Goal: Task Accomplishment & Management: Manage account settings

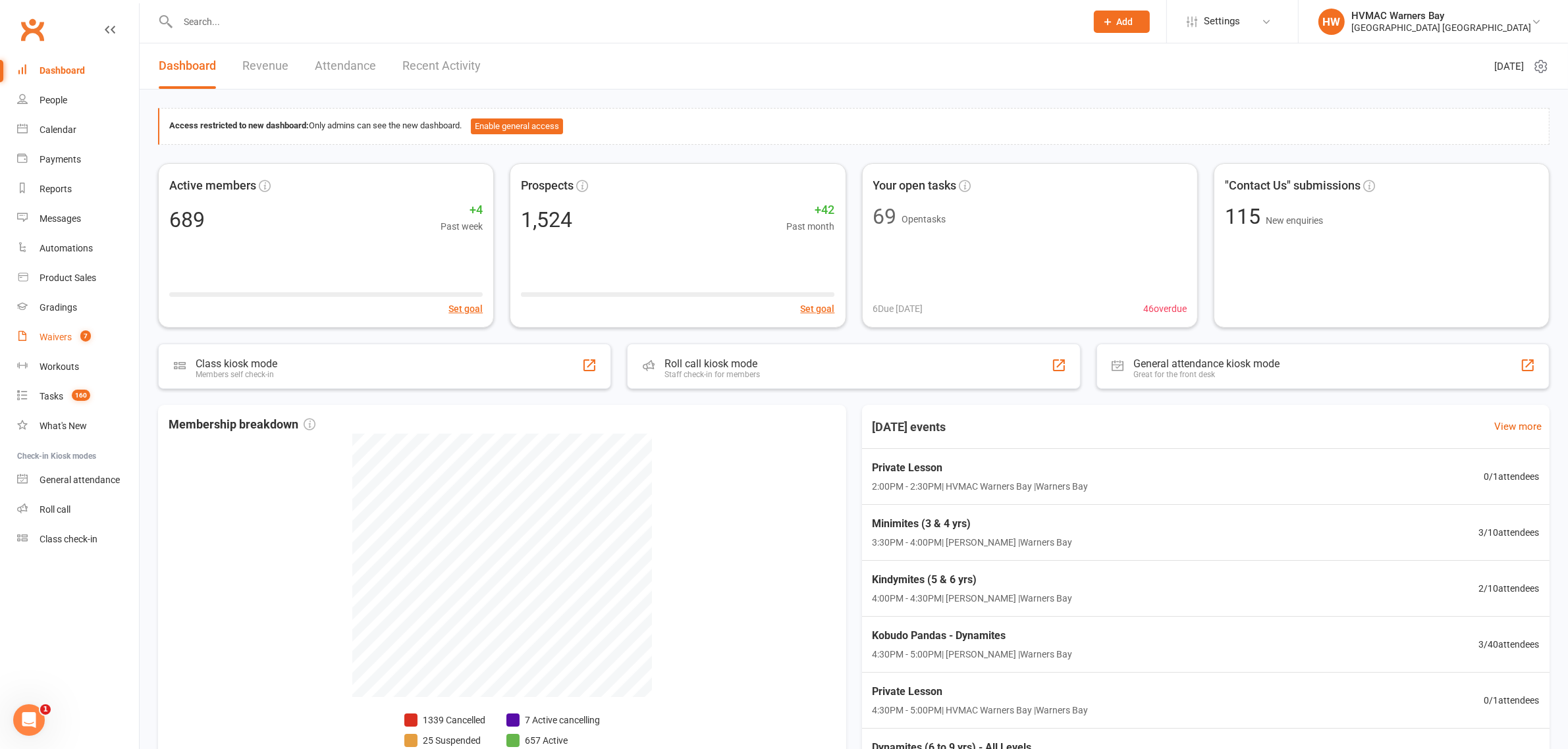
click at [41, 332] on div "Waivers" at bounding box center [55, 337] width 32 height 11
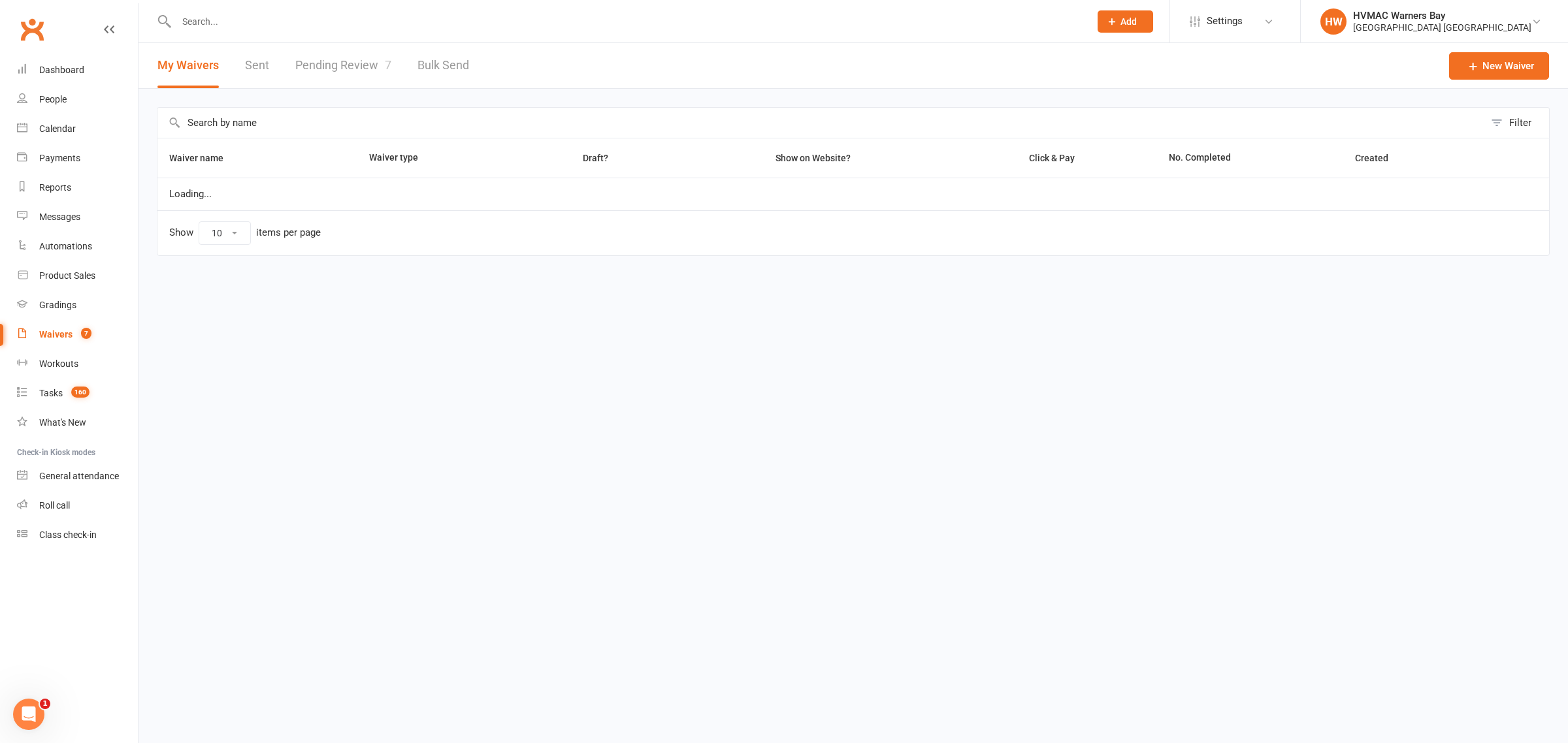
select select "100"
click at [347, 63] on link "Pending Review 7" at bounding box center [343, 66] width 96 height 45
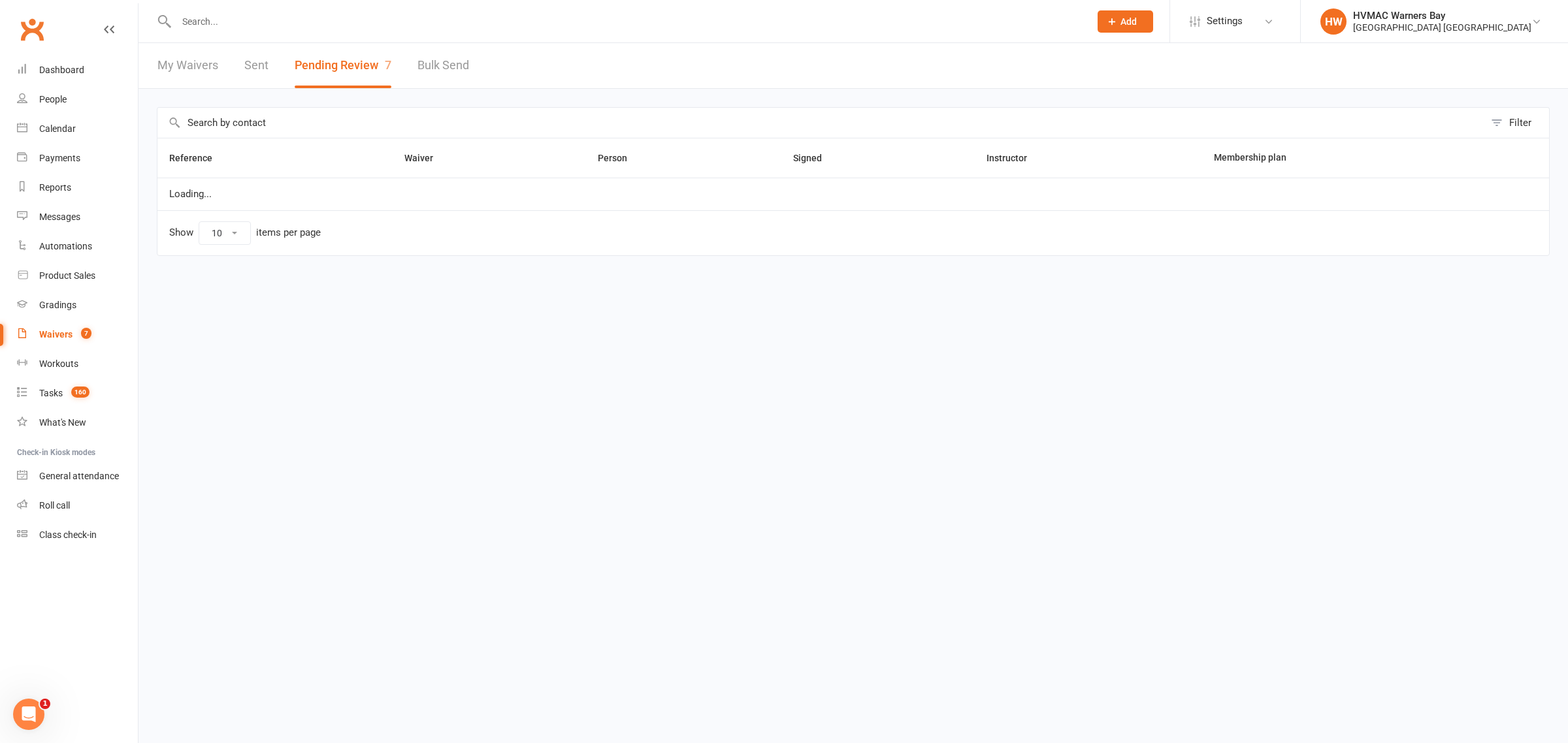
select select "100"
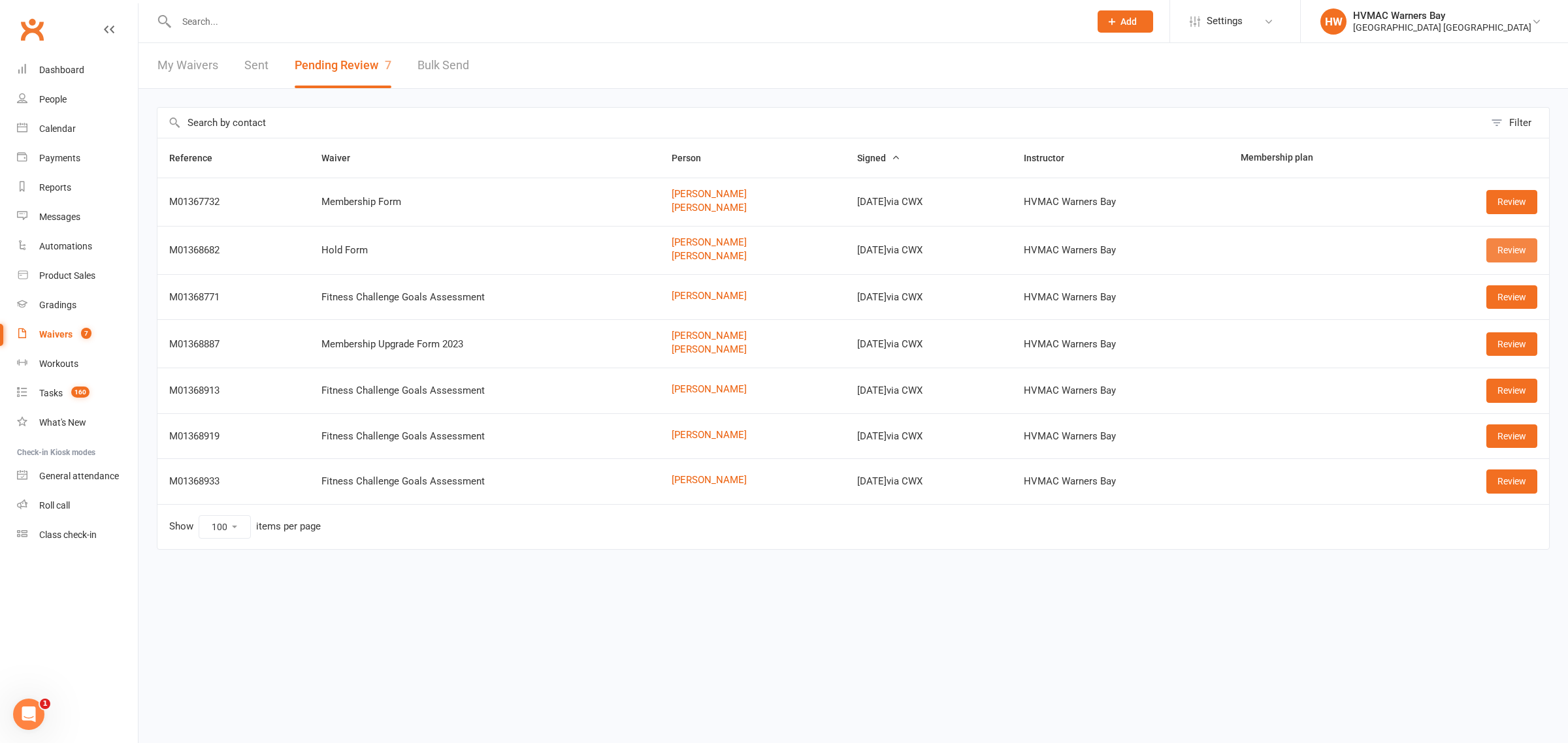
click at [1501, 250] on link "Review" at bounding box center [1512, 250] width 51 height 23
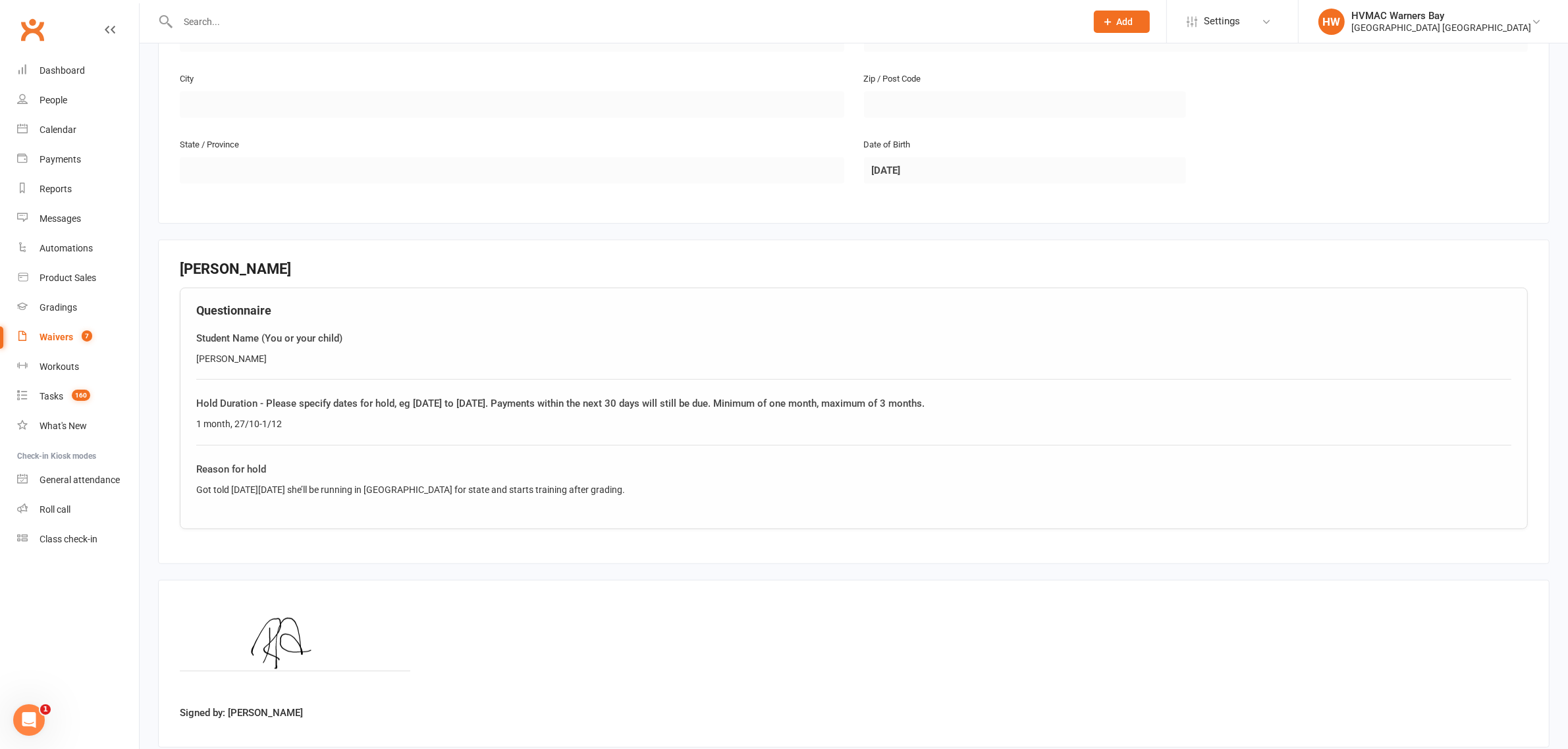
scroll to position [986, 0]
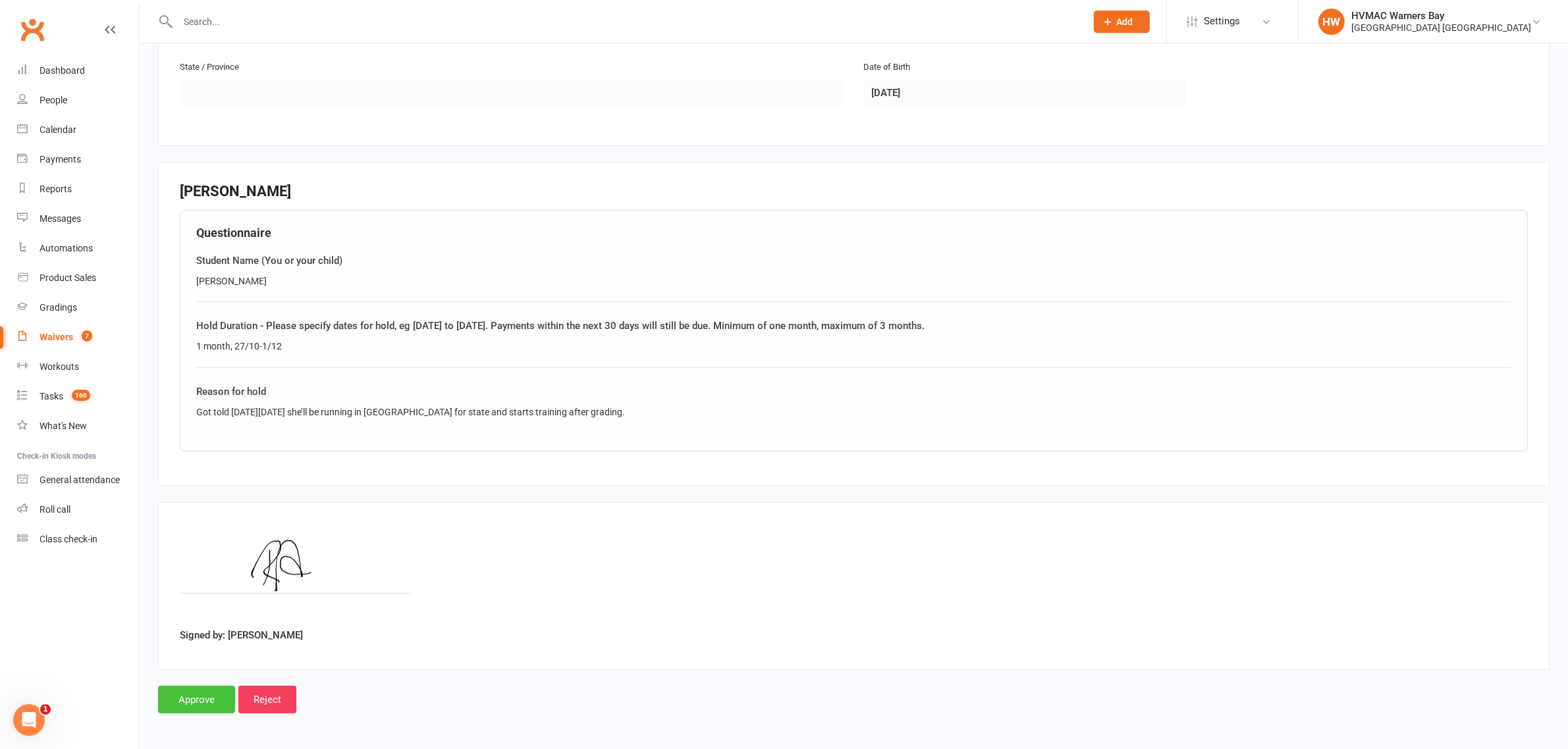
click at [222, 701] on input "Approve" at bounding box center [196, 699] width 77 height 27
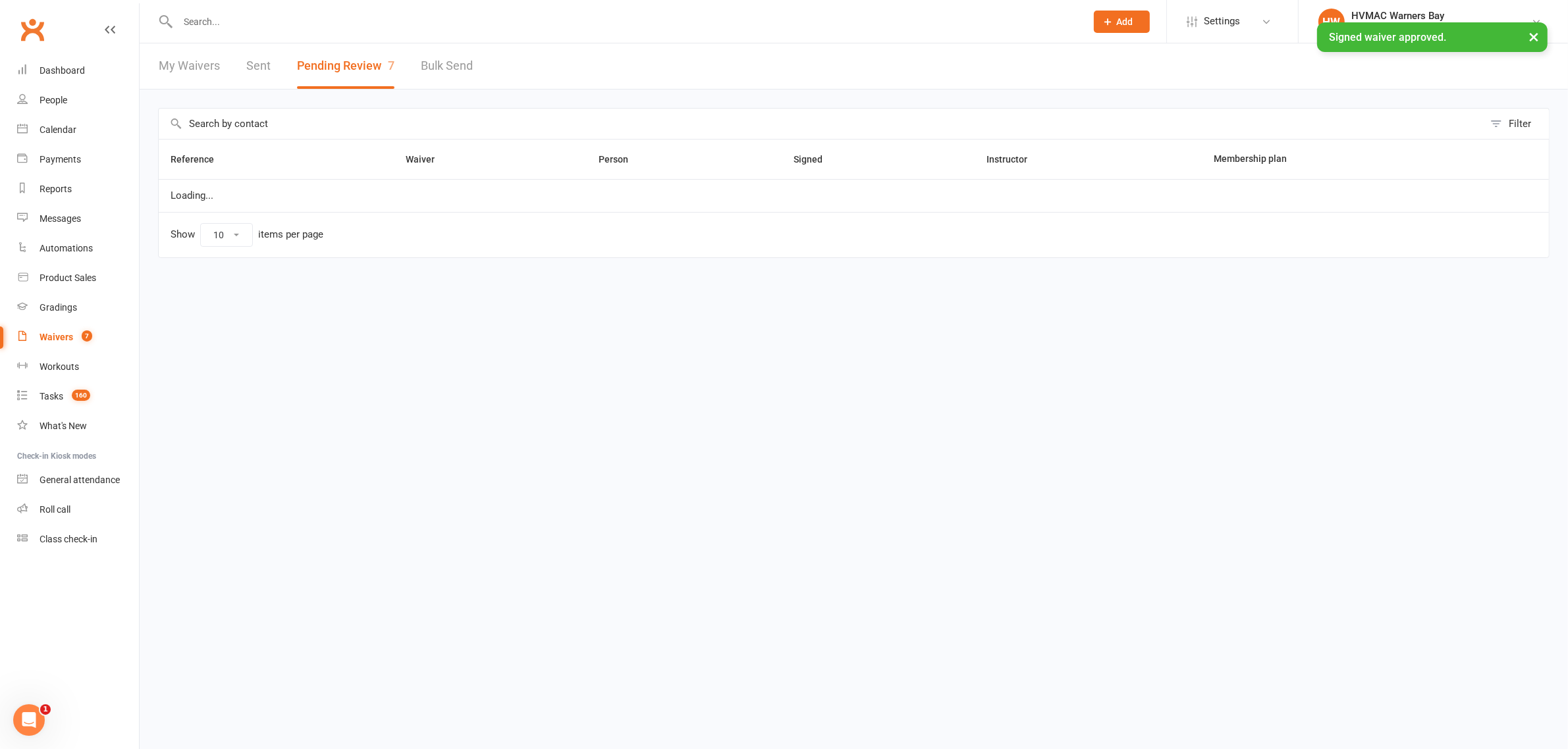
select select "100"
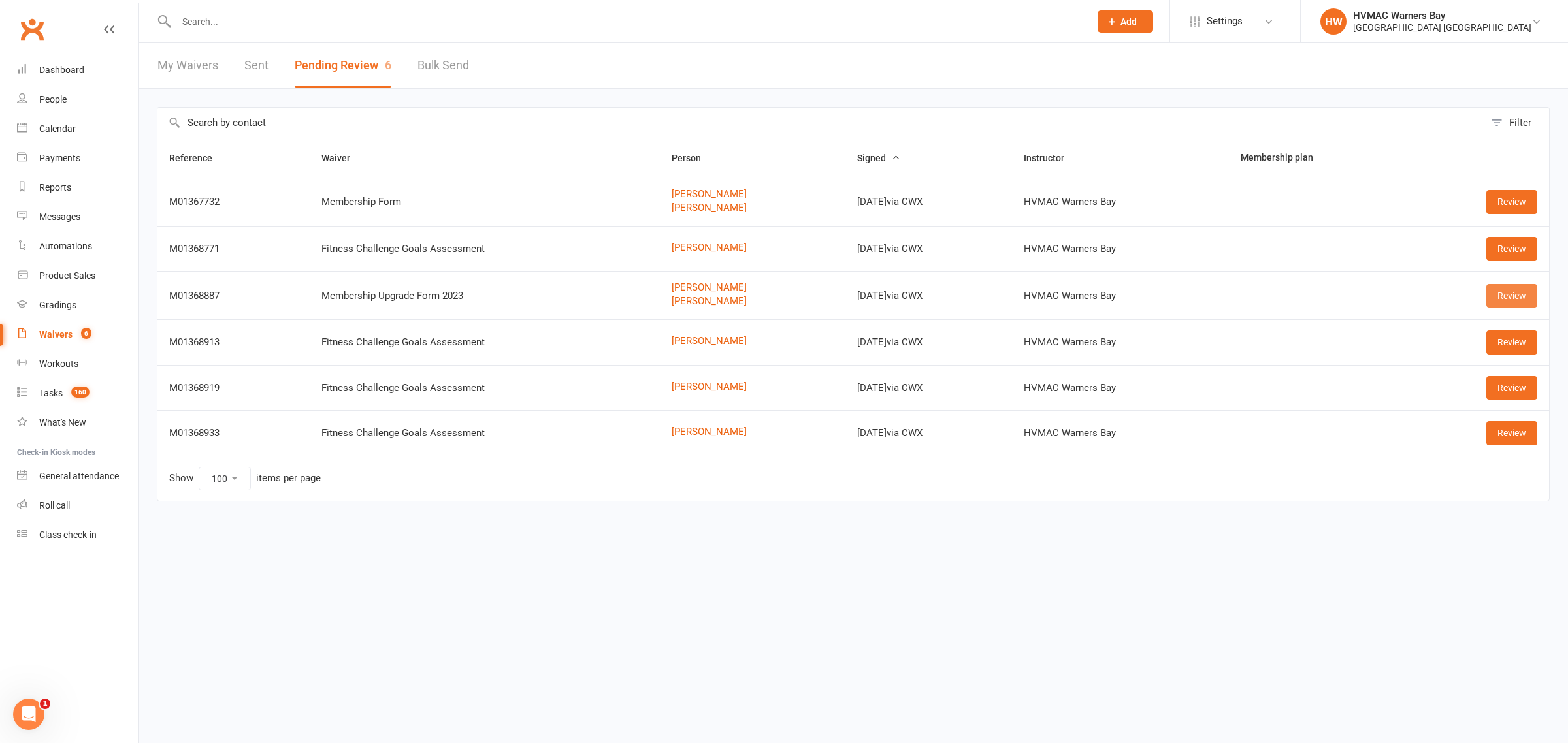
click at [1494, 299] on link "Review" at bounding box center [1512, 295] width 51 height 23
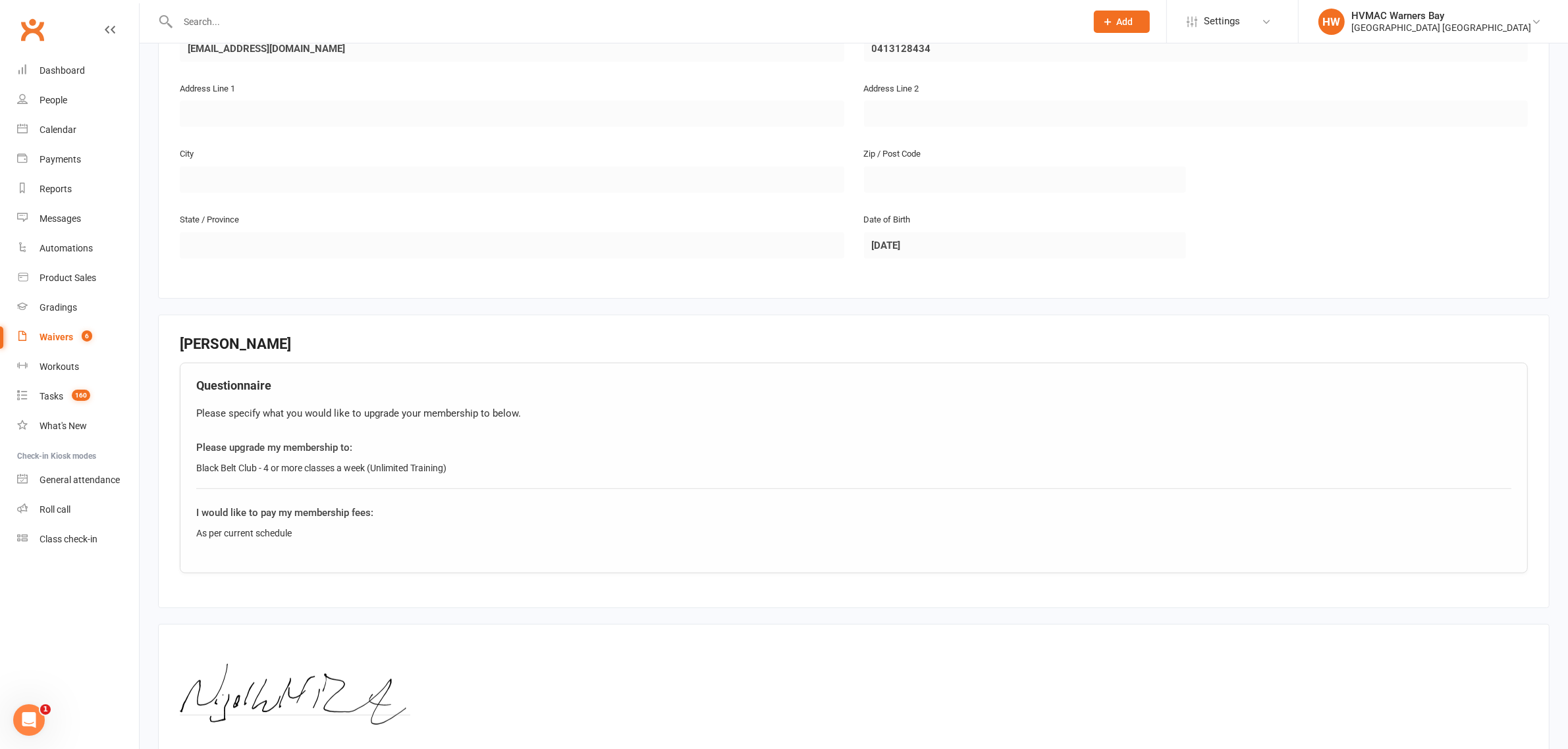
scroll to position [955, 0]
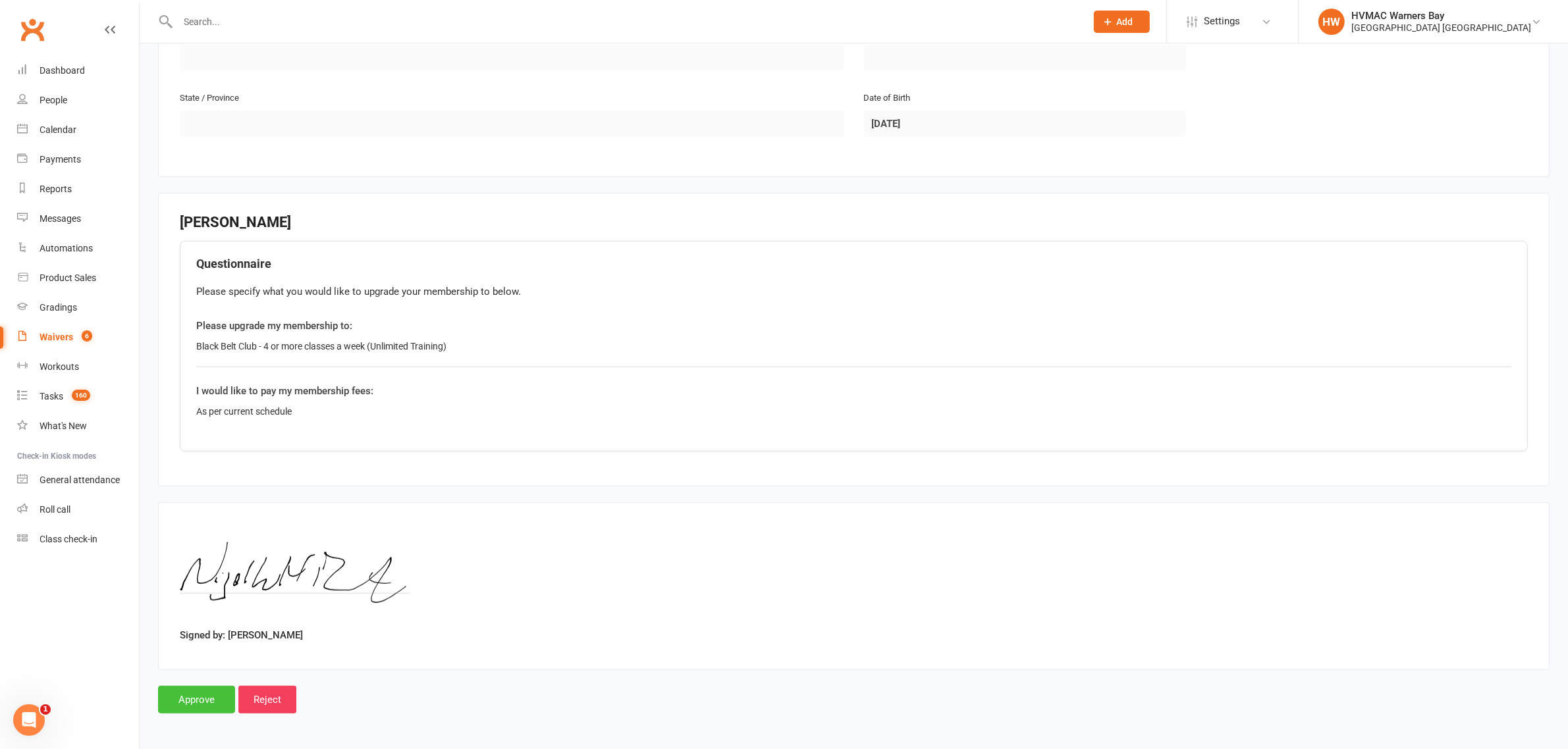
click at [209, 692] on input "Approve" at bounding box center [196, 699] width 77 height 27
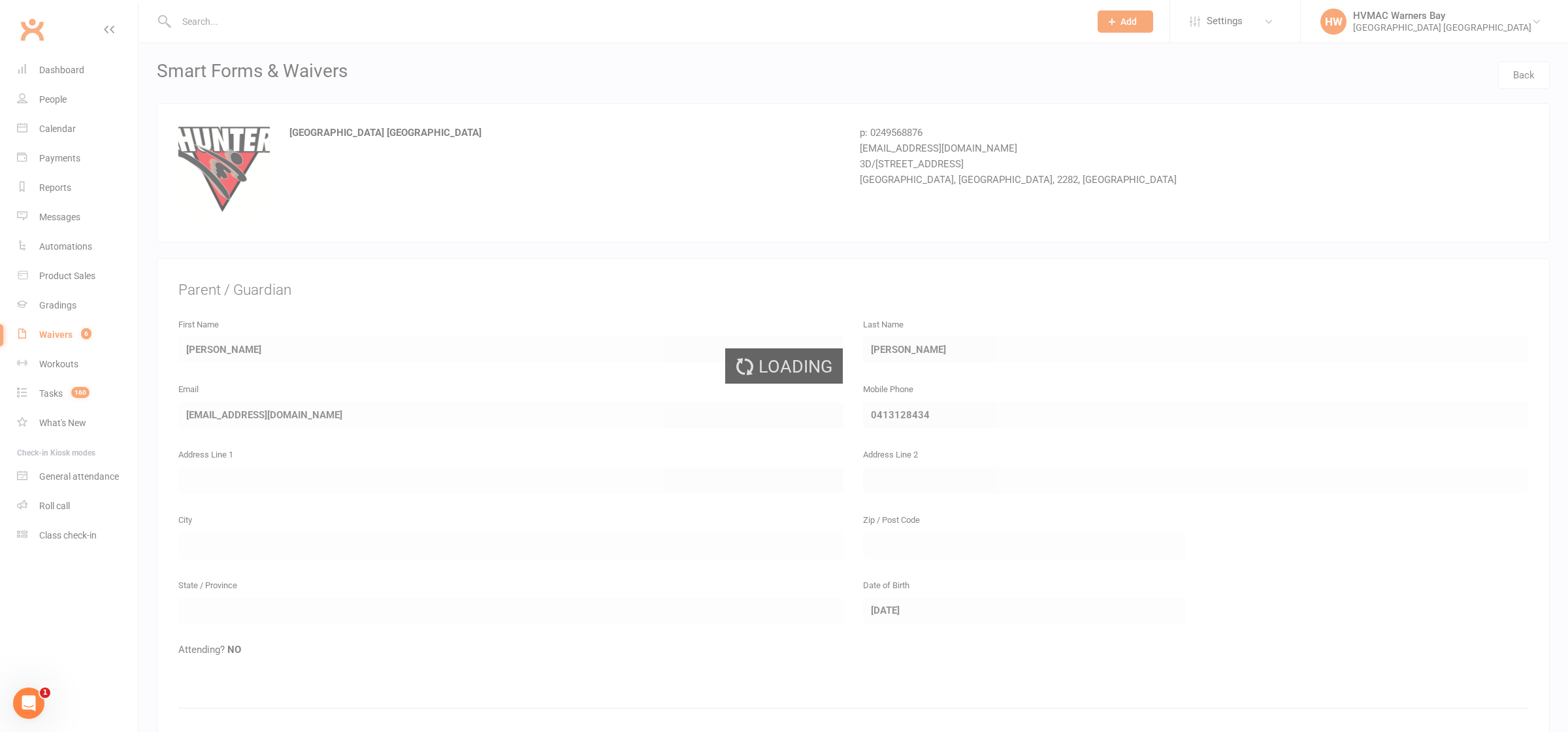
select select "100"
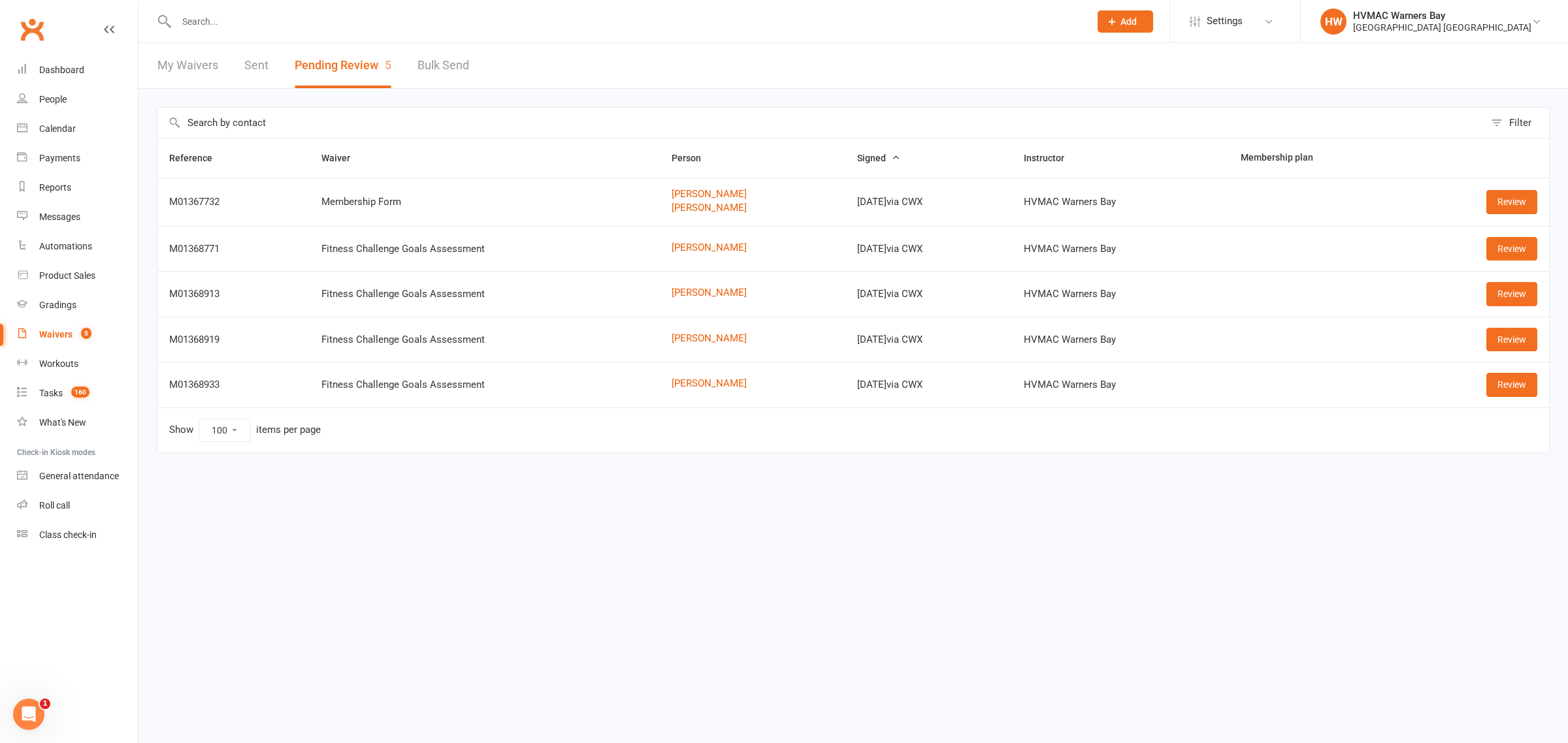
click at [201, 24] on input "text" at bounding box center [627, 22] width 908 height 19
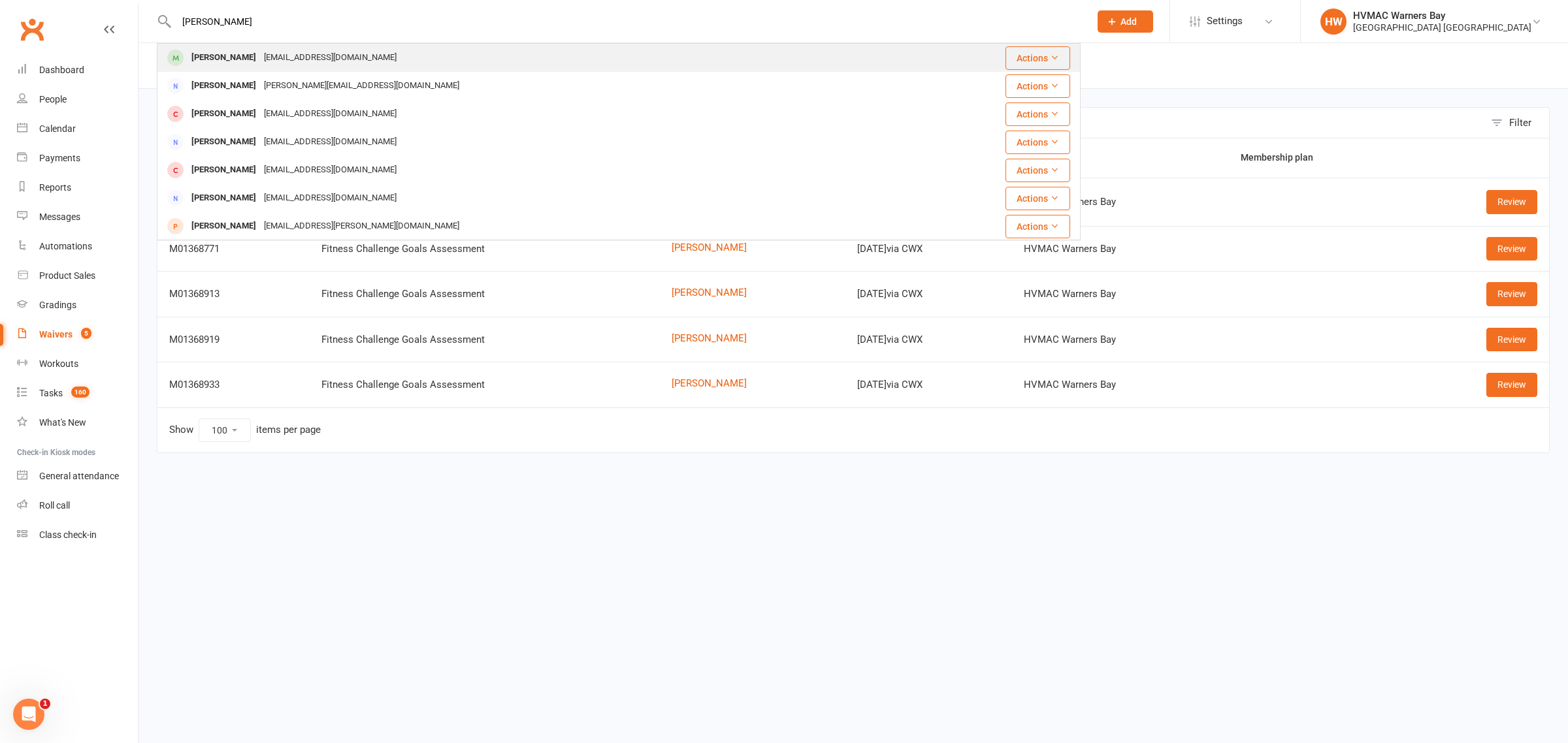
type input "dane frobes"
click at [323, 64] on div "sandsforbes@bigpond.com" at bounding box center [330, 57] width 141 height 19
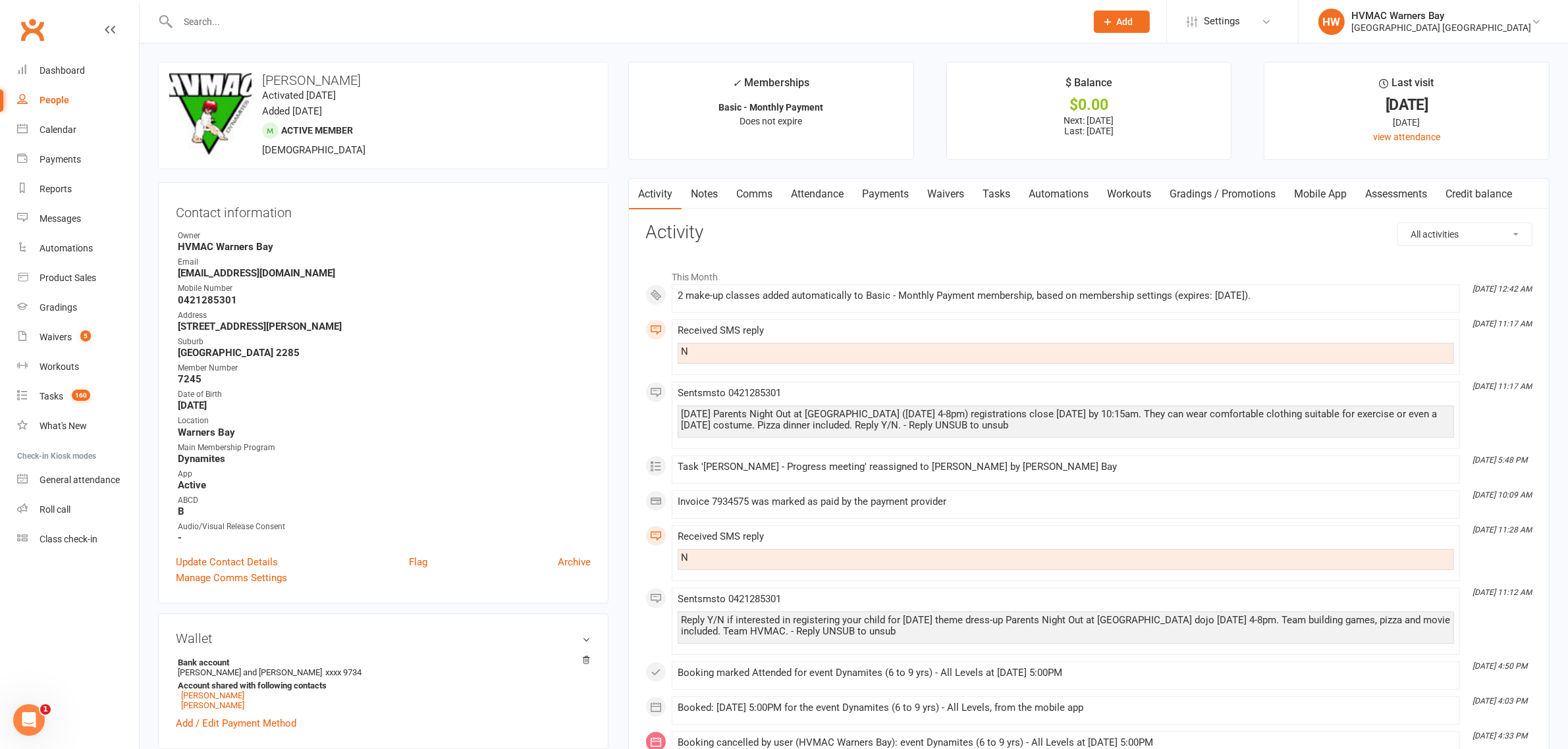
click at [726, 198] on link "Notes" at bounding box center [704, 194] width 45 height 30
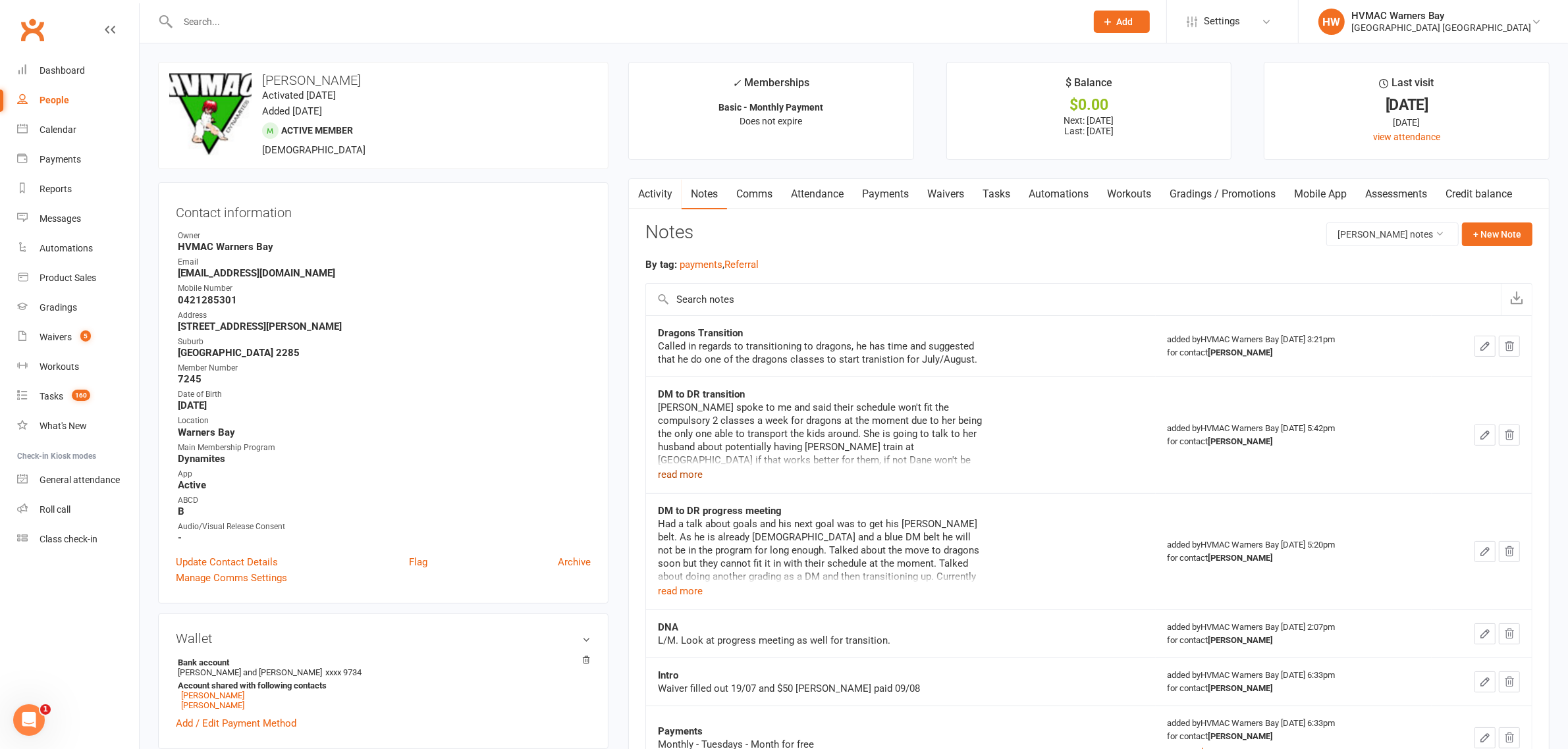
click at [688, 477] on button "read more" at bounding box center [680, 475] width 44 height 16
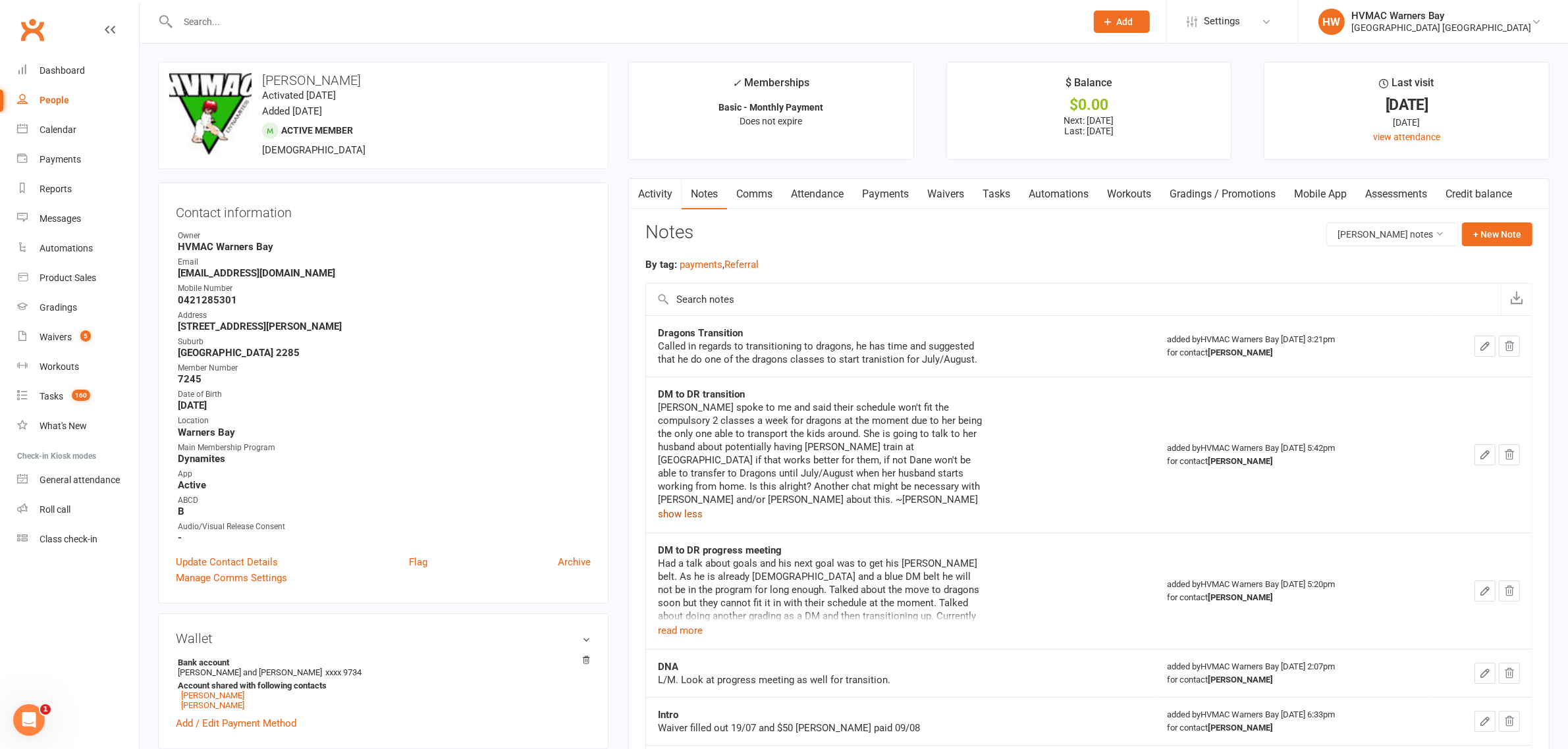
click at [681, 506] on button "show less" at bounding box center [680, 514] width 44 height 16
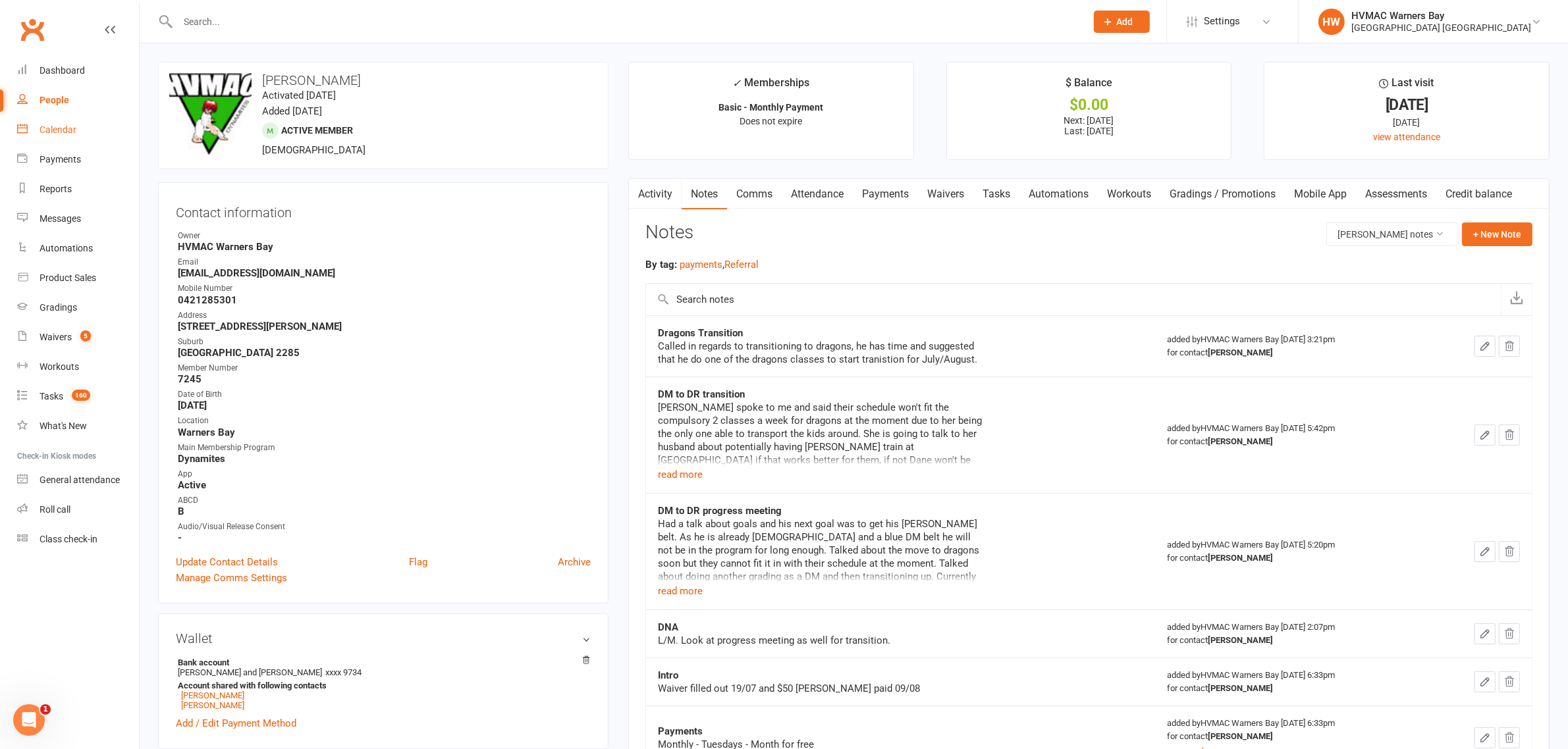
click at [49, 126] on div "Calendar" at bounding box center [58, 130] width 37 height 11
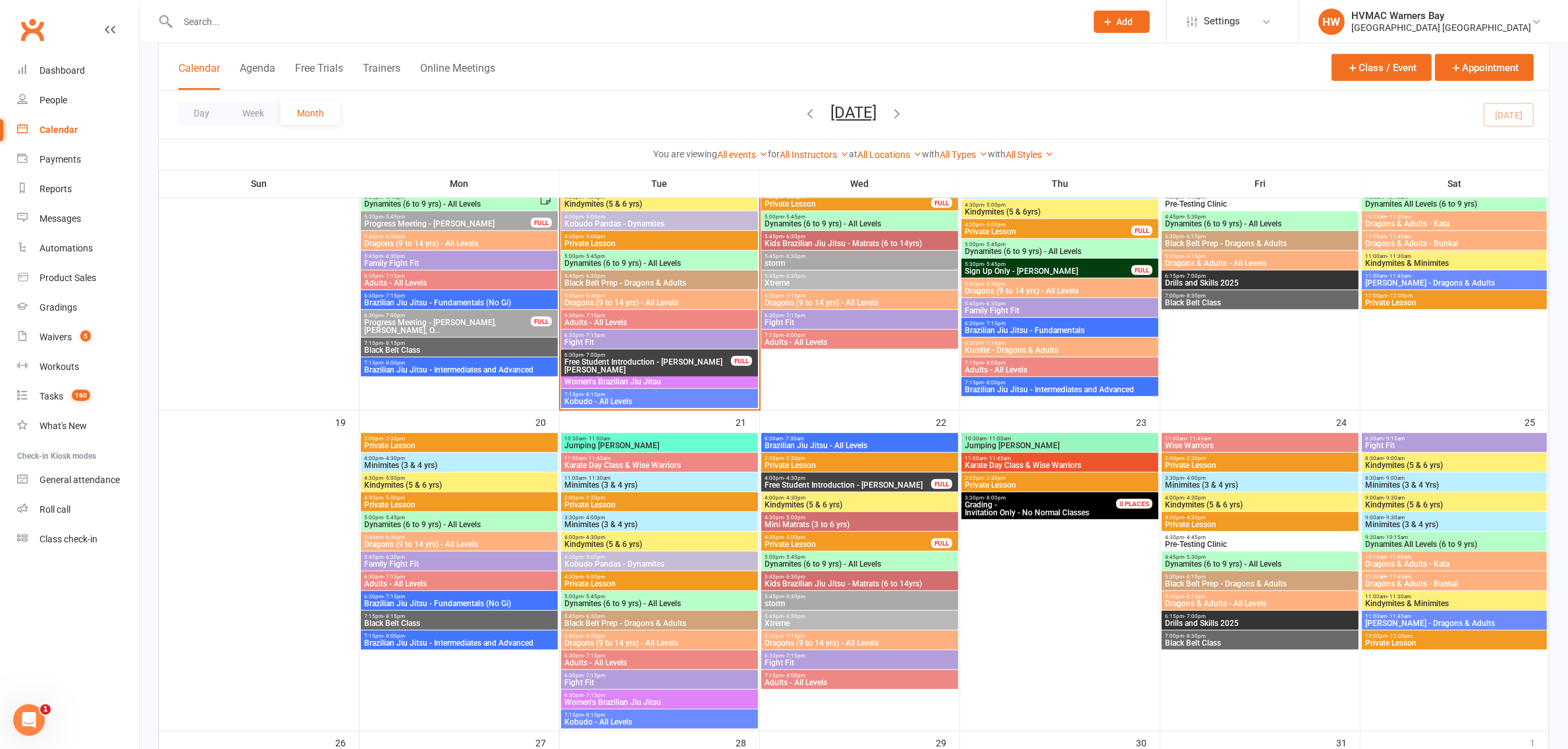
scroll to position [823, 0]
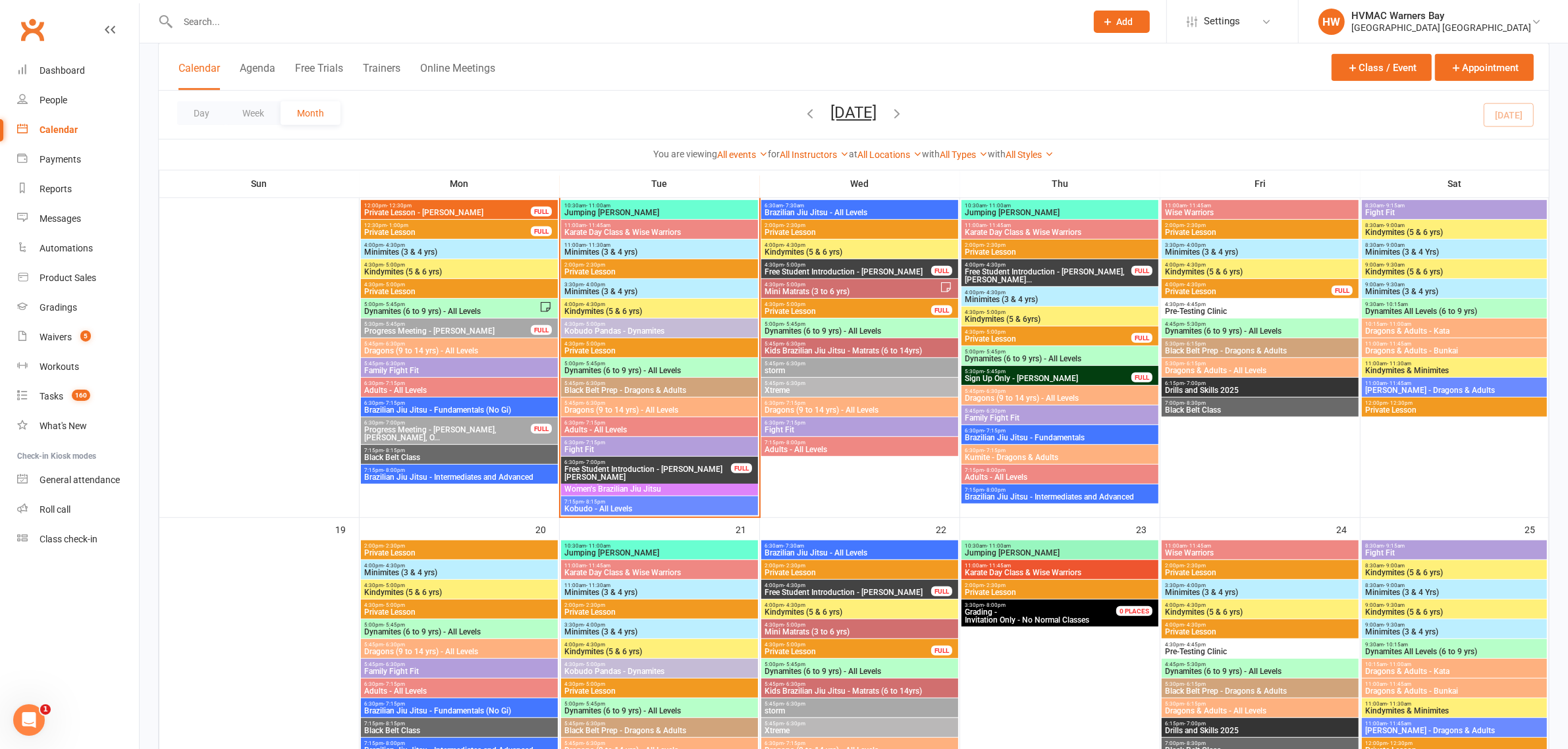
click at [578, 308] on span "Kindymites (5 & 6 yrs)" at bounding box center [660, 311] width 192 height 8
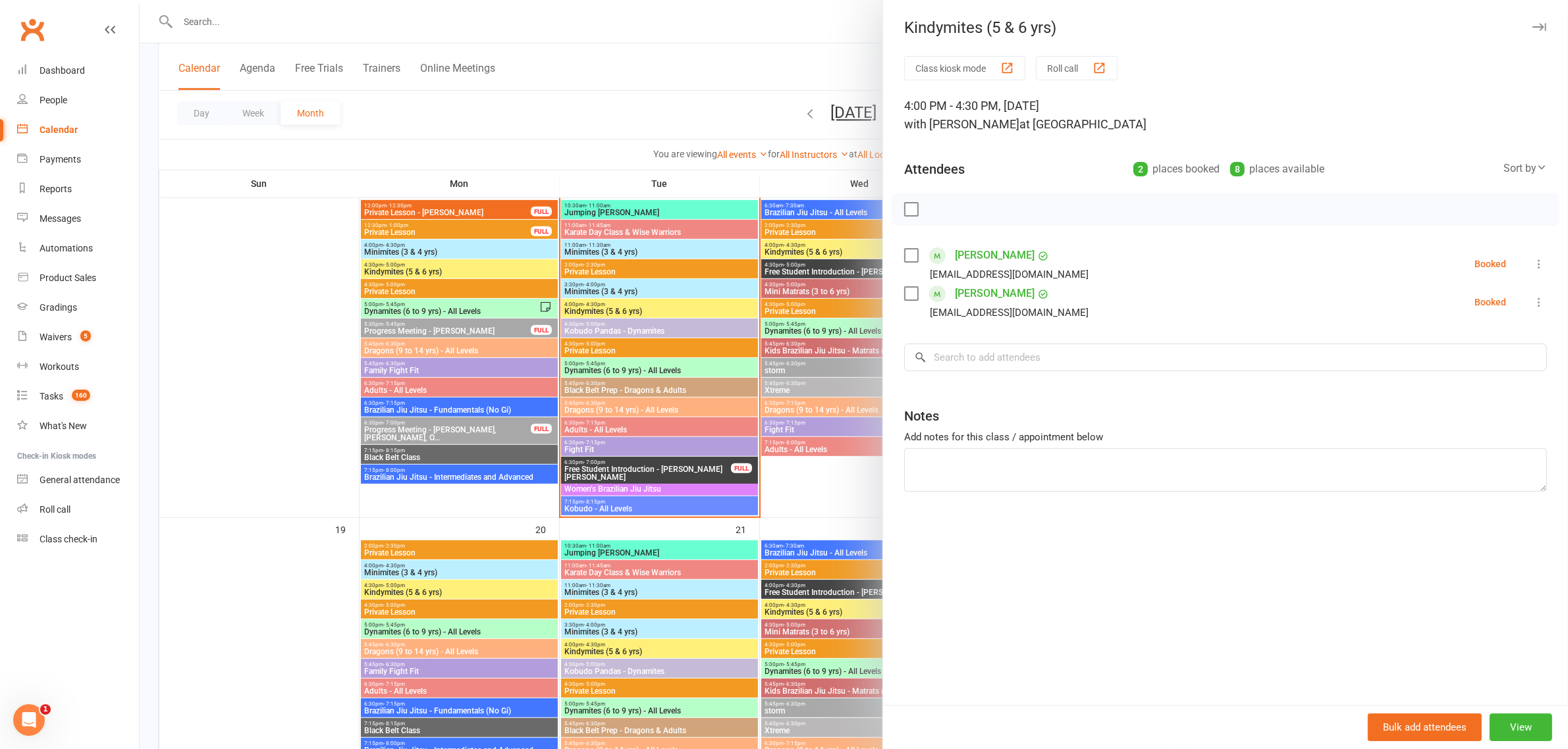
click at [578, 308] on div at bounding box center [854, 374] width 1428 height 749
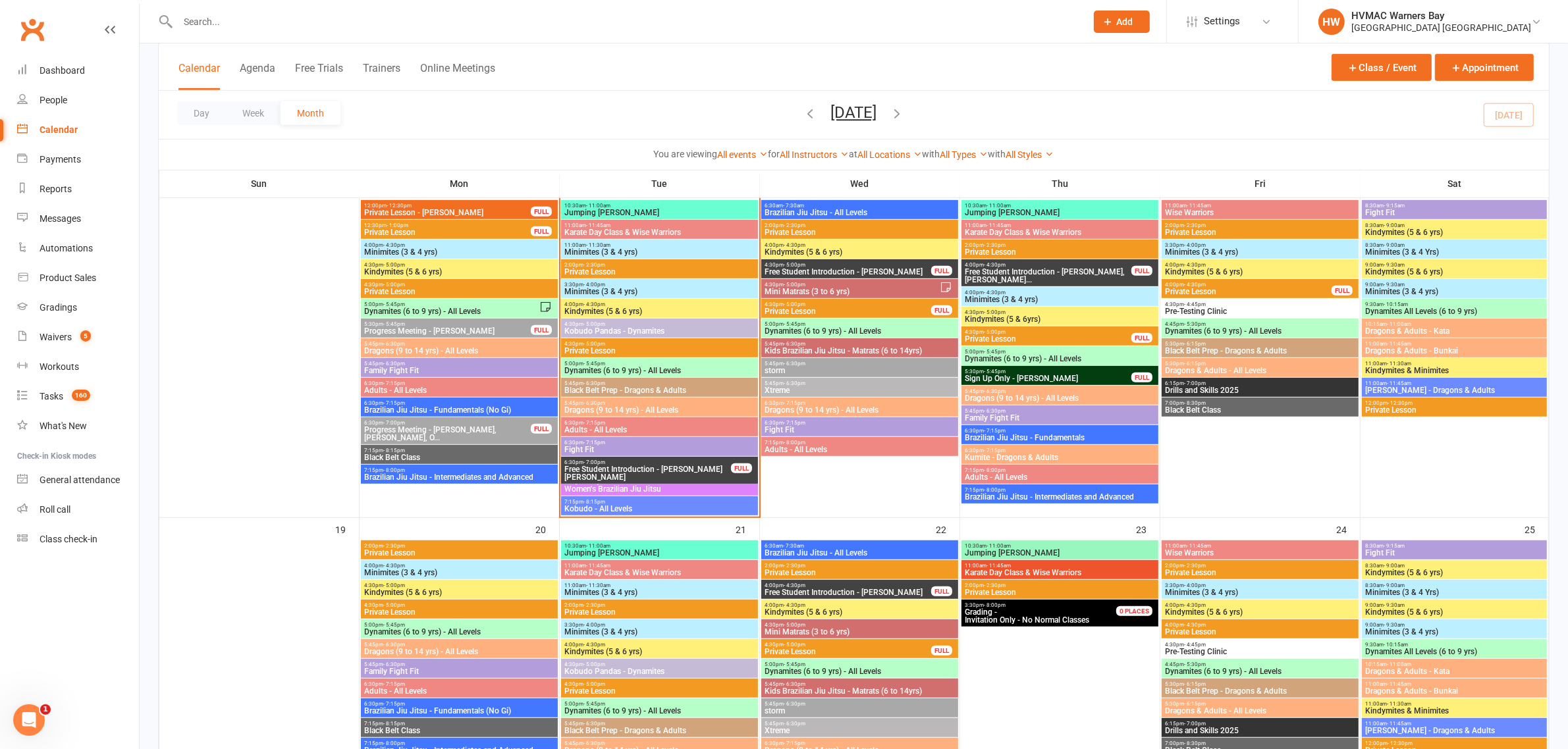
click at [784, 402] on span "- 7:15pm" at bounding box center [795, 403] width 22 height 6
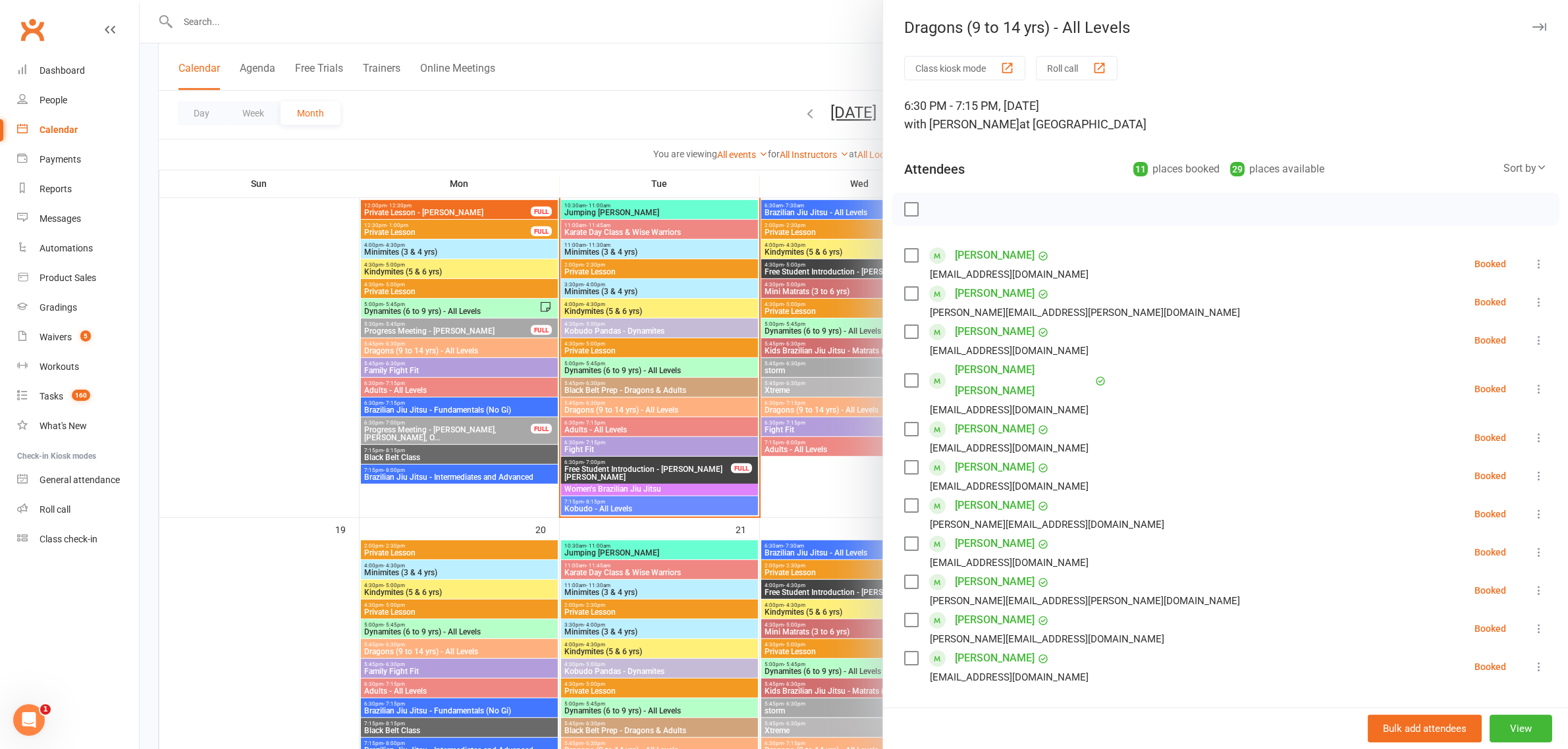
click at [784, 402] on div at bounding box center [854, 374] width 1428 height 749
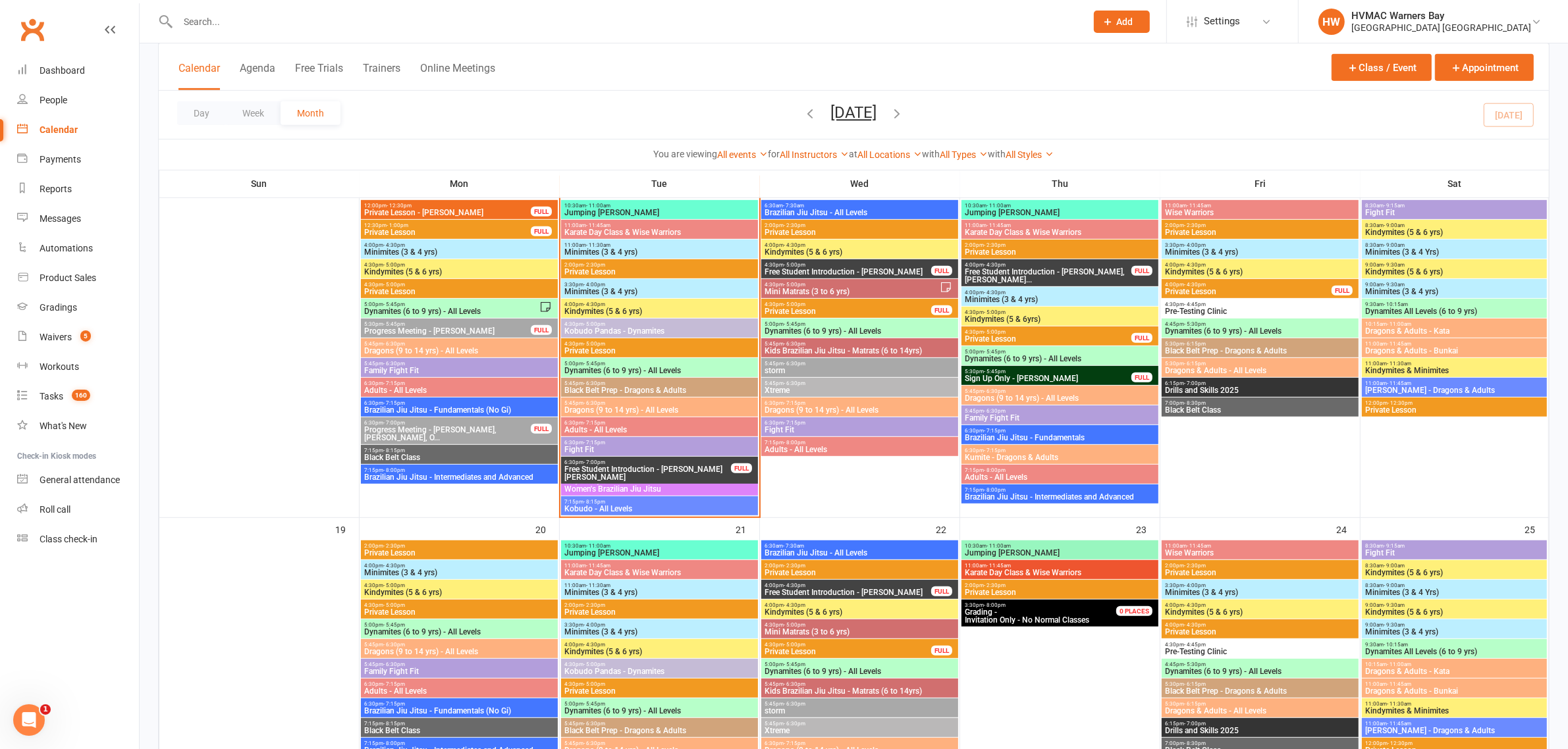
click at [790, 366] on span "- 6:30pm" at bounding box center [795, 364] width 22 height 6
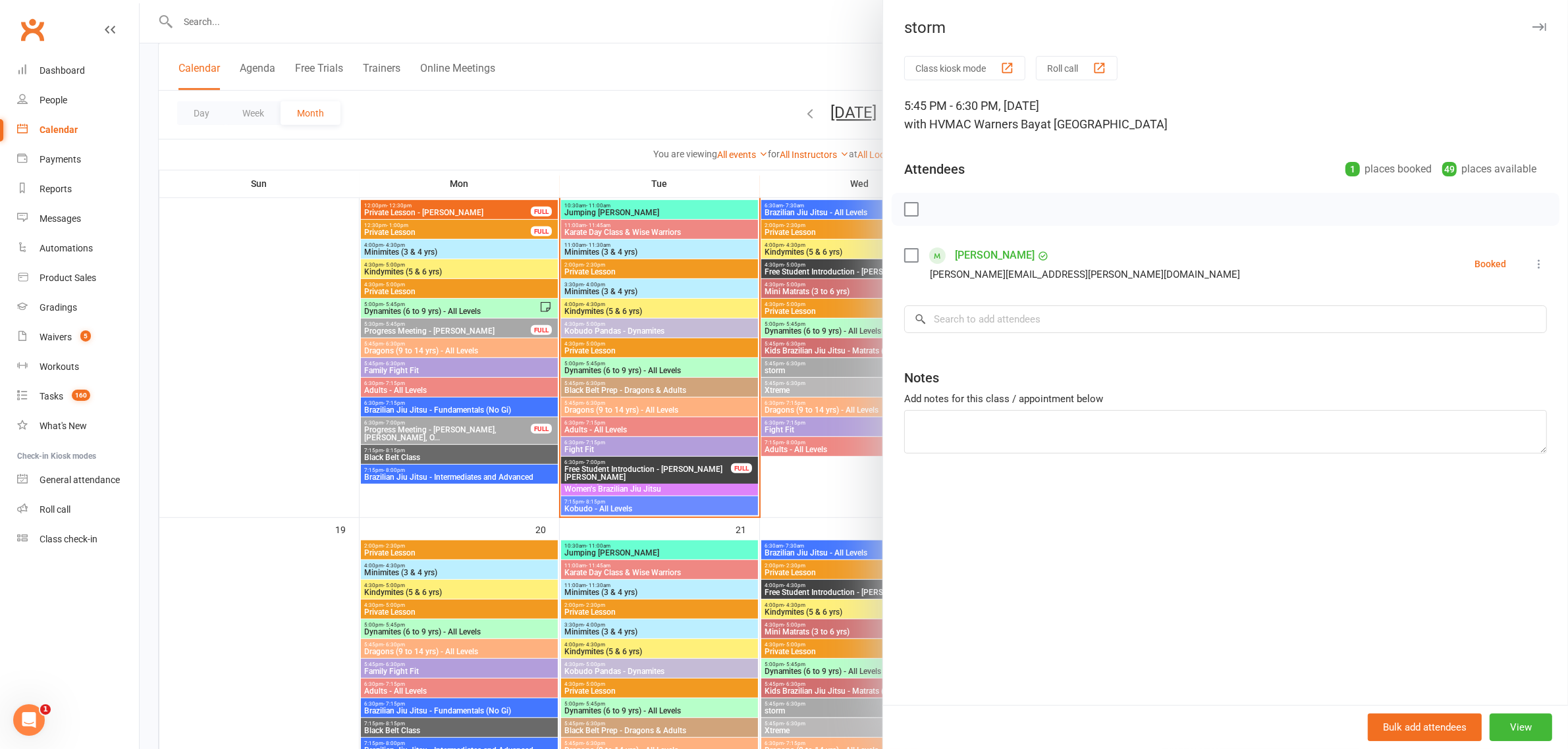
click at [790, 366] on div at bounding box center [854, 374] width 1428 height 749
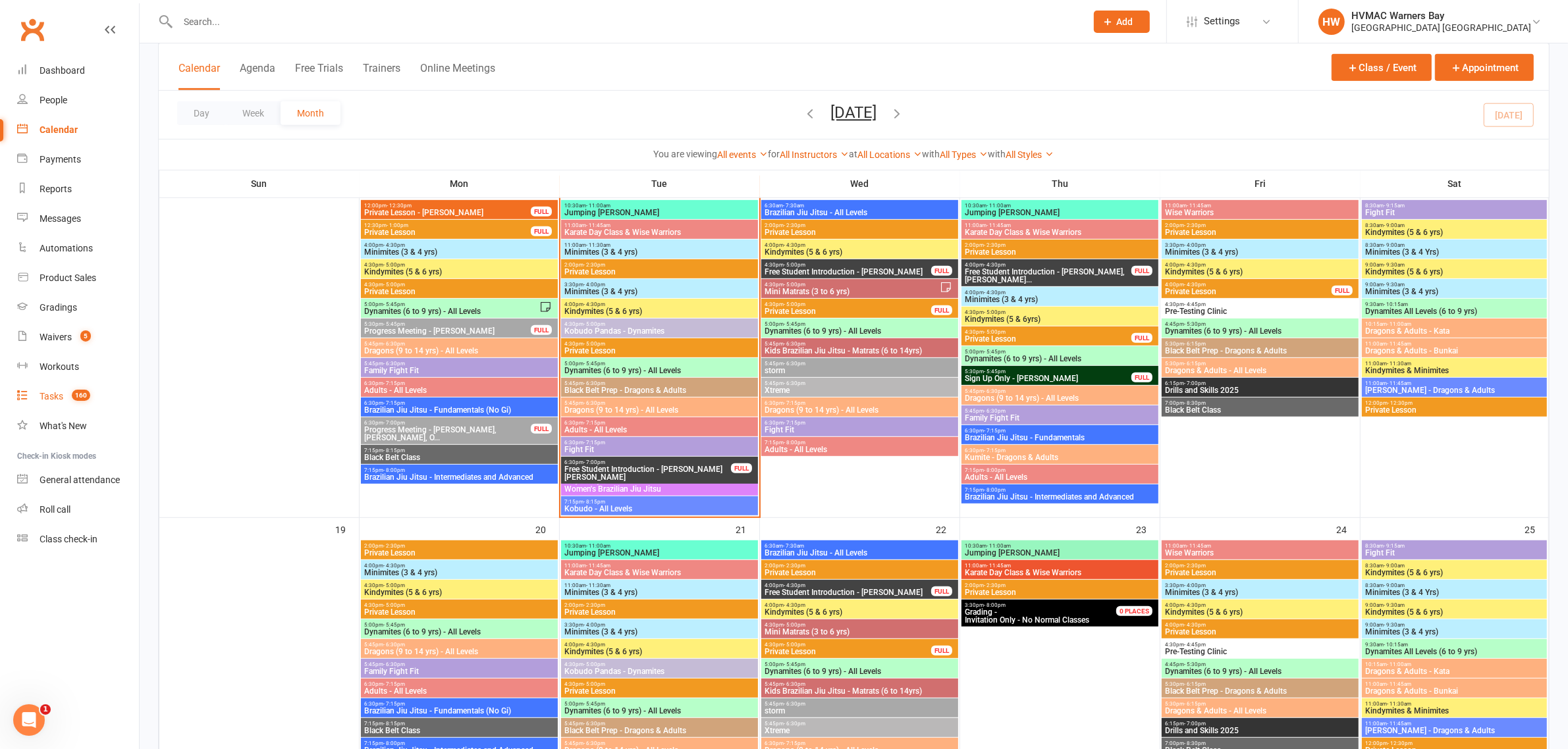
click at [70, 400] on count-badge "160" at bounding box center [78, 397] width 25 height 11
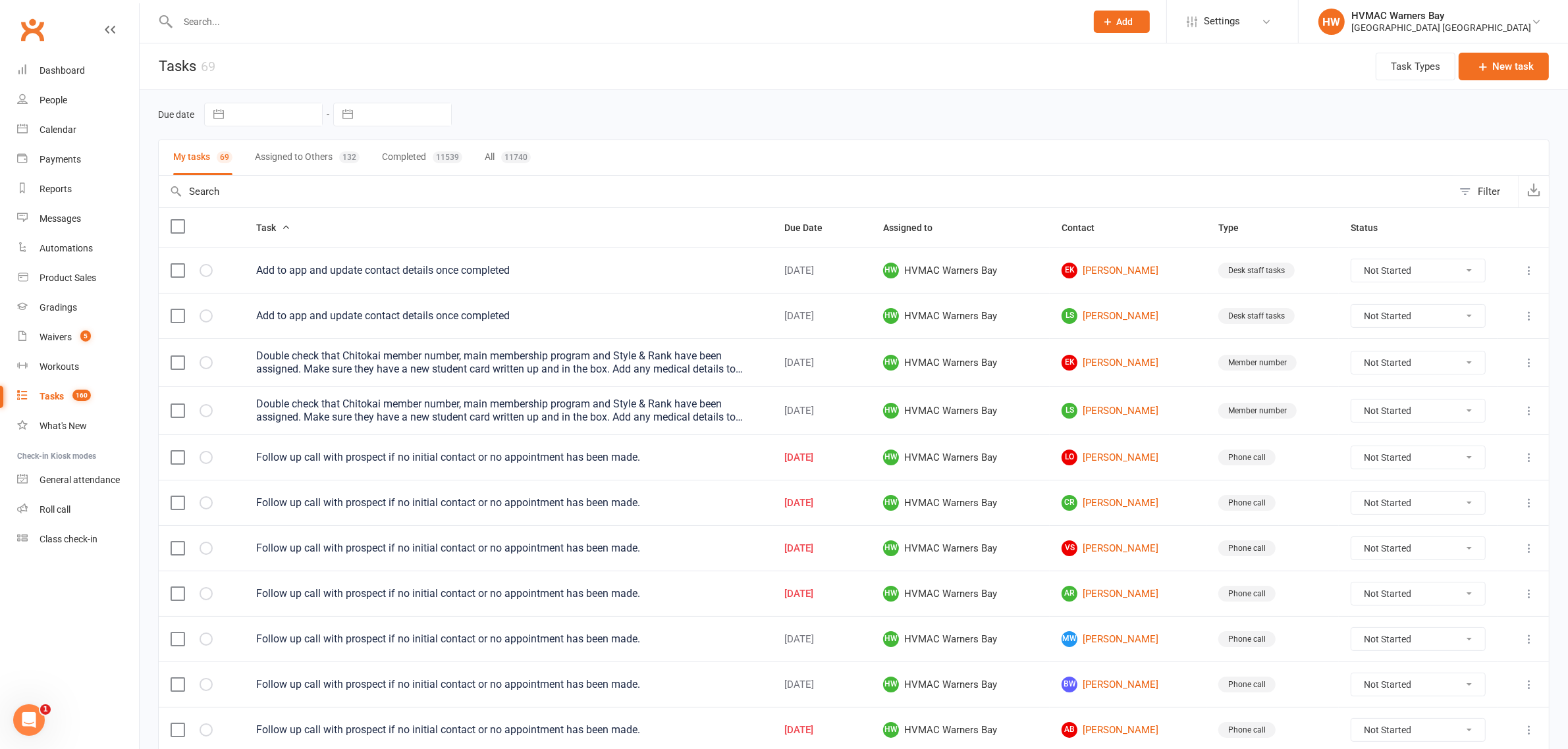
click at [278, 157] on button "Assigned to Others 132" at bounding box center [307, 157] width 104 height 35
select select "started"
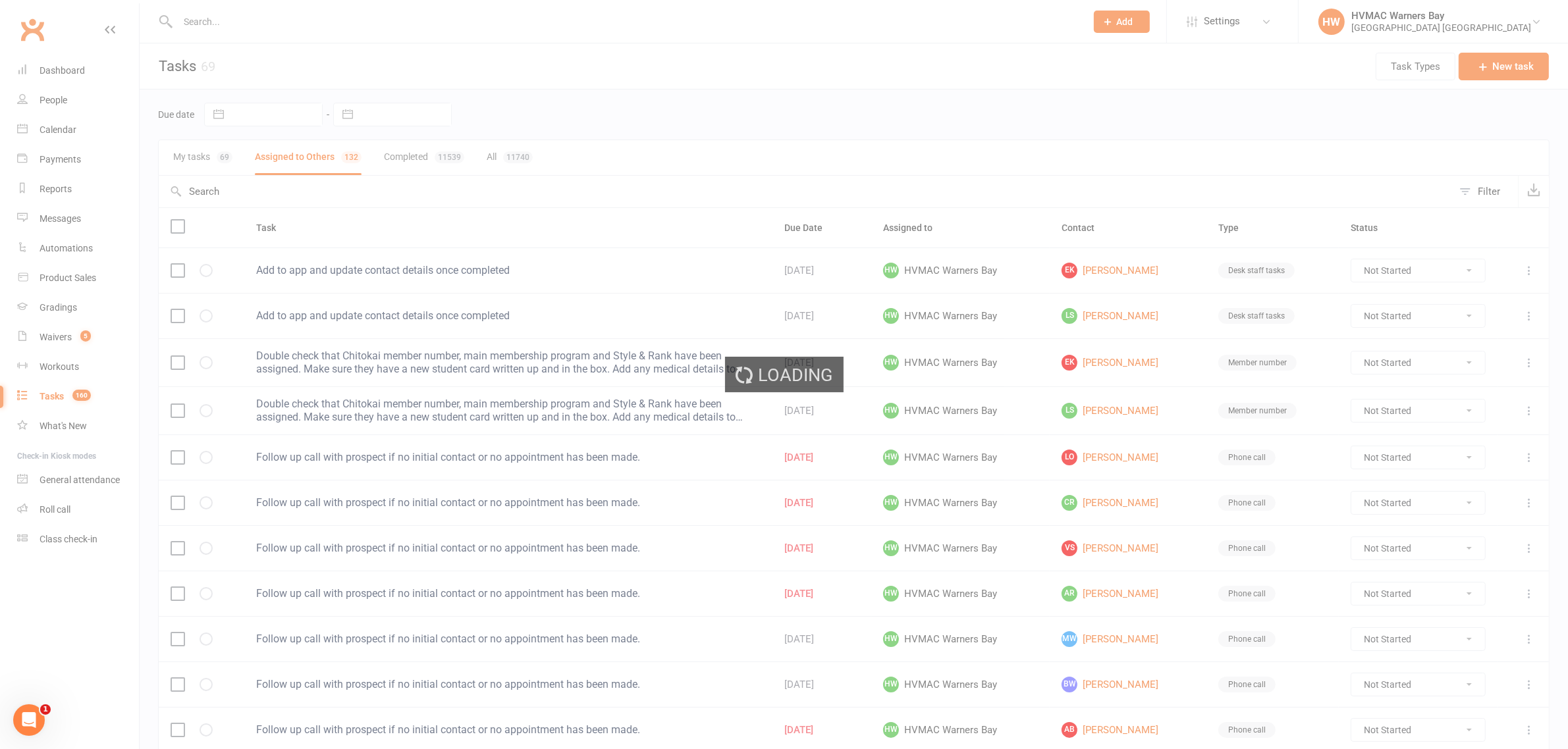
select select "started"
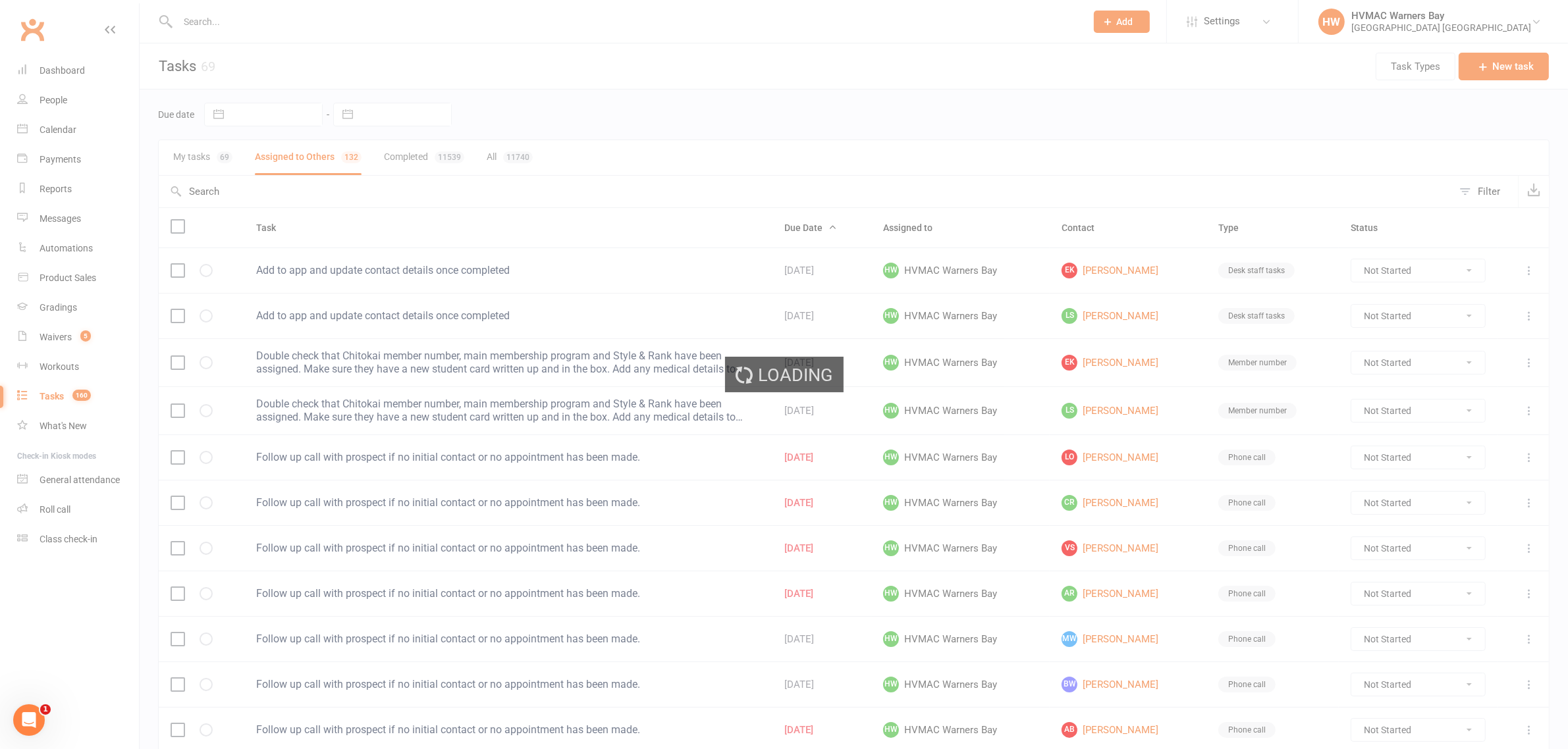
select select "started"
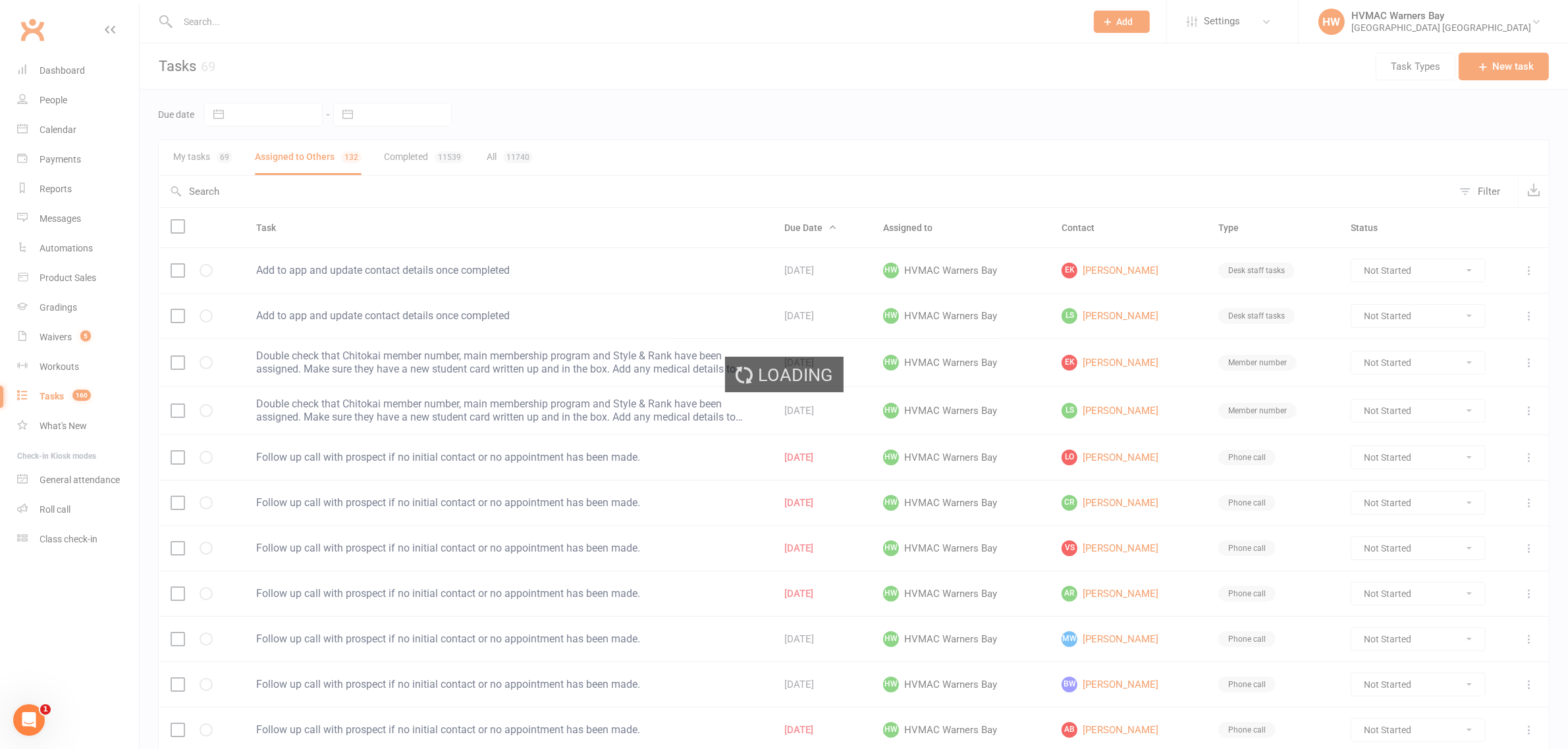
select select "started"
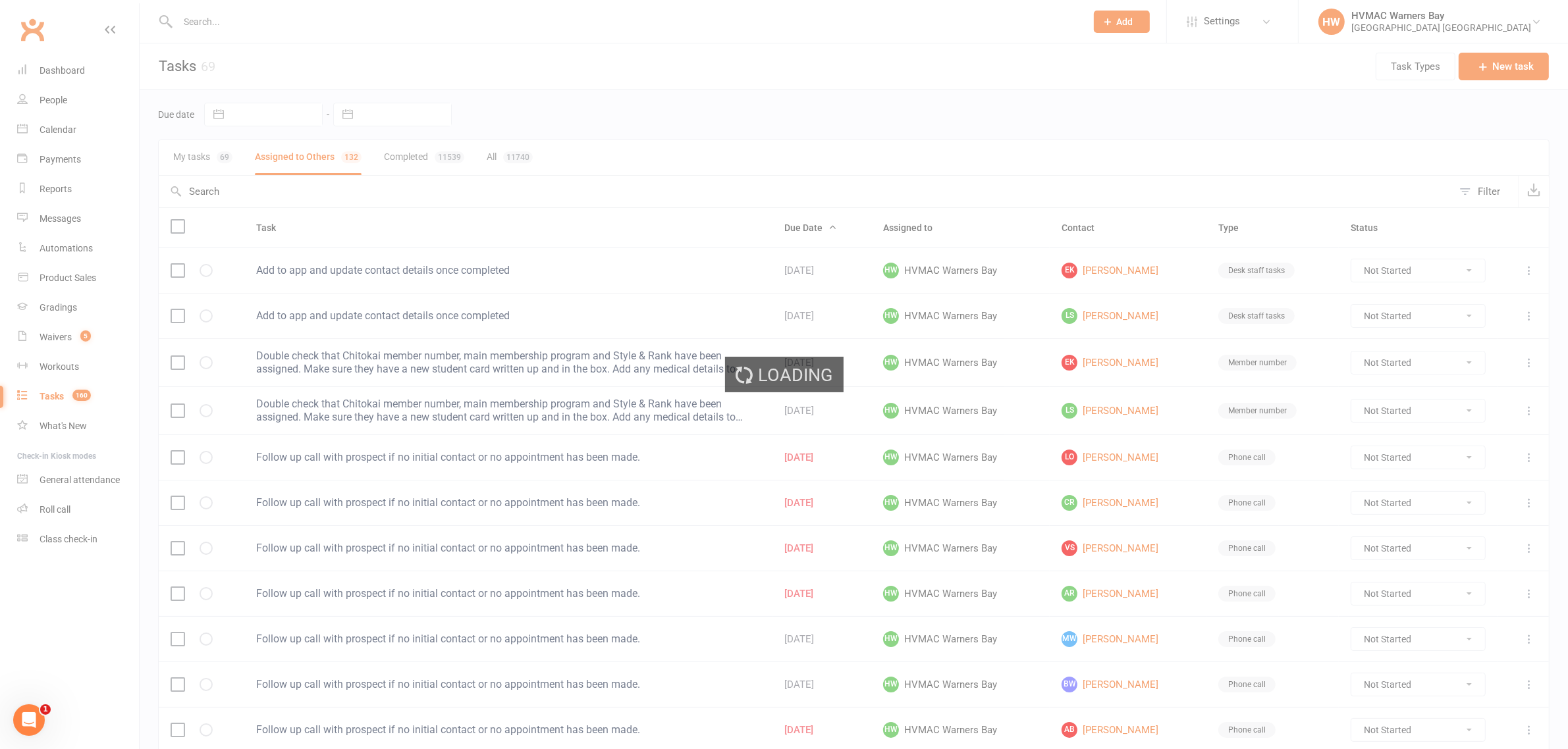
select select "started"
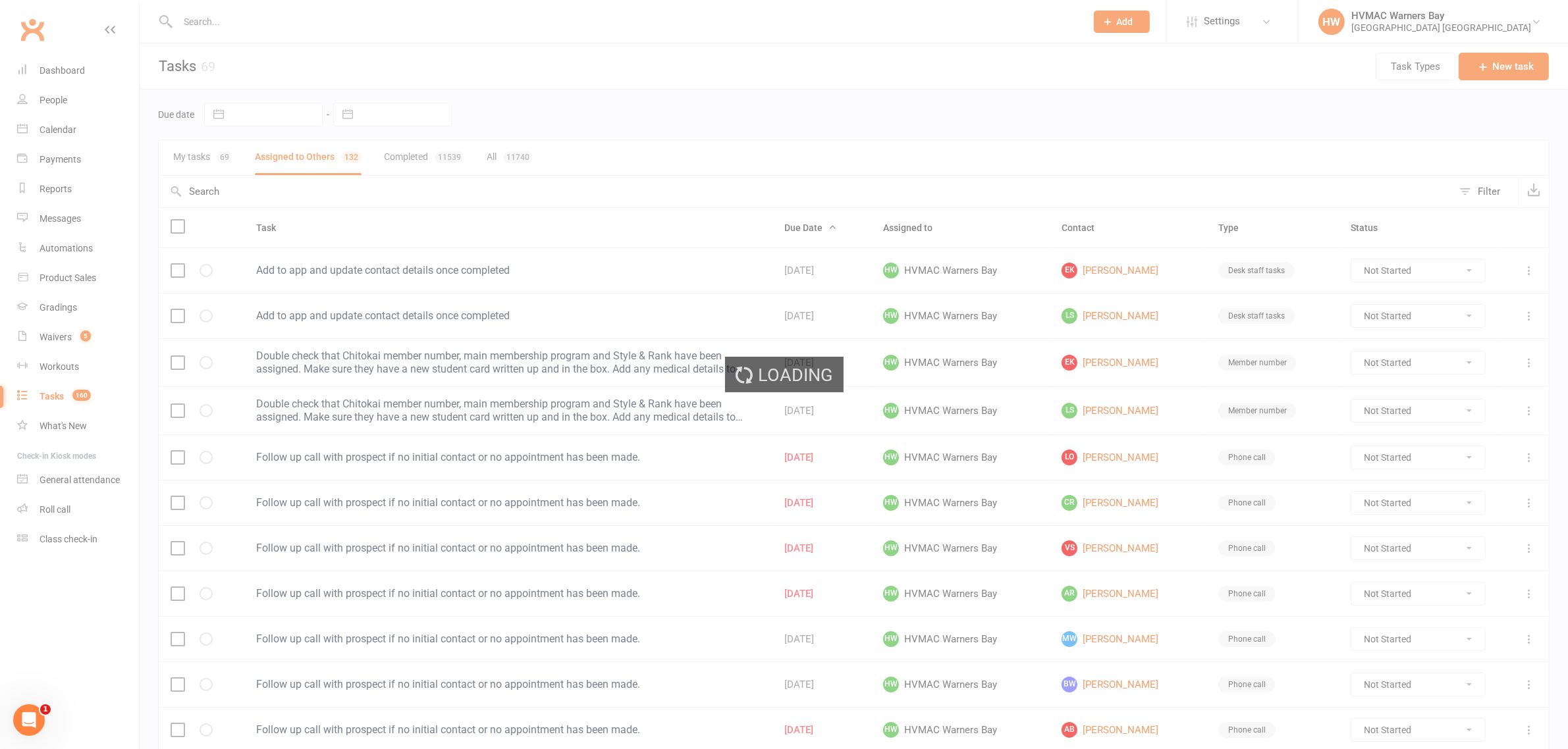
select select "started"
select select "waiting"
select select "started"
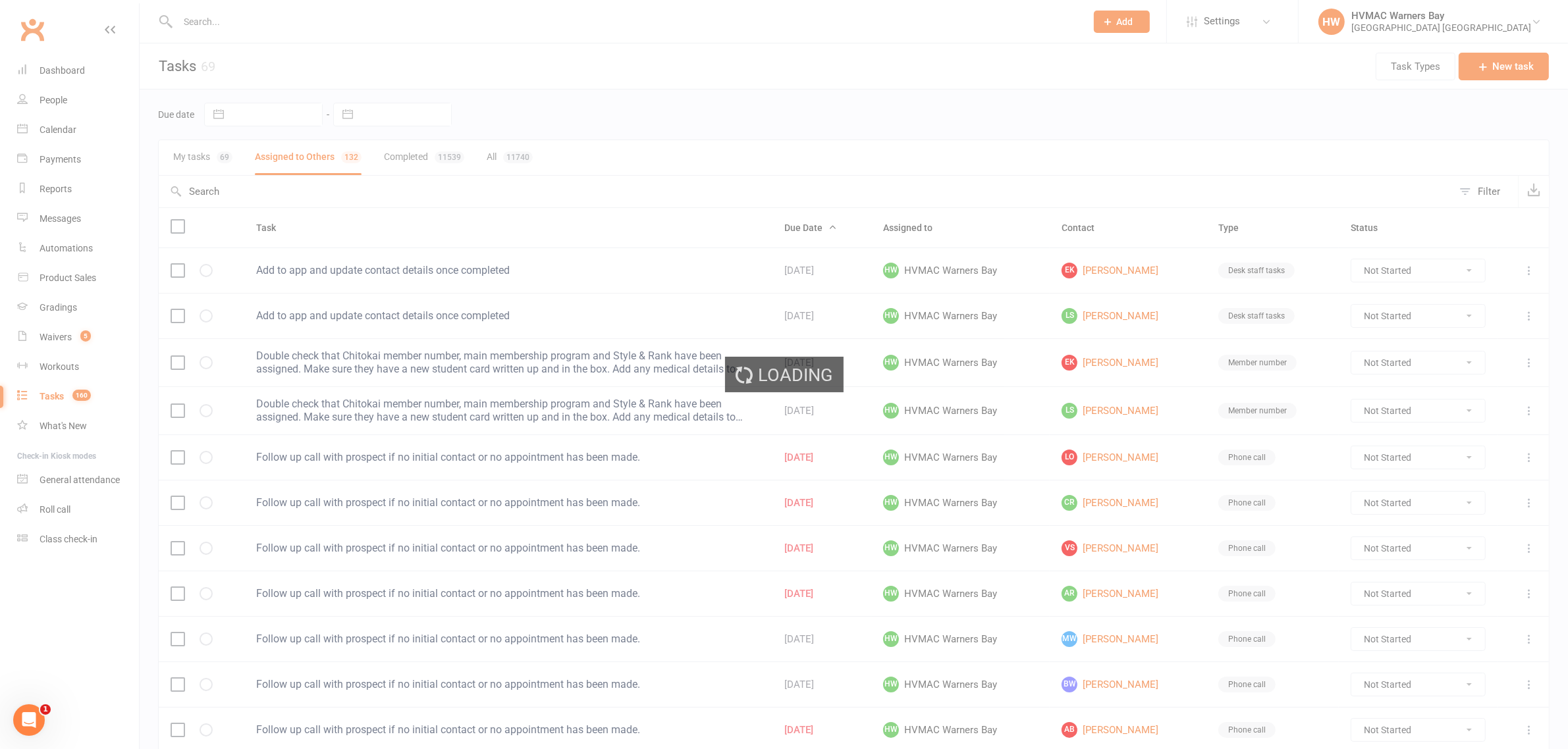
select select "waiting"
select select "started"
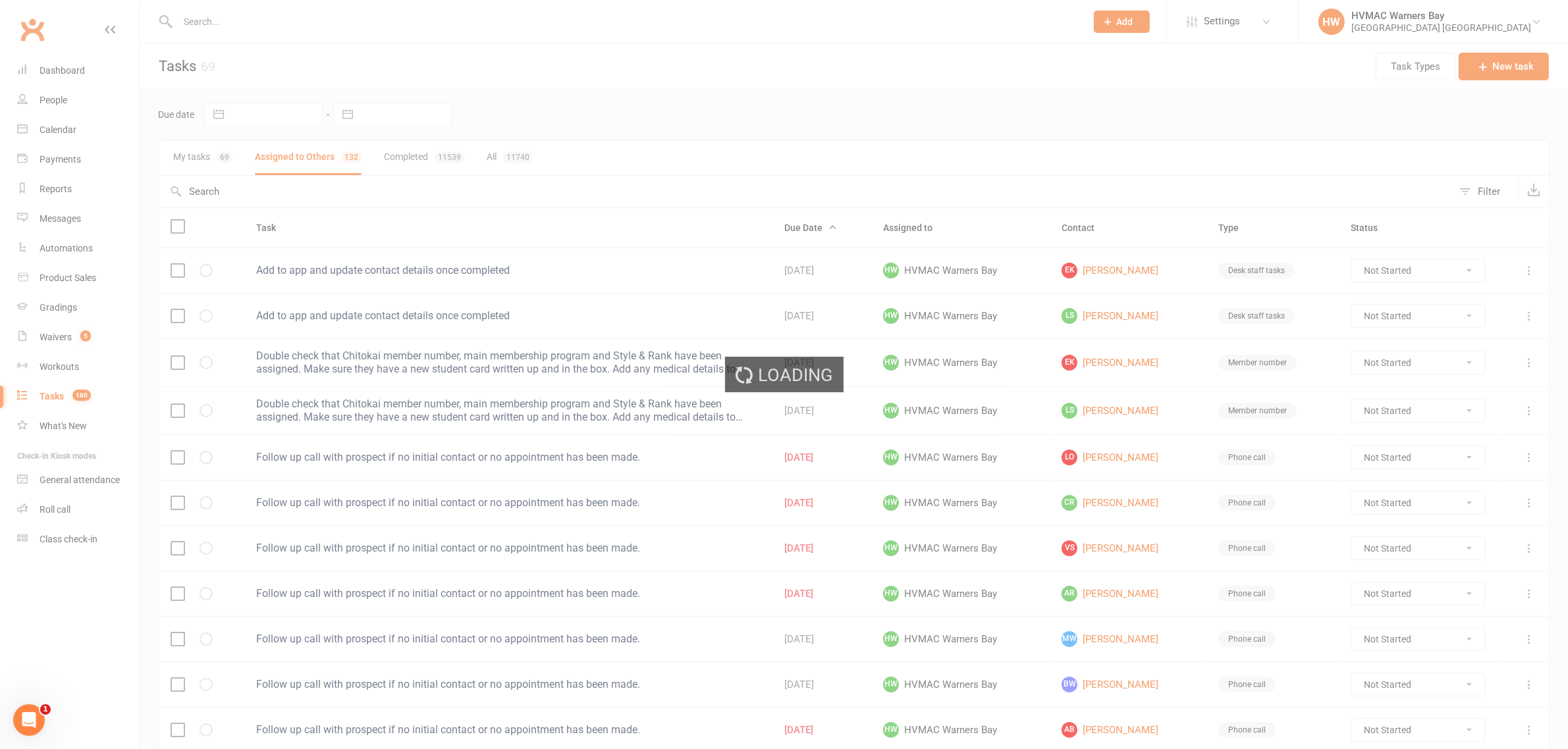
select select "started"
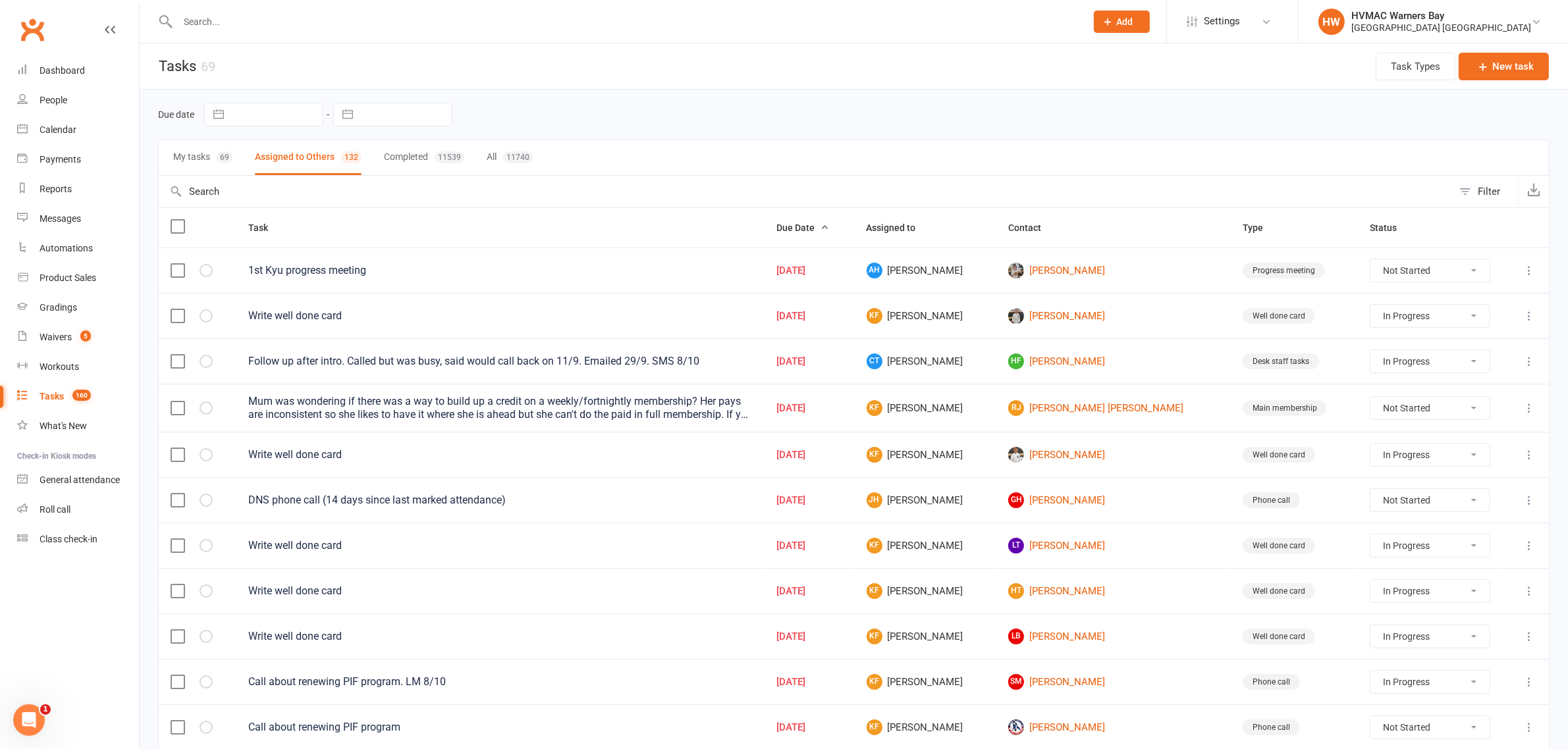
select select "started"
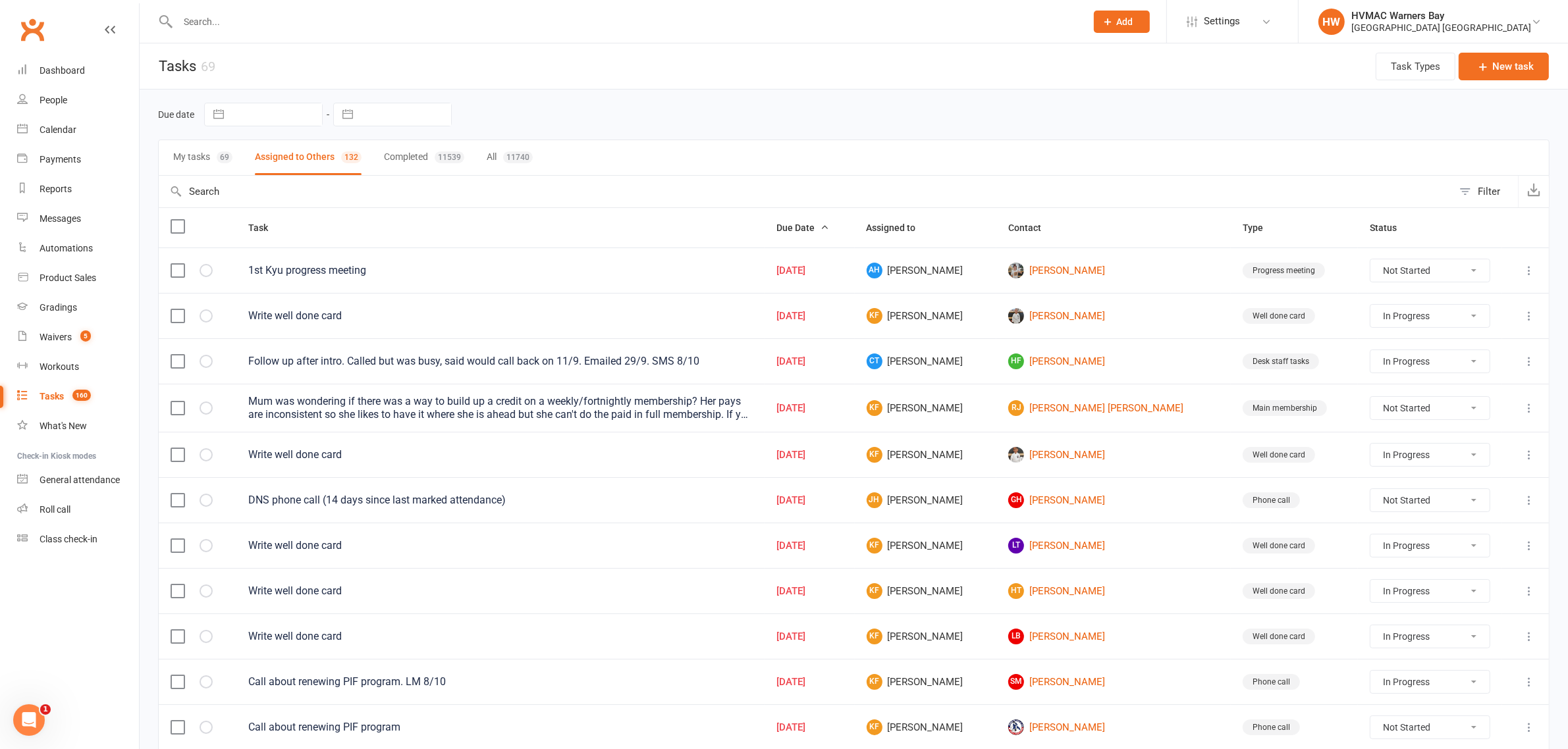
select select "started"
select select "waiting"
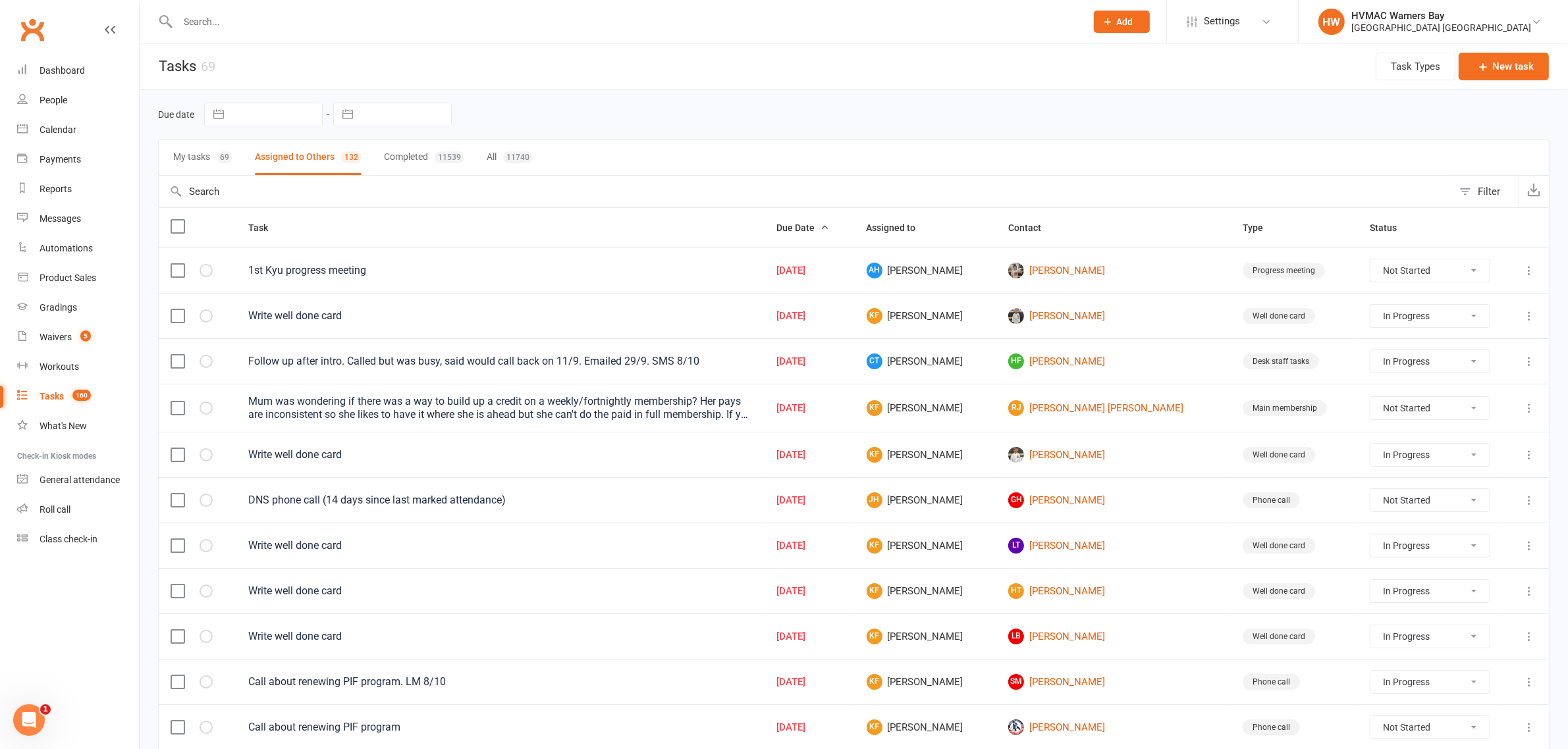
select select "started"
select select "waiting"
select select "started"
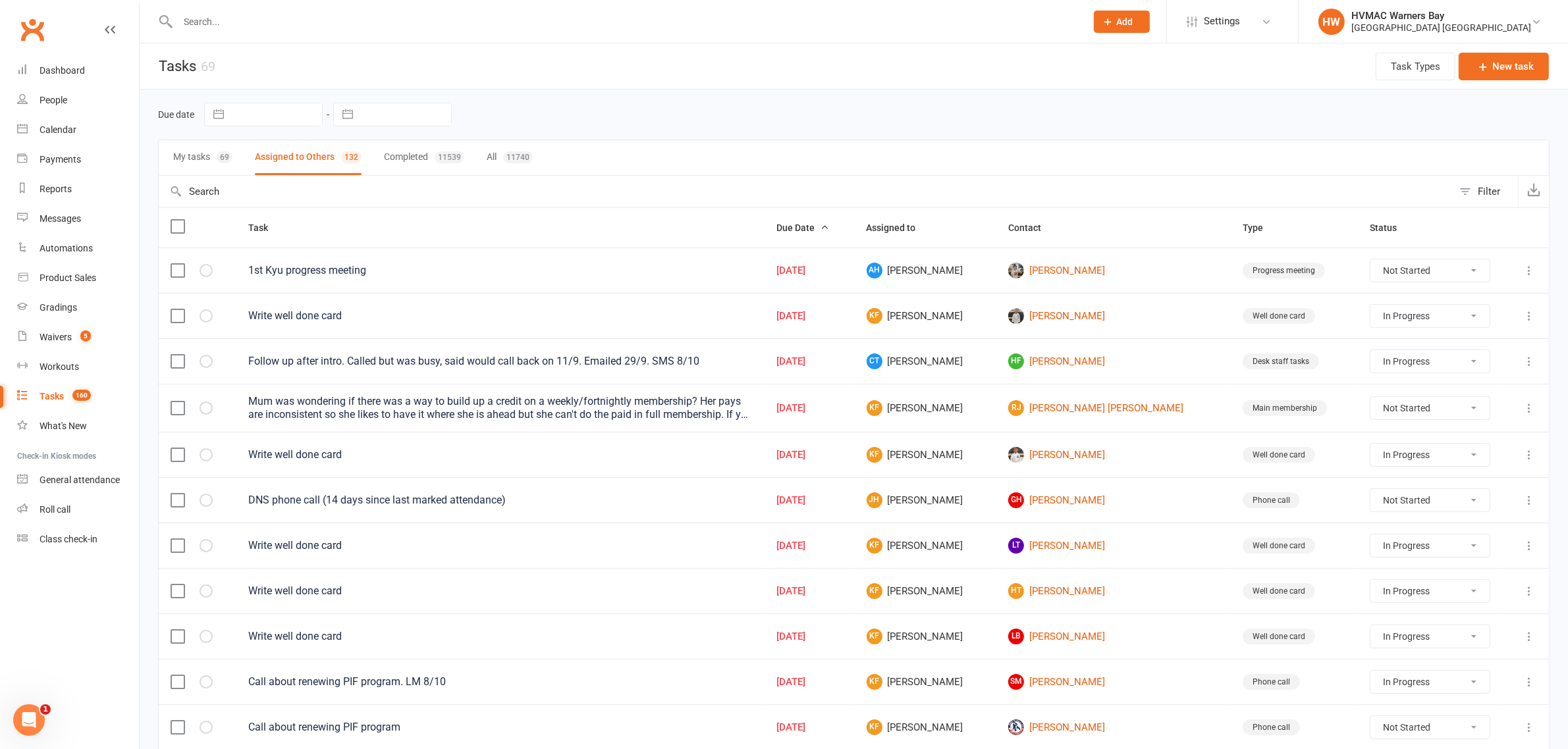
select select "started"
click at [1493, 196] on div "Filter" at bounding box center [1488, 192] width 23 height 16
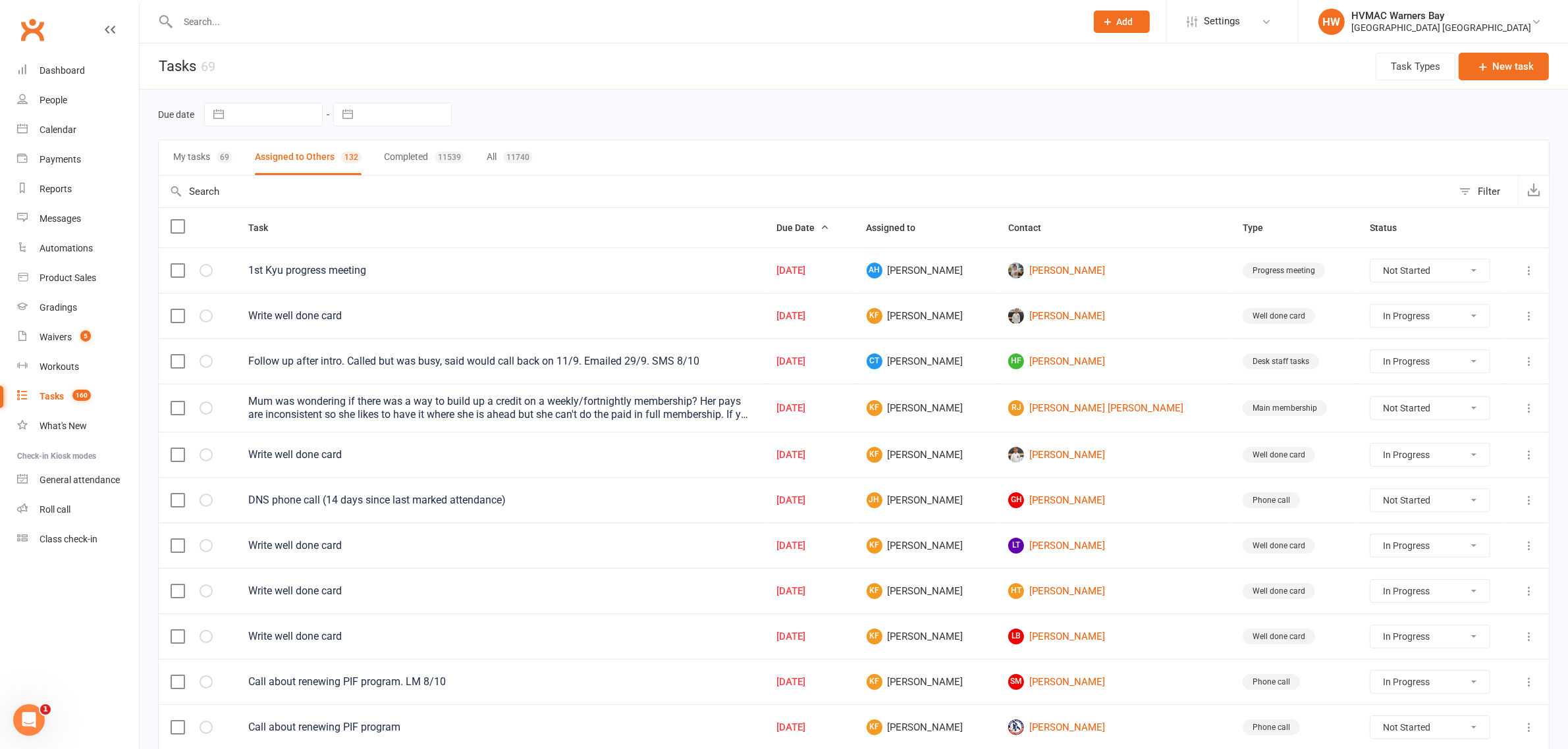
select select "incomplete"
select select "-32395"
select select "started"
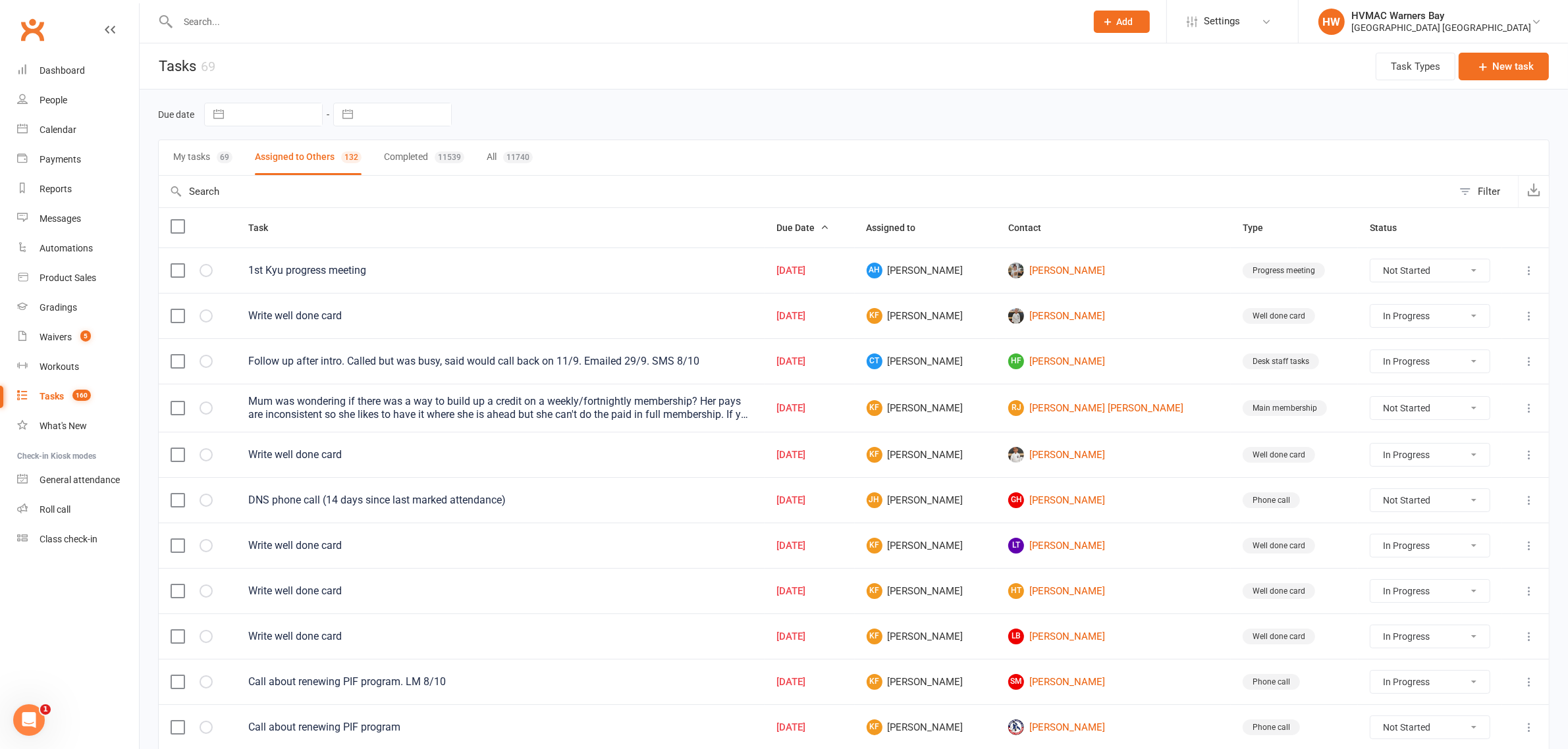
select select "started"
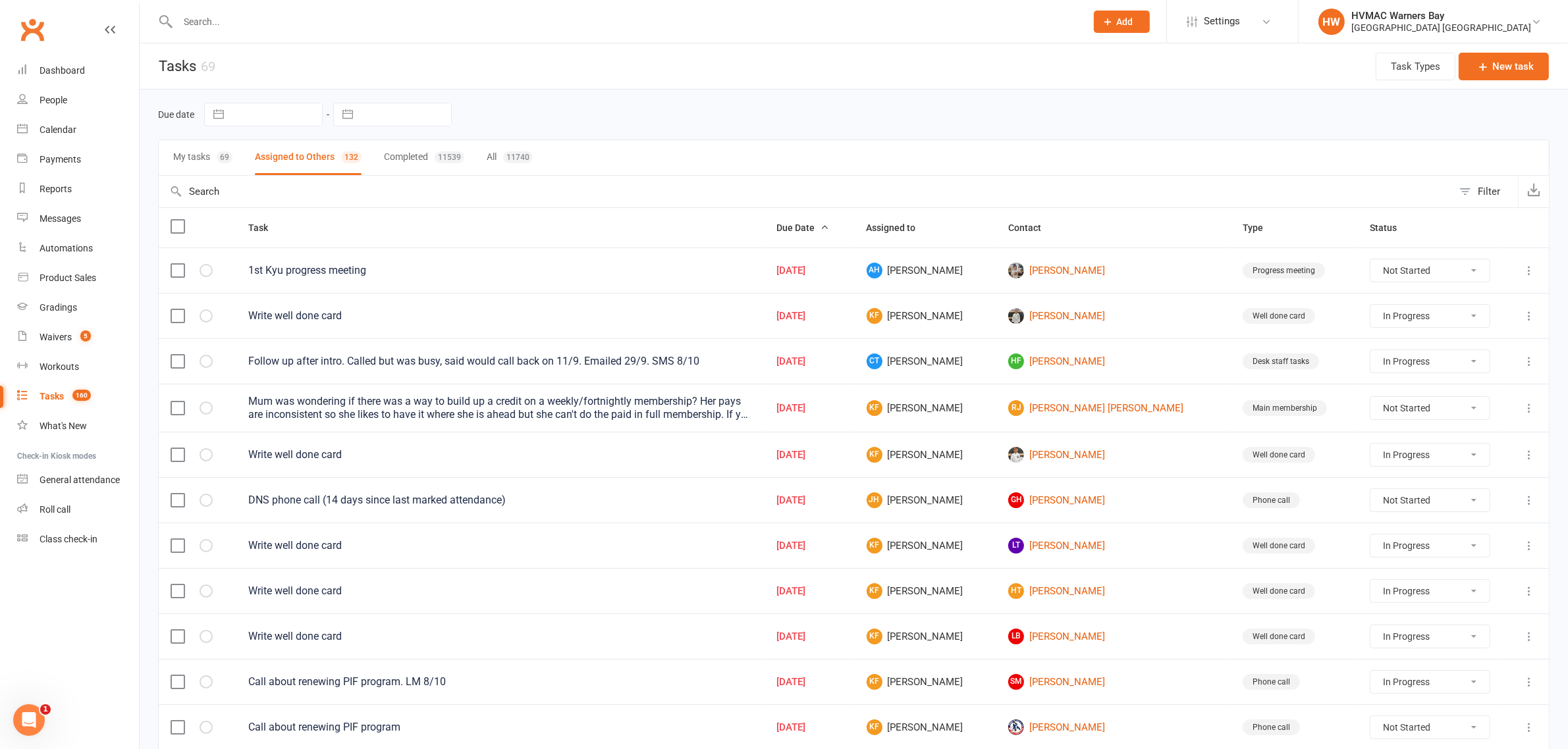
select select "started"
select select "waiting"
select select "started"
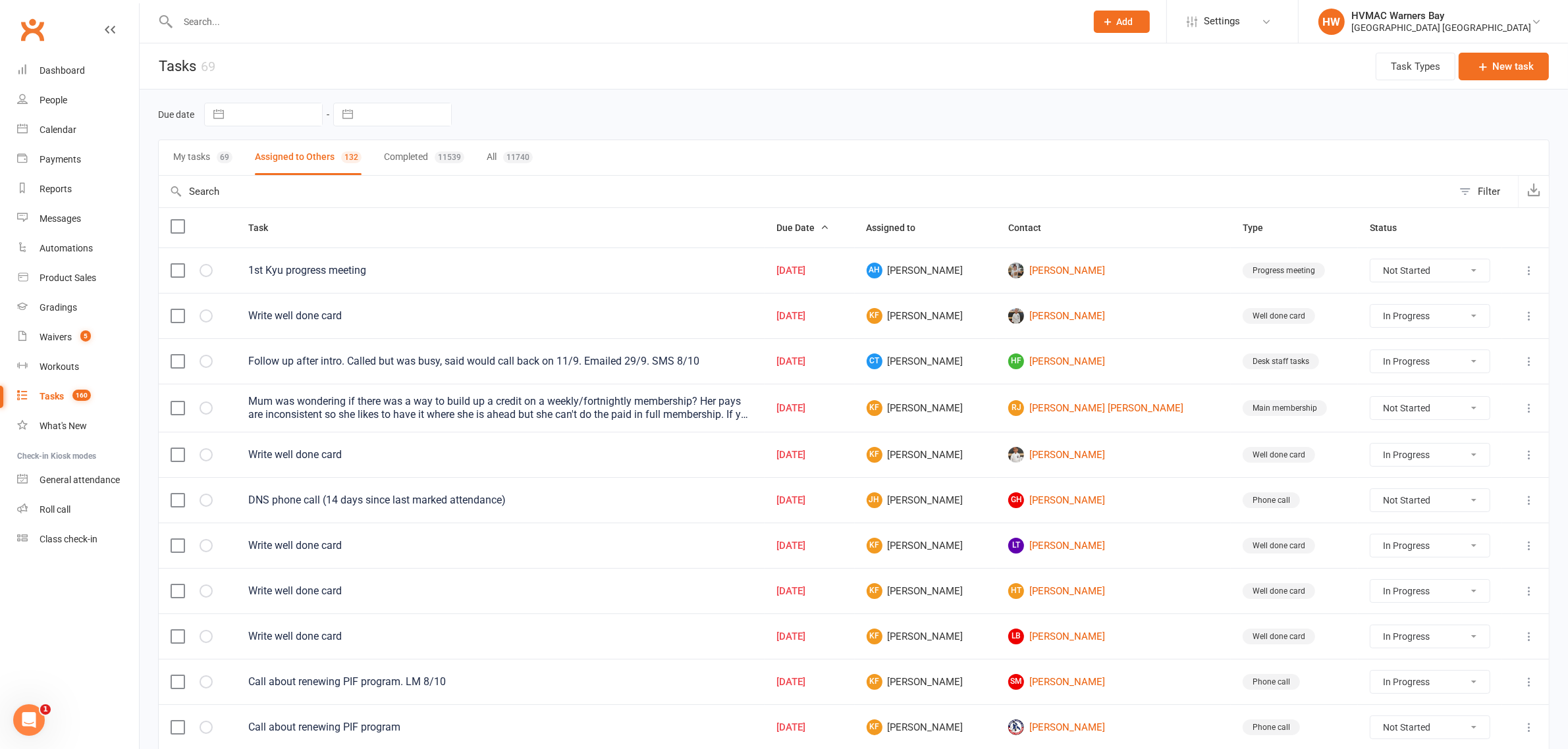
select select "waiting"
select select "started"
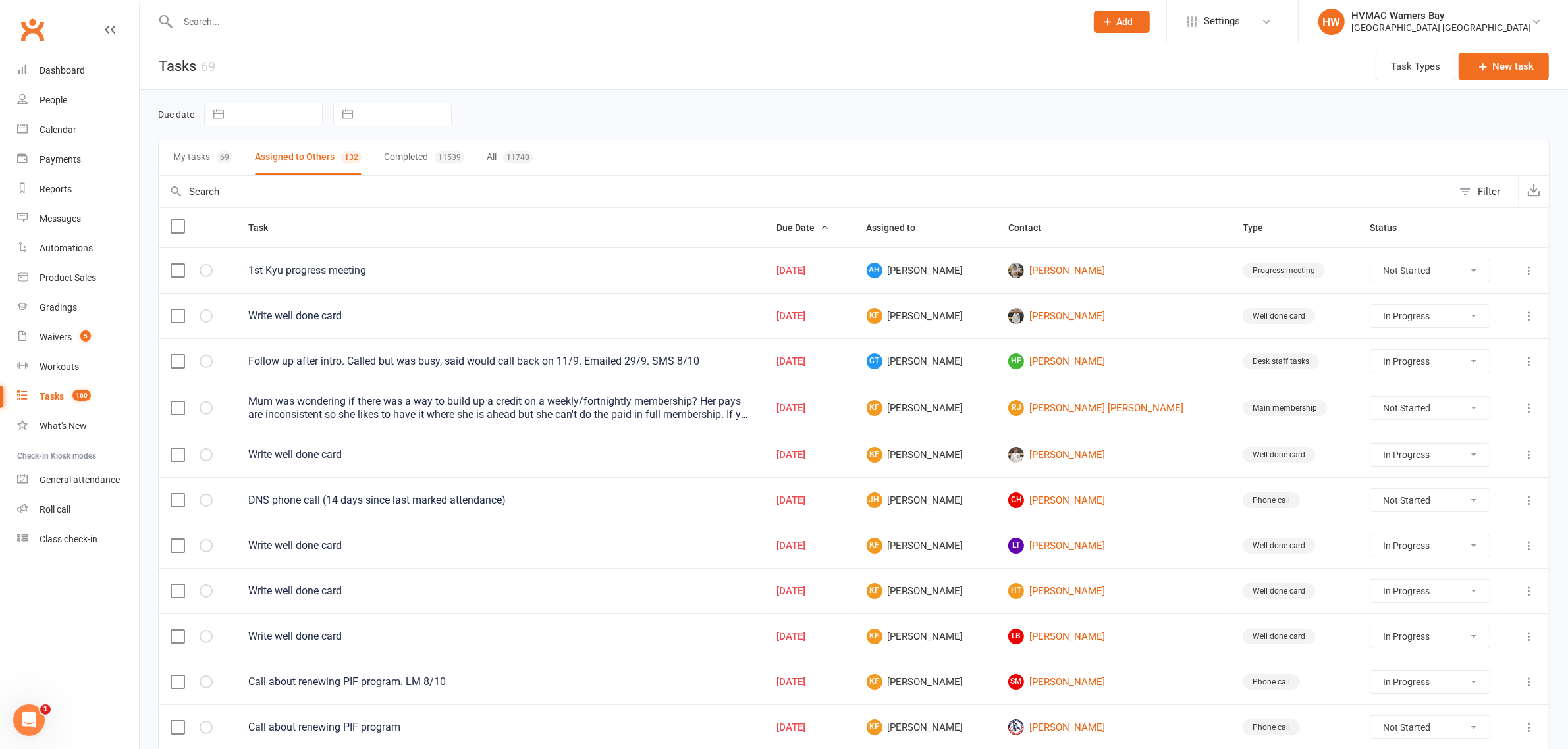
select select "started"
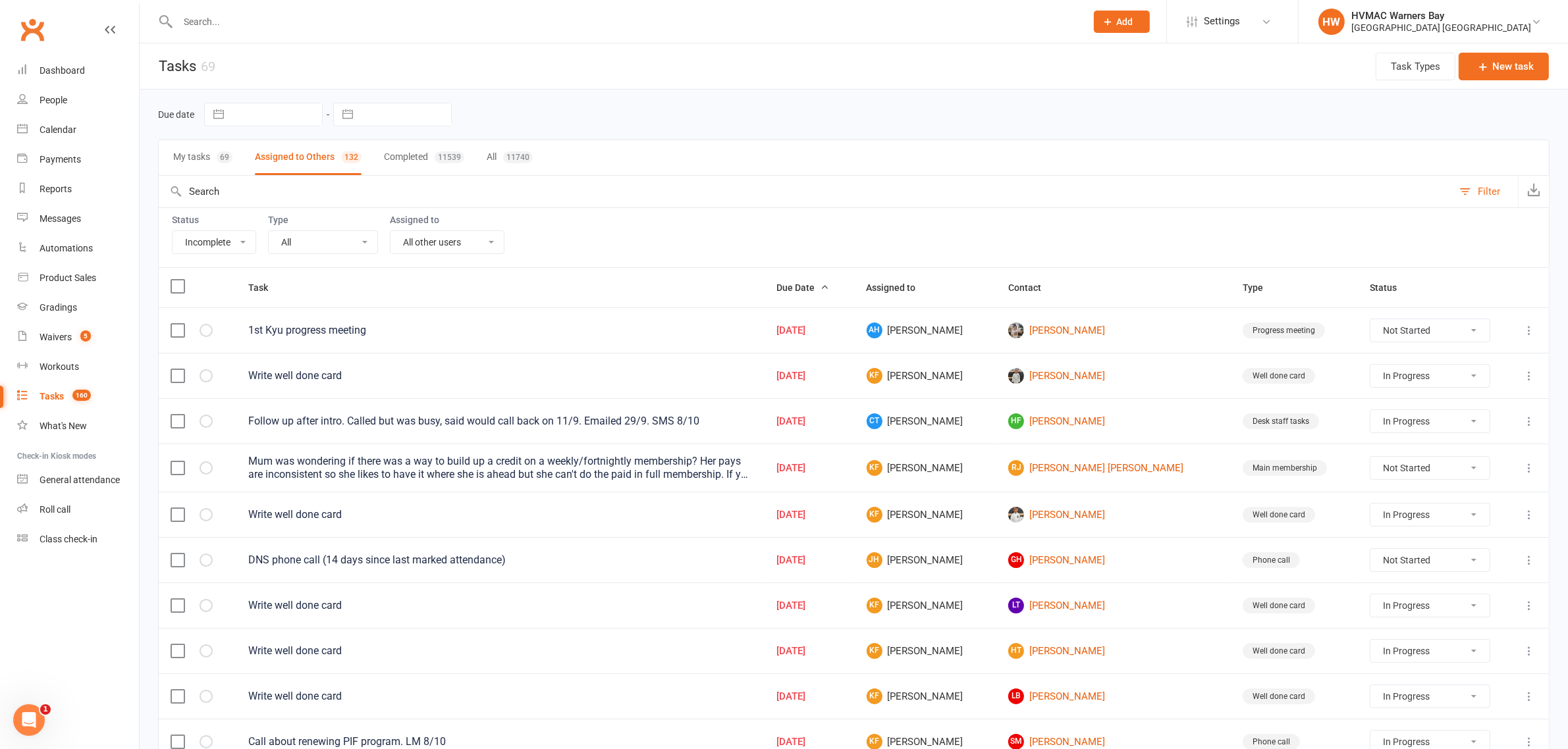
click at [419, 242] on select "All Me All other users Rachel Mankelow Neve Elliott Joel Holland Shalene Lowe E…" at bounding box center [447, 242] width 113 height 23
select select "42939"
click at [393, 232] on select "All Me All other users Rachel Mankelow Neve Elliott Joel Holland Shalene Lowe E…" at bounding box center [447, 242] width 113 height 23
select select "started"
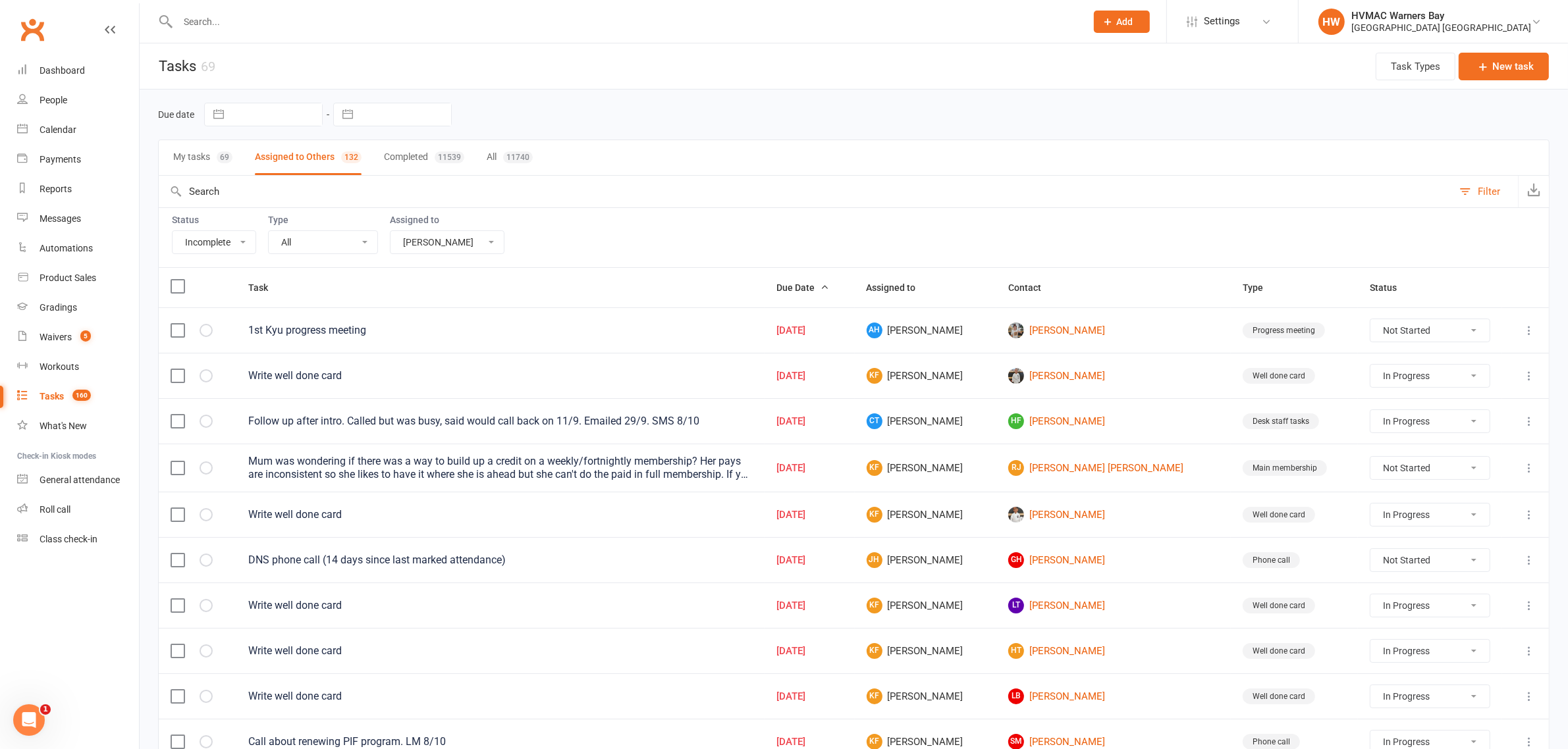
select select "started"
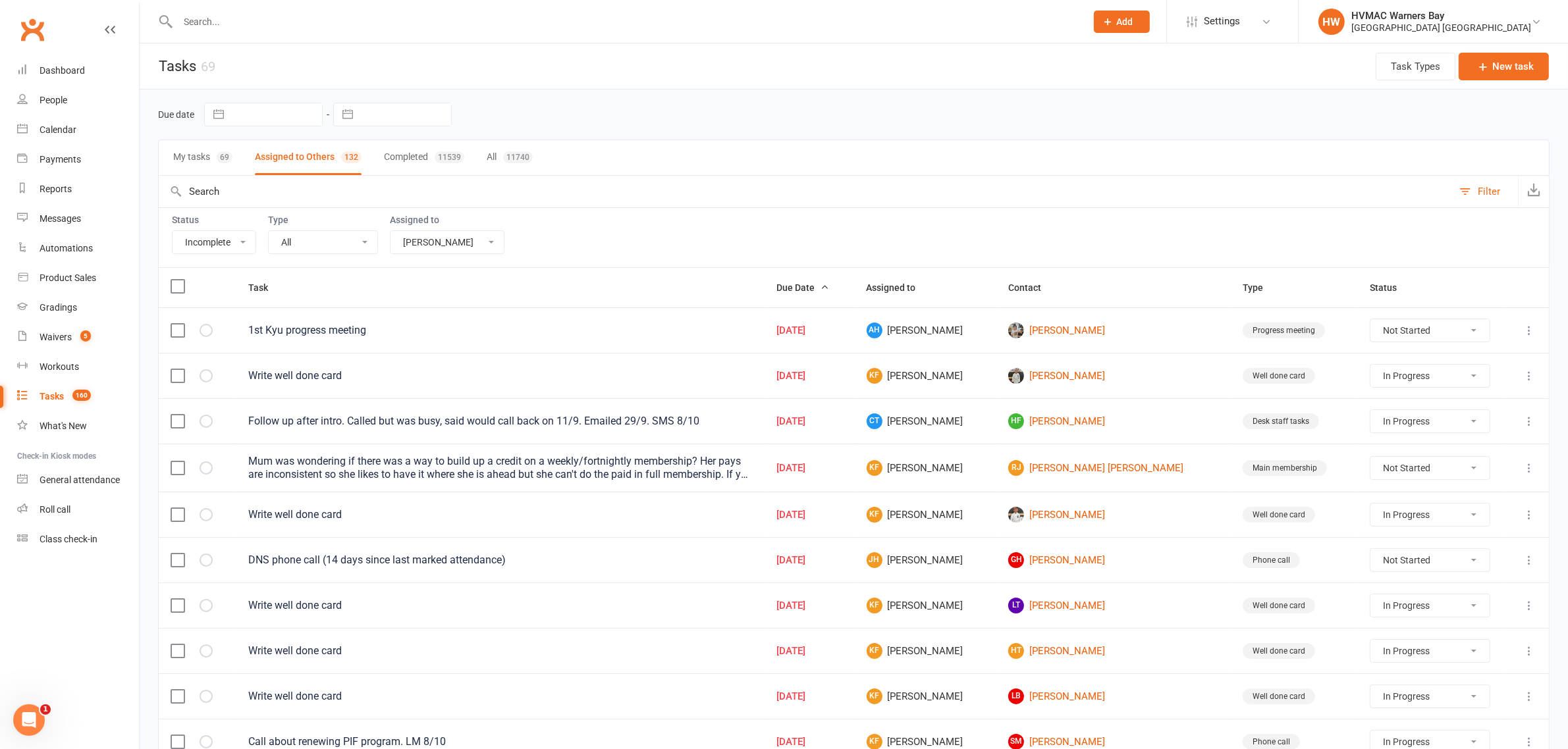
select select "started"
select select "waiting"
select select "started"
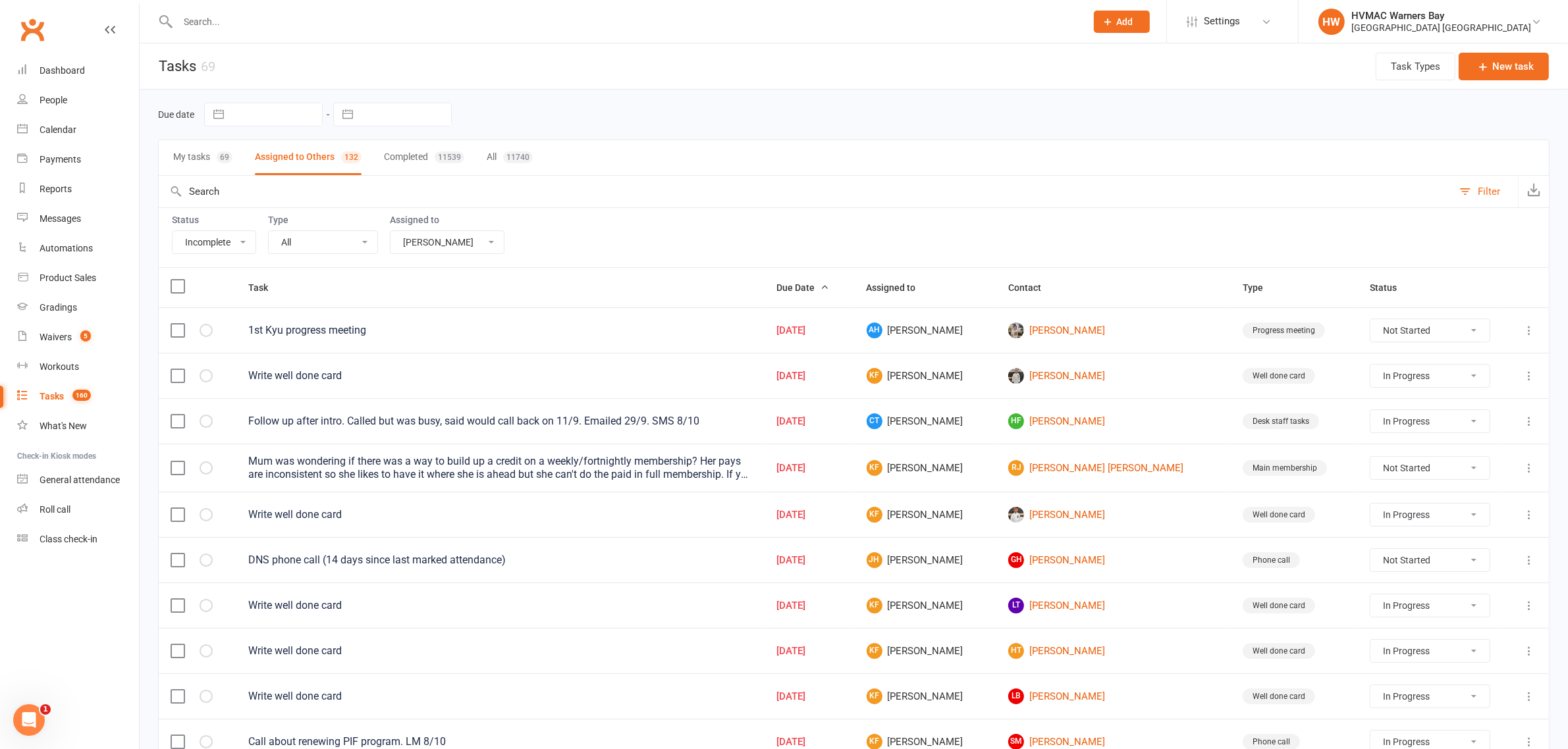
select select "started"
select select "waiting"
select select "started"
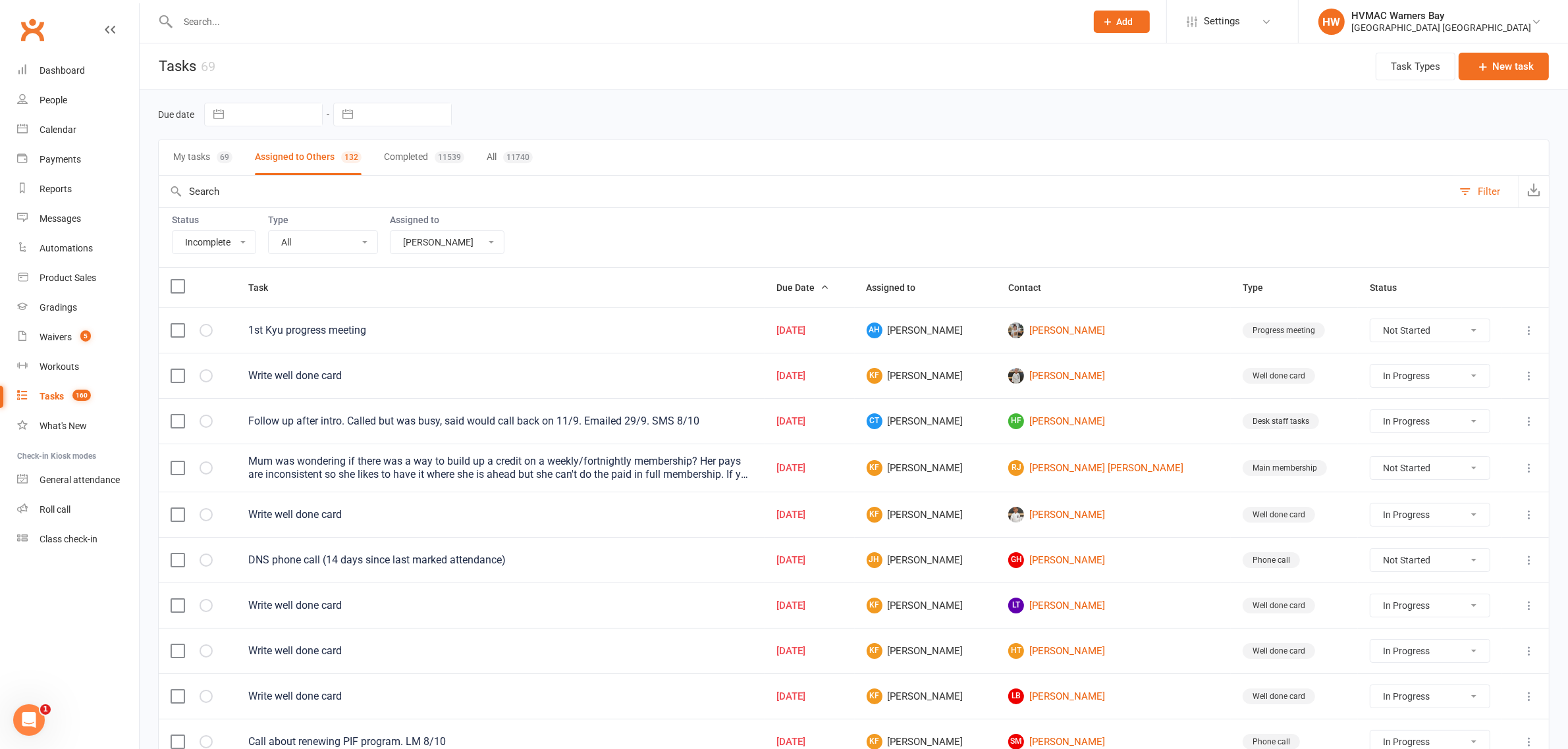
select select "started"
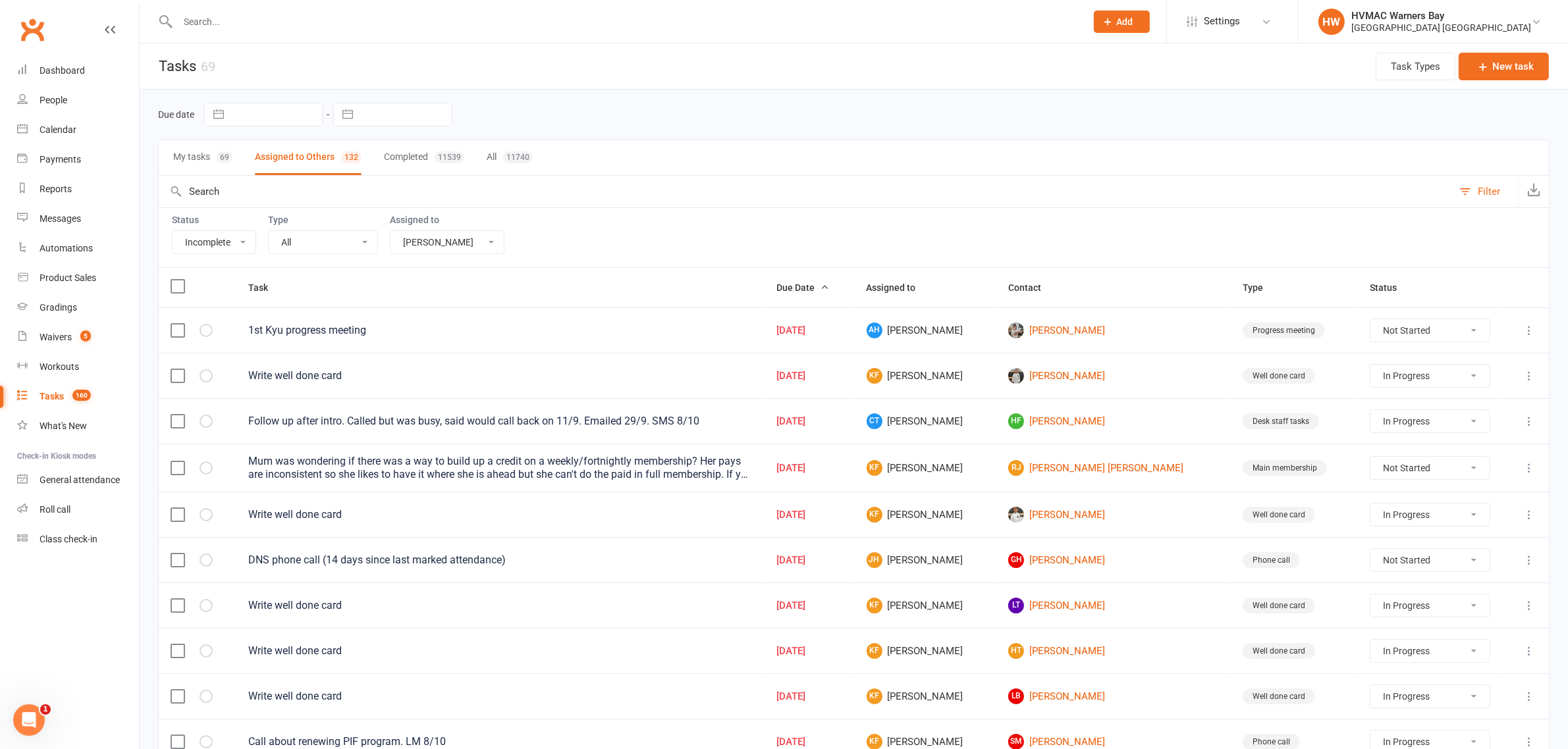
select select "started"
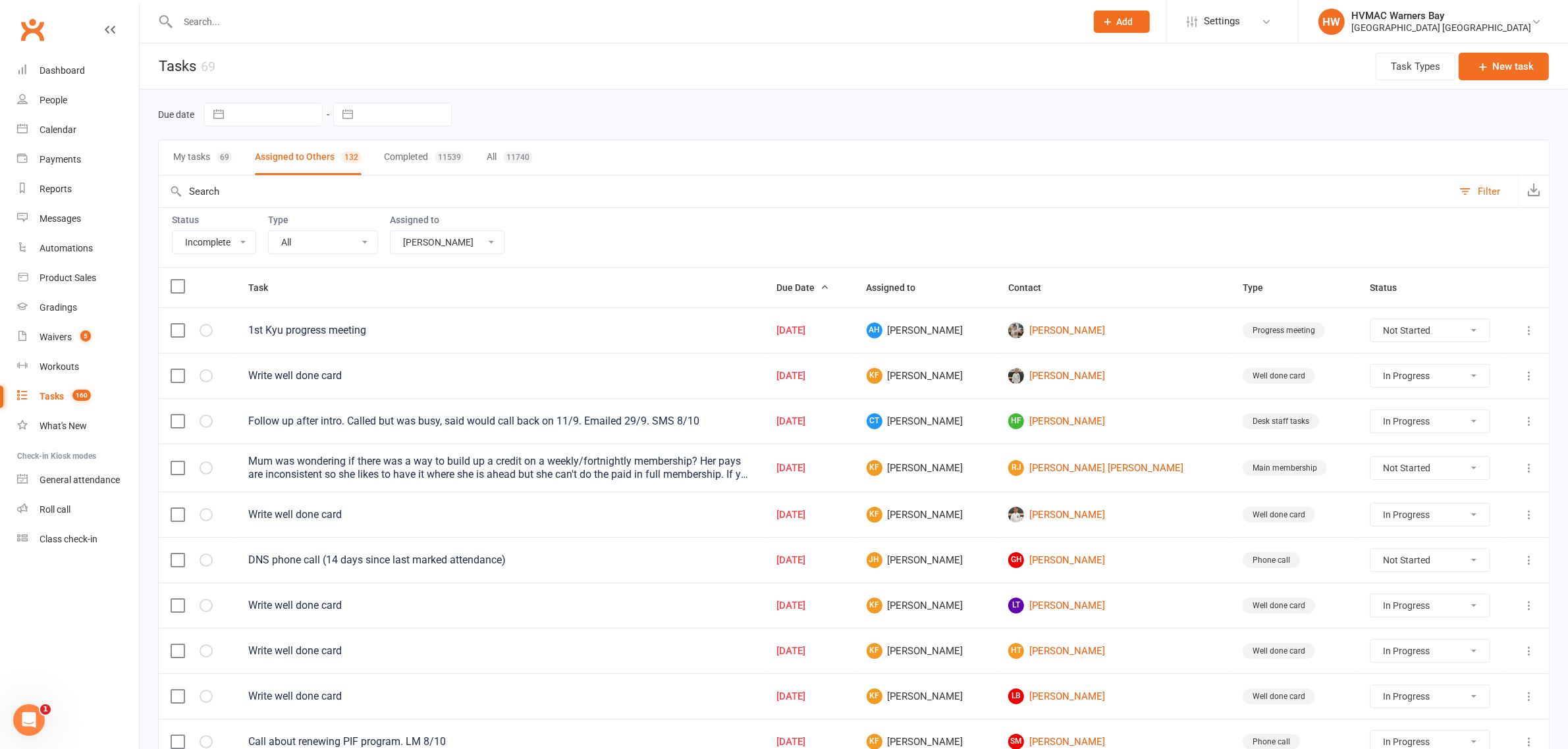
select select "started"
select select "waiting"
select select "started"
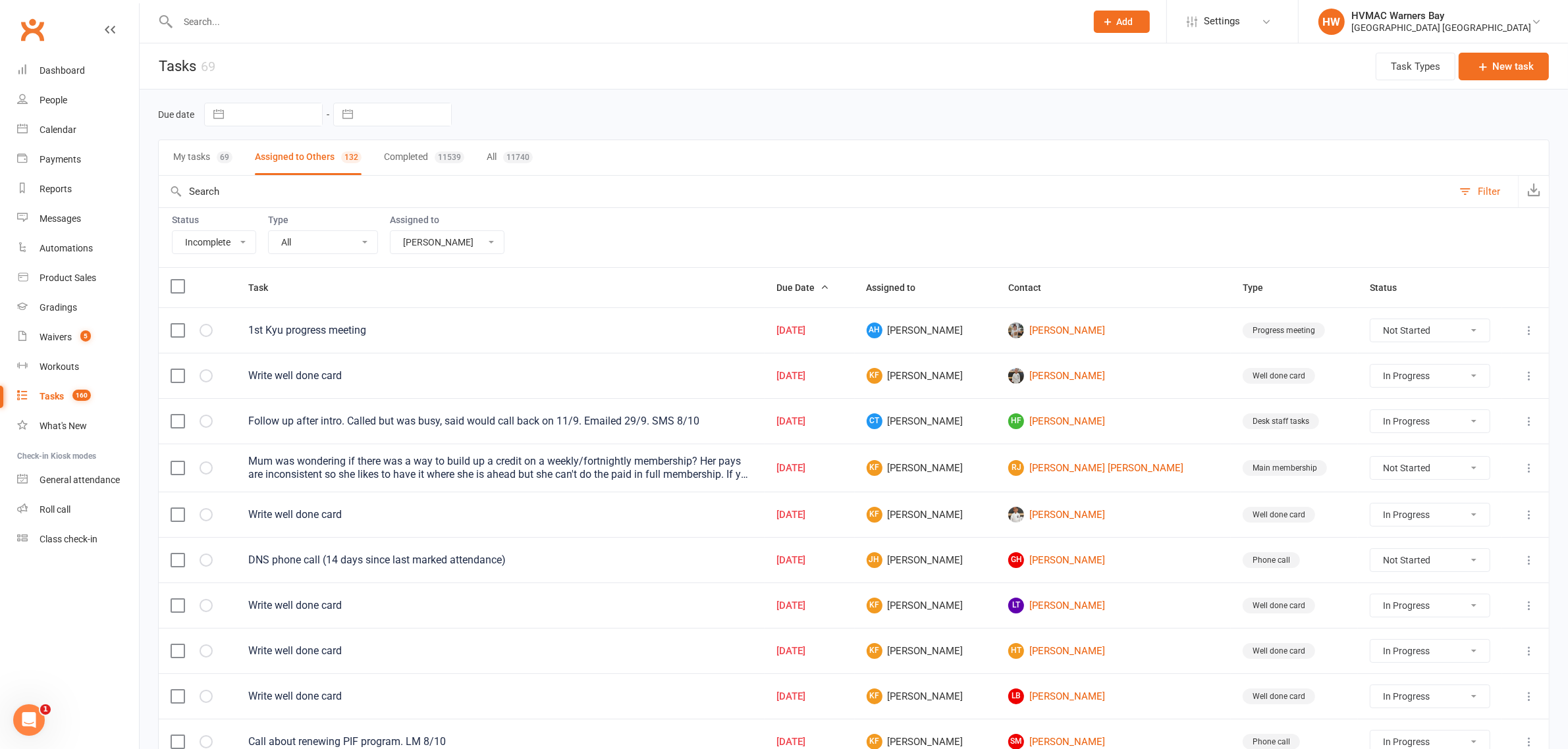
select select "waiting"
select select "started"
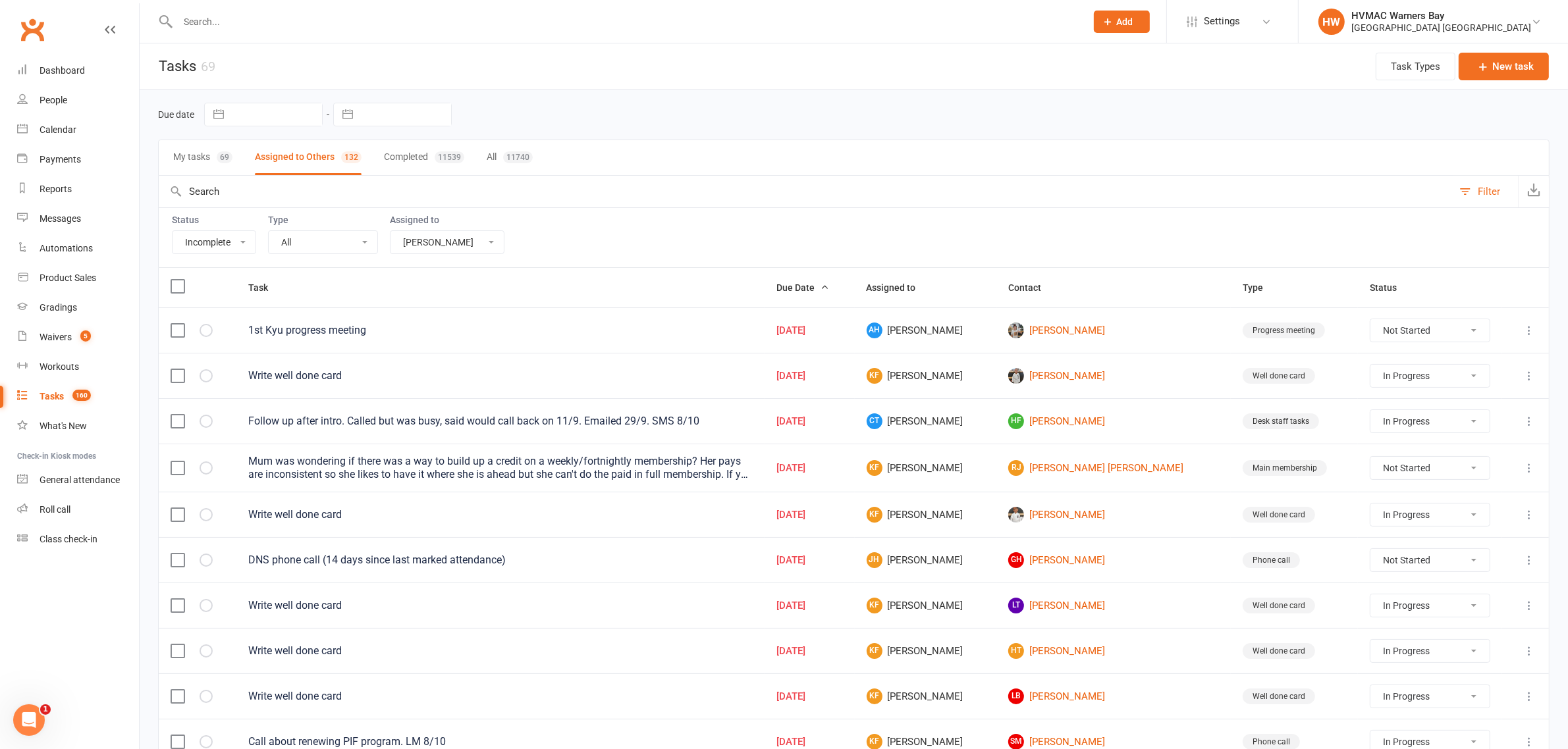
select select "started"
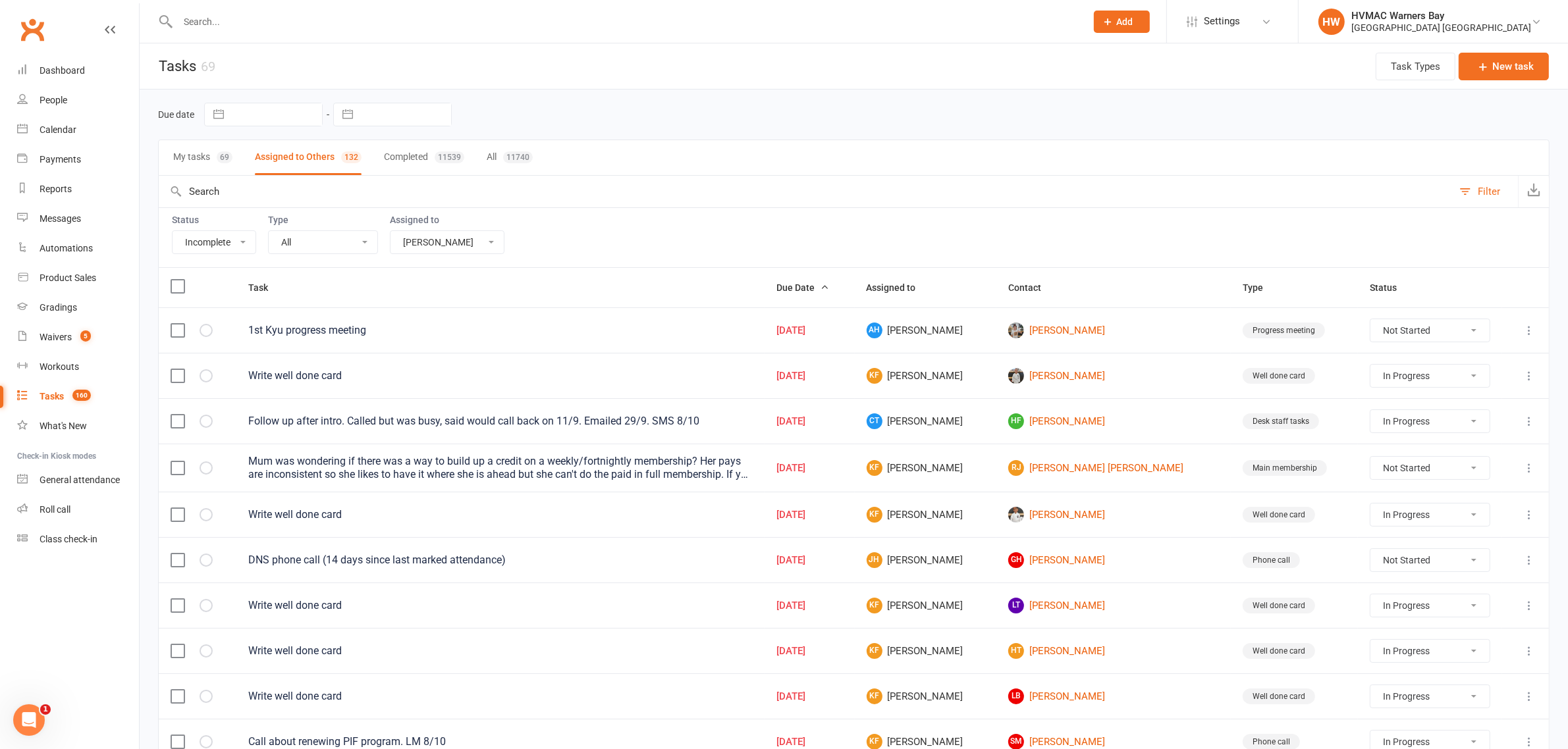
select select "started"
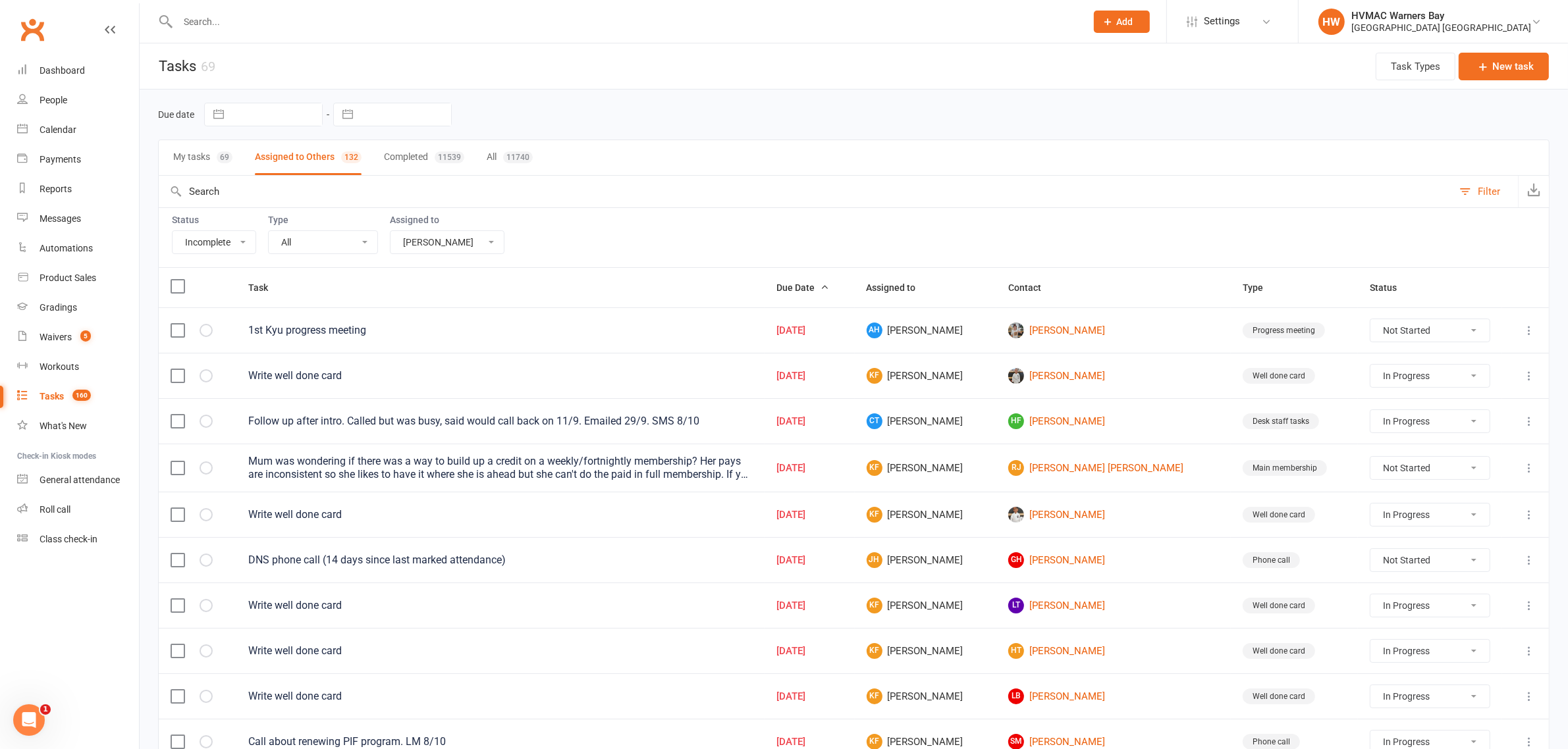
select select "waiting"
select select "started"
select select "waiting"
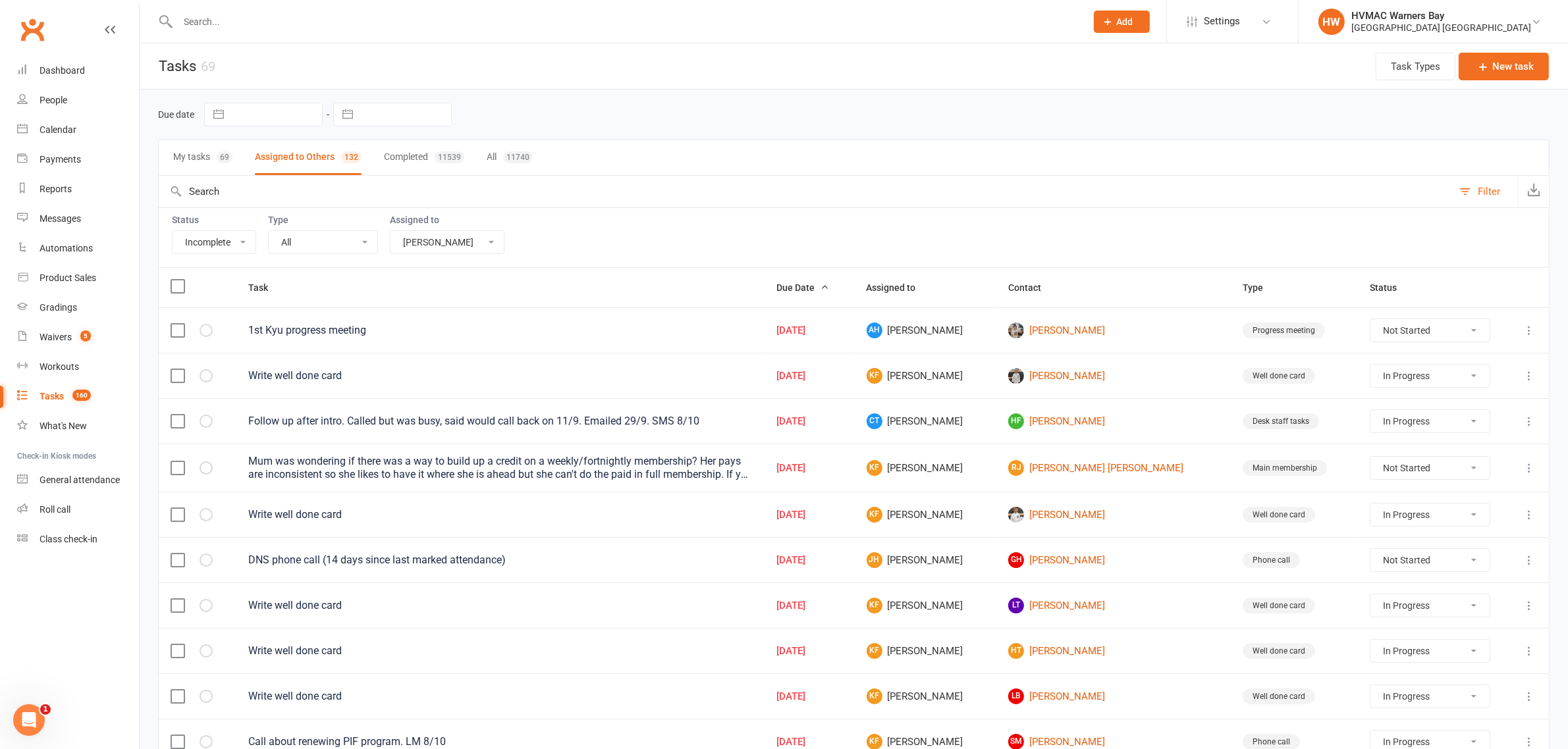
select select "started"
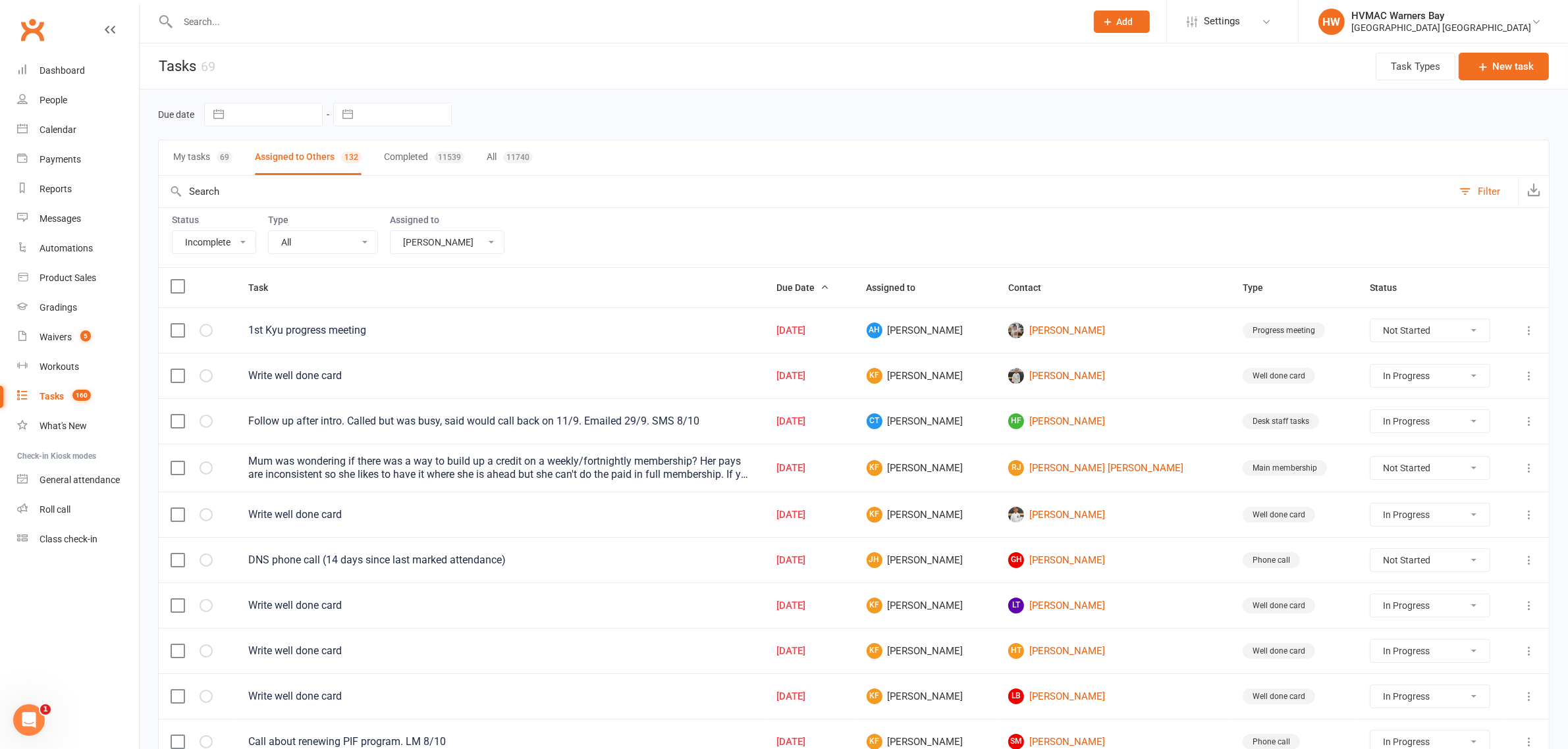
select select "started"
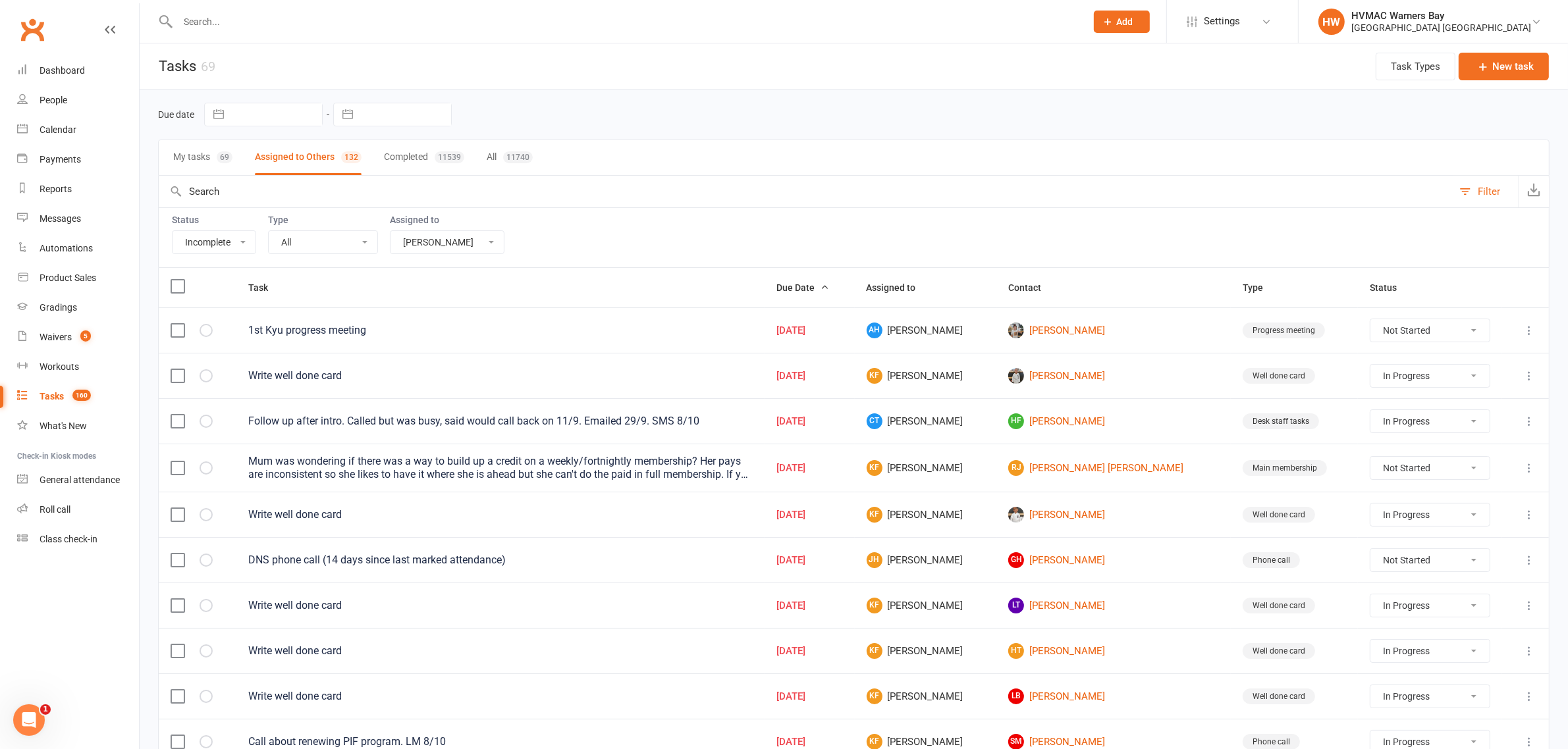
select select "waiting"
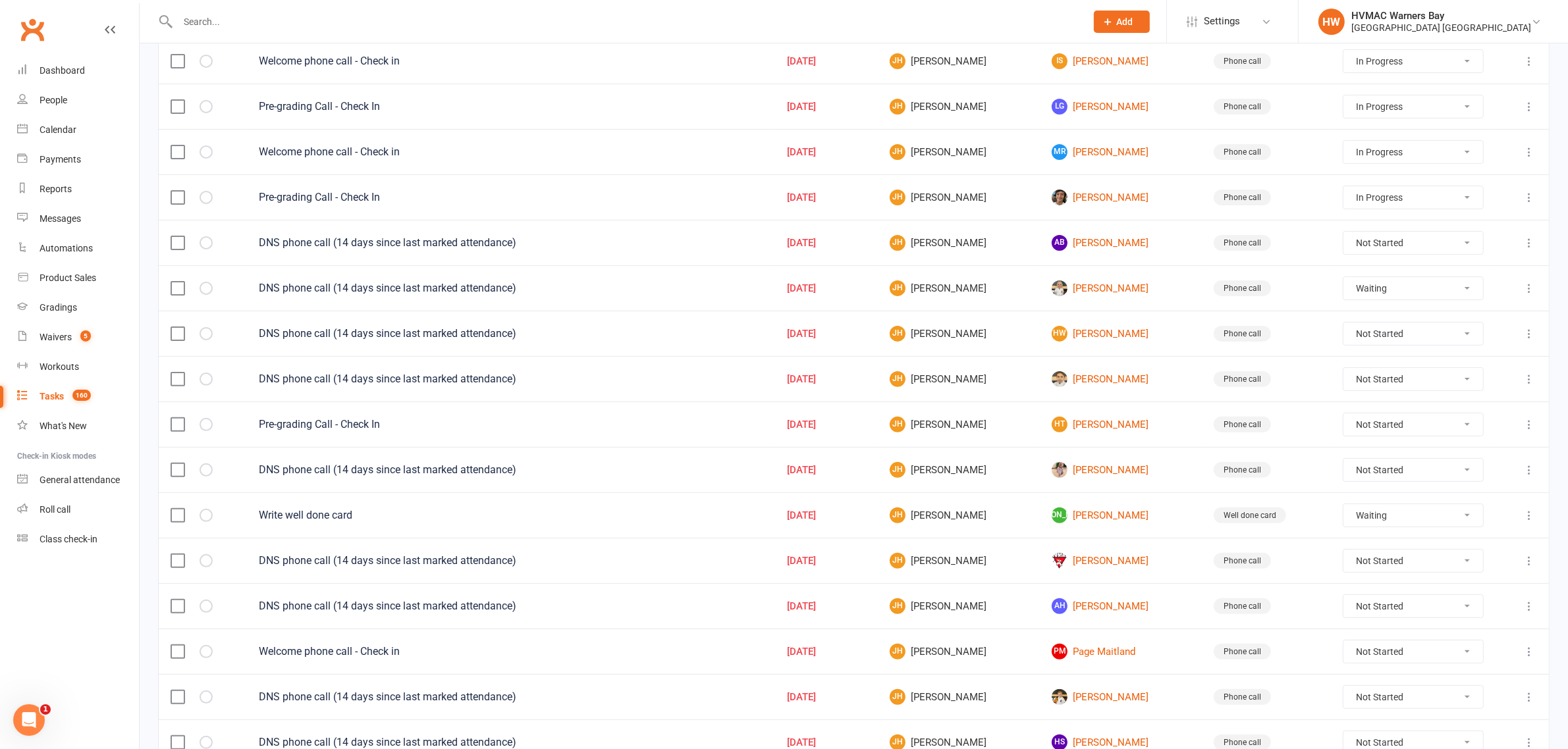
scroll to position [493, 0]
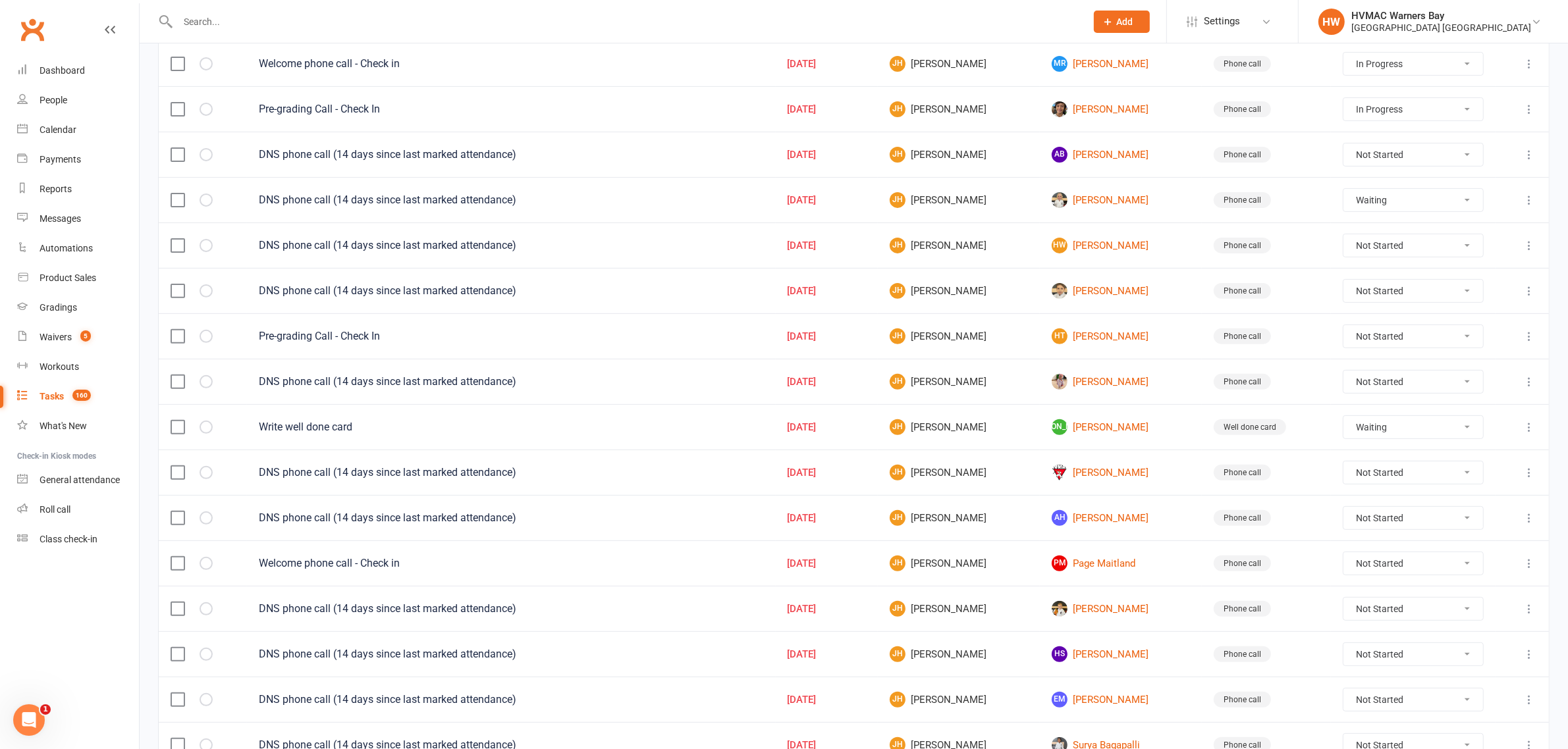
click at [1360, 477] on select "Not Started In Progress Waiting Complete" at bounding box center [1413, 472] width 140 height 23
click at [1345, 470] on select "Not Started In Progress Waiting Complete" at bounding box center [1413, 472] width 140 height 23
select select "unstarted"
select select "started"
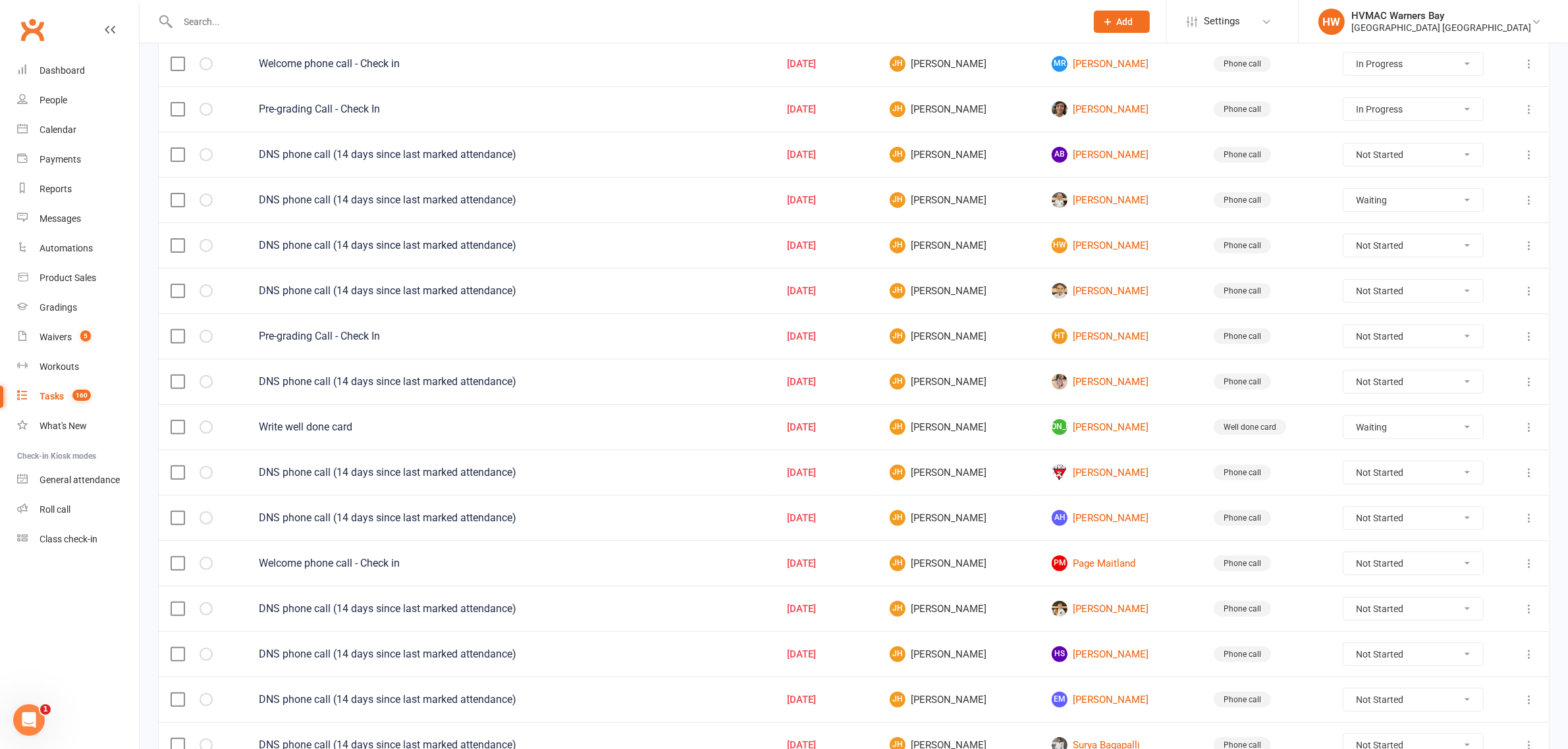
select select "started"
select select "waiting"
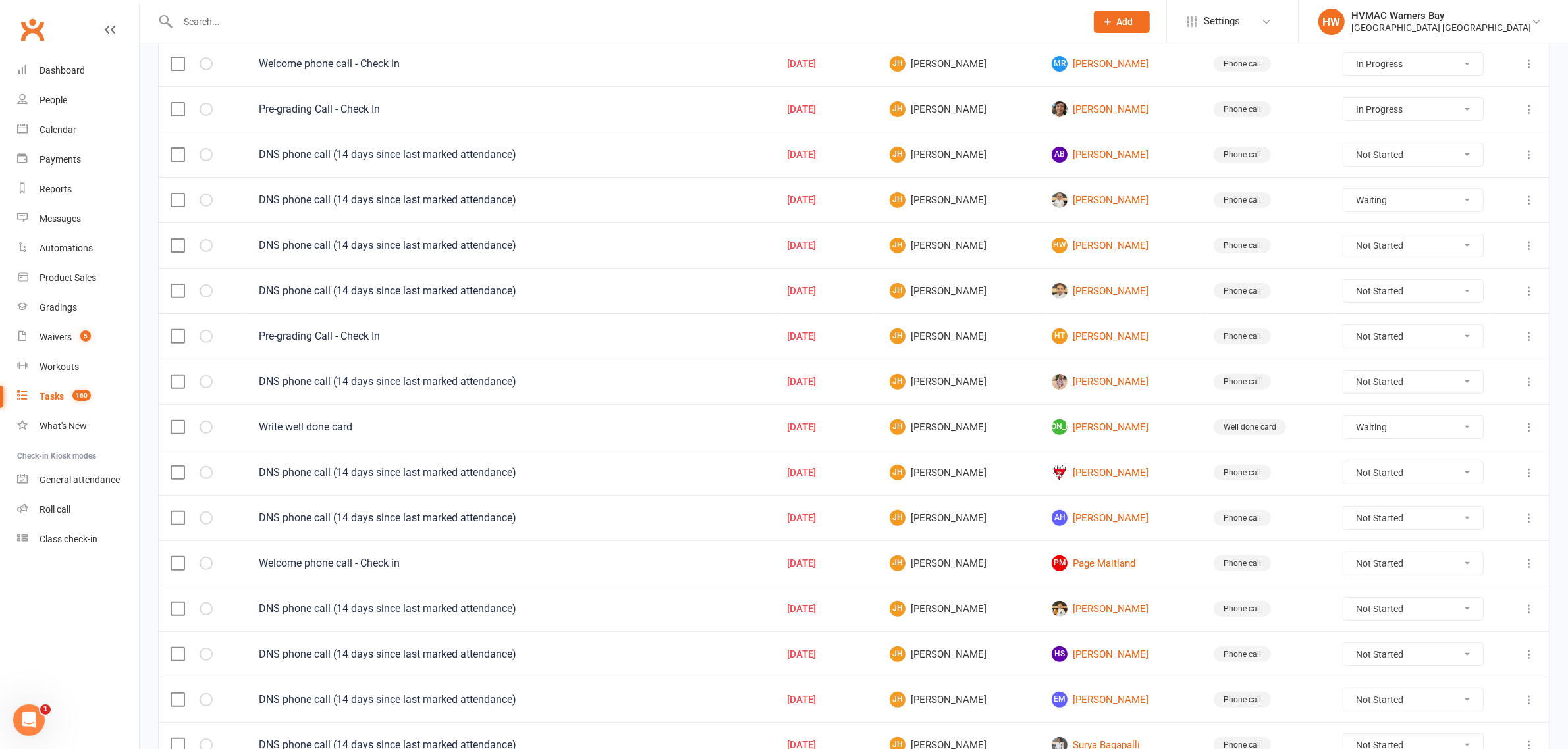
select select "started"
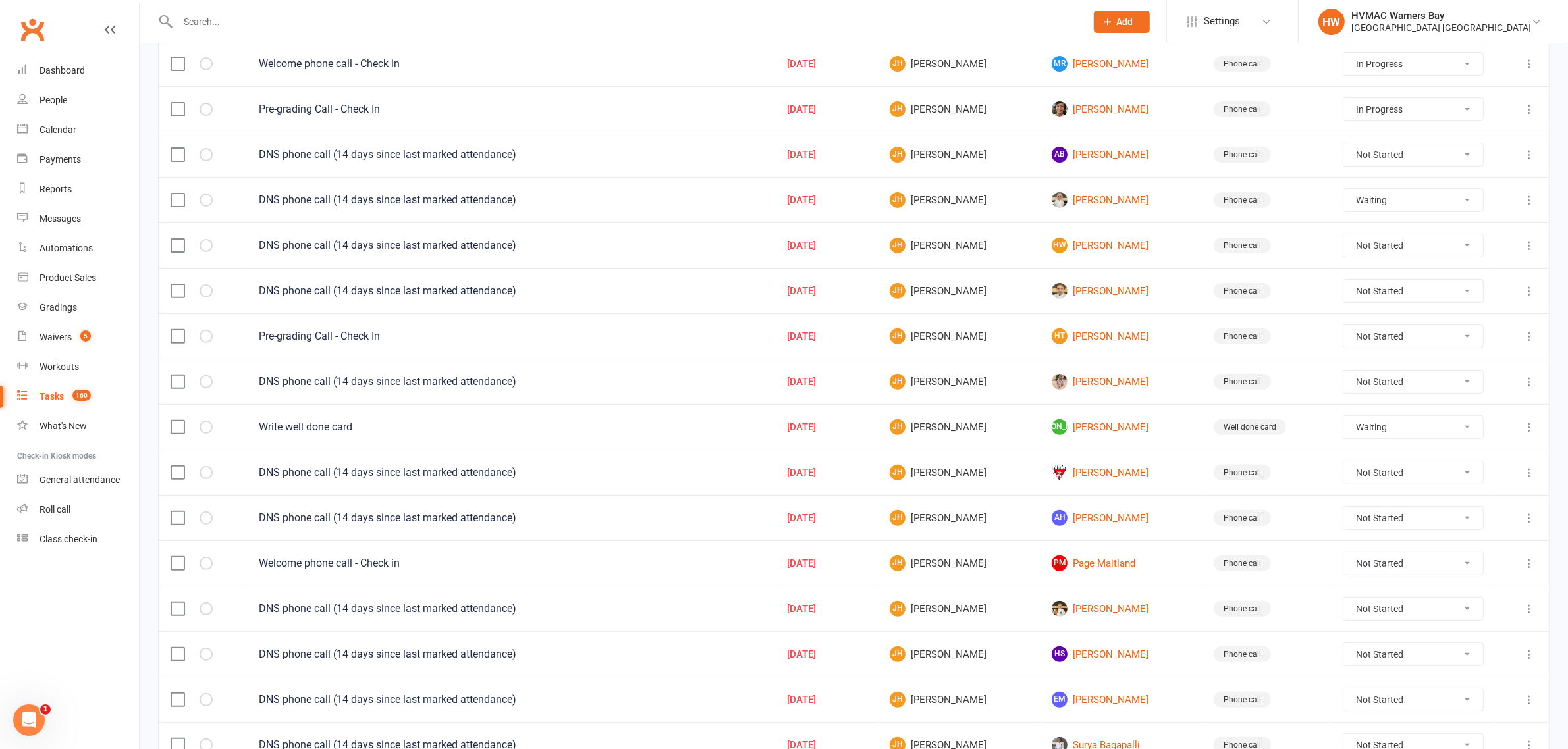
select select "waiting"
select select "started"
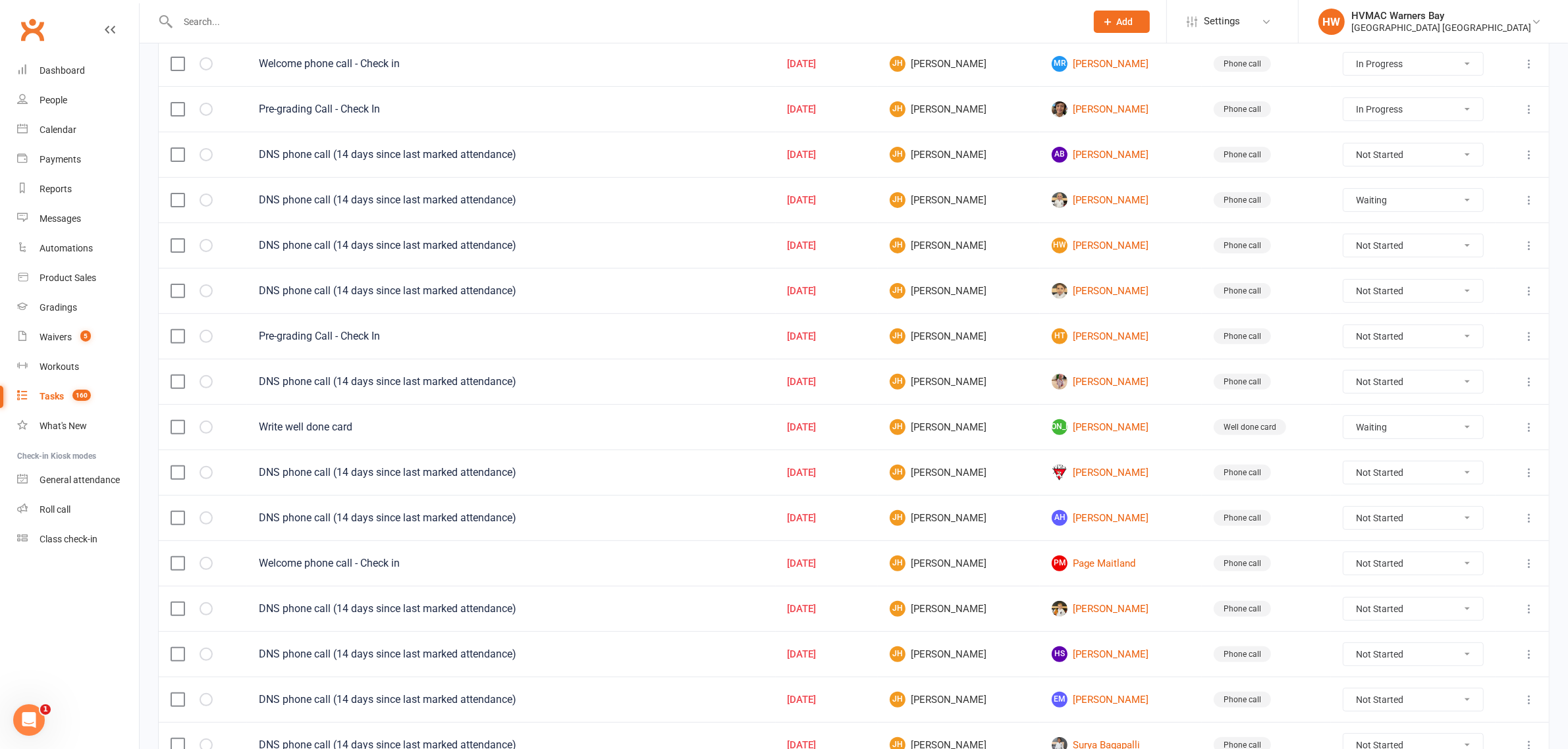
select select "started"
select select "waiting"
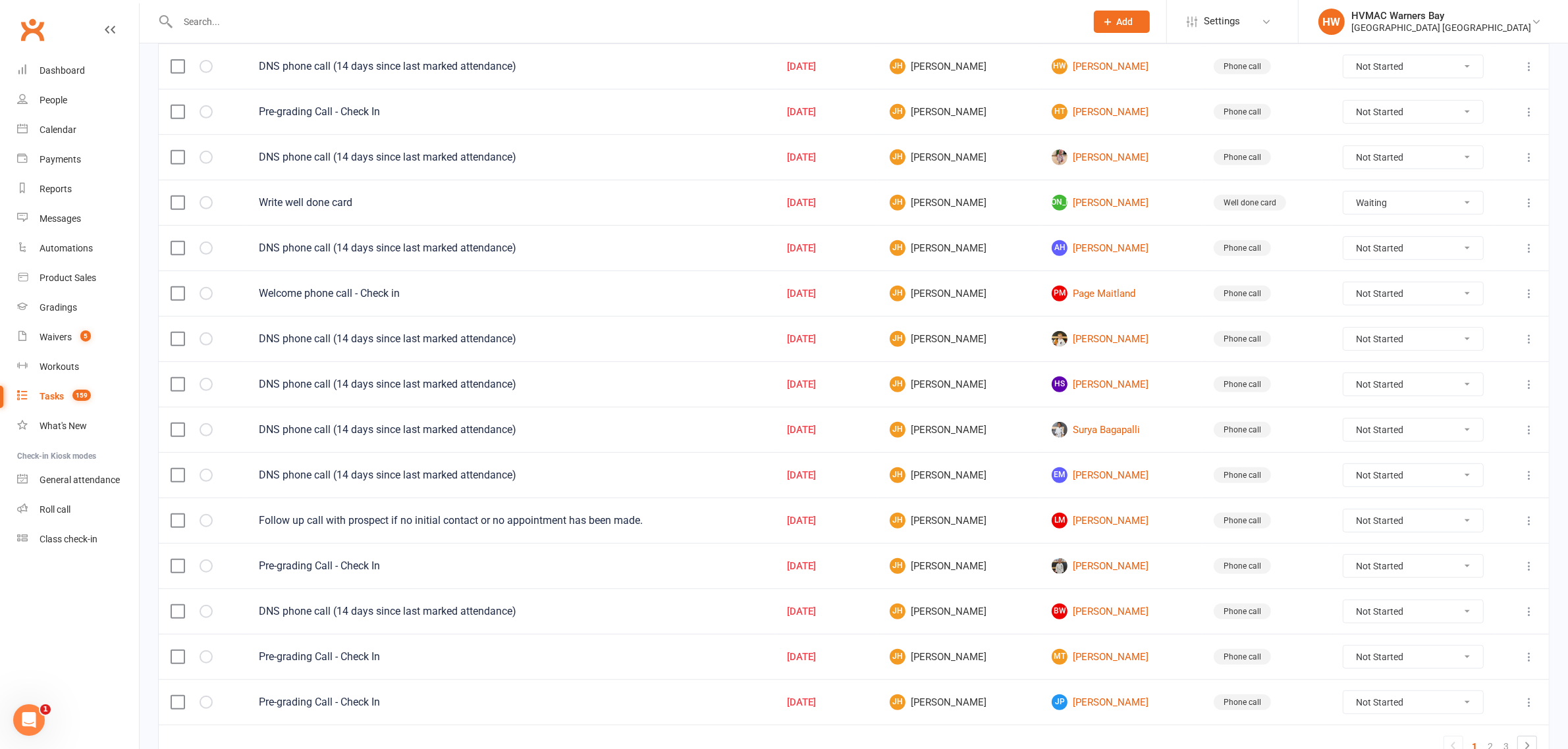
scroll to position [807, 0]
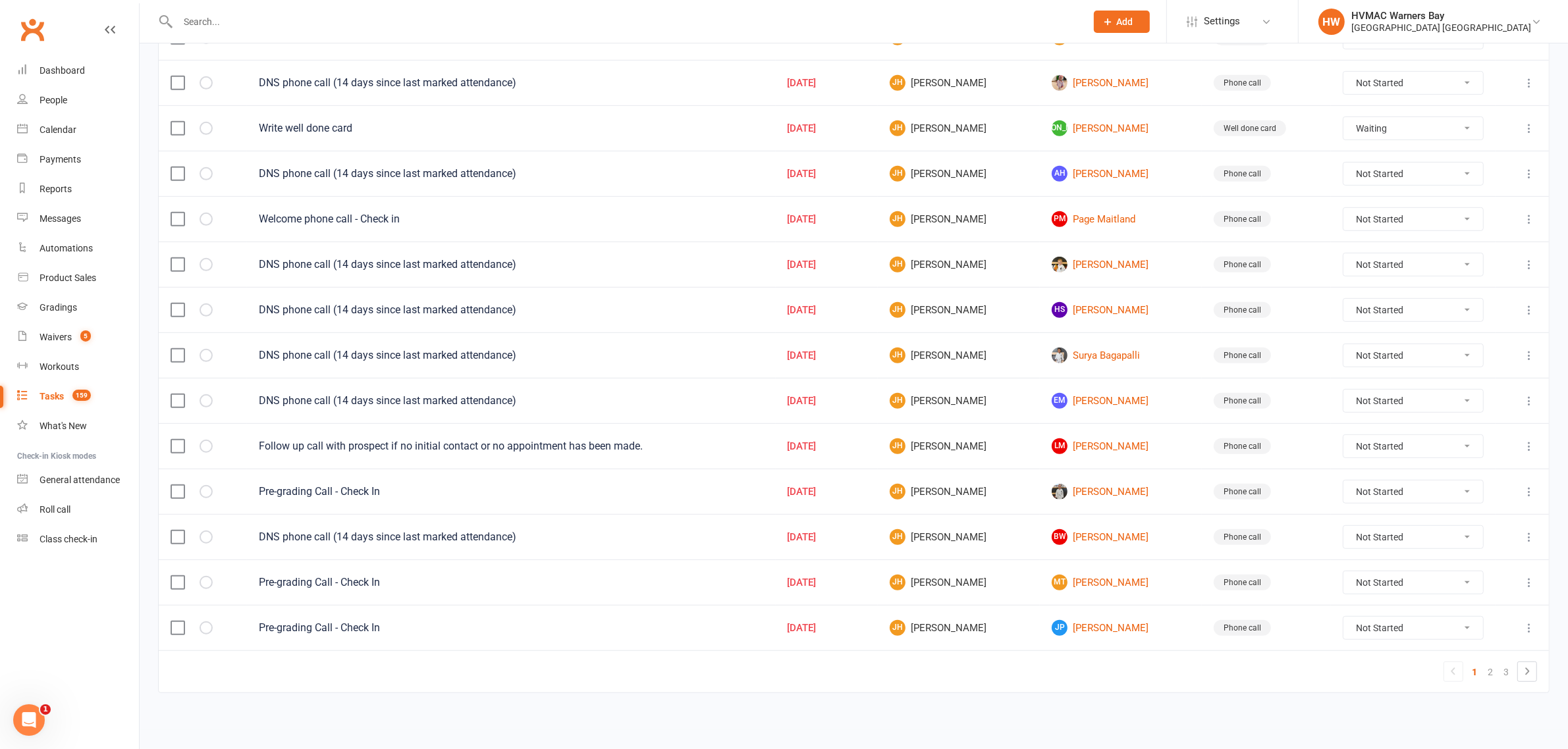
click at [1370, 535] on select "Not Started In Progress Waiting Complete" at bounding box center [1413, 537] width 140 height 23
click at [1345, 526] on select "Not Started In Progress Waiting Complete" at bounding box center [1413, 537] width 140 height 23
select select "unstarted"
select select "started"
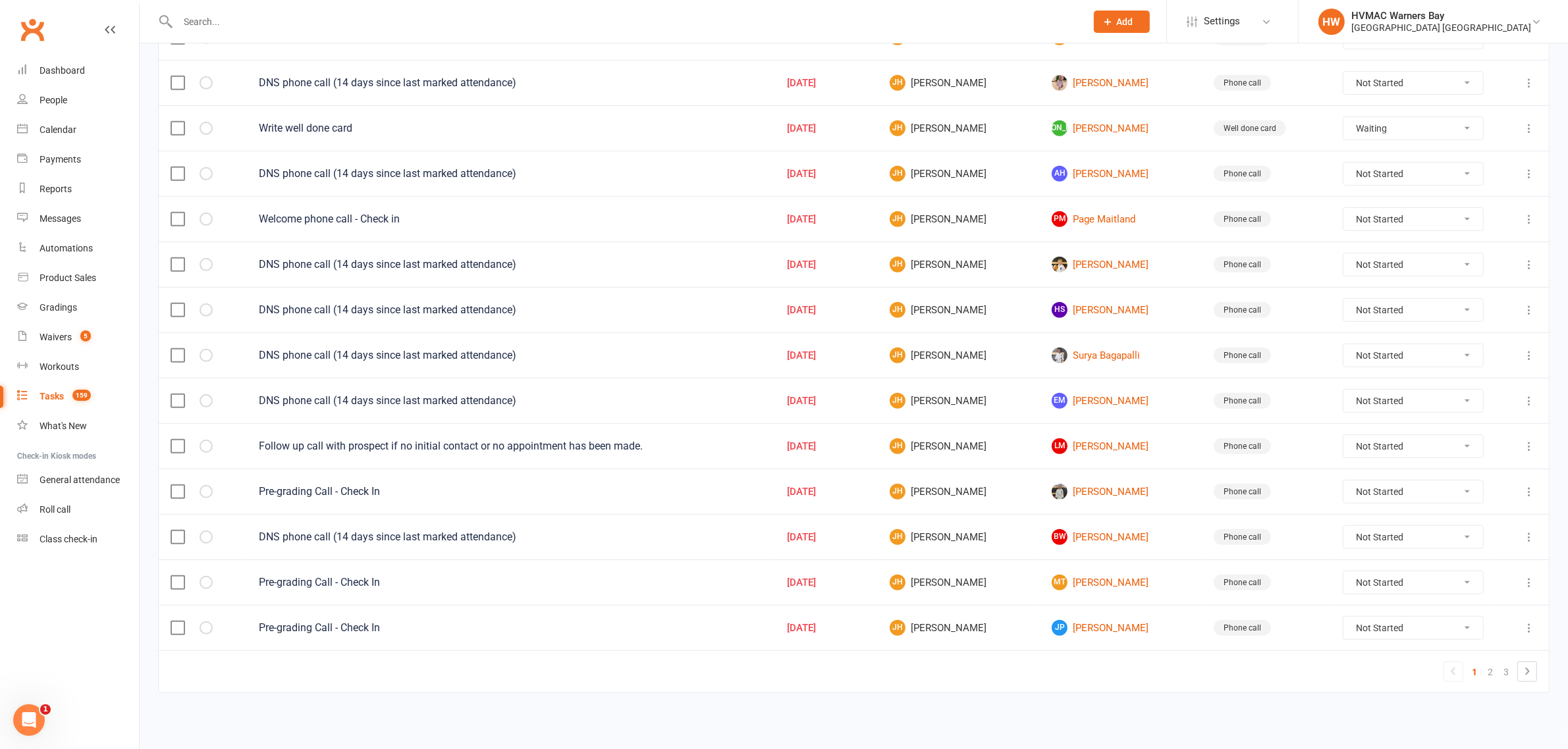
select select "started"
select select "waiting"
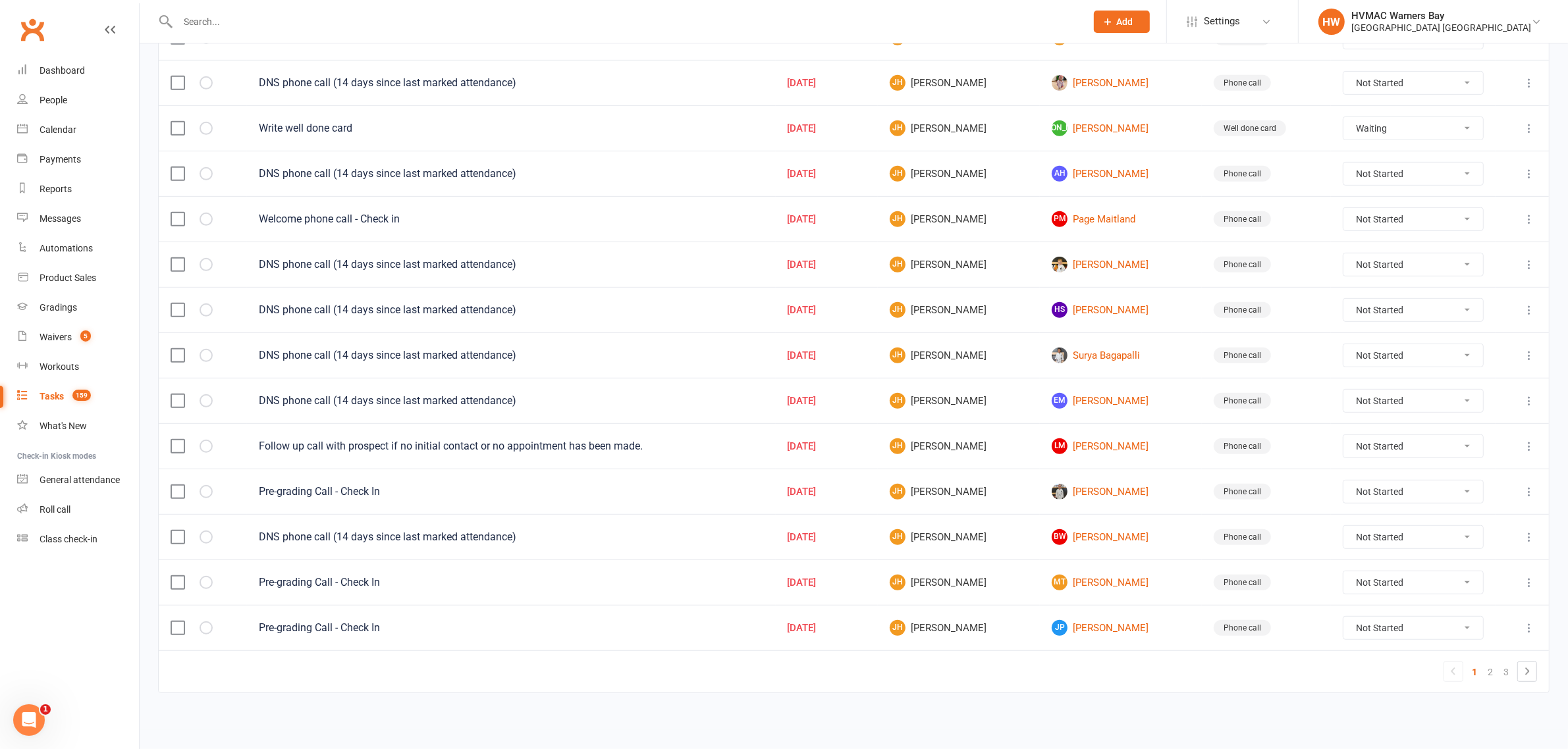
select select "waiting"
select select "started"
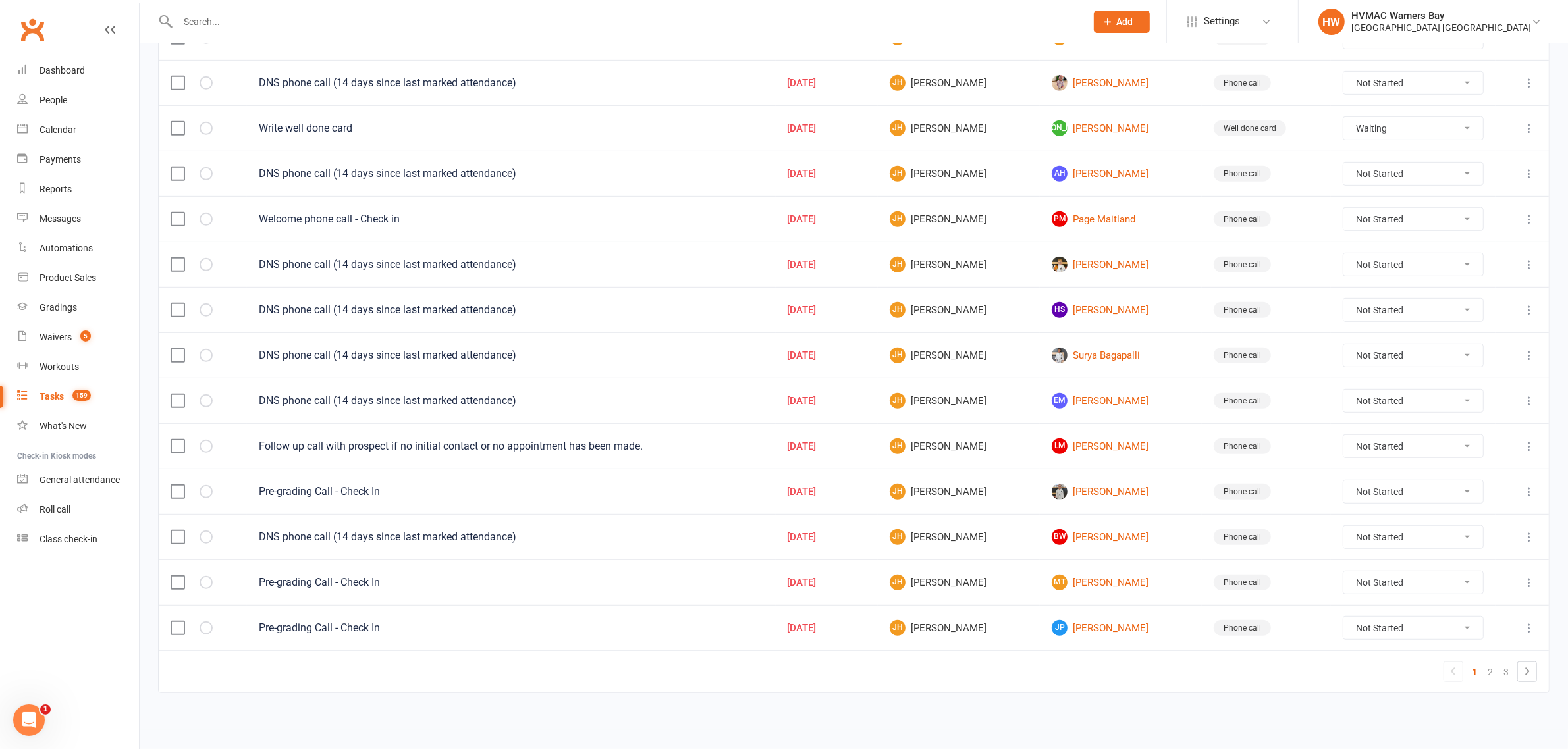
select select "started"
select select "waiting"
click at [1389, 633] on select "Not Started In Progress Waiting Complete" at bounding box center [1413, 627] width 140 height 23
click at [1345, 617] on select "Not Started In Progress Waiting Complete" at bounding box center [1413, 627] width 140 height 23
select select "unstarted"
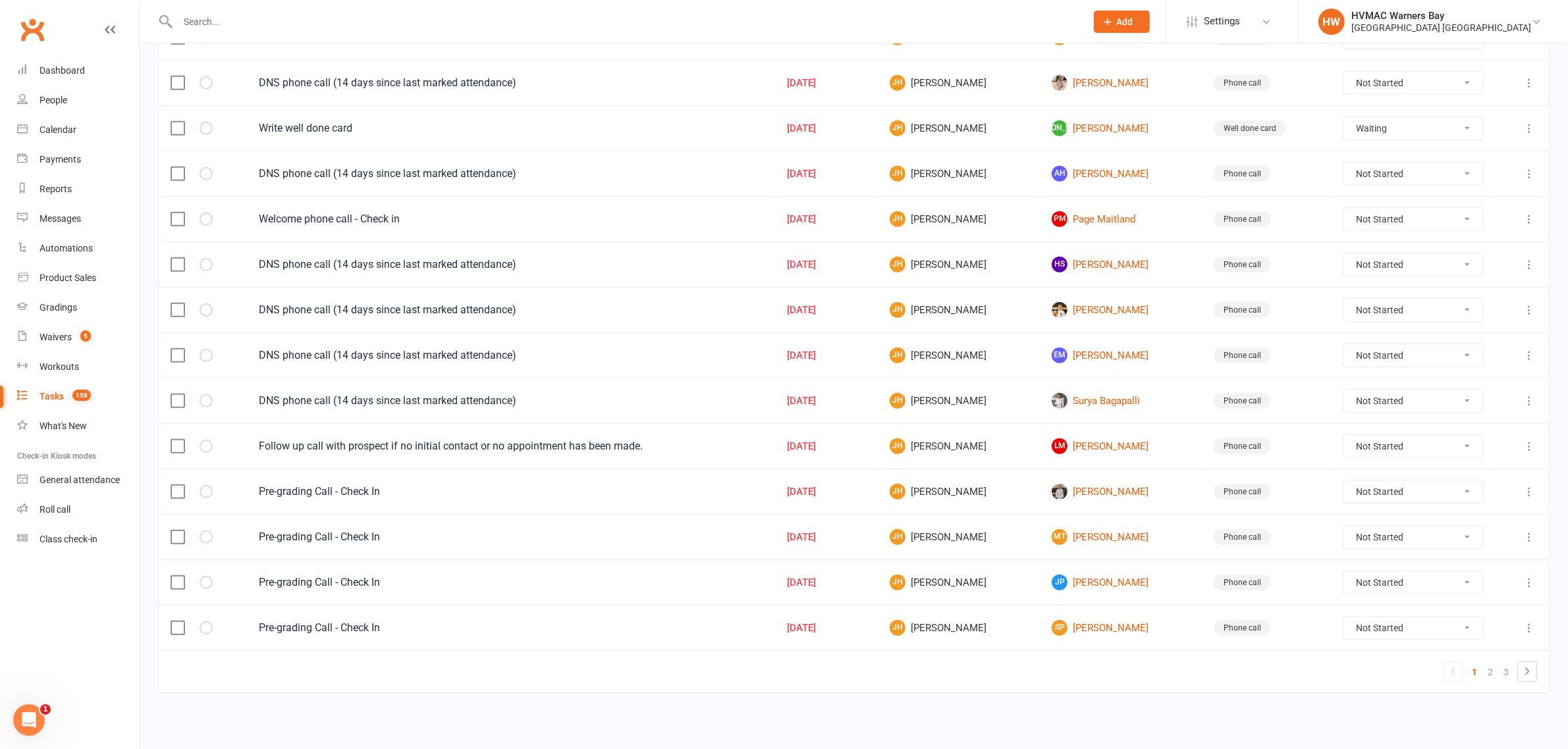
select select "started"
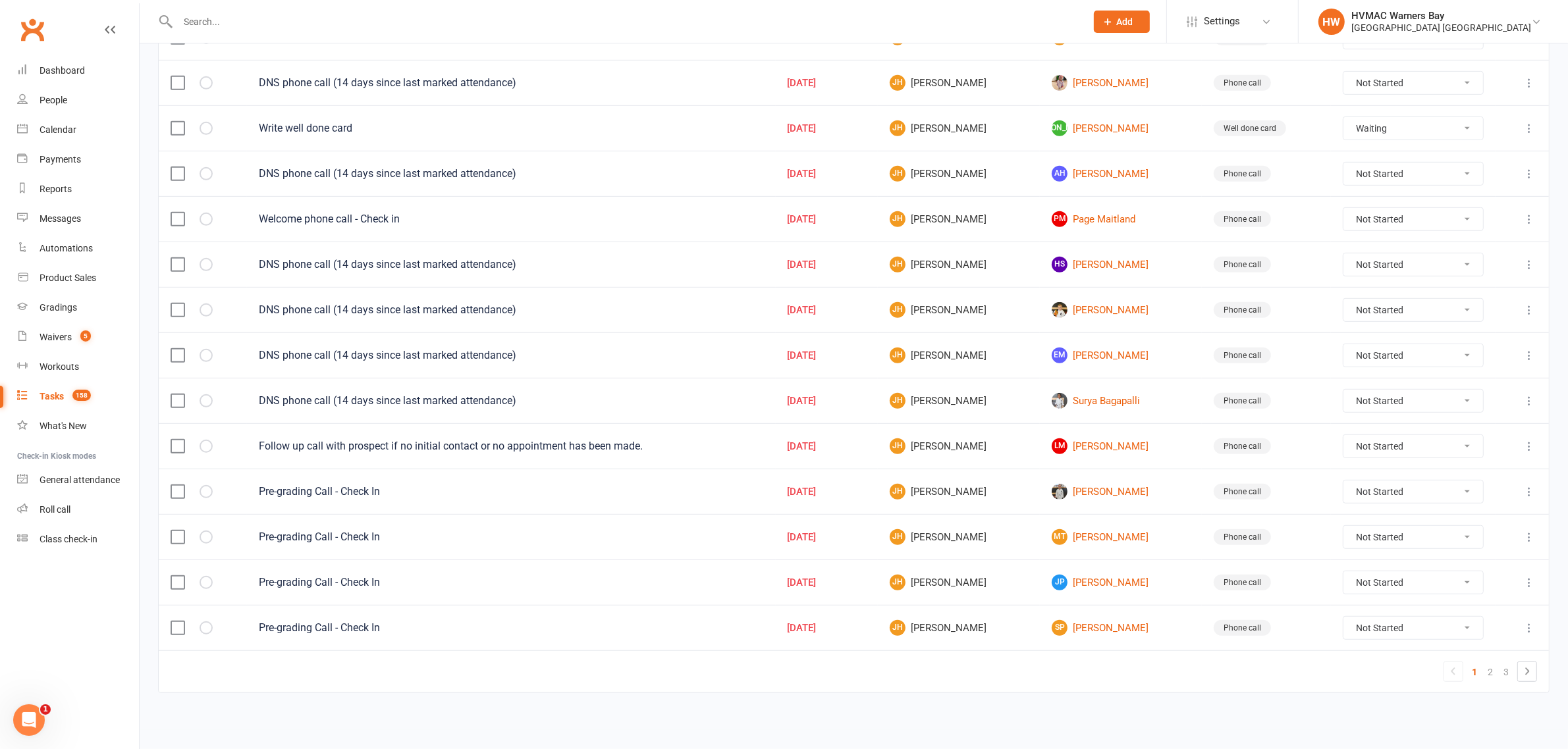
select select "waiting"
select select "started"
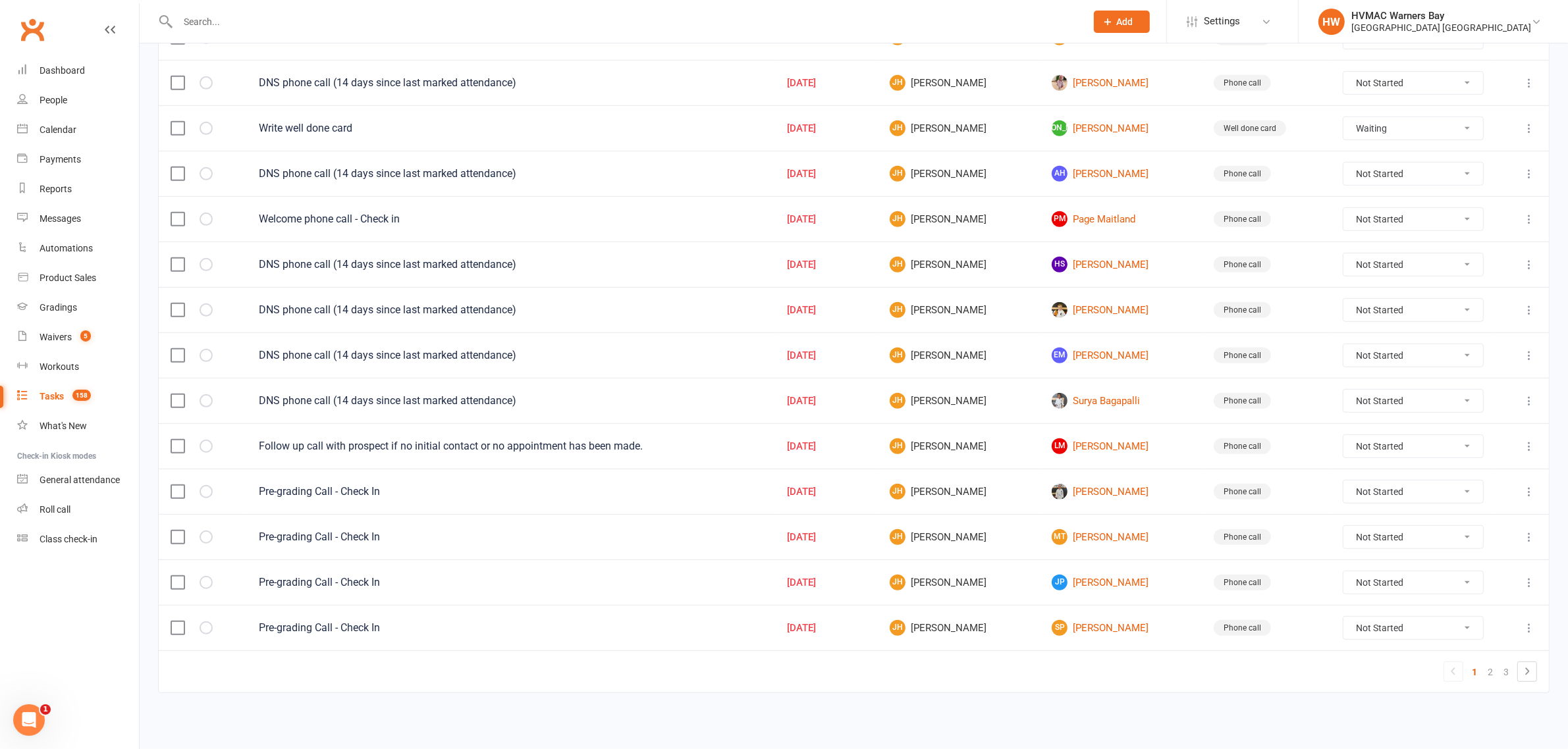
select select "started"
select select "waiting"
click at [1364, 581] on select "Not Started In Progress Waiting Complete" at bounding box center [1413, 582] width 140 height 23
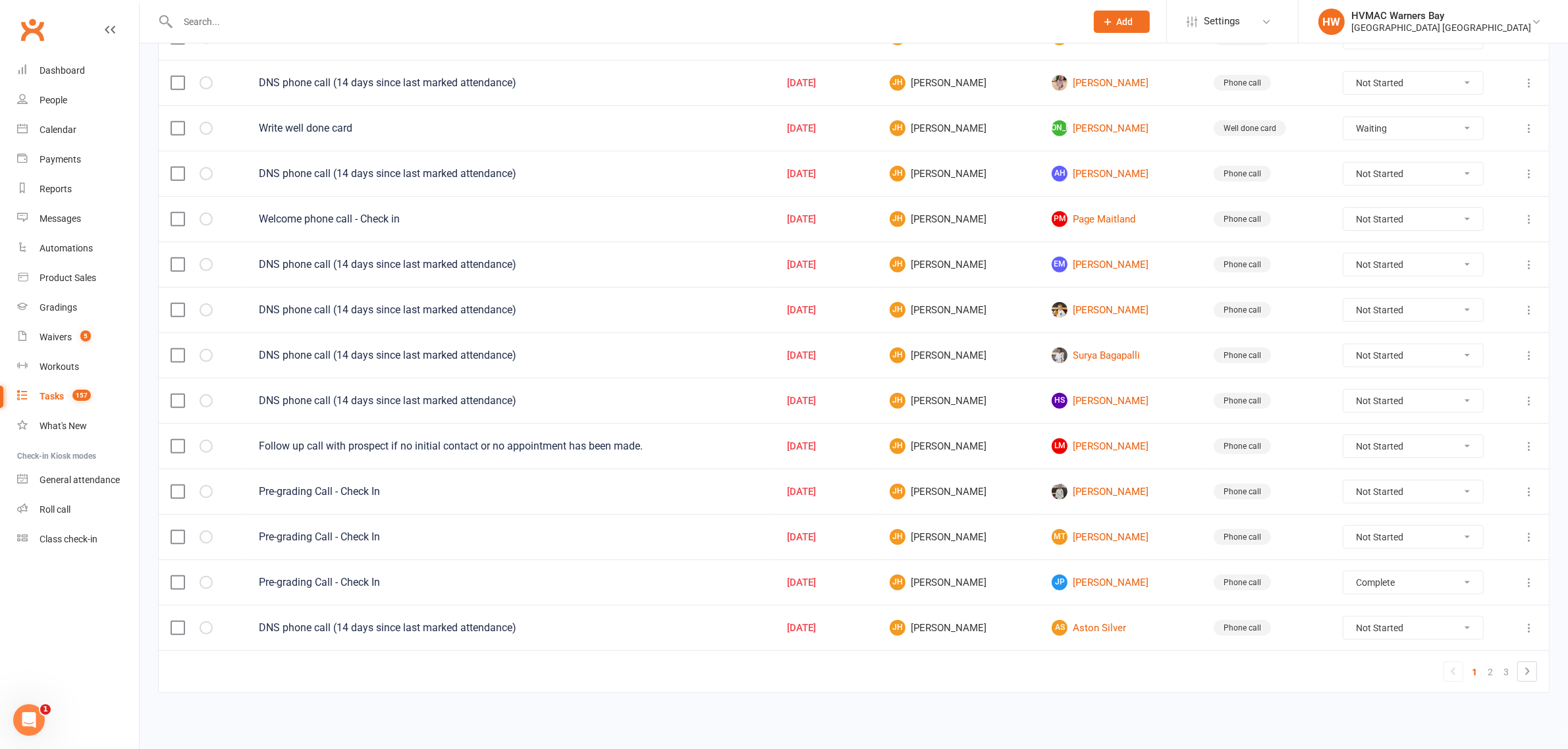
click at [1345, 571] on select "Not Started In Progress Waiting Complete" at bounding box center [1413, 582] width 140 height 23
select select "unstarted"
select select "started"
click at [1372, 539] on select "Not Started In Progress Waiting Complete" at bounding box center [1413, 537] width 140 height 23
click at [1345, 526] on select "Not Started In Progress Waiting Complete" at bounding box center [1413, 537] width 140 height 23
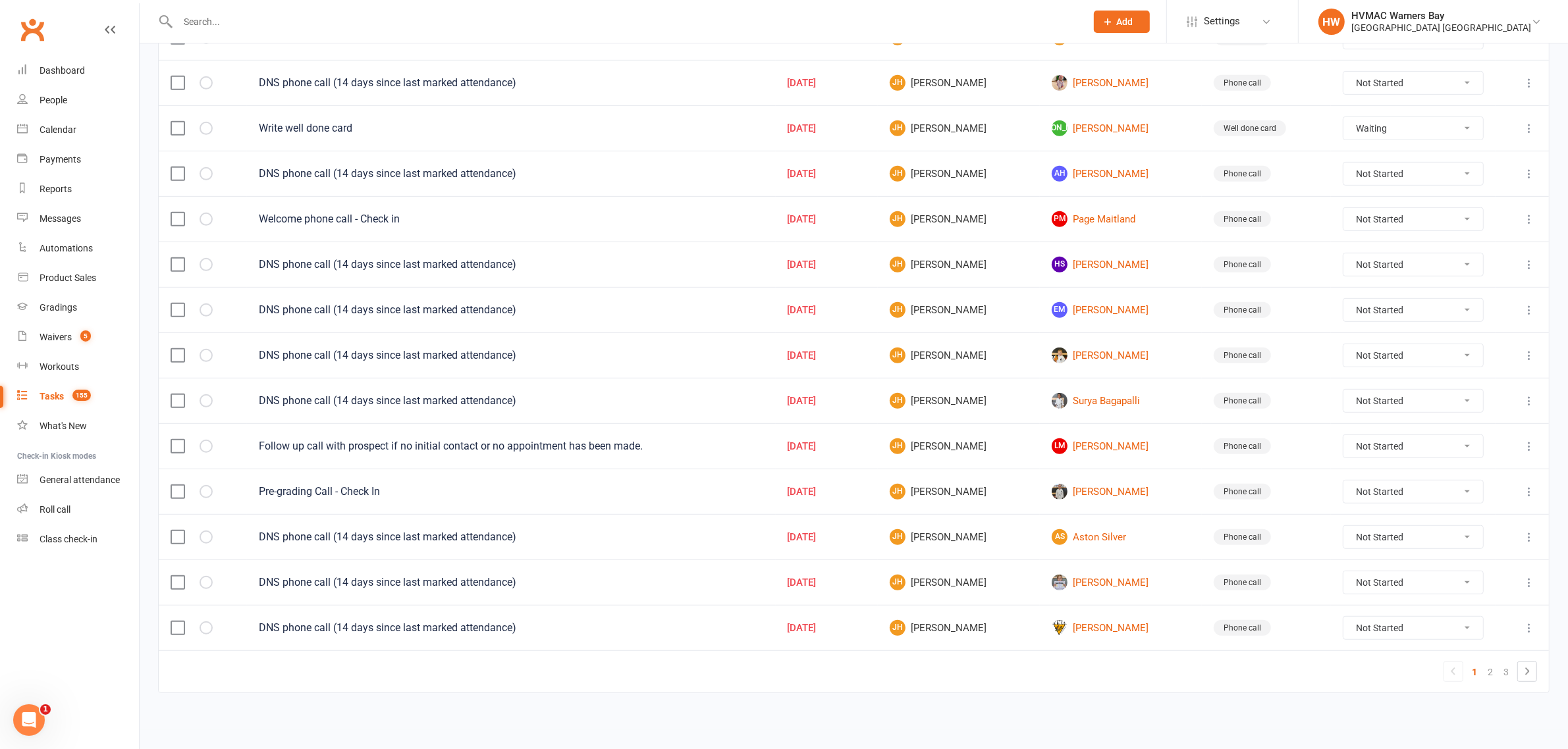
click at [196, 30] on input "text" at bounding box center [625, 22] width 903 height 19
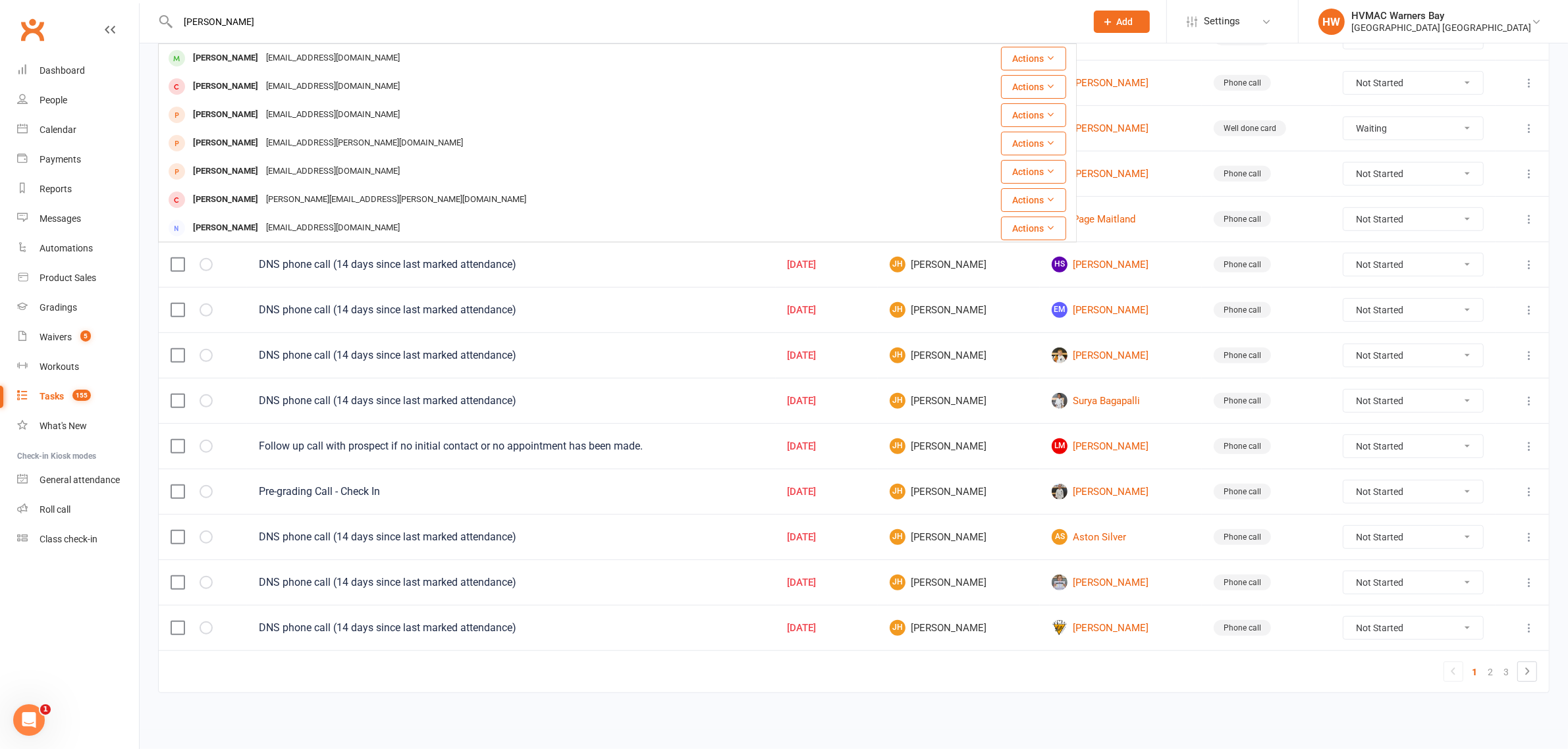
click at [212, 49] on div "Oliver Davis" at bounding box center [225, 58] width 73 height 19
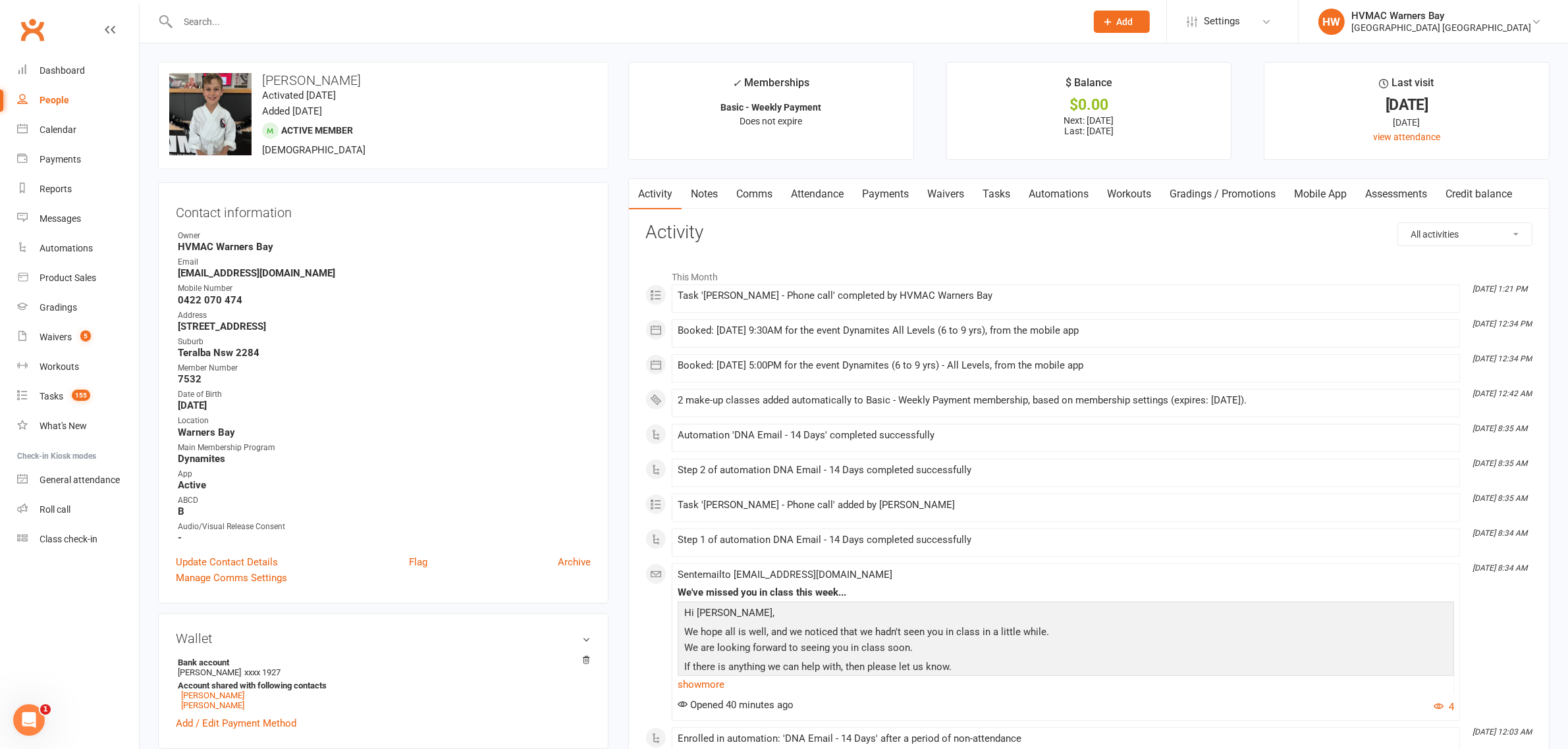
click at [705, 196] on link "Notes" at bounding box center [704, 194] width 45 height 30
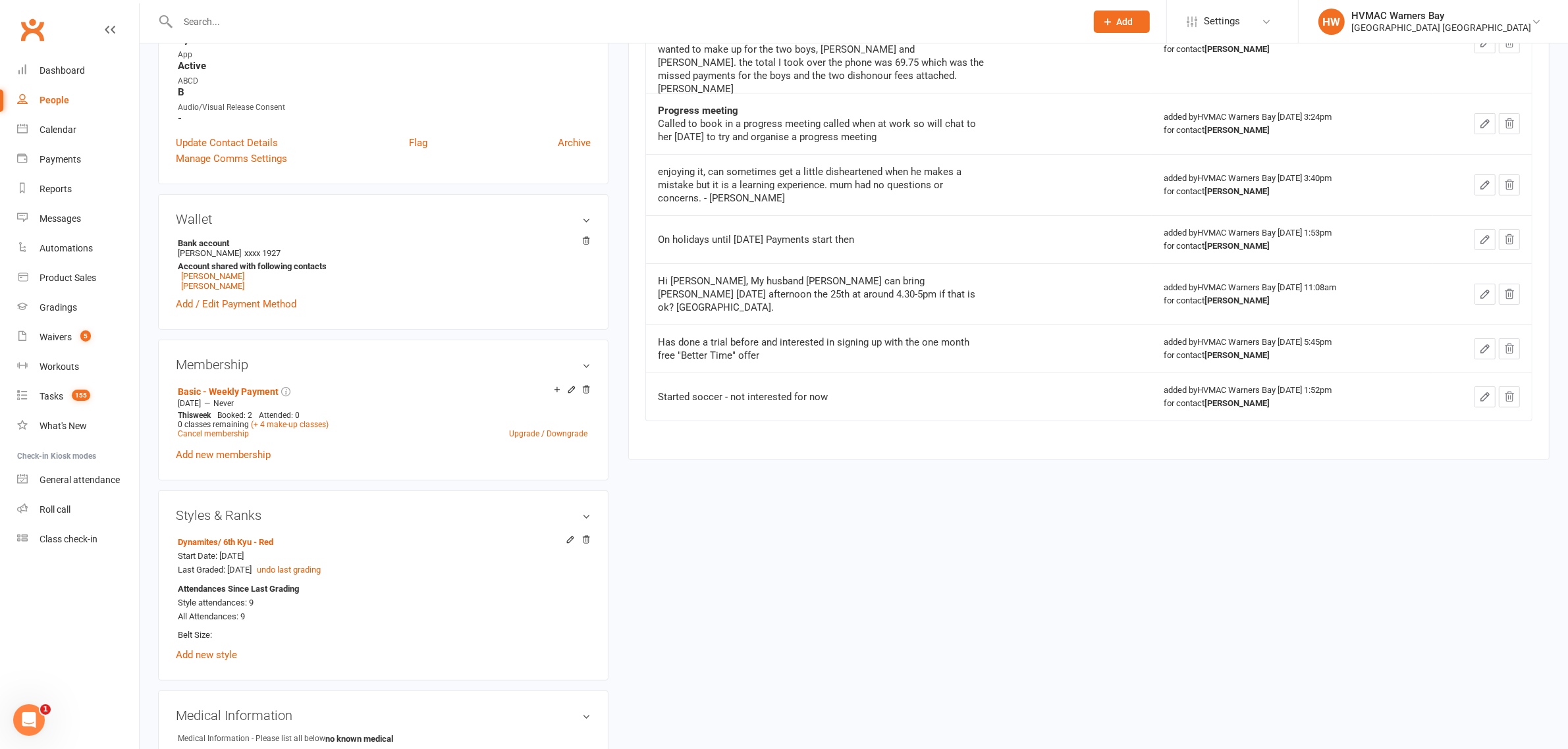
scroll to position [576, 0]
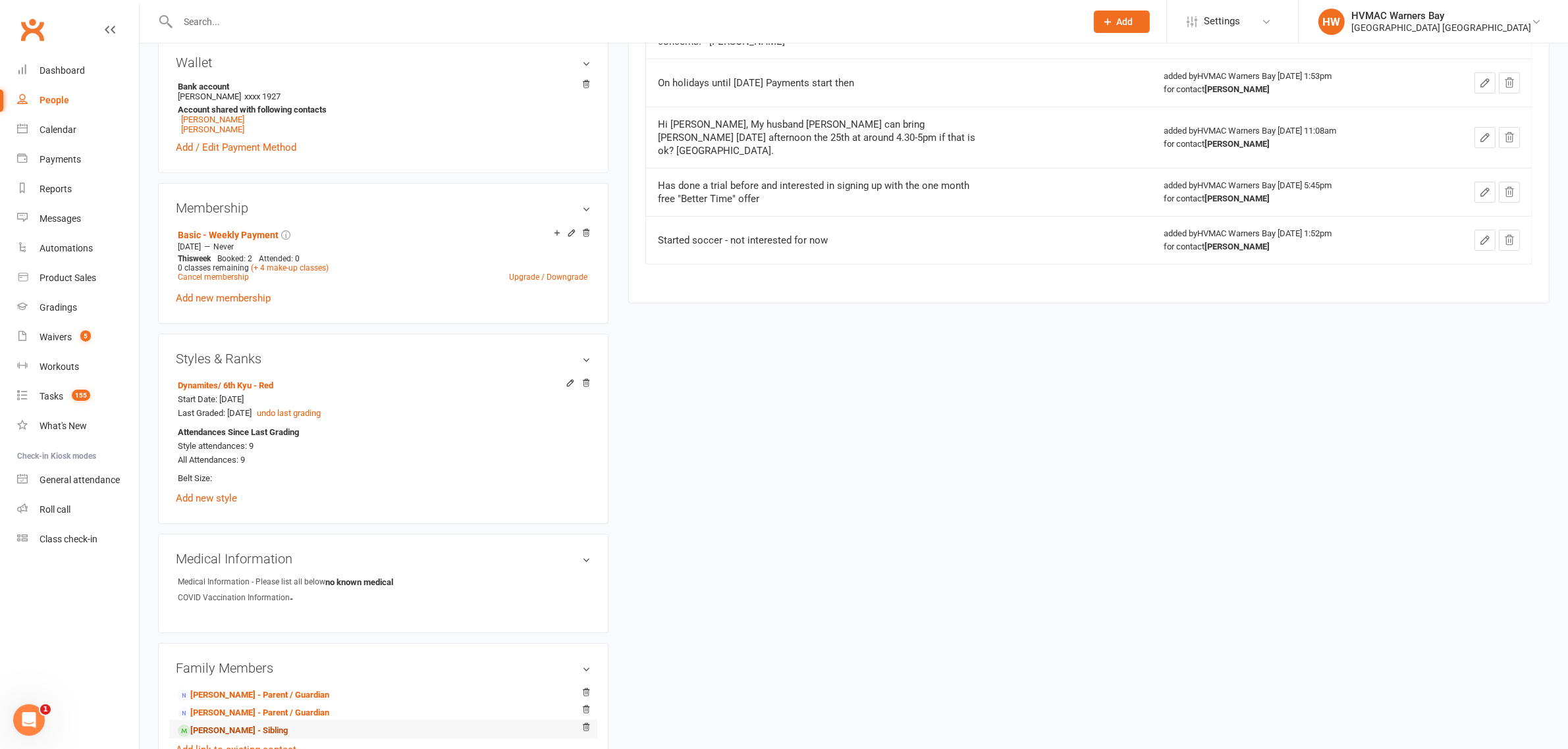
click at [221, 732] on link "Ryan Davis - Sibling" at bounding box center [232, 731] width 110 height 14
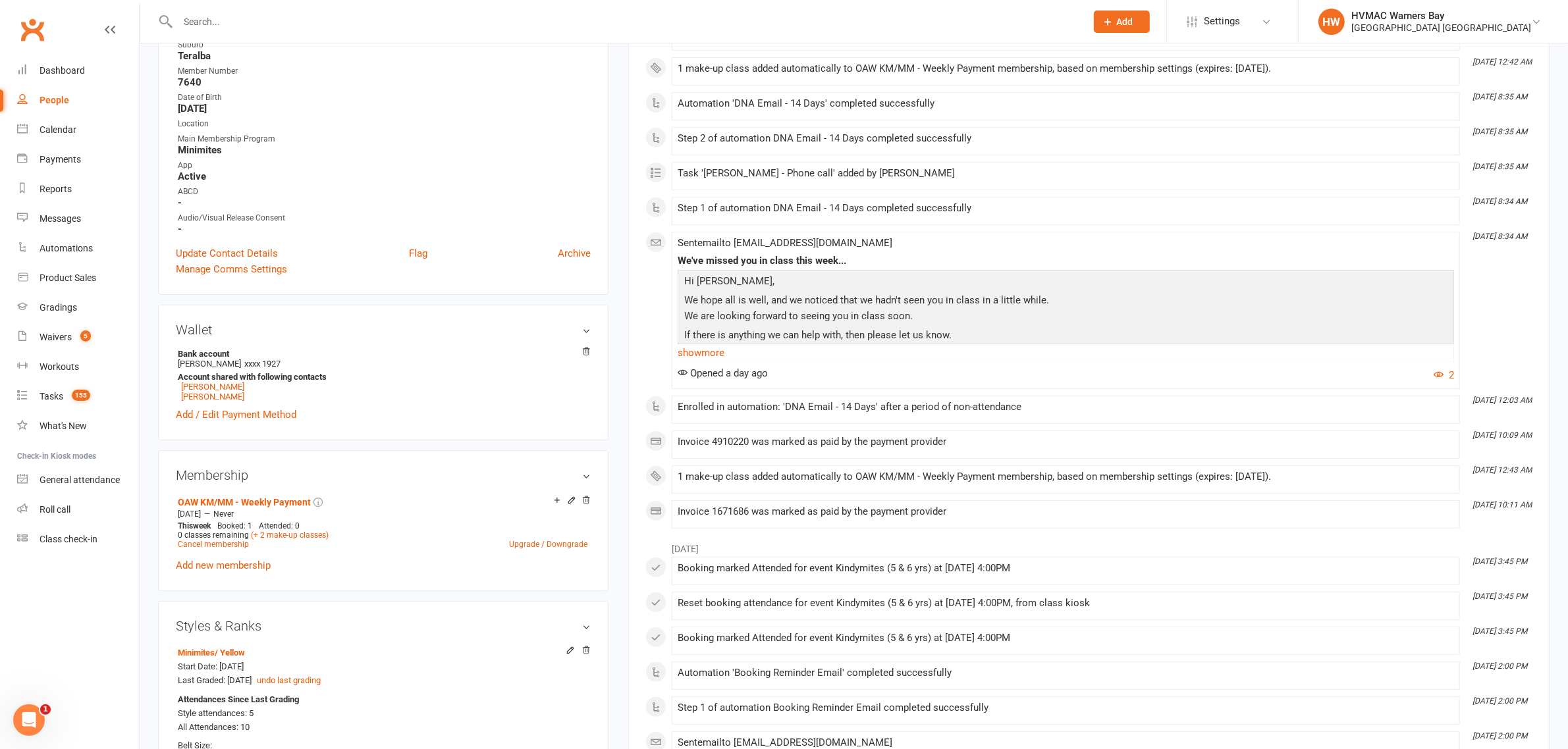
scroll to position [329, 0]
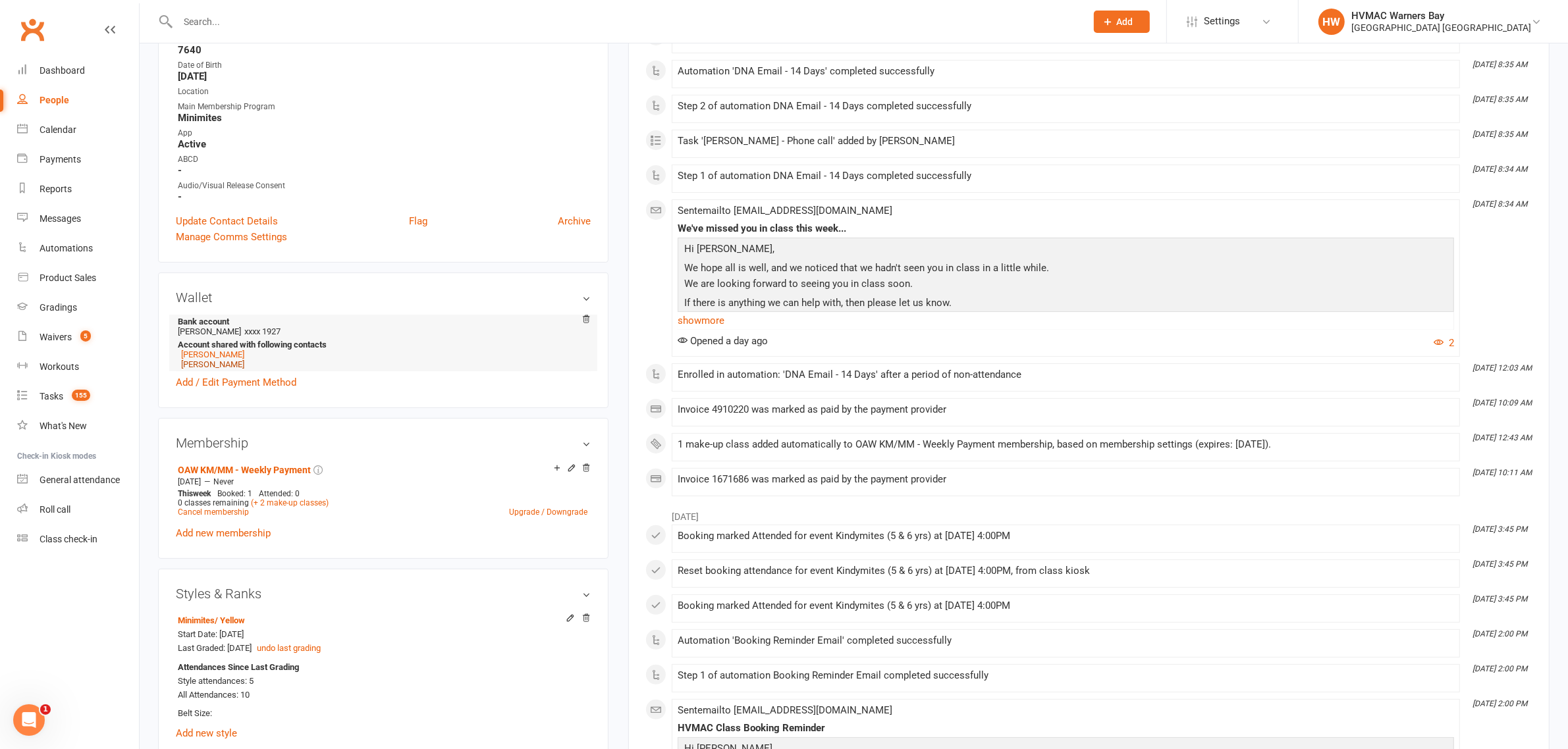
click at [215, 362] on link "Oliver Davis" at bounding box center [212, 364] width 63 height 10
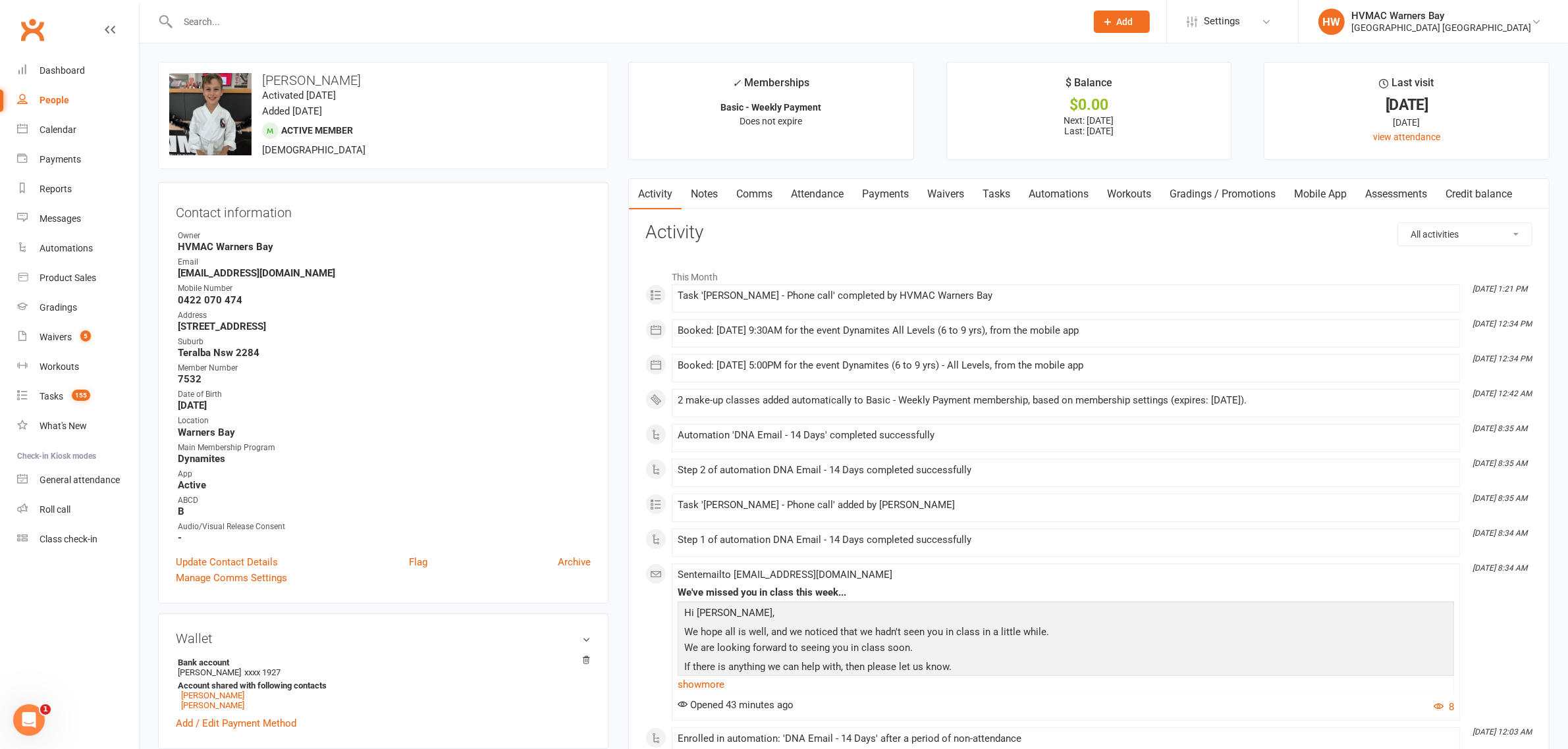
click at [800, 189] on link "Attendance" at bounding box center [816, 194] width 71 height 30
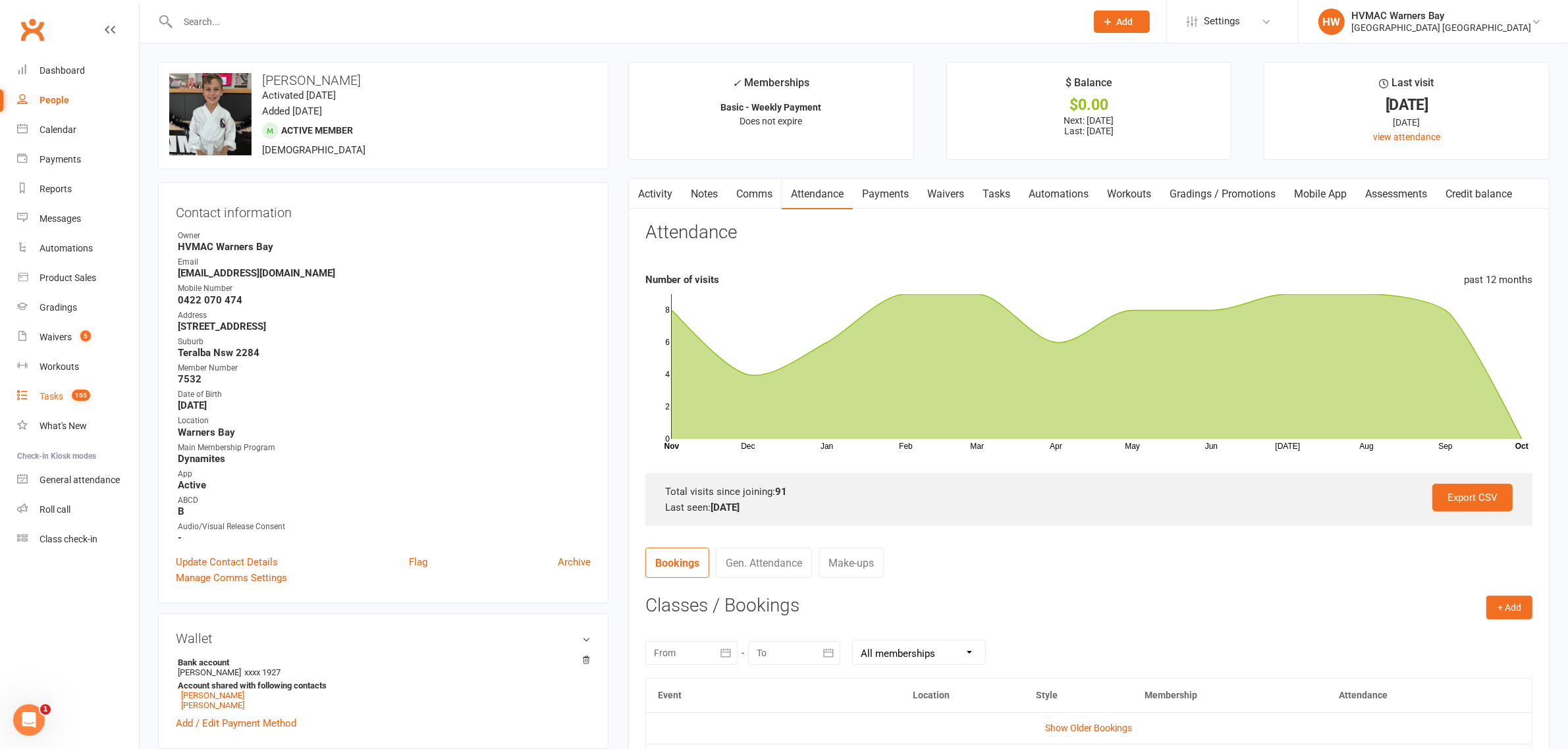
click at [92, 388] on link "Tasks 155" at bounding box center [78, 397] width 122 height 30
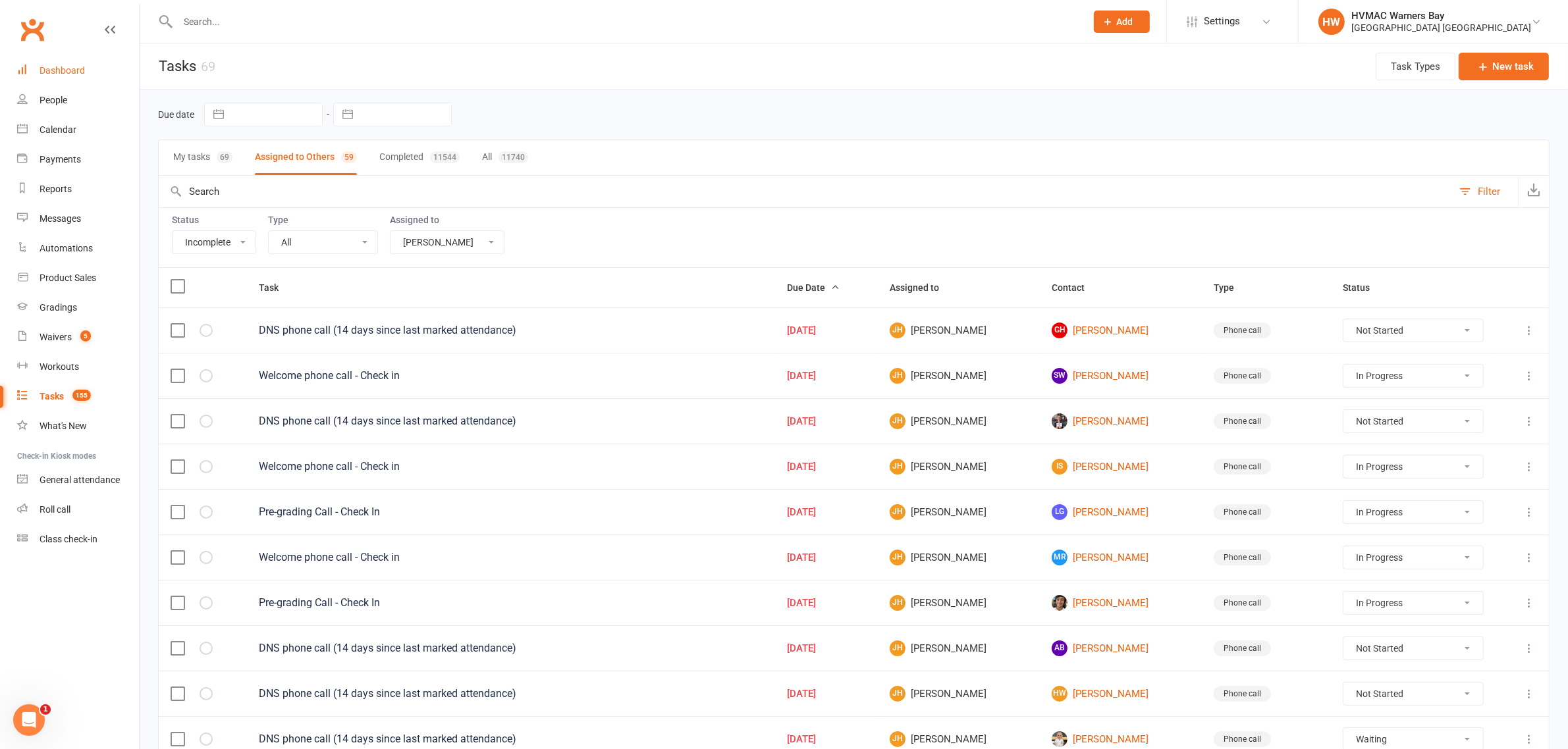
click at [102, 59] on link "Dashboard" at bounding box center [78, 71] width 122 height 30
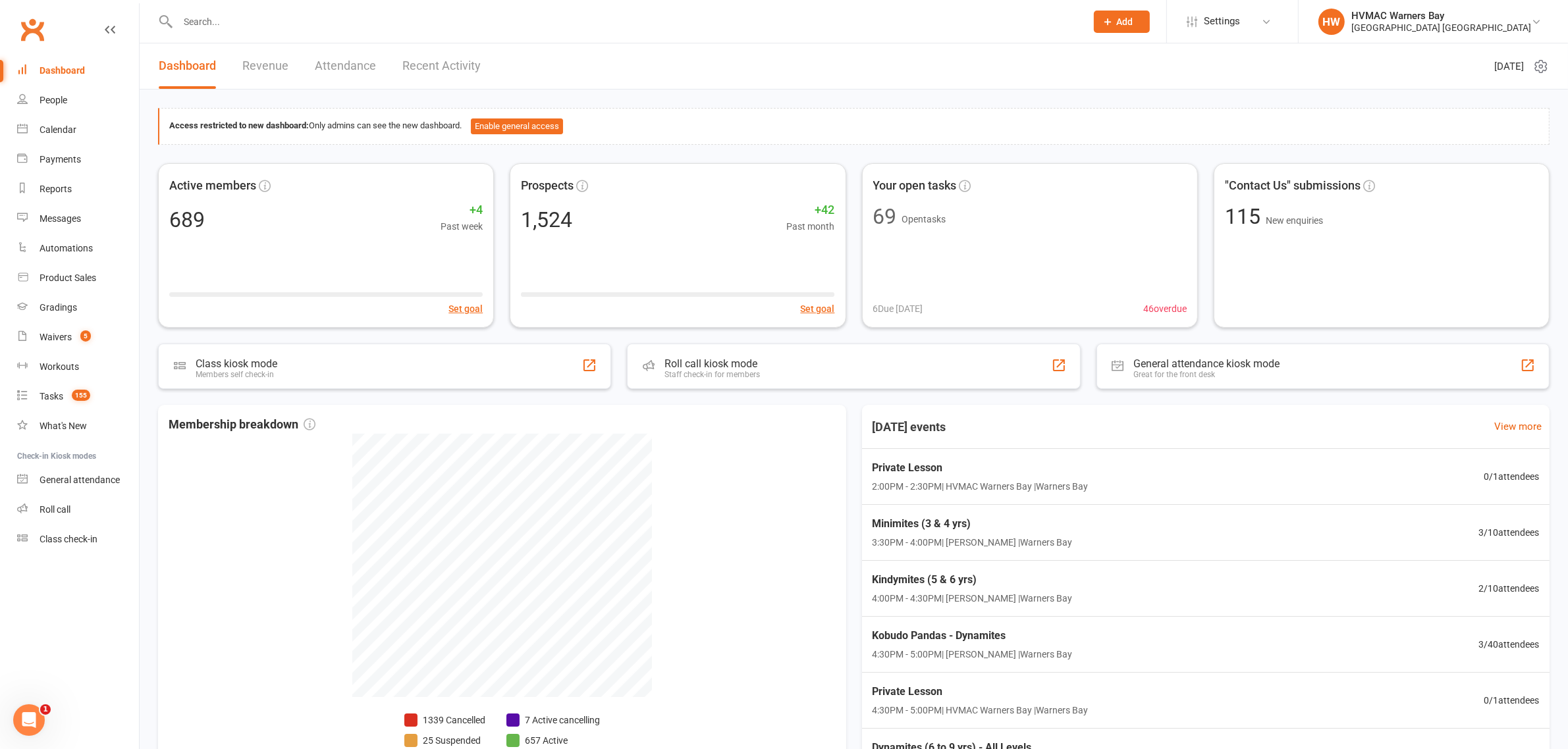
click at [102, 59] on link "Dashboard" at bounding box center [78, 71] width 122 height 30
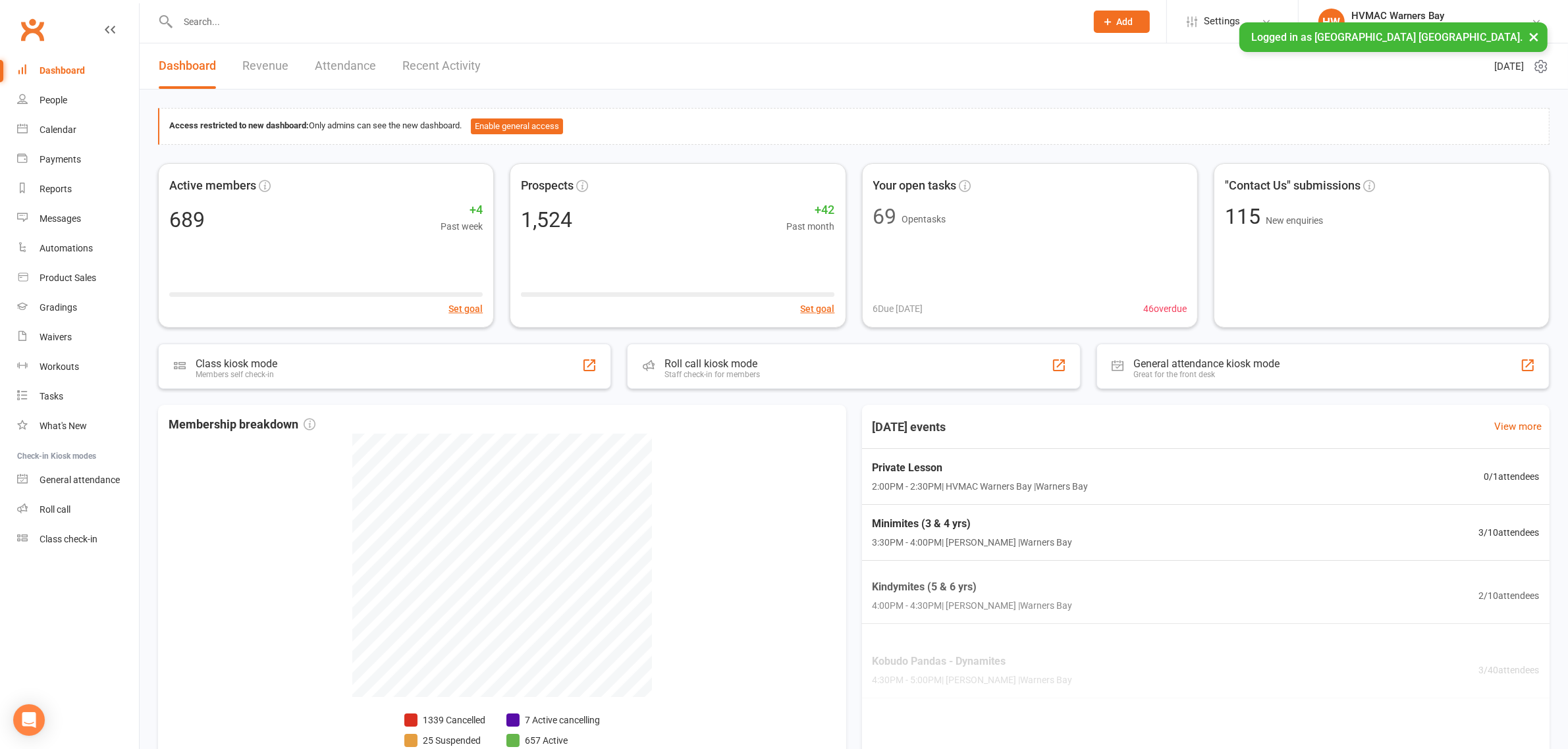
click at [216, 23] on input "text" at bounding box center [625, 22] width 903 height 19
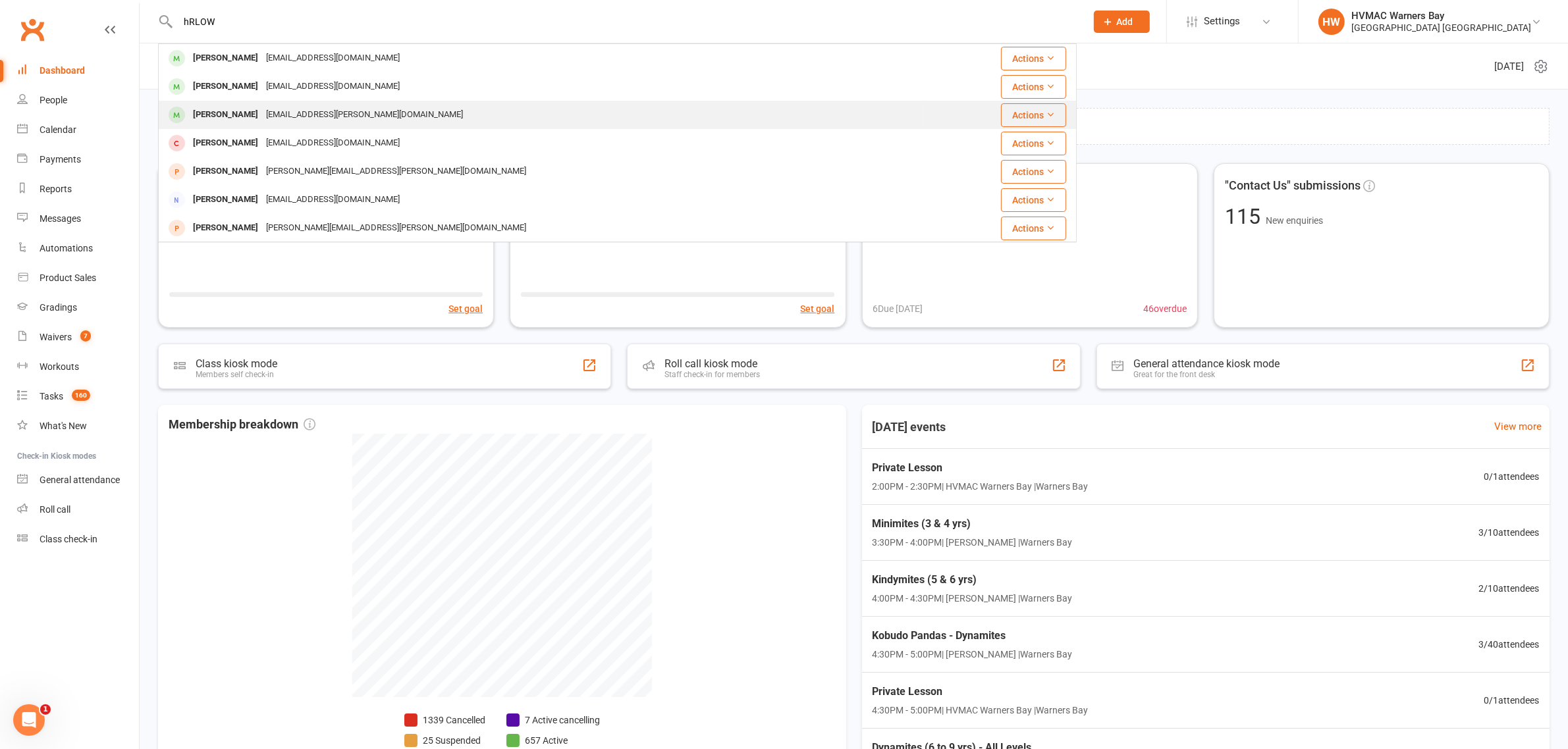
type input "hRLOW"
click at [231, 104] on div "Harlow McKenzie jade.Mckenzie@health.nsw.gov.au" at bounding box center [540, 115] width 763 height 27
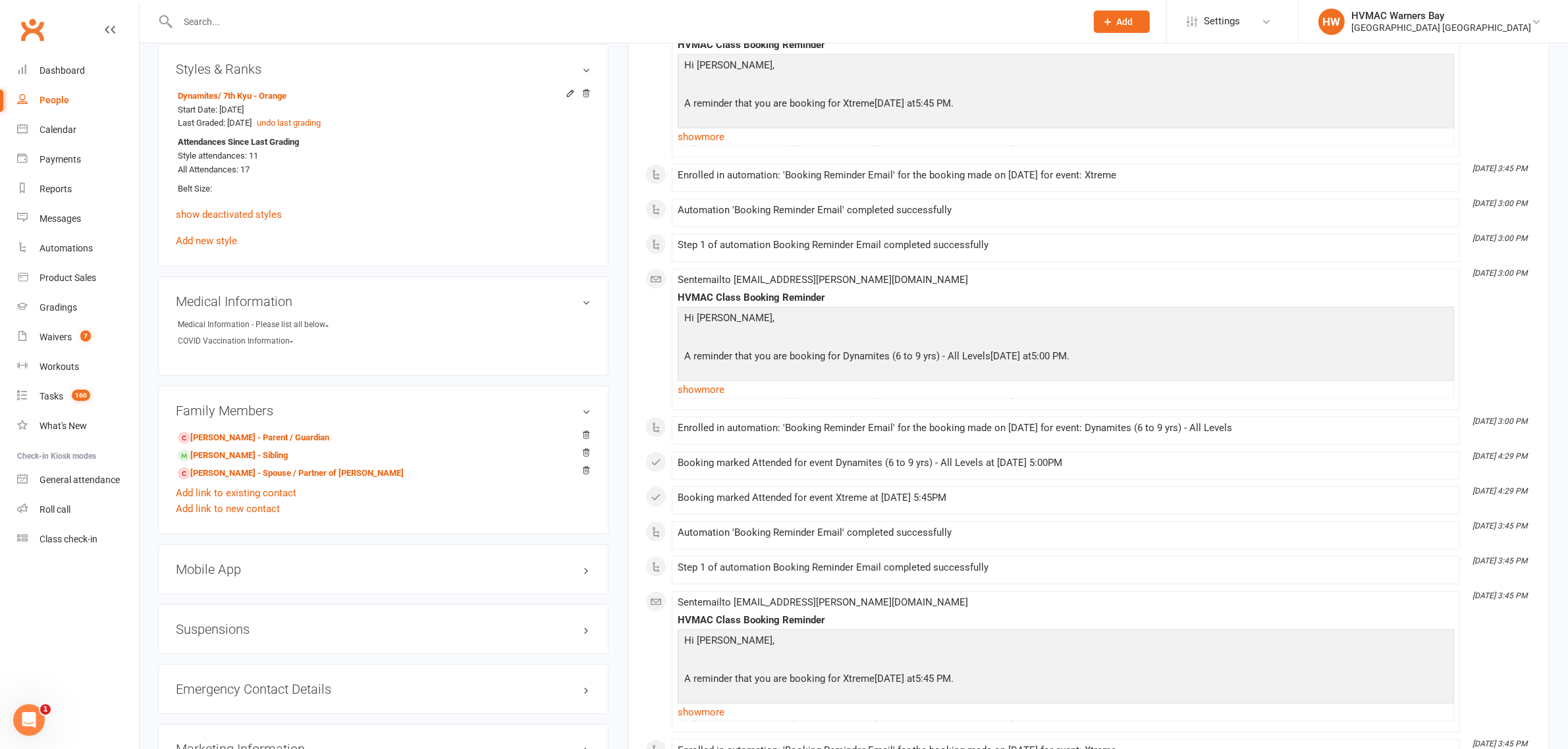
scroll to position [1069, 0]
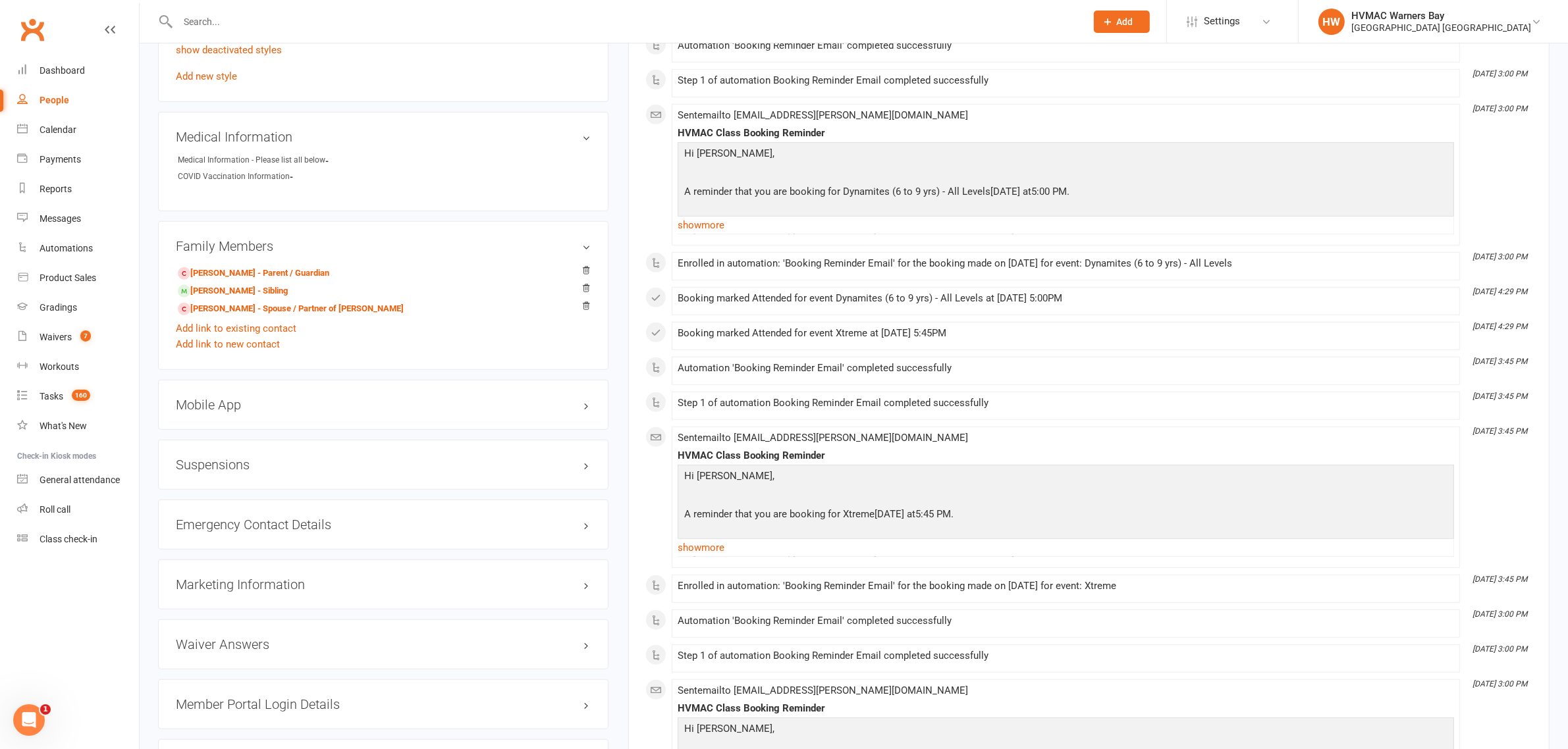
click at [214, 458] on div "Suspensions" at bounding box center [384, 465] width 451 height 50
click at [218, 465] on h3 "Suspensions" at bounding box center [383, 465] width 415 height 15
click at [221, 514] on link "Add new suspension" at bounding box center [221, 515] width 91 height 12
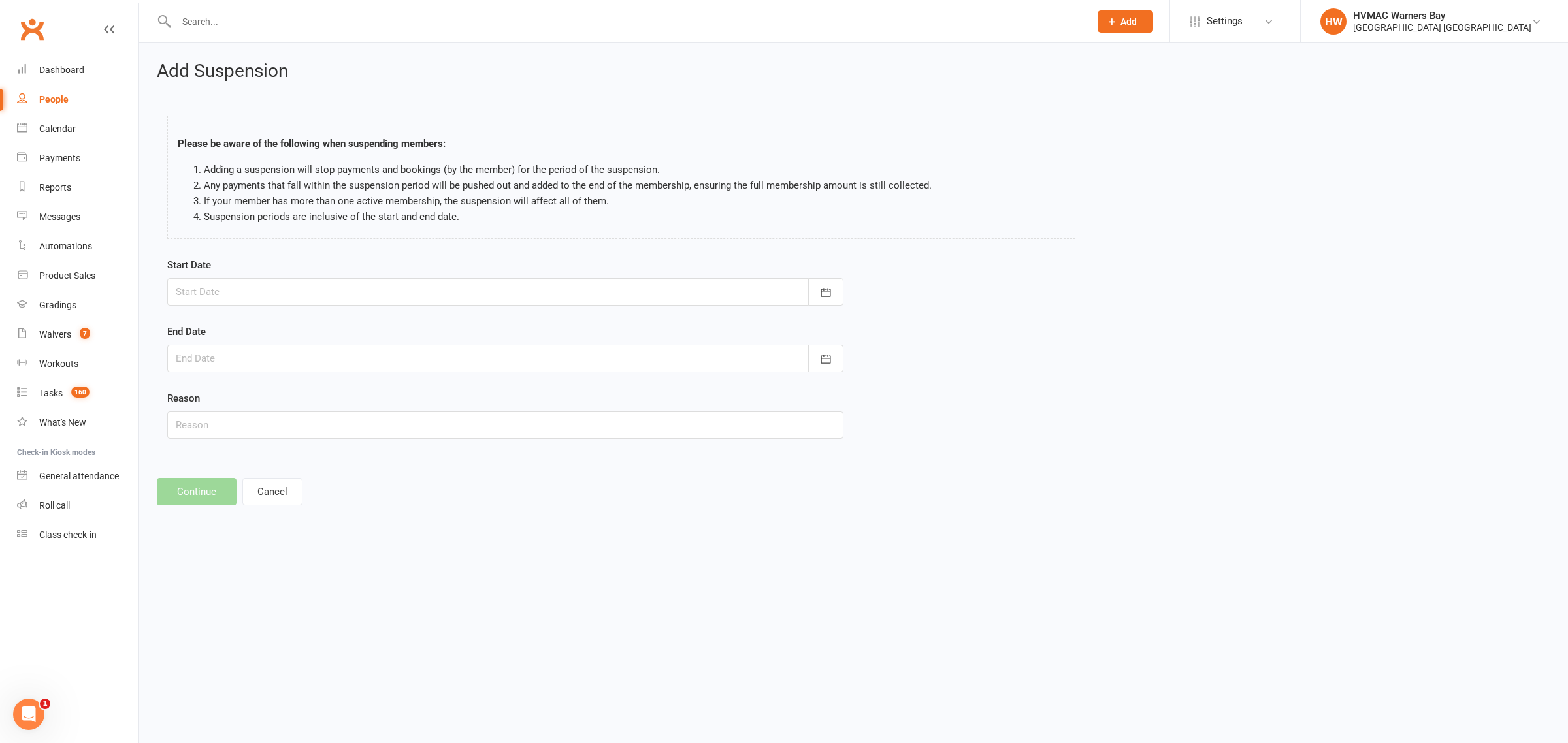
click at [320, 295] on div at bounding box center [505, 291] width 676 height 27
click at [244, 469] on span "27" at bounding box center [249, 474] width 11 height 11
type input "[DATE]"
click at [209, 360] on div at bounding box center [505, 358] width 676 height 27
click at [393, 390] on icon "button" at bounding box center [395, 392] width 9 height 11
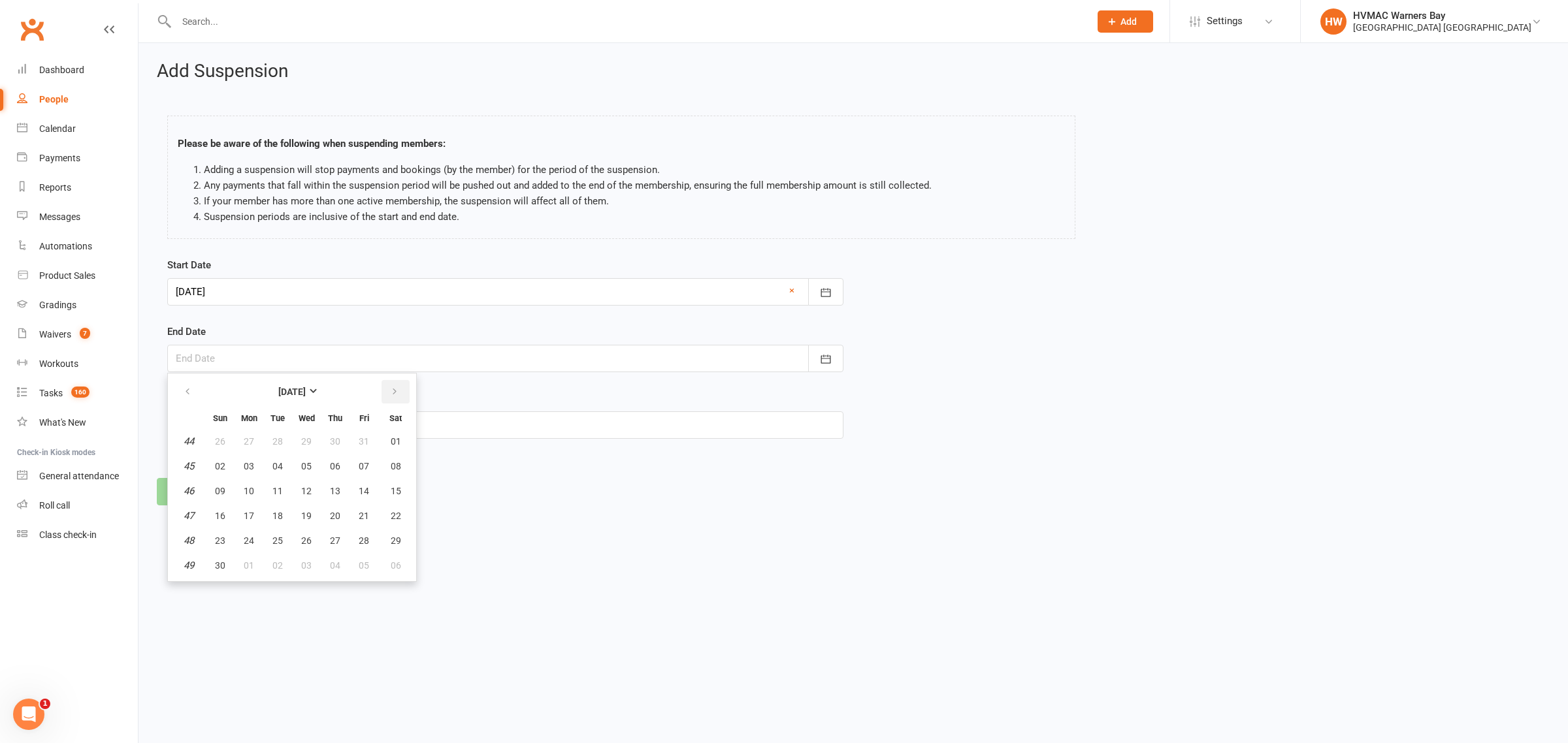
click at [390, 392] on icon "button" at bounding box center [395, 392] width 9 height 11
click at [251, 439] on span "01" at bounding box center [249, 441] width 11 height 11
type input "01 Dec 2025"
click at [237, 426] on input "text" at bounding box center [505, 424] width 676 height 27
type input "State running training"
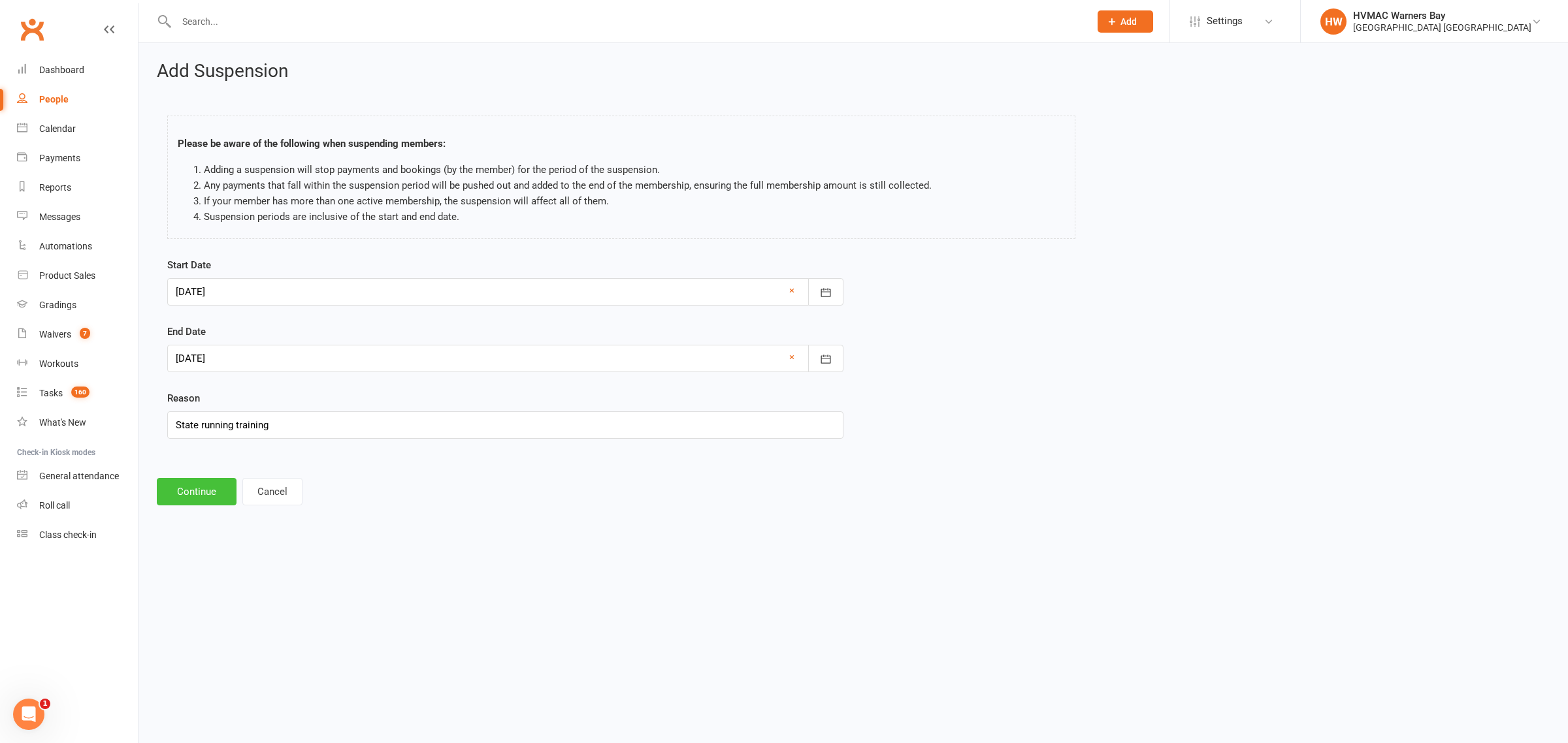
click at [230, 498] on button "Continue" at bounding box center [196, 491] width 80 height 27
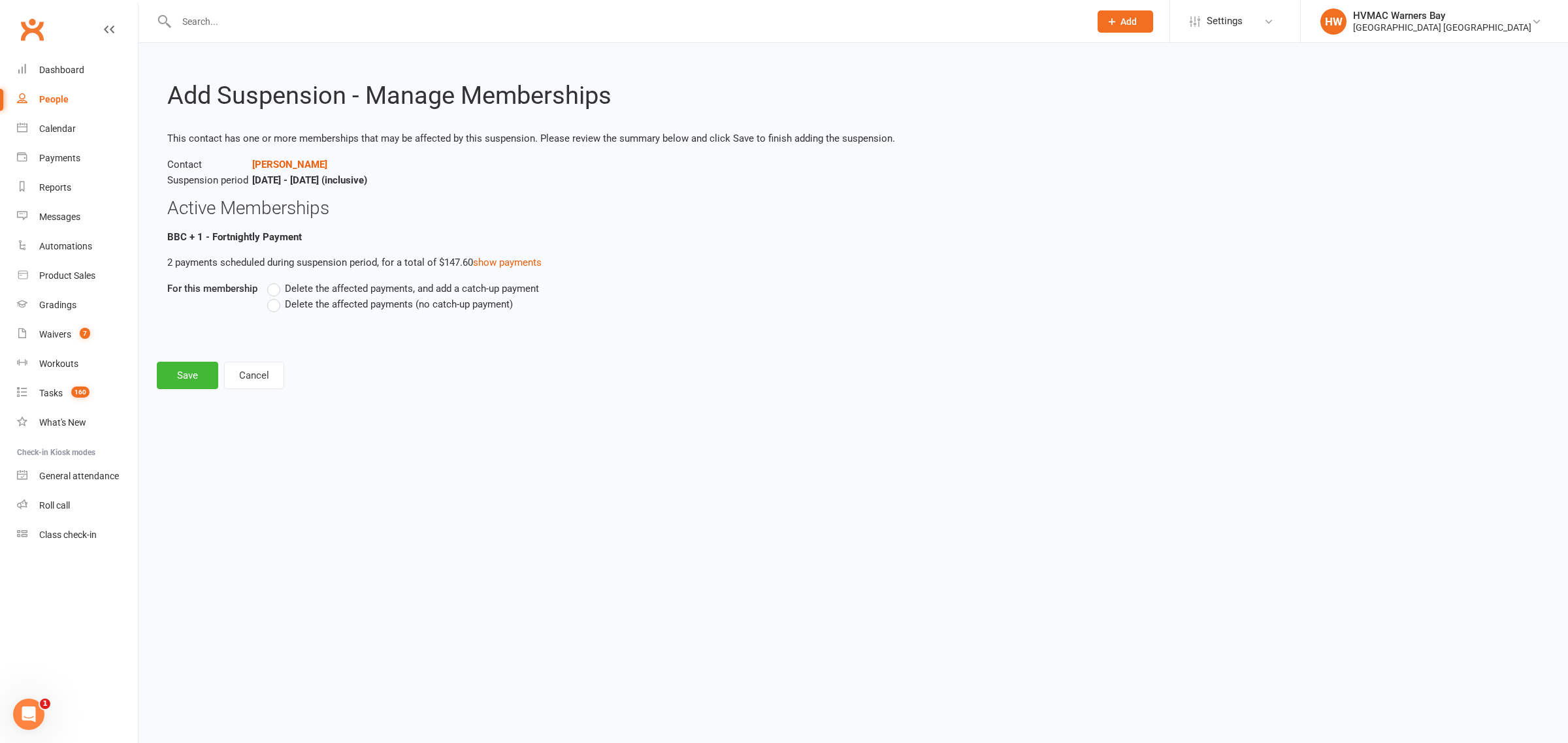
click at [278, 305] on label "Delete the affected payments (no catch-up payment)" at bounding box center [390, 304] width 246 height 15
click at [275, 296] on input "Delete the affected payments (no catch-up payment)" at bounding box center [271, 296] width 9 height 0
click at [200, 370] on button "Save" at bounding box center [187, 375] width 61 height 27
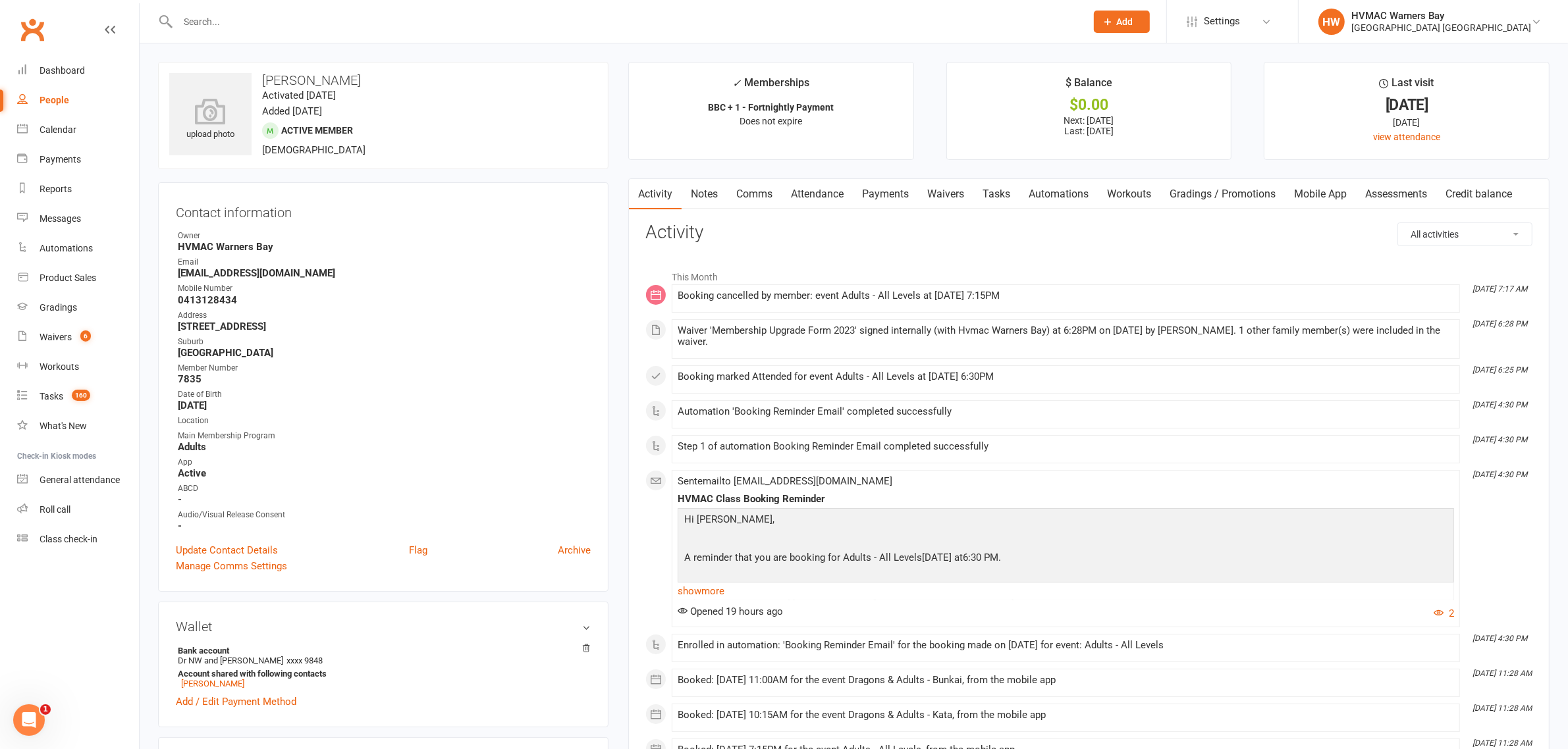
click at [896, 192] on link "Payments" at bounding box center [886, 194] width 65 height 30
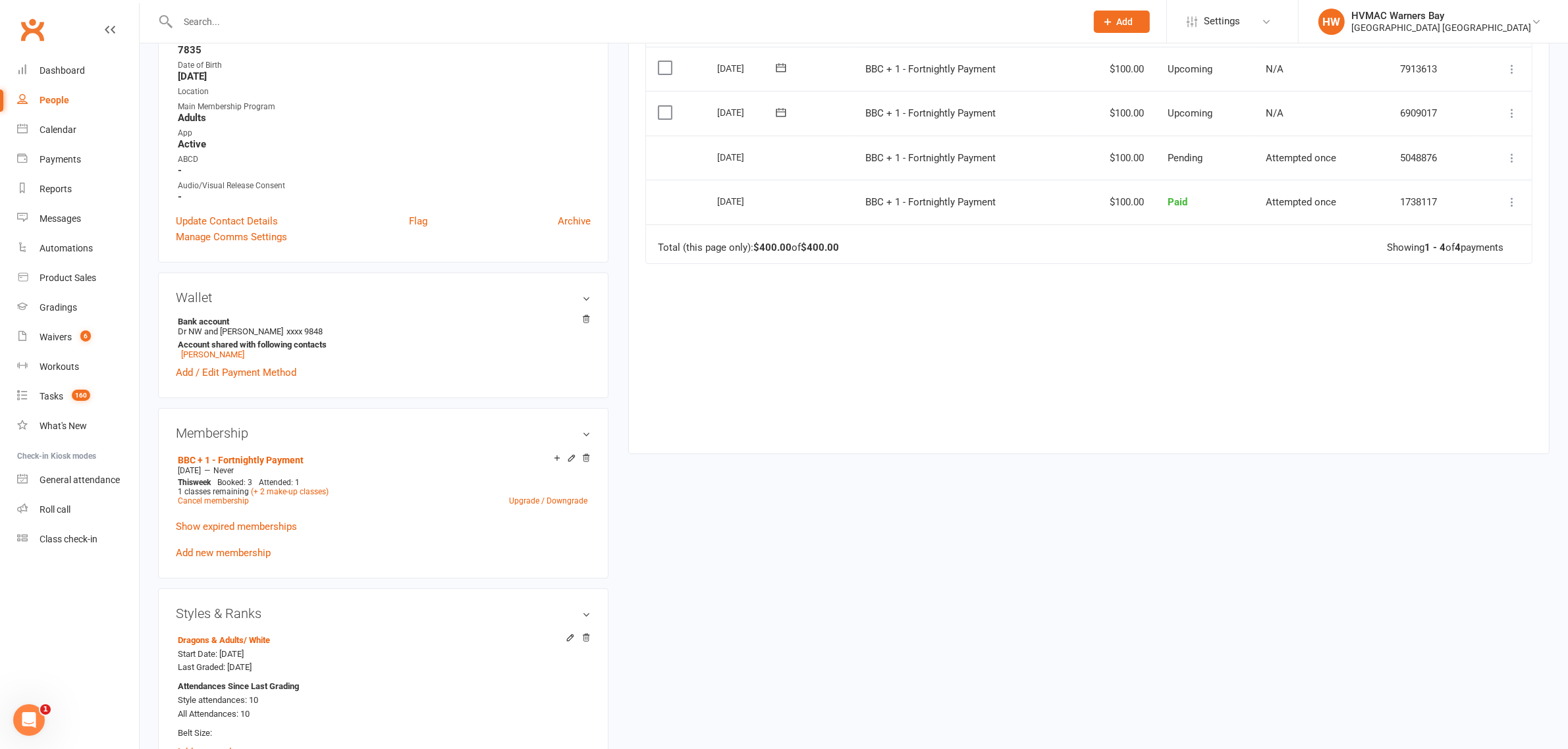
scroll to position [576, 0]
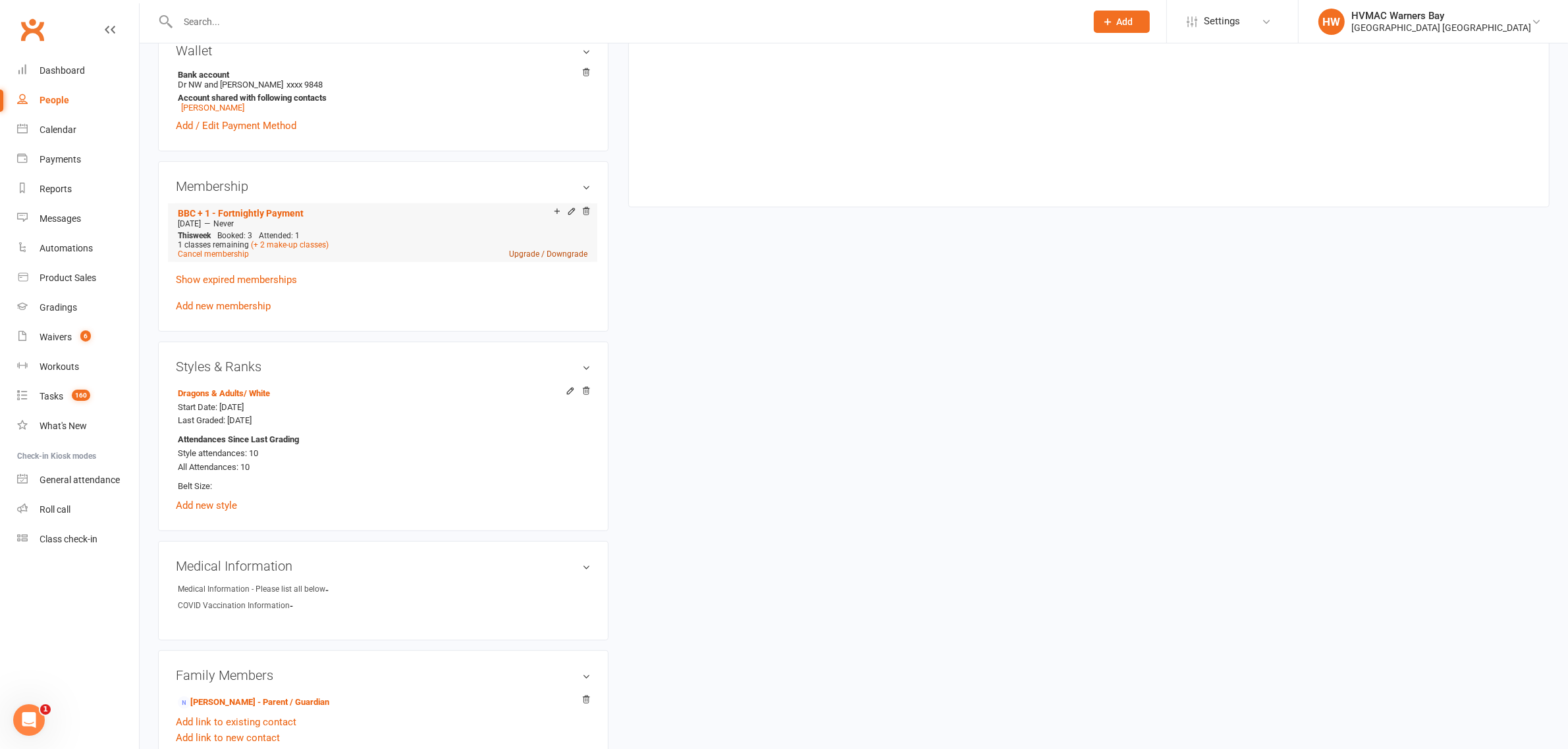
click at [520, 252] on link "Upgrade / Downgrade" at bounding box center [548, 254] width 78 height 9
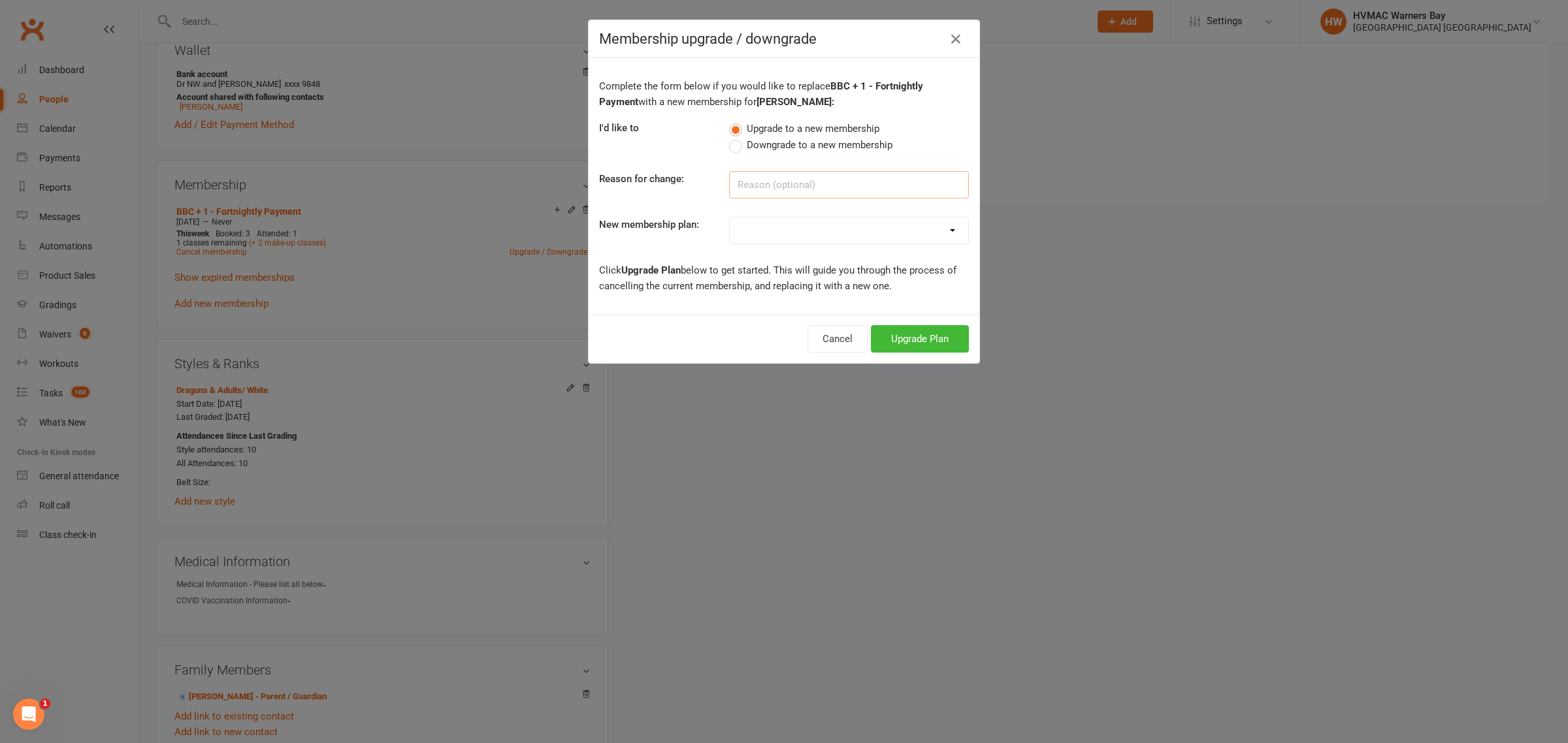
click at [822, 181] on input at bounding box center [849, 184] width 240 height 27
click at [767, 236] on select "OAW KM/MM - Weekly Payment OAW KM/MM - Fortnightly Payment OAW KM/MM - Monthly …" at bounding box center [849, 230] width 238 height 26
select select "17"
click at [729, 217] on select "OAW KM/MM - Weekly Payment OAW KM/MM - Fortnightly Payment OAW KM/MM - Monthly …" at bounding box center [849, 230] width 238 height 26
click at [897, 343] on button "Upgrade Plan" at bounding box center [920, 339] width 98 height 27
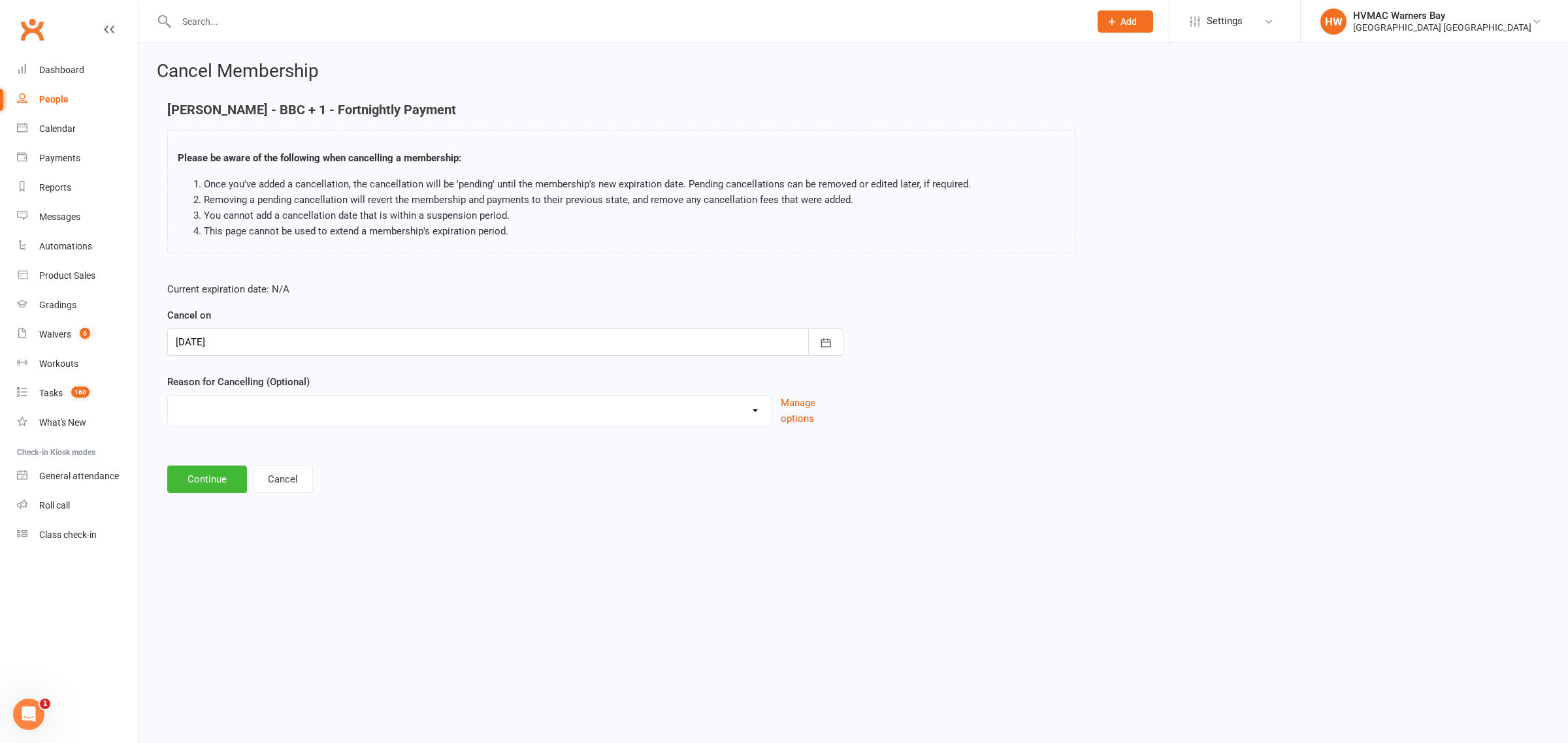
click at [244, 411] on select "Family commitments/circumstances Financial Holiday Lost interest Medical/Injury…" at bounding box center [469, 409] width 603 height 26
select select "12"
click at [168, 396] on select "Family commitments/circumstances Financial Holiday Lost interest Medical/Injury…" at bounding box center [469, 409] width 603 height 26
click at [208, 472] on button "Continue" at bounding box center [207, 479] width 80 height 27
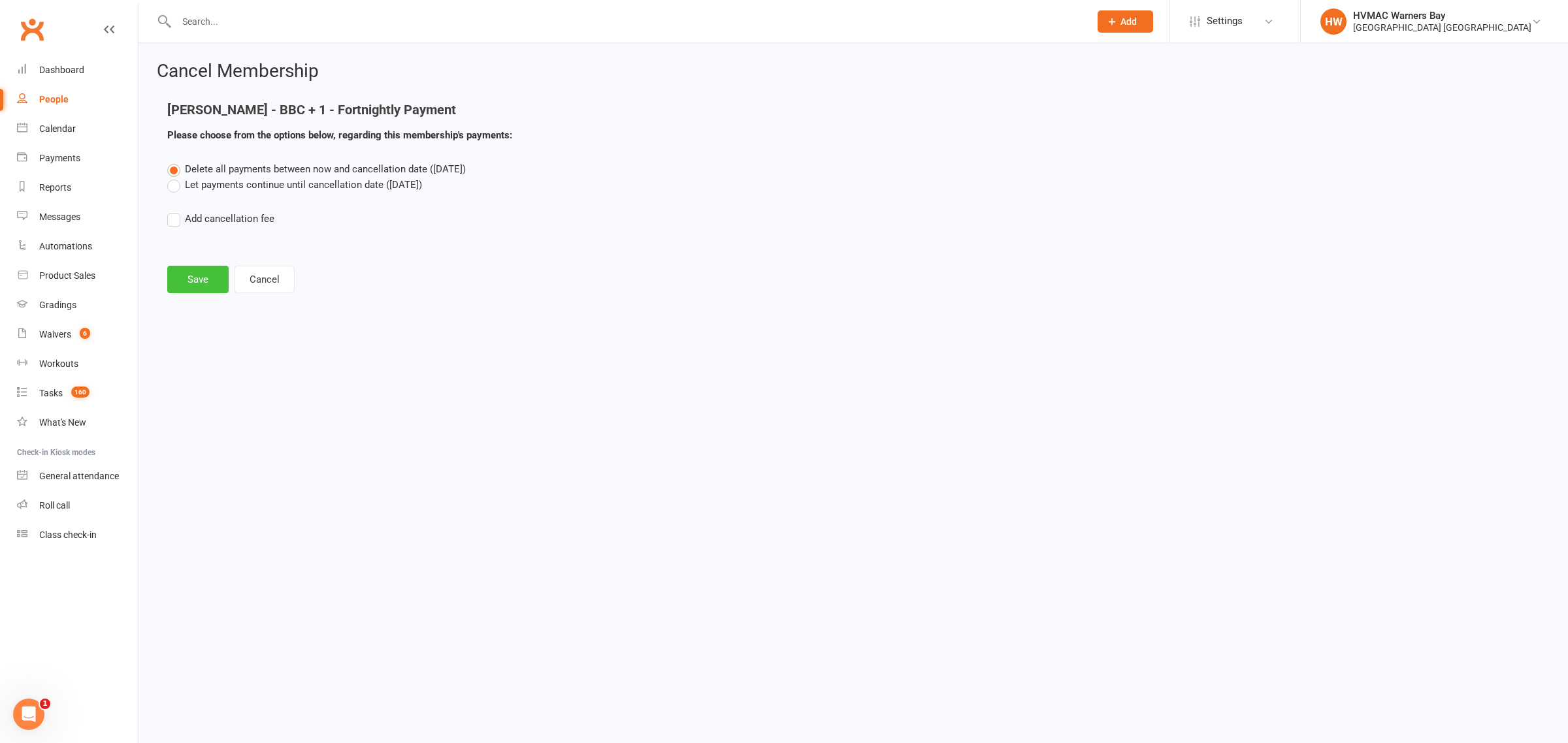
click at [188, 279] on button "Save" at bounding box center [197, 279] width 61 height 27
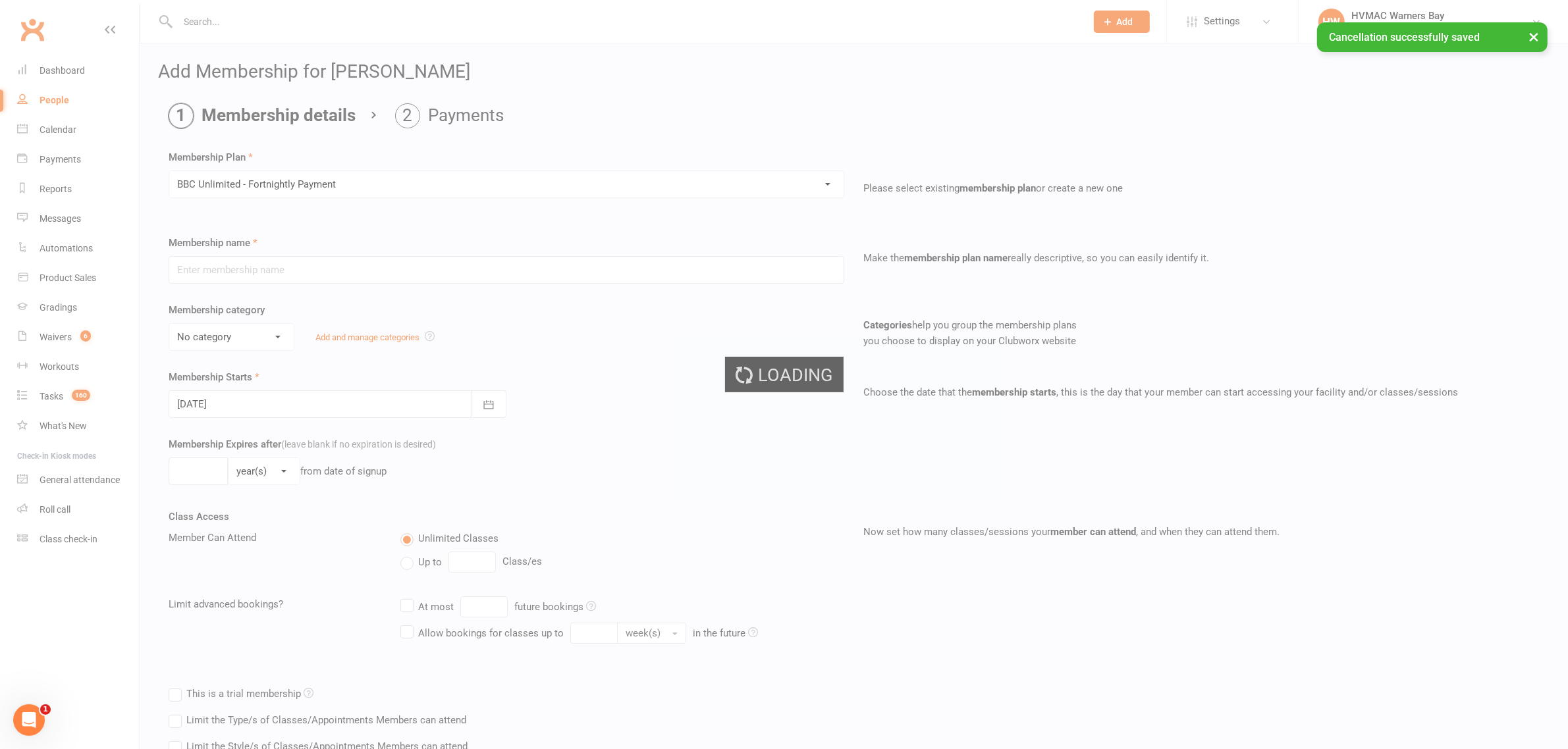
type input "BBC Unlimited - Fortnightly Payment"
select select "1"
type input "0"
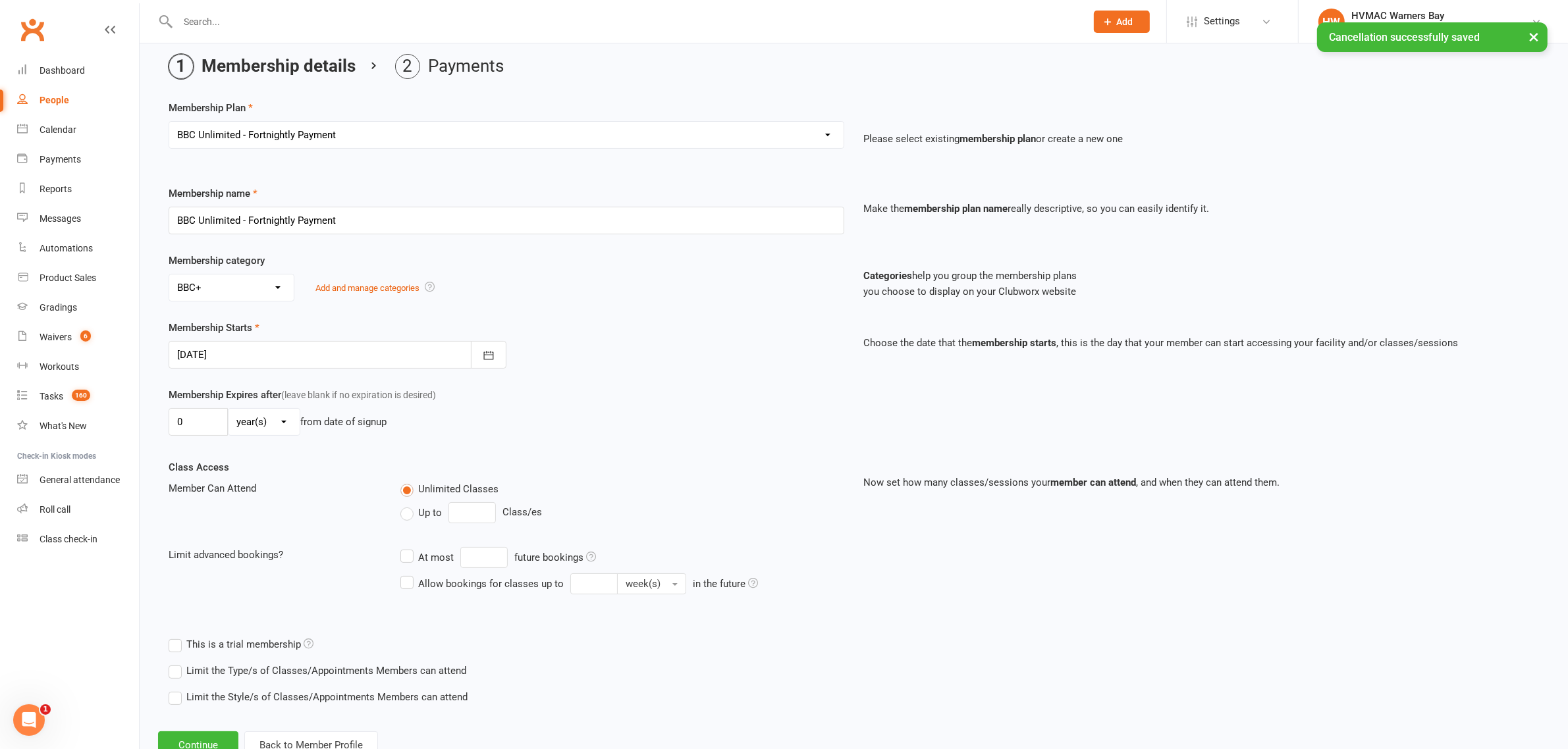
scroll to position [97, 0]
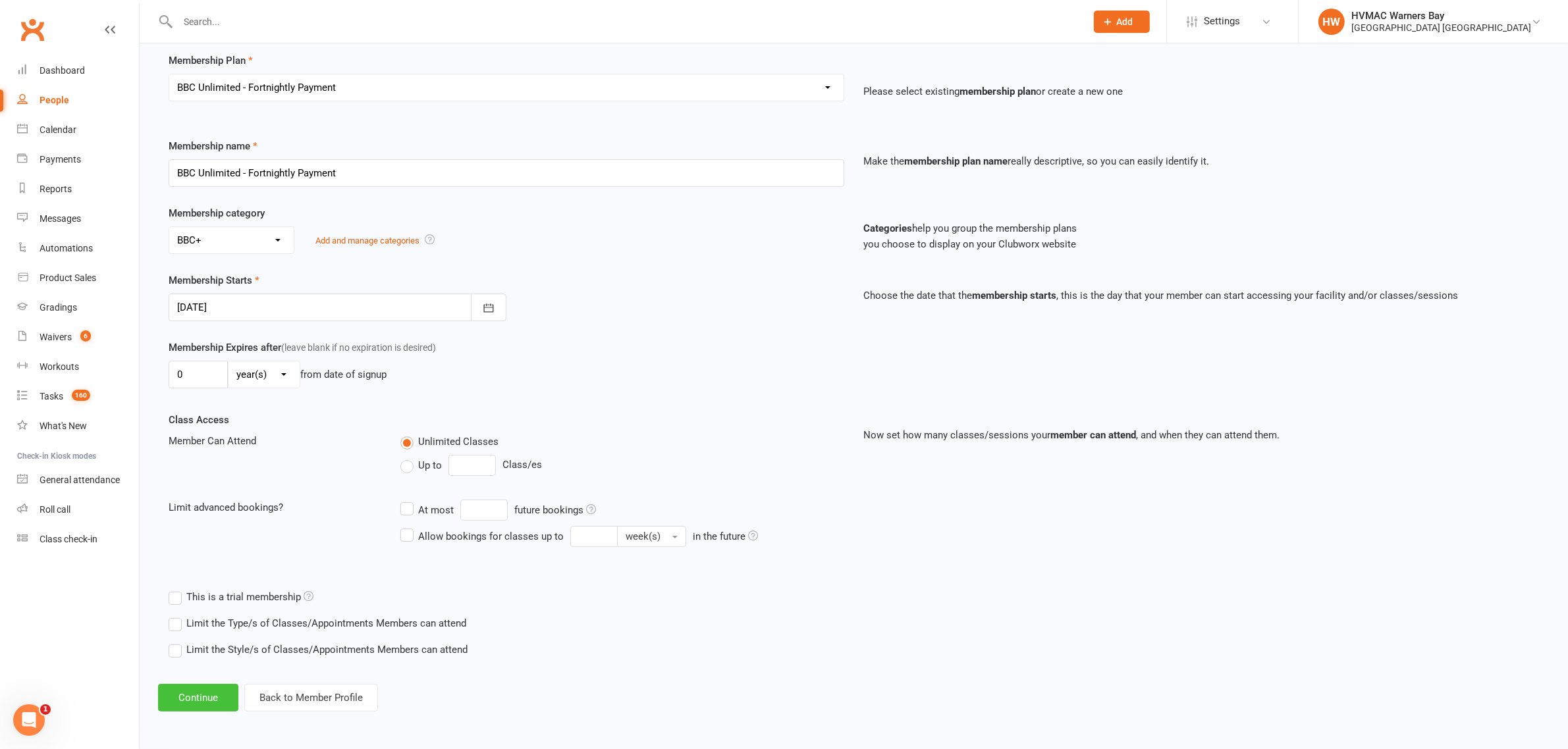
click at [176, 698] on button "Continue" at bounding box center [198, 697] width 80 height 27
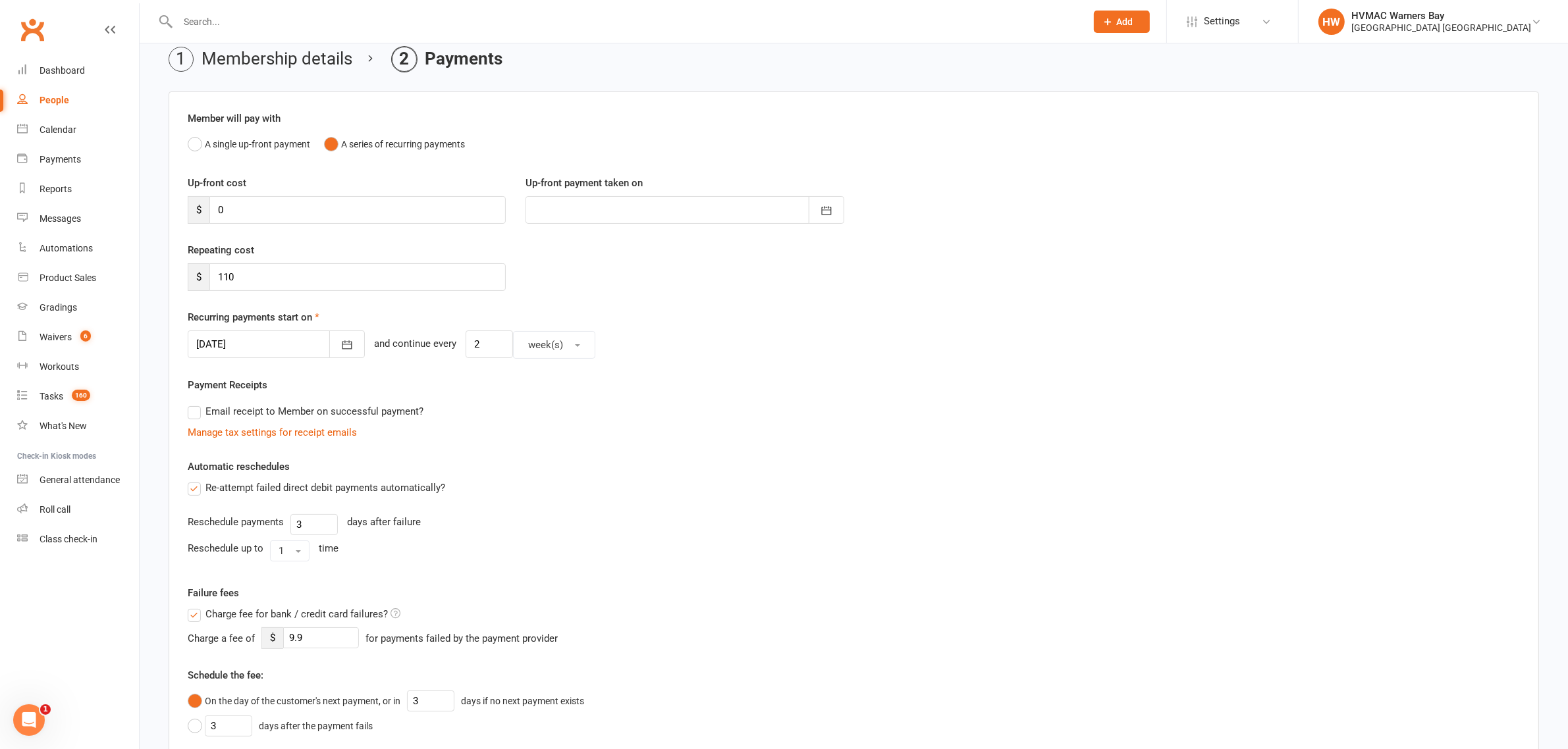
scroll to position [83, 0]
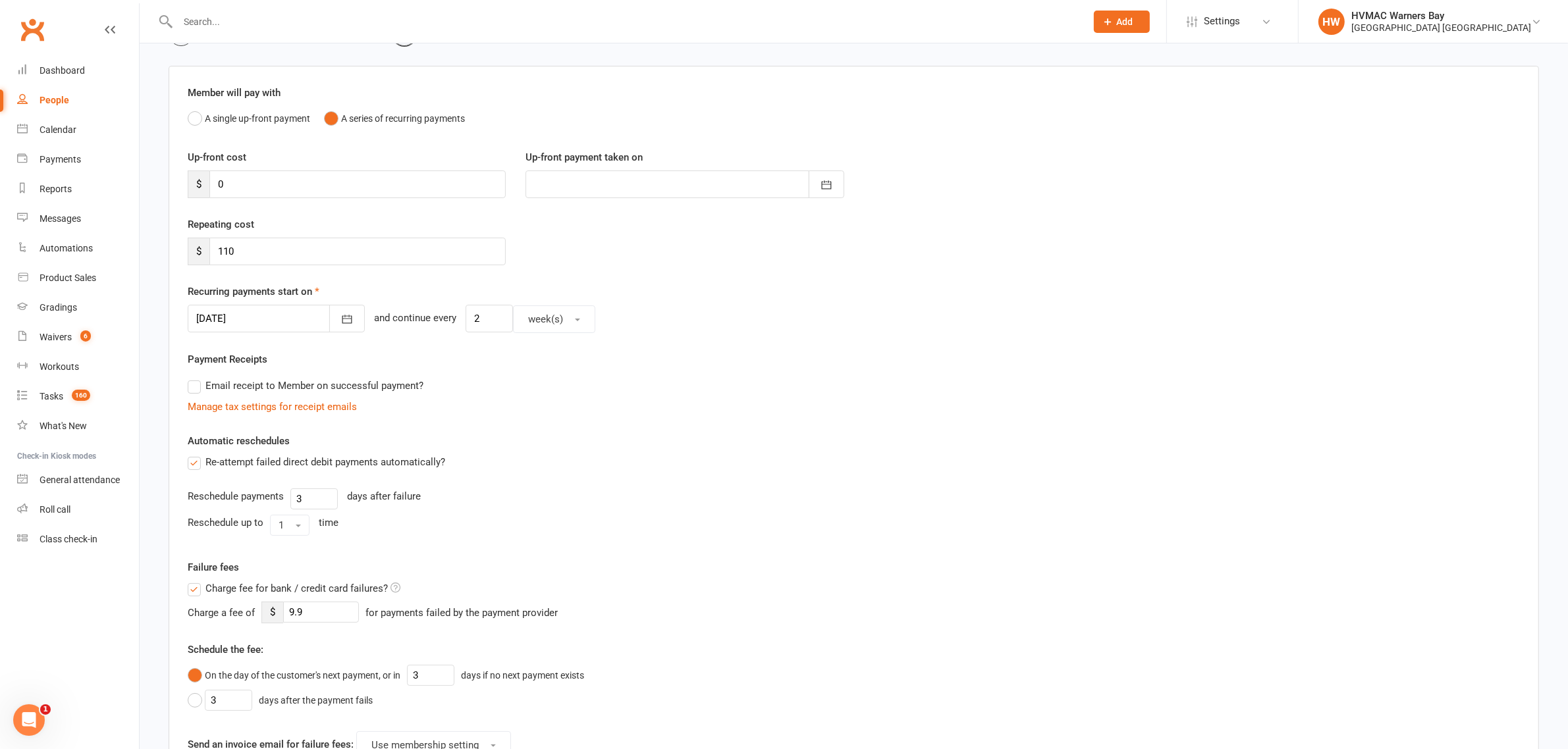
click at [225, 310] on div at bounding box center [276, 318] width 177 height 27
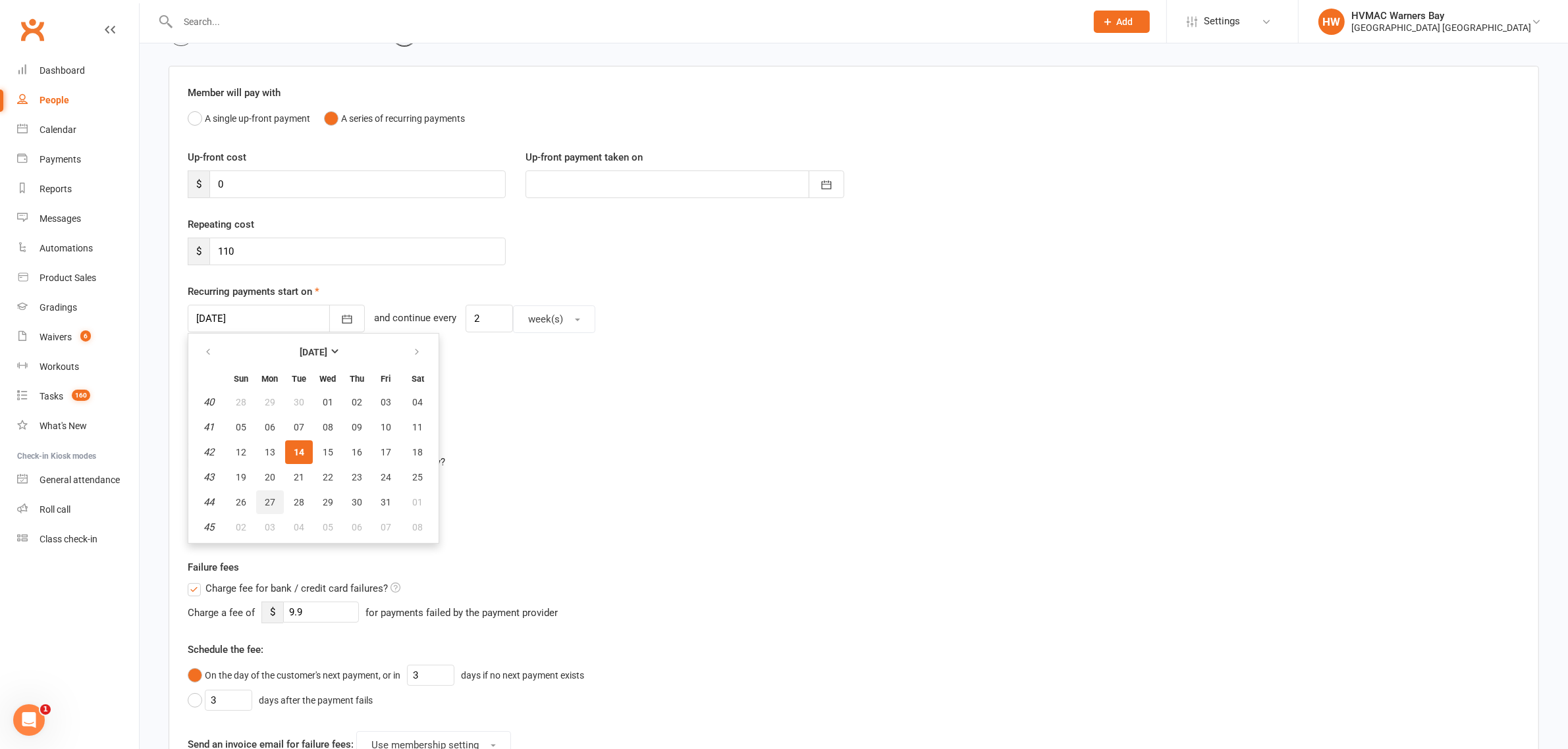
click at [264, 500] on span "27" at bounding box center [270, 503] width 11 height 11
type input "27 Oct 2025"
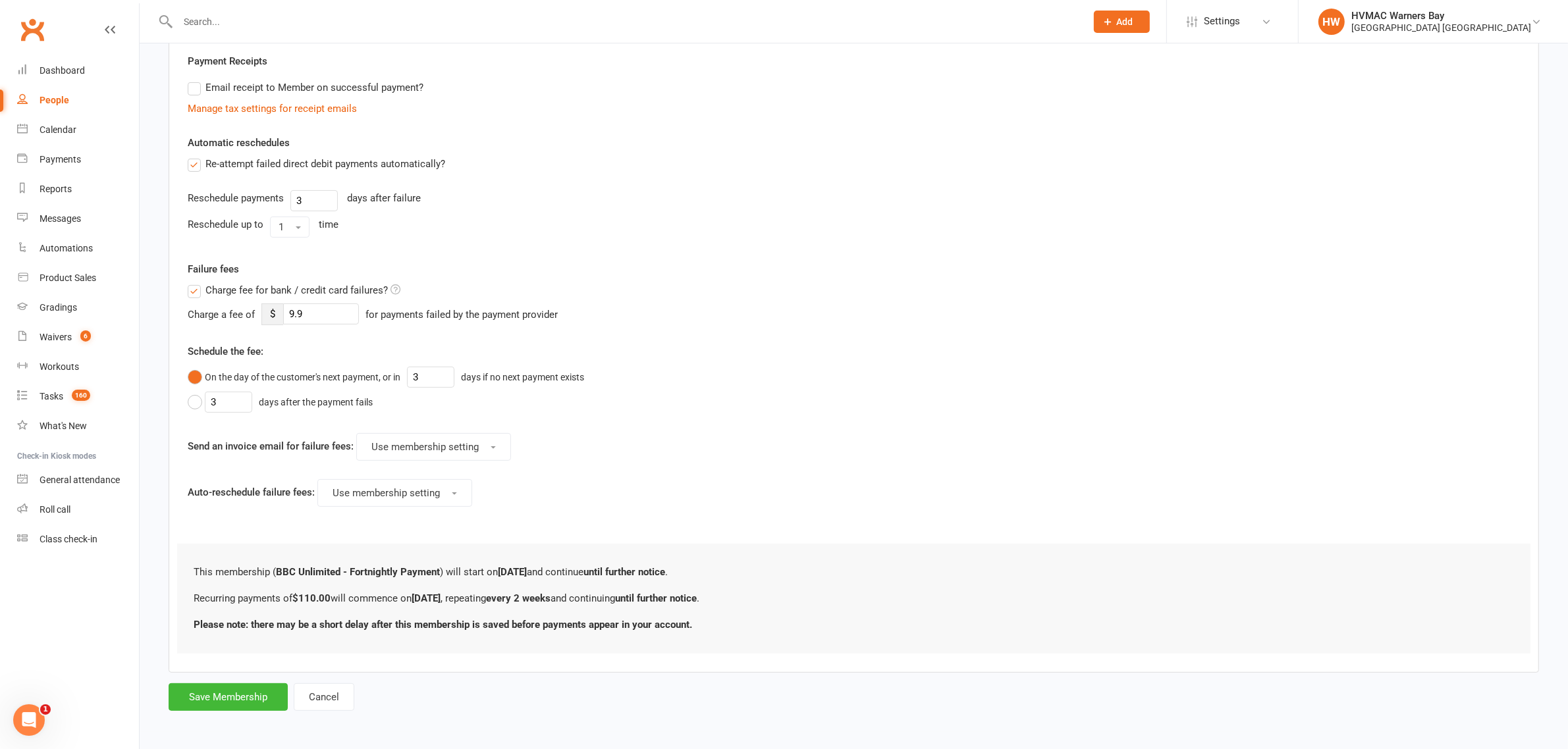
scroll to position [383, 0]
click at [271, 690] on button "Save Membership" at bounding box center [228, 694] width 119 height 27
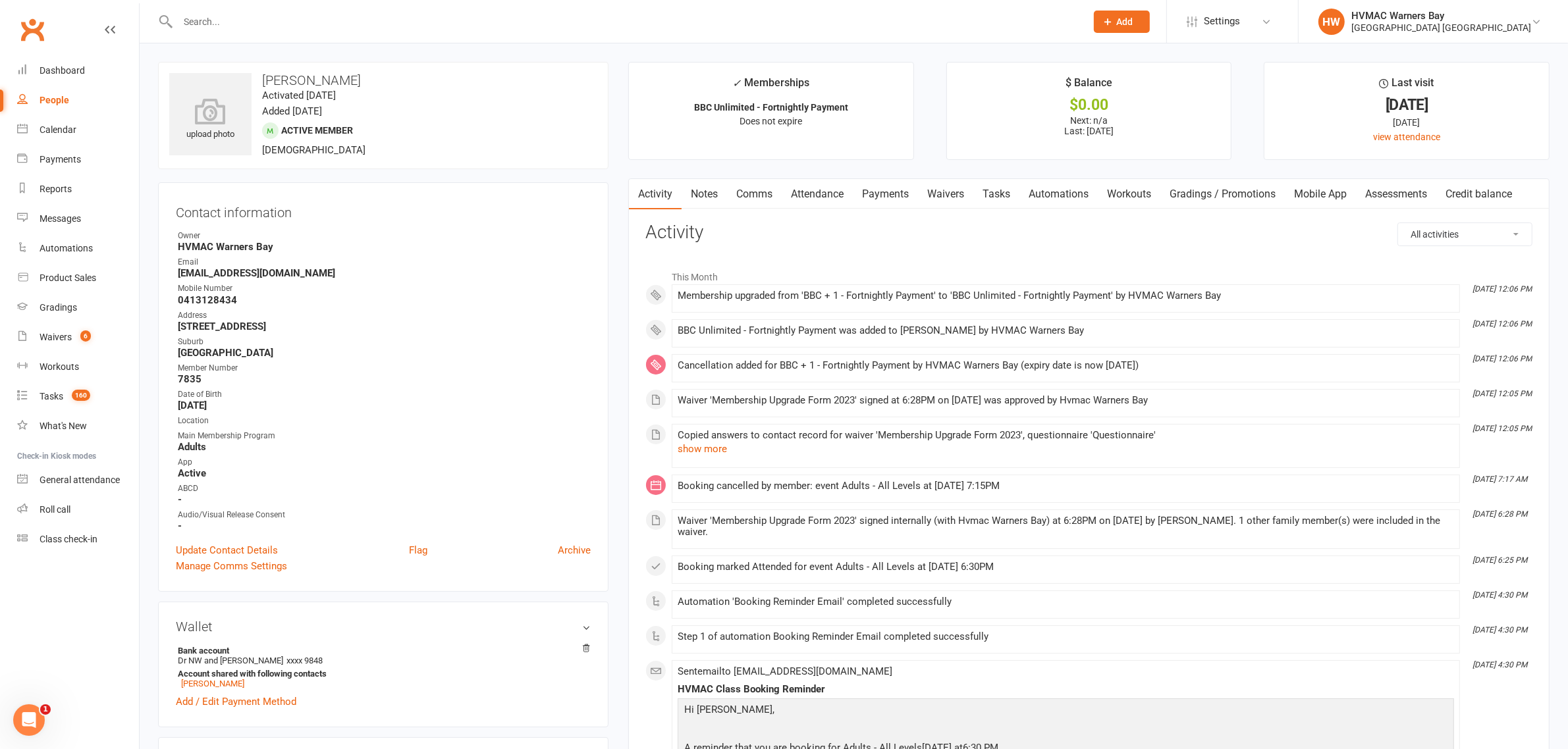
click at [811, 189] on link "Attendance" at bounding box center [816, 194] width 71 height 30
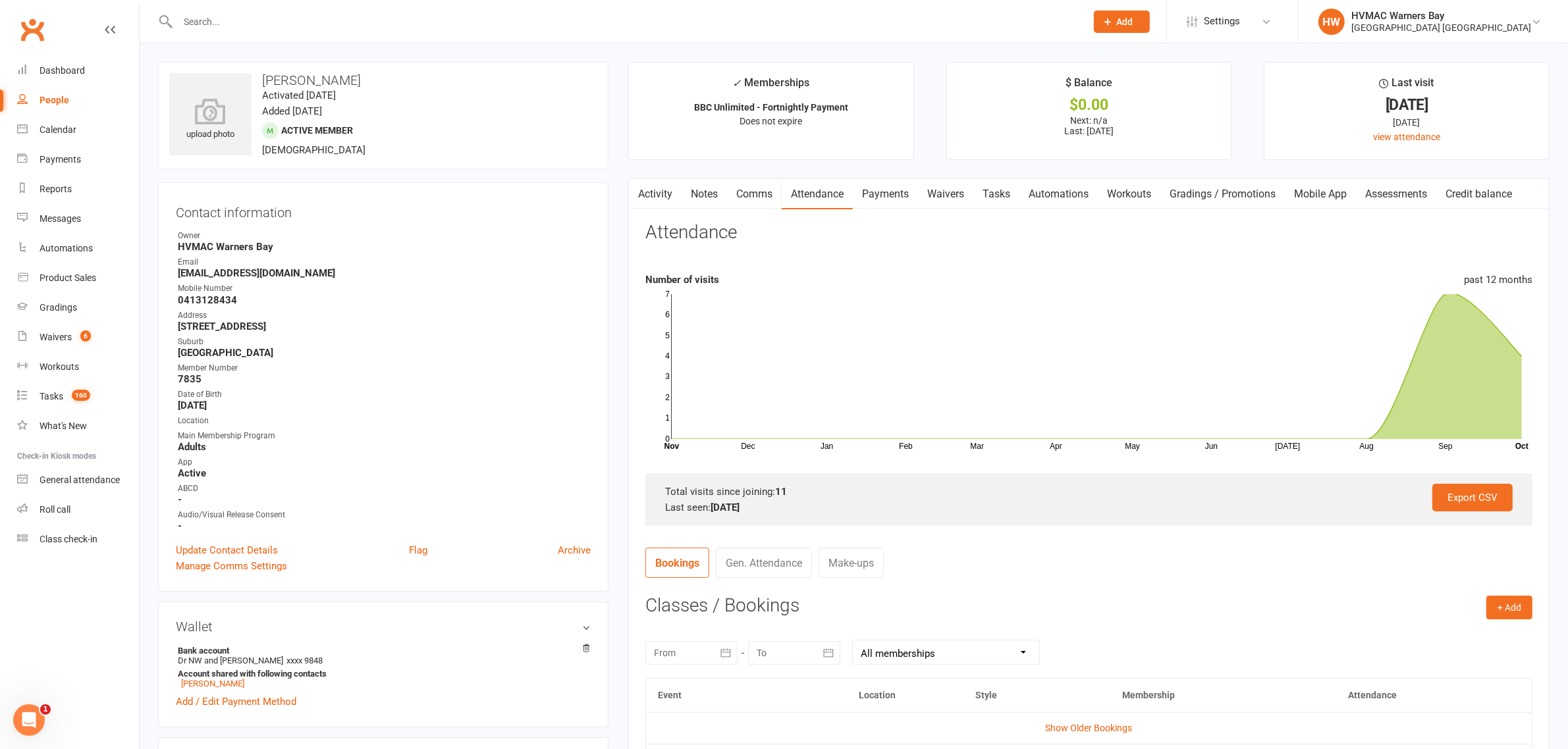
click at [902, 198] on link "Payments" at bounding box center [886, 194] width 65 height 30
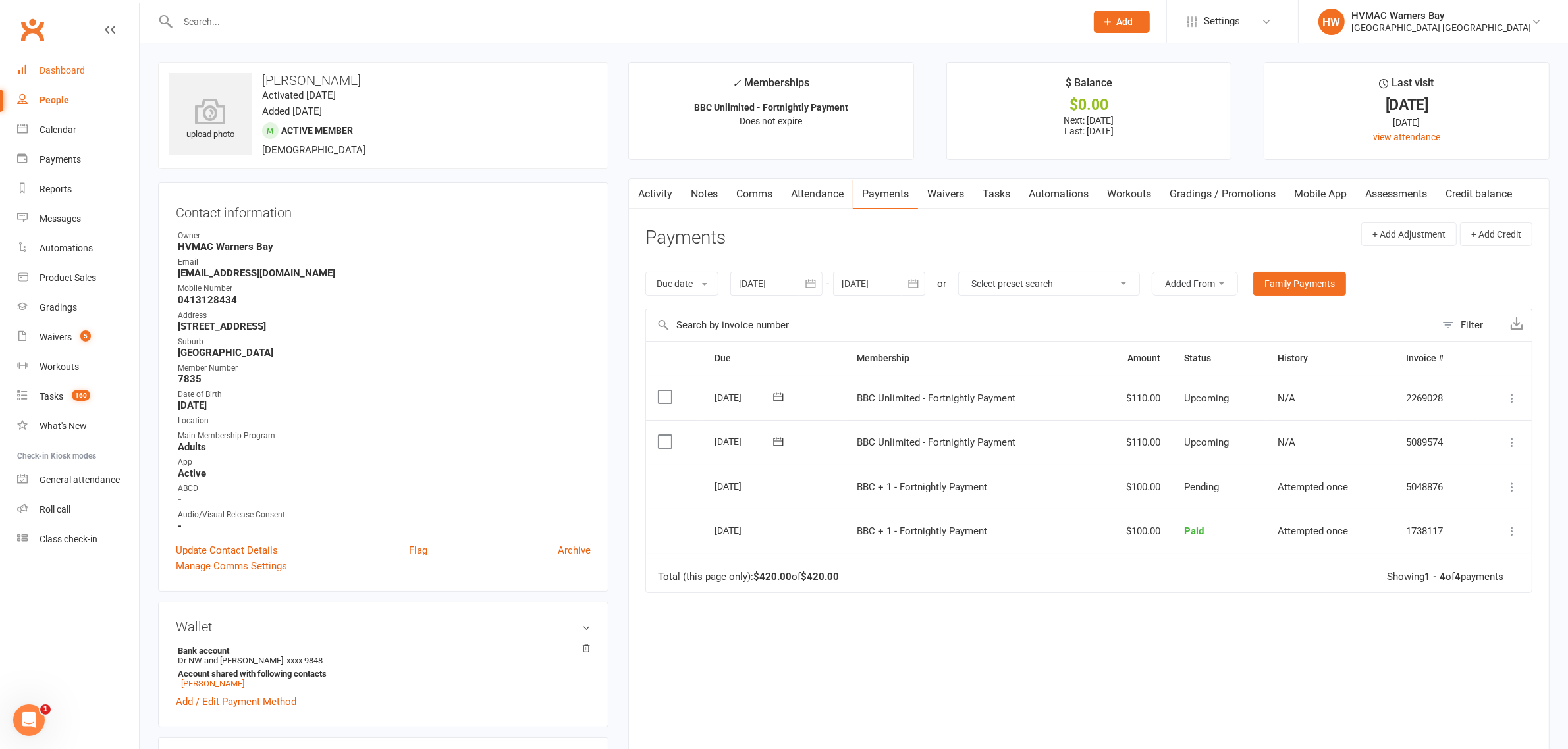
click at [73, 65] on div "Dashboard" at bounding box center [62, 71] width 45 height 11
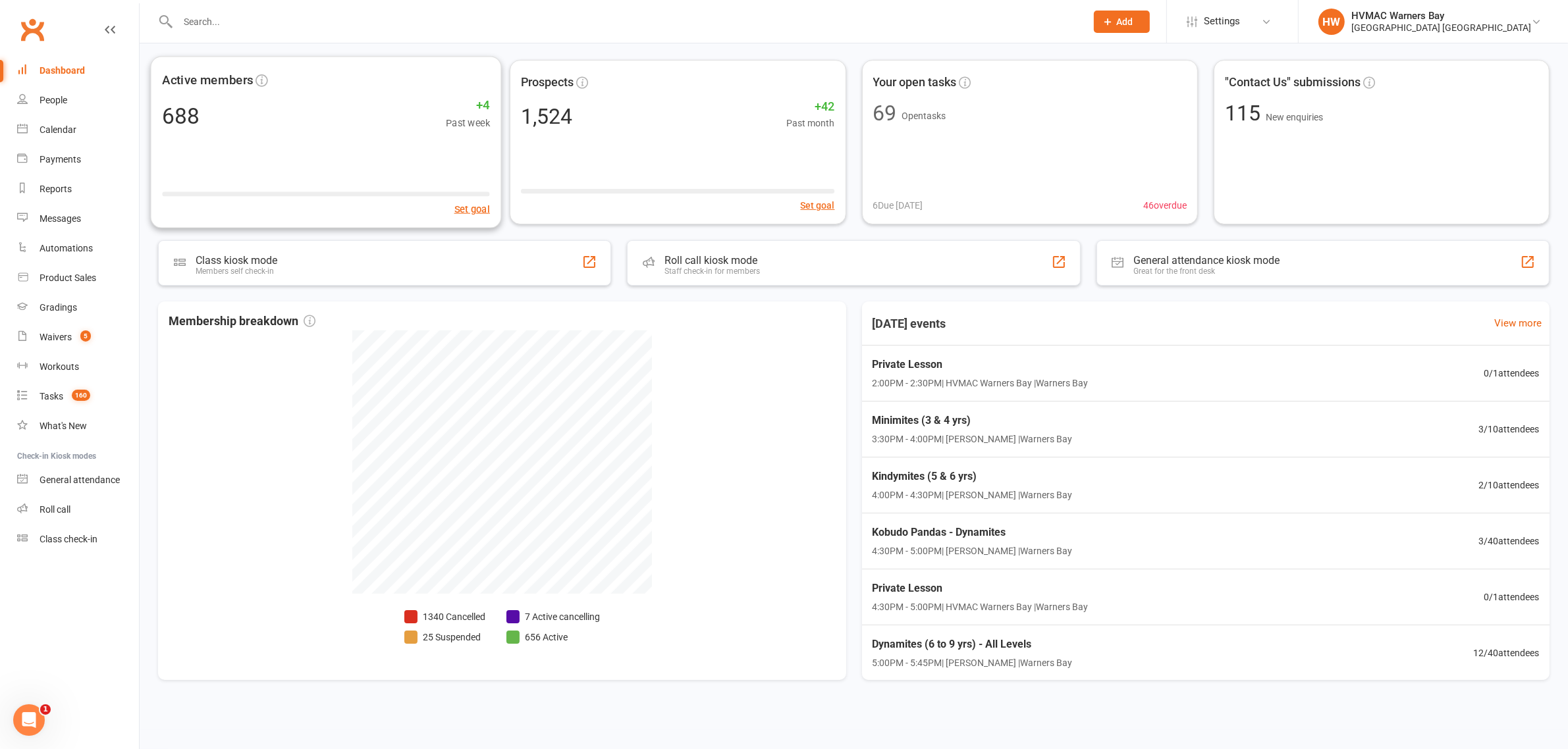
click at [186, 35] on div at bounding box center [618, 21] width 919 height 43
click at [193, 24] on input "text" at bounding box center [625, 22] width 903 height 19
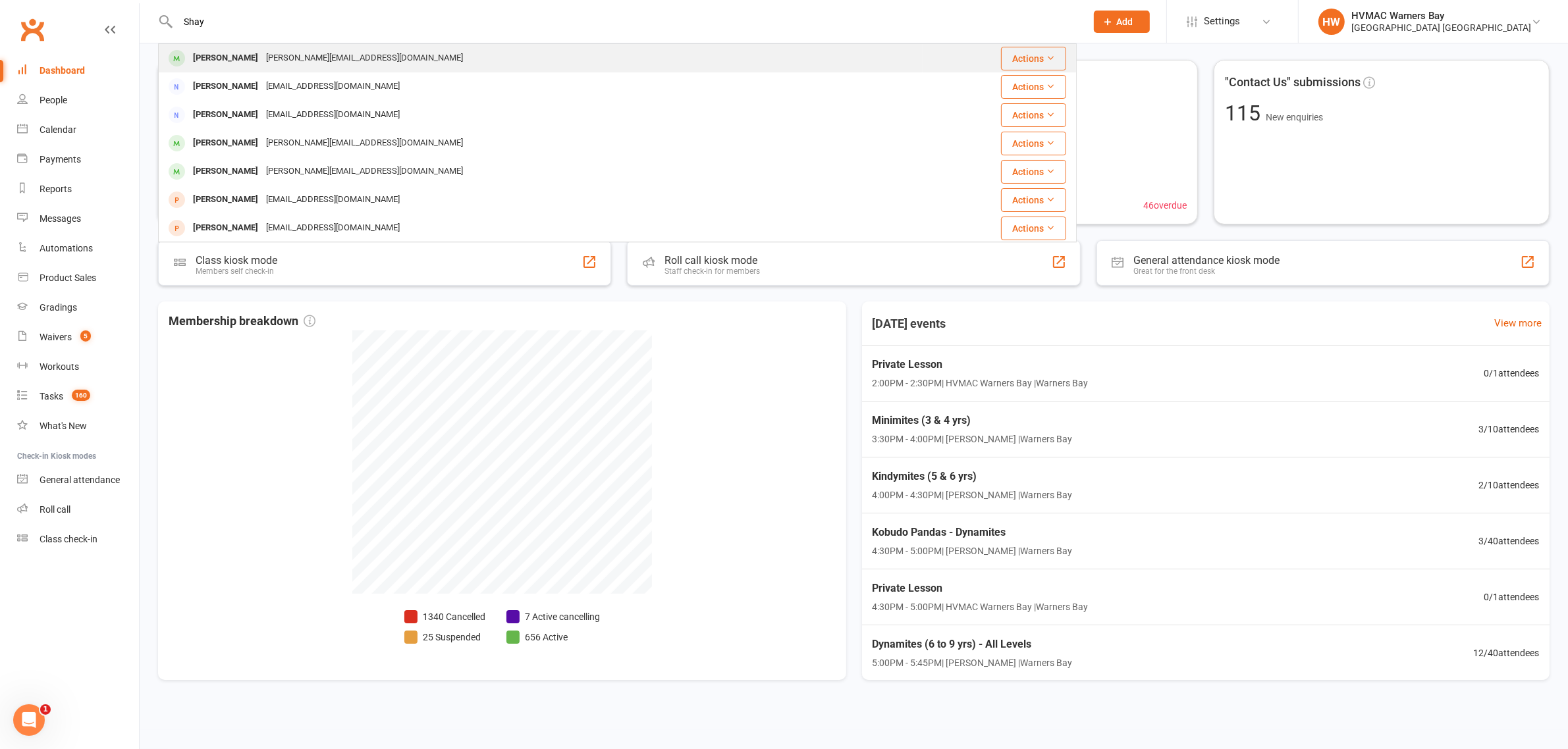
type input "Shay"
click at [201, 65] on div "[PERSON_NAME]" at bounding box center [225, 58] width 73 height 19
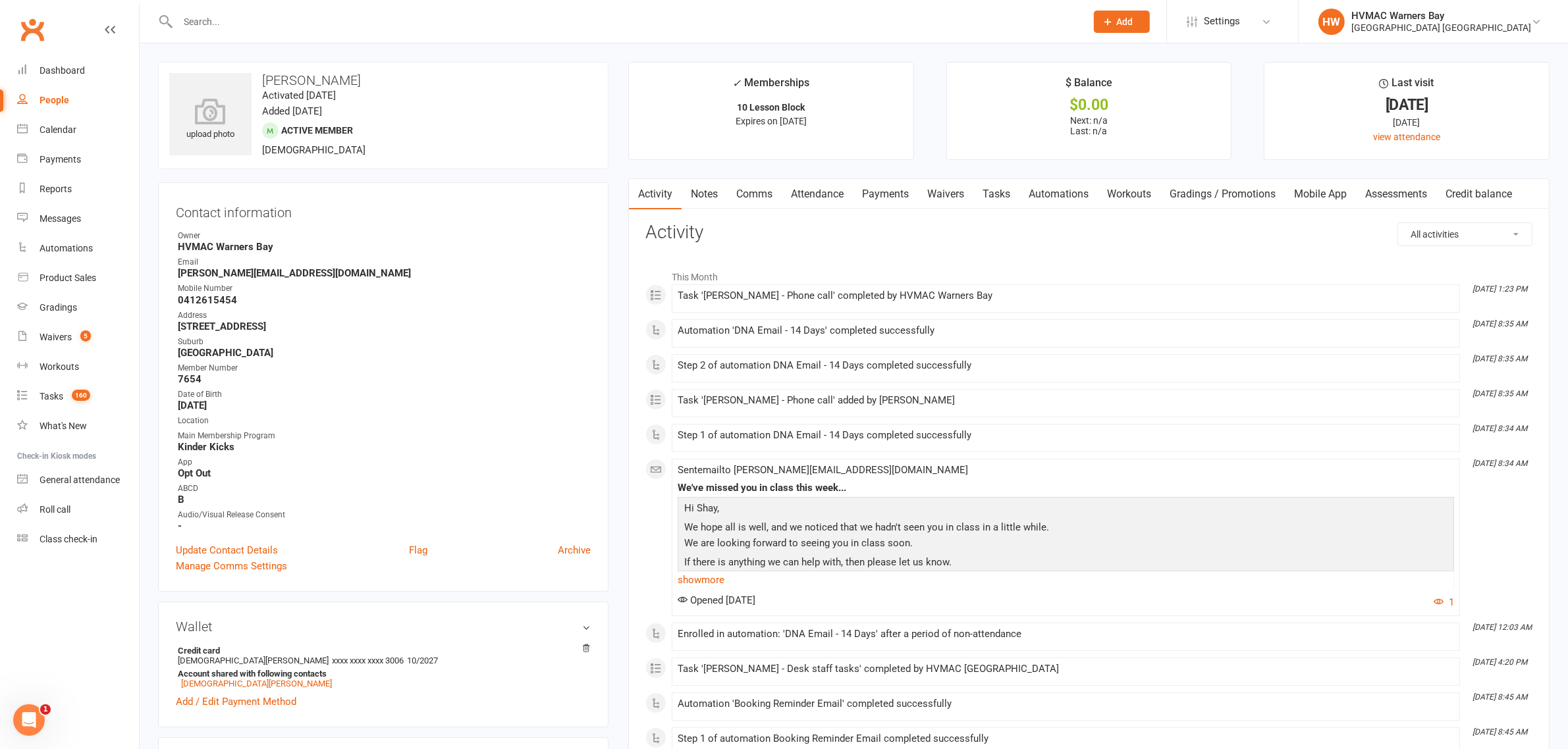
click at [700, 185] on link "Notes" at bounding box center [704, 194] width 45 height 30
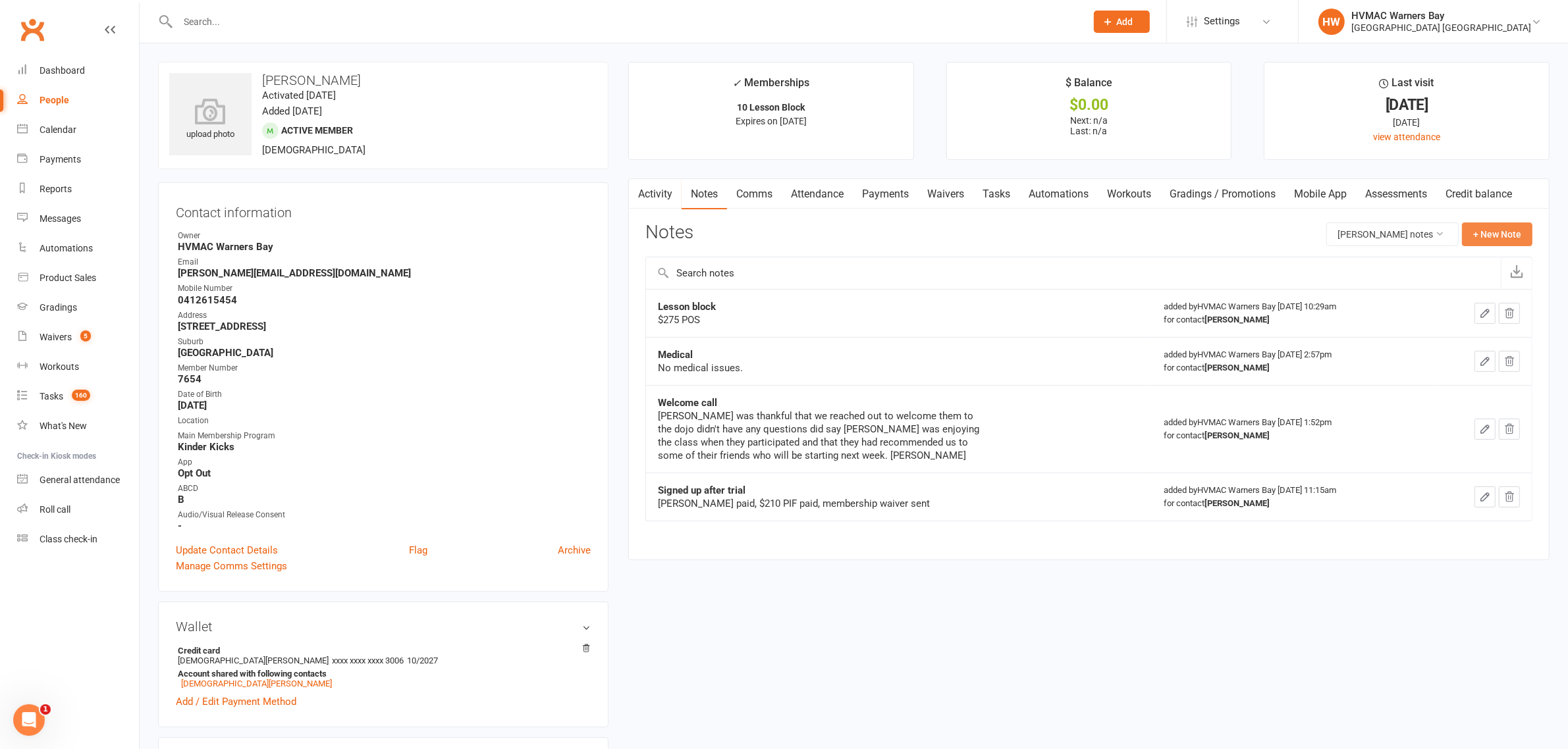
click at [1521, 229] on button "+ New Note" at bounding box center [1497, 234] width 70 height 23
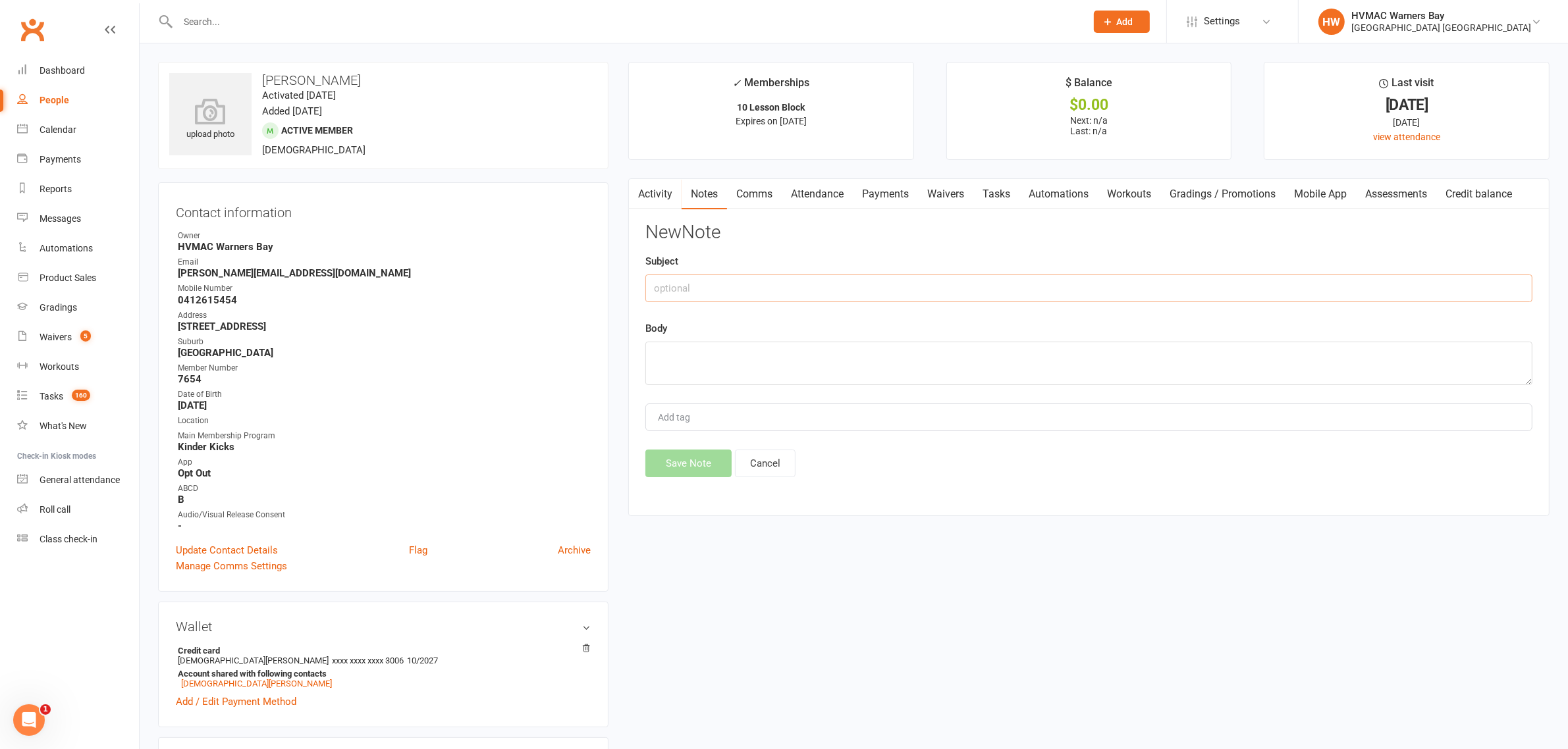
click at [821, 278] on input "text" at bounding box center [1089, 288] width 887 height 27
type input "DNA"
type textarea "Will be away for the next fortnight, Holidays"
click at [664, 475] on button "Save Note" at bounding box center [688, 463] width 87 height 27
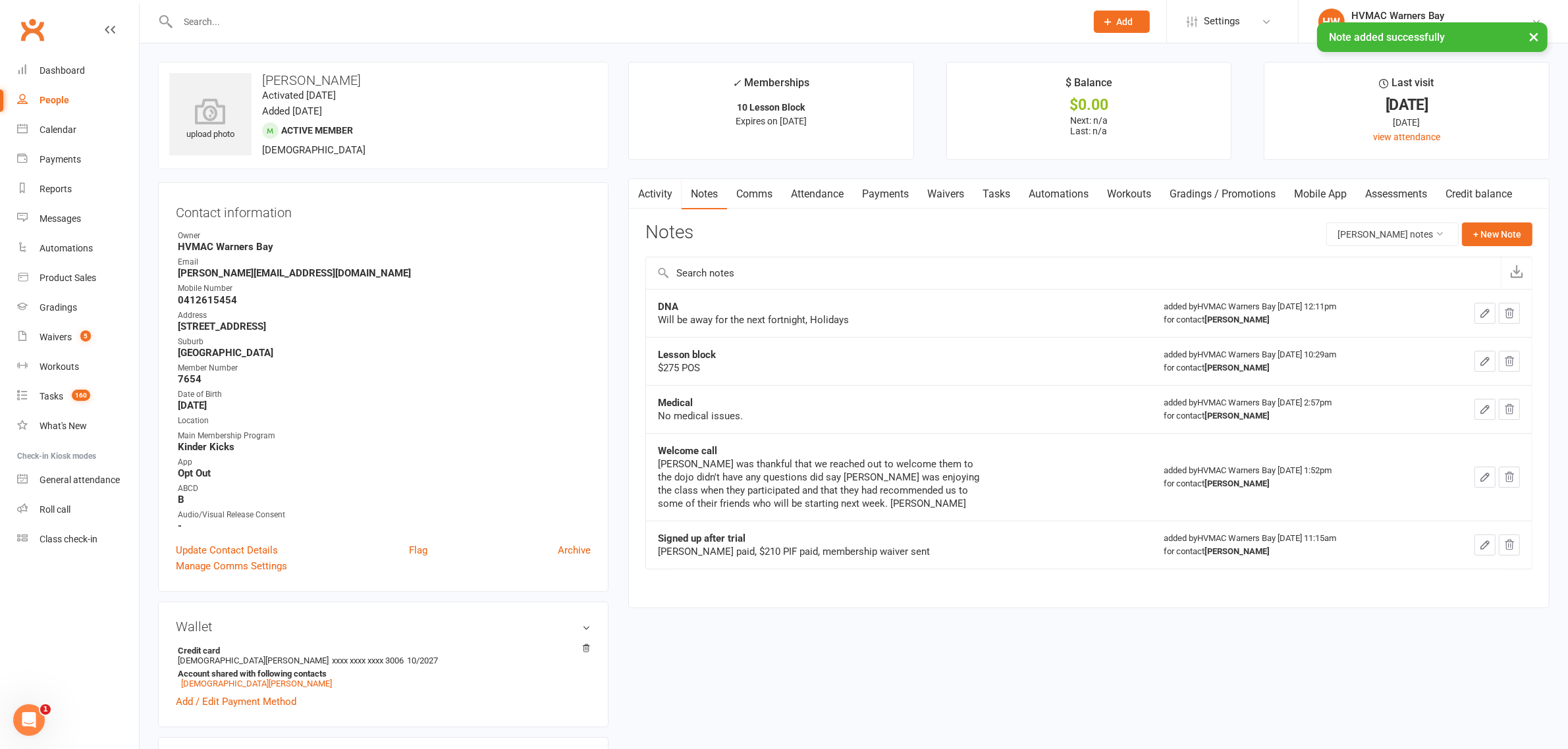
click at [1480, 314] on icon "button" at bounding box center [1485, 313] width 12 height 12
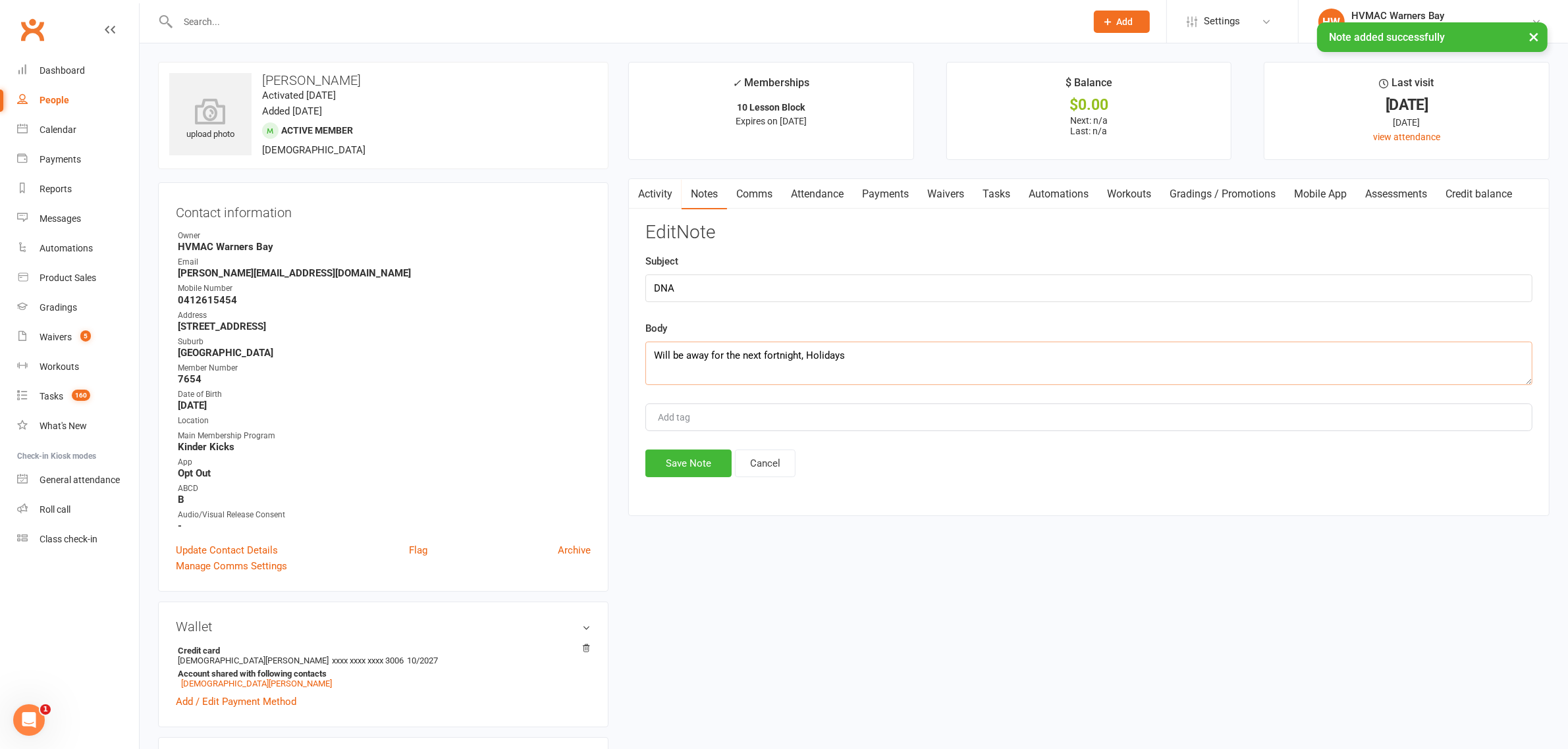
click at [902, 355] on textarea "Will be away for the next fortnight, Holidays" at bounding box center [1089, 363] width 887 height 44
type textarea "Will be away for the next fortnight, Holidays, Joel"
click at [696, 466] on button "Save Note" at bounding box center [688, 463] width 87 height 27
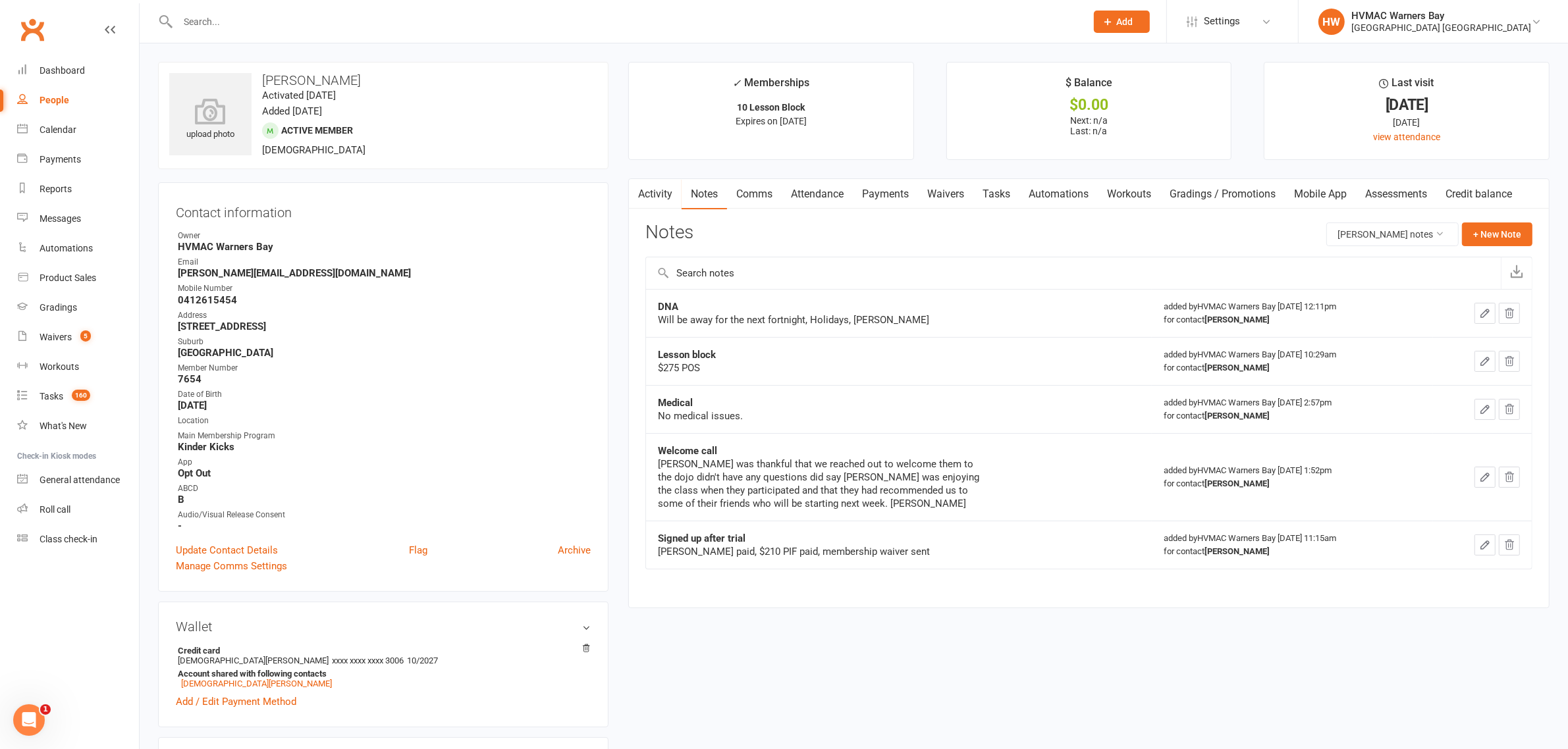
click at [258, 22] on input "text" at bounding box center [625, 22] width 903 height 19
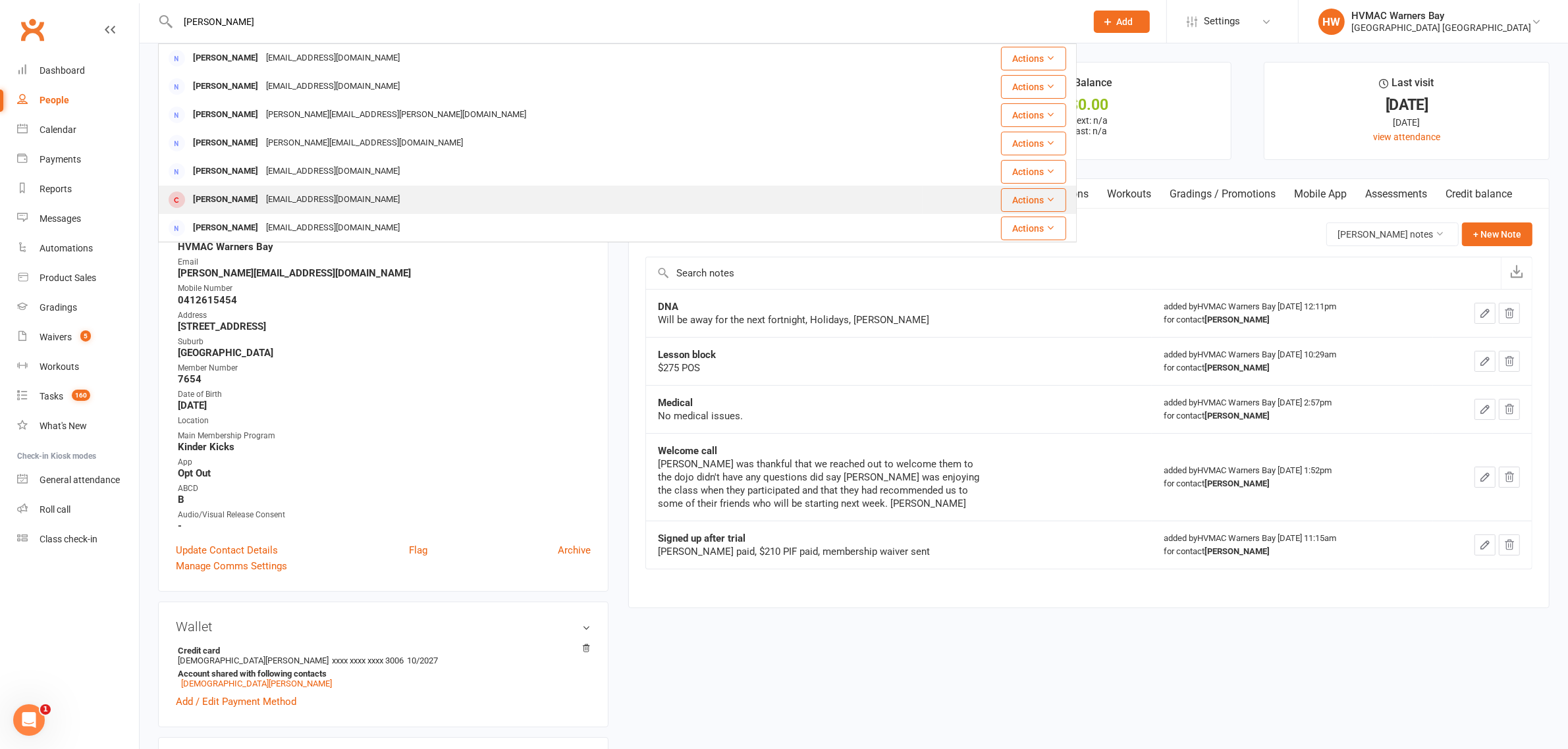
type input "michael s"
click at [268, 205] on div "michael970@bigpond.com" at bounding box center [333, 200] width 142 height 19
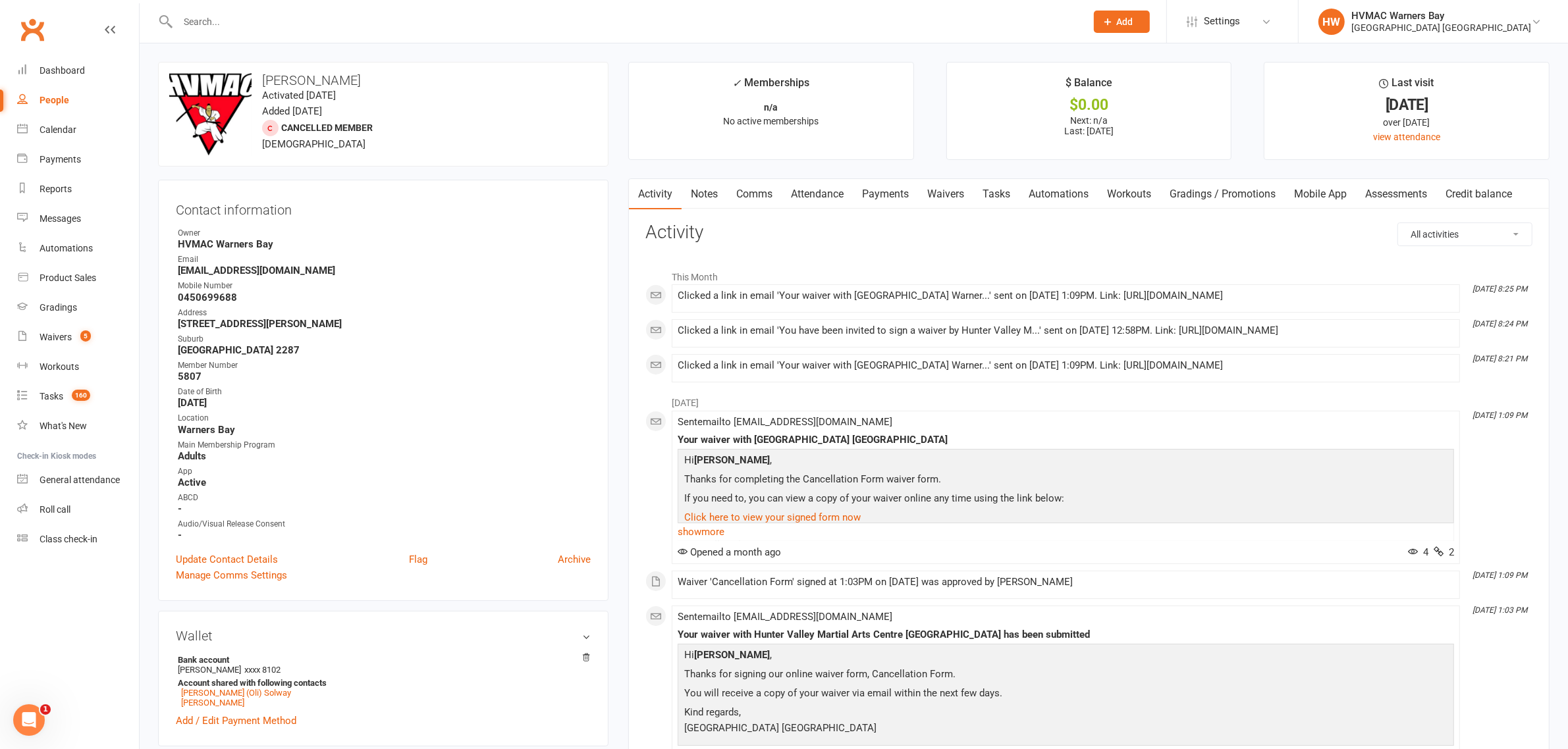
scroll to position [412, 0]
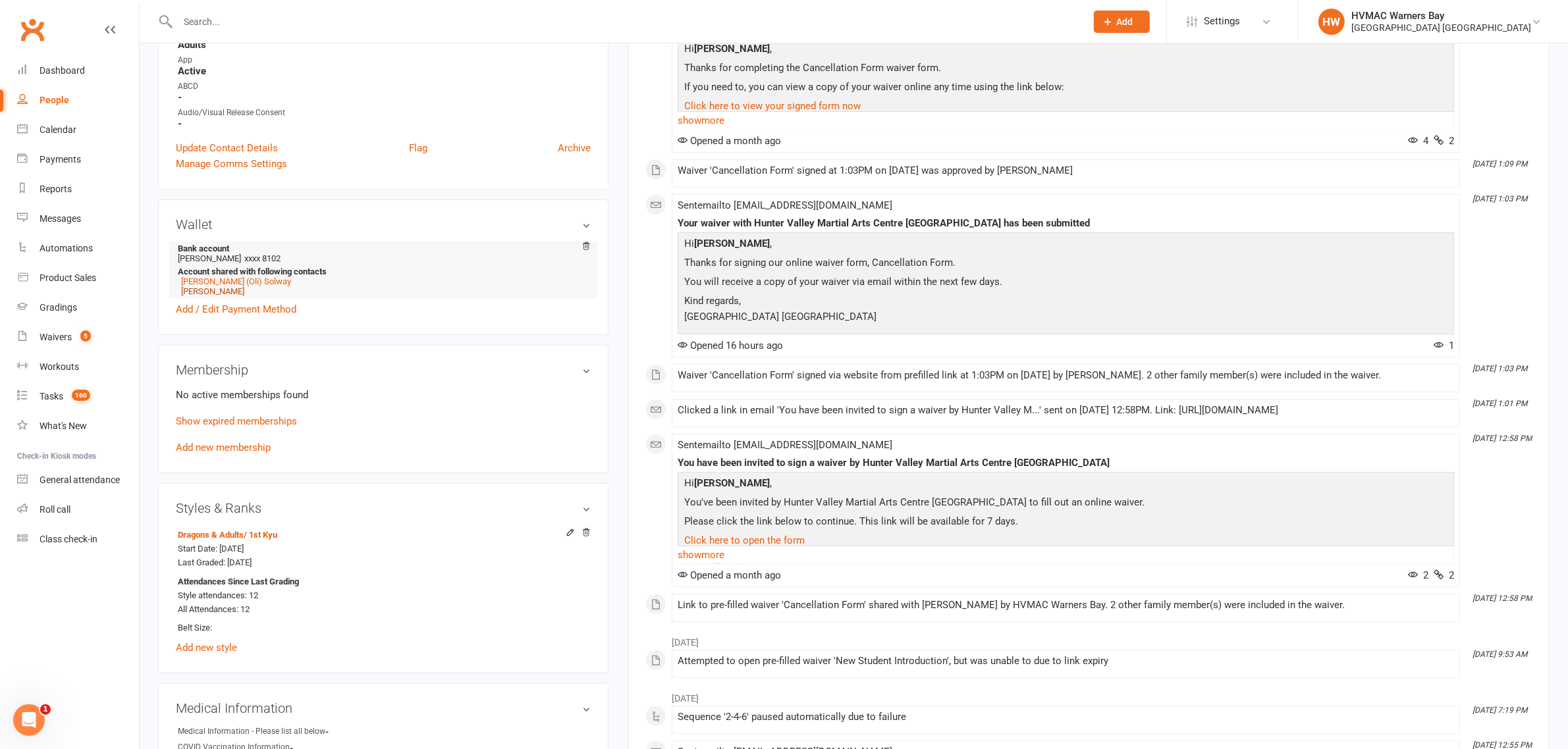
click at [218, 291] on link "Harry Solway" at bounding box center [212, 291] width 63 height 10
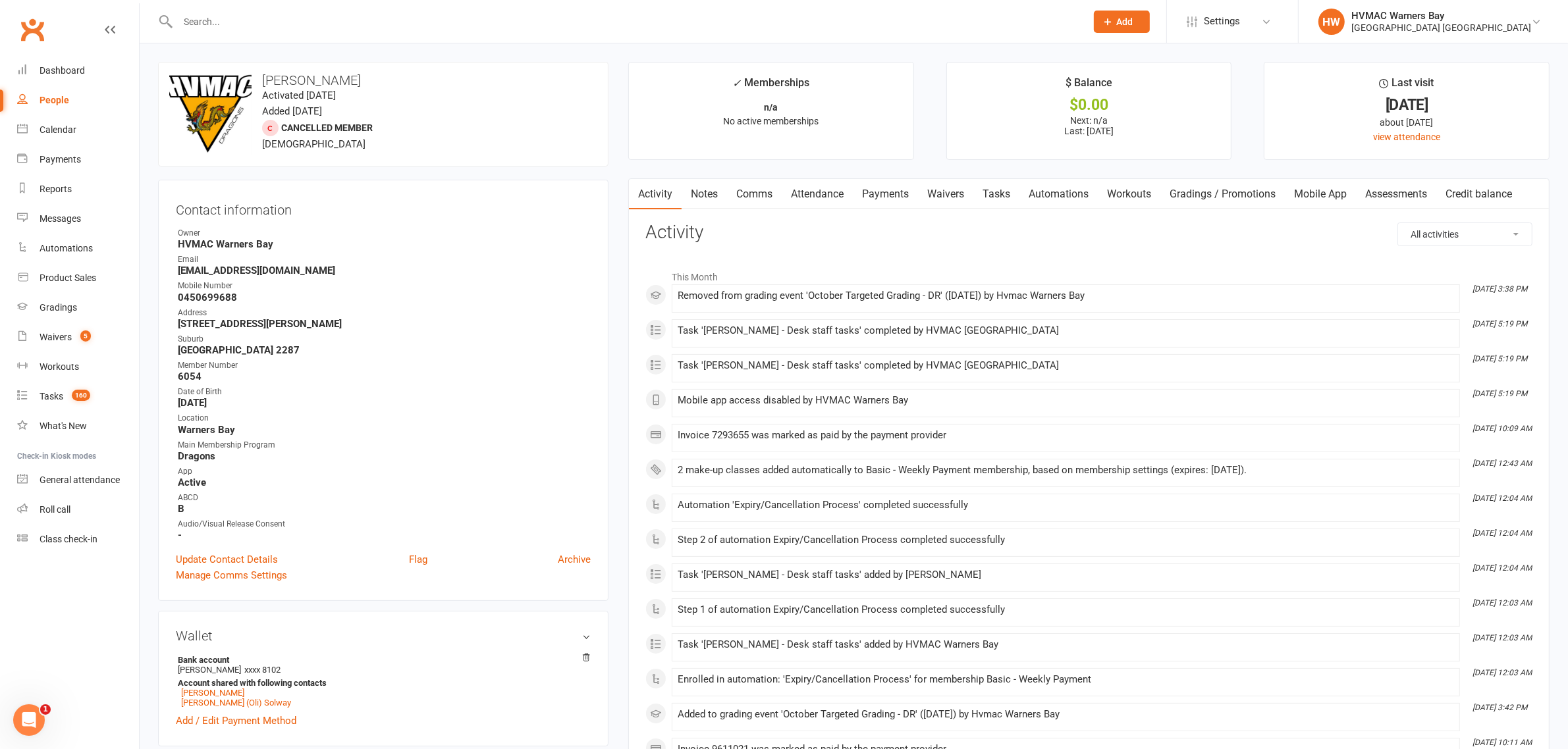
click at [883, 185] on link "Payments" at bounding box center [886, 194] width 65 height 30
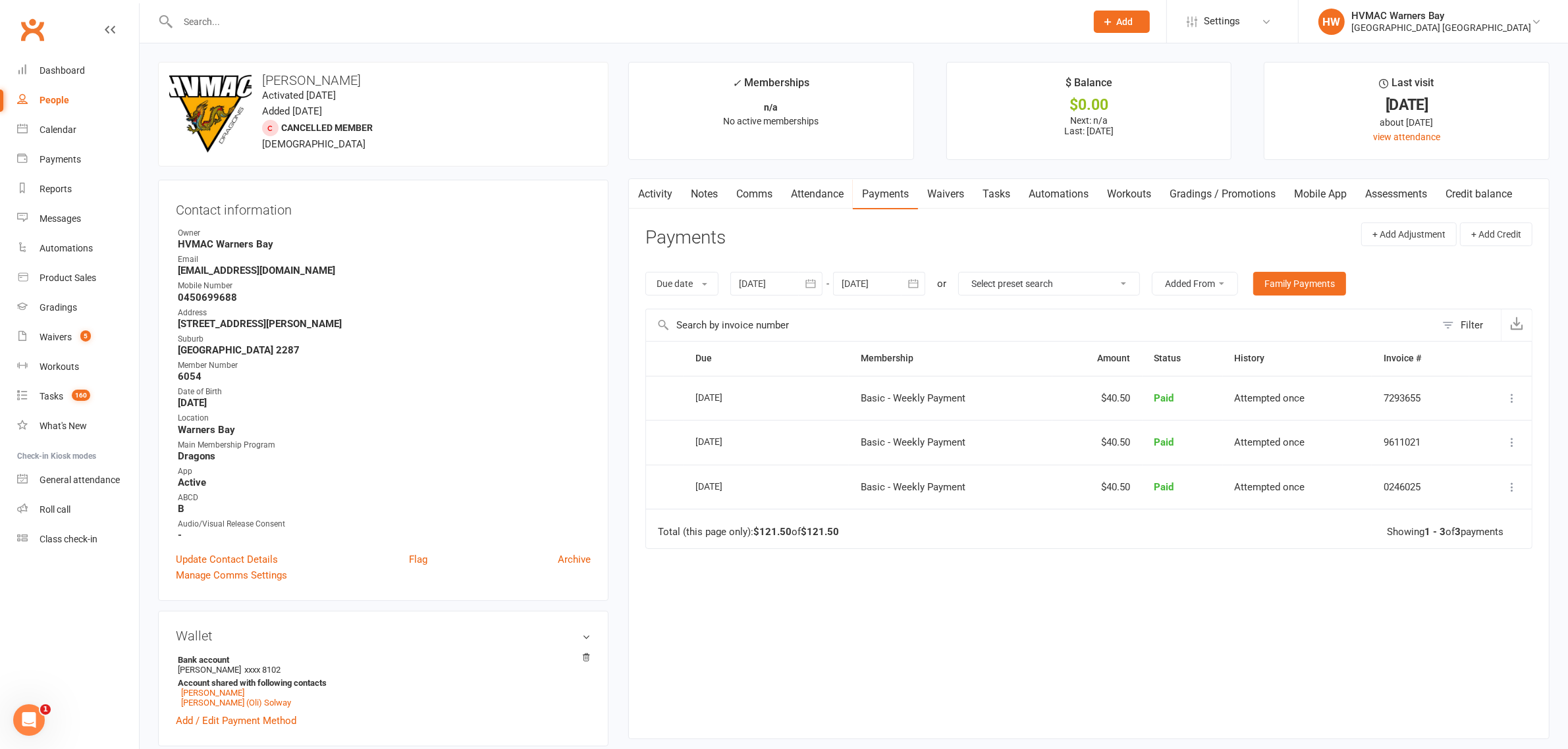
click at [700, 193] on link "Notes" at bounding box center [704, 194] width 45 height 30
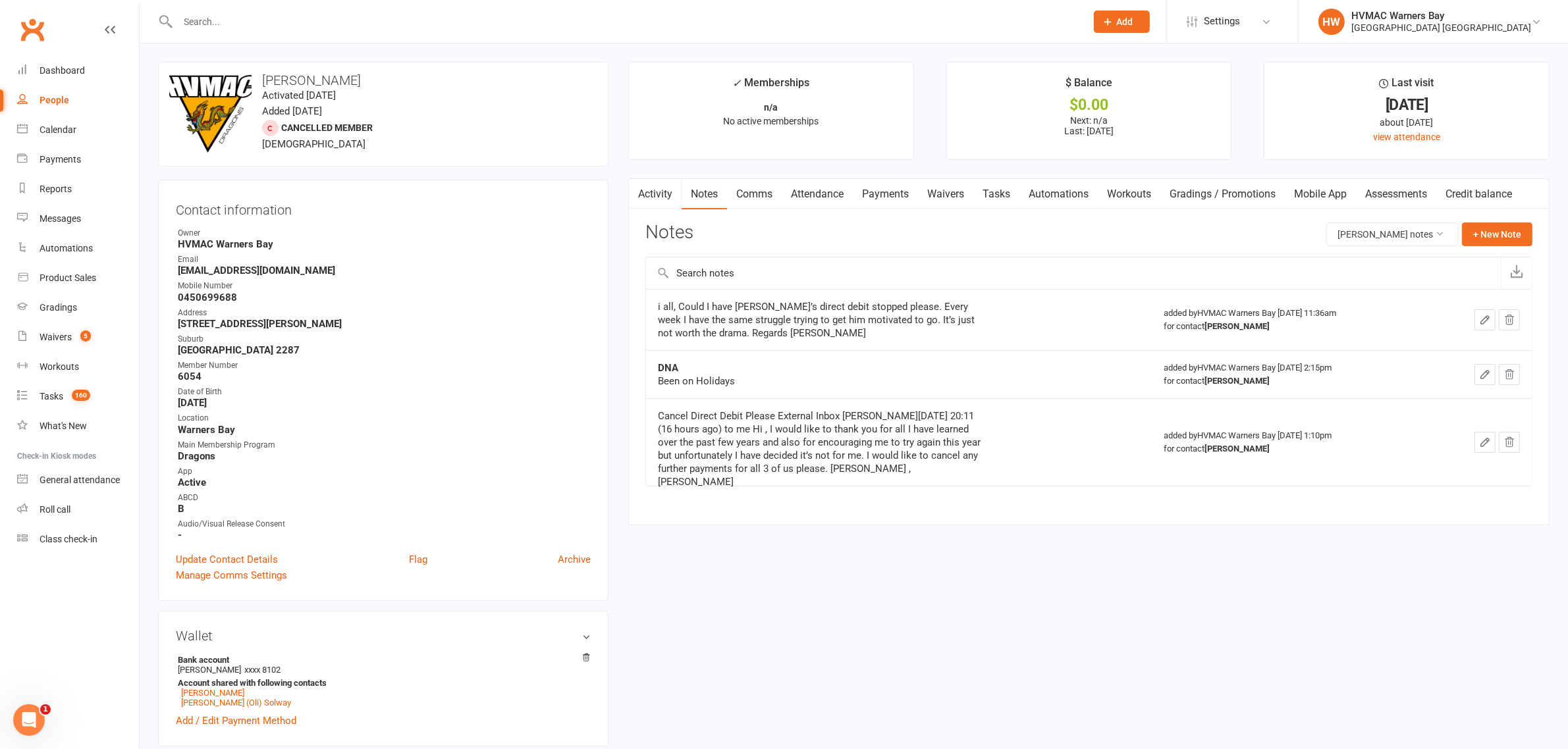
click at [218, 22] on input "text" at bounding box center [625, 22] width 903 height 19
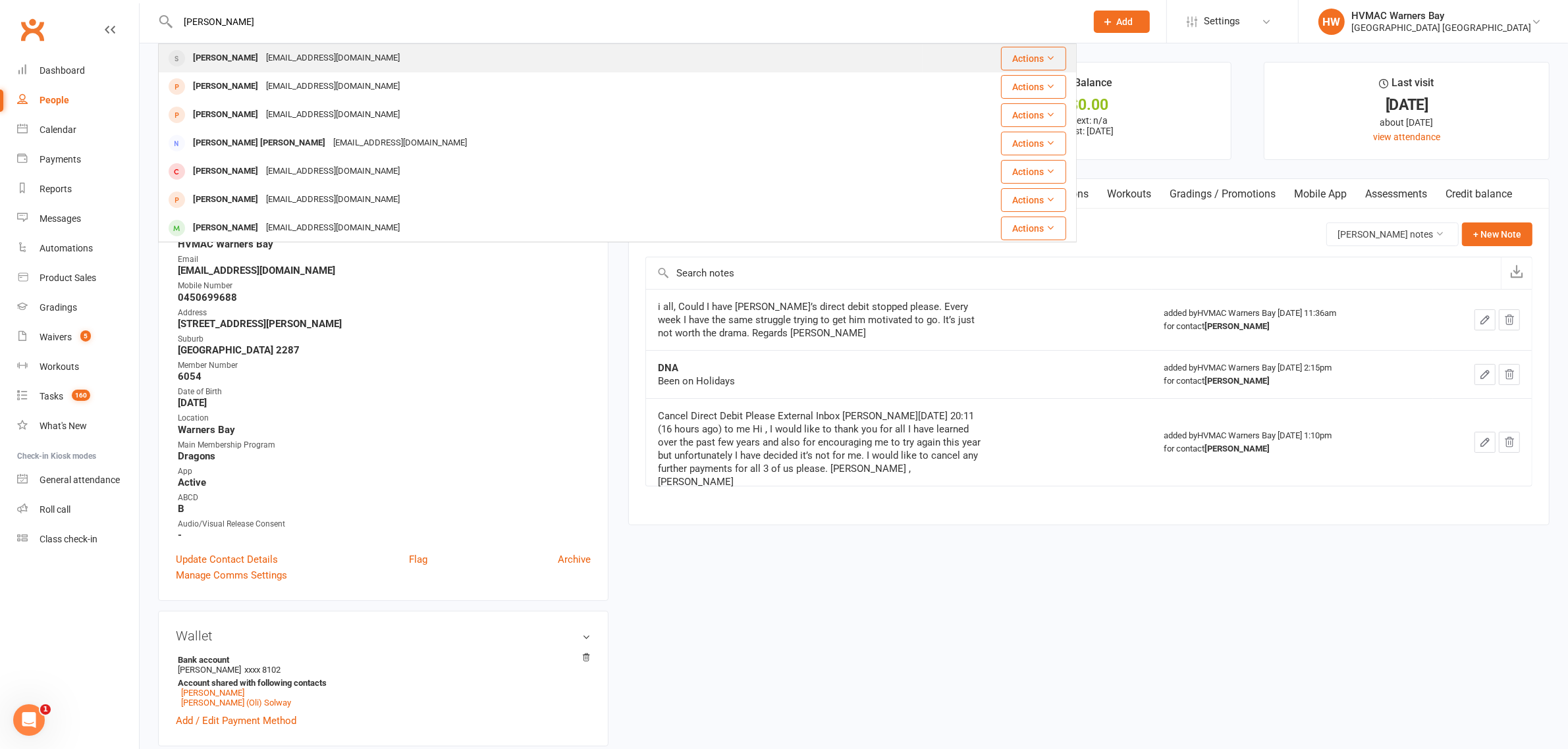
type input "violet magin"
click at [227, 68] on div "Violet Magin roshelle04@yahoo.com.au" at bounding box center [540, 58] width 763 height 27
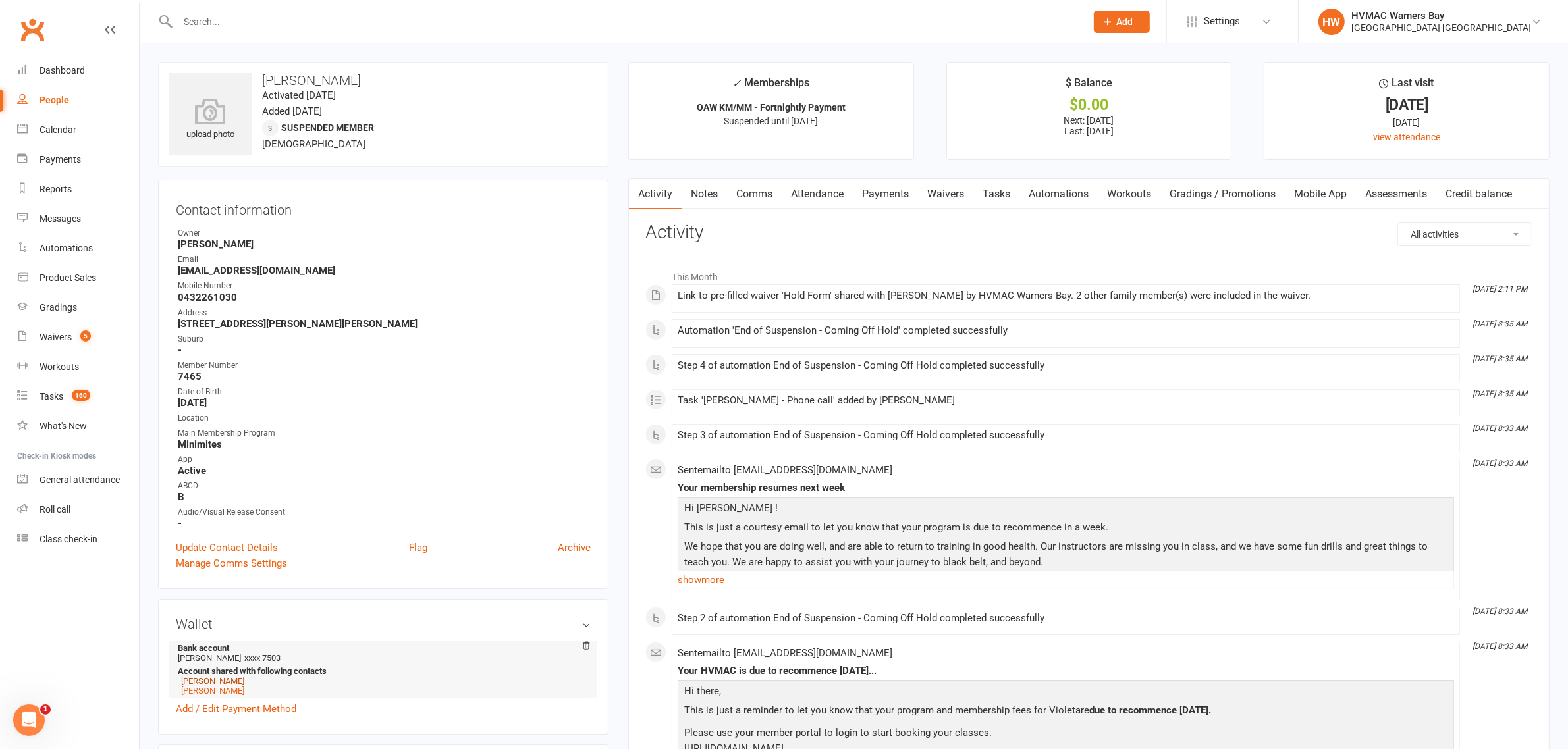
click at [211, 681] on link "Roshelle Hill" at bounding box center [212, 680] width 63 height 10
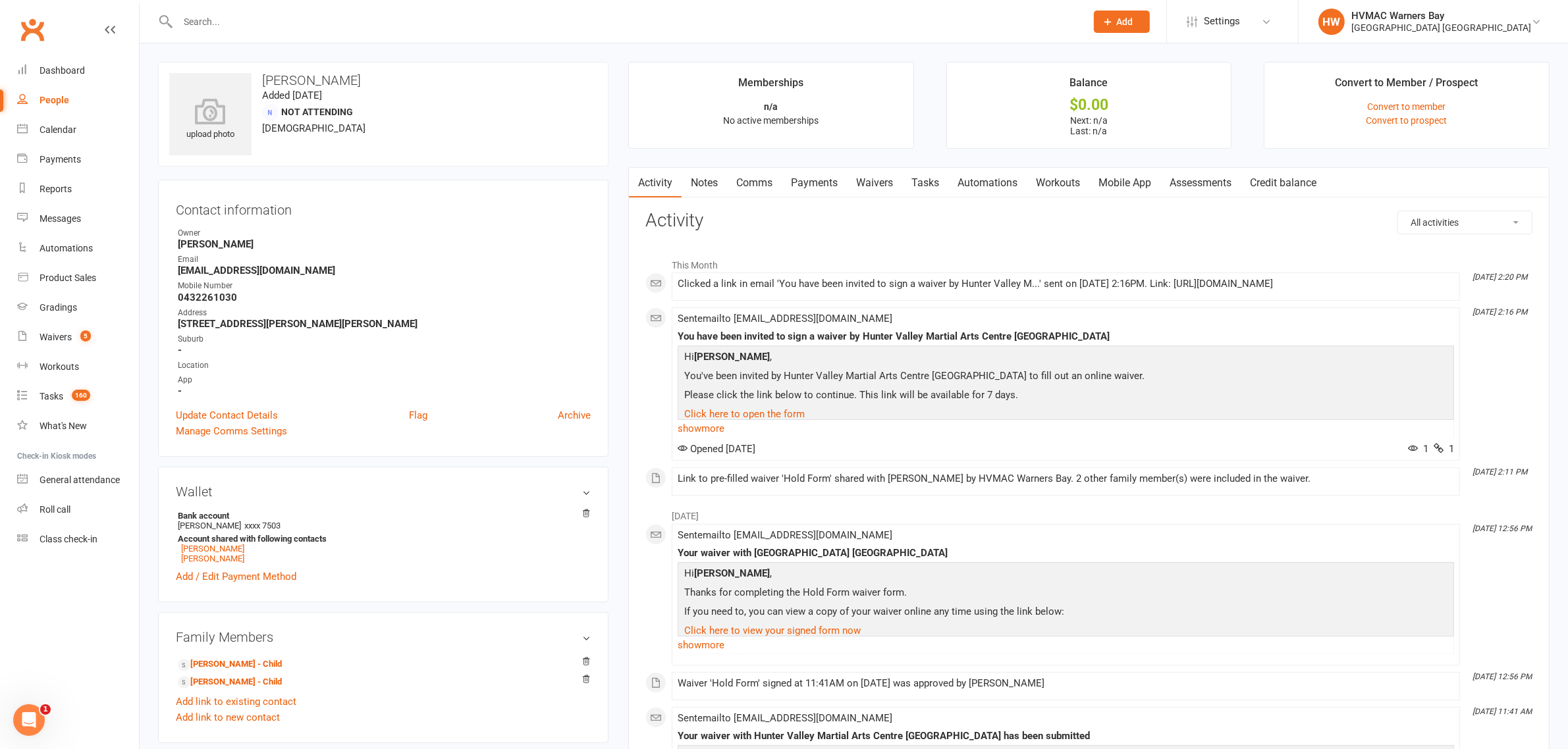
click at [858, 185] on link "Waivers" at bounding box center [874, 182] width 55 height 30
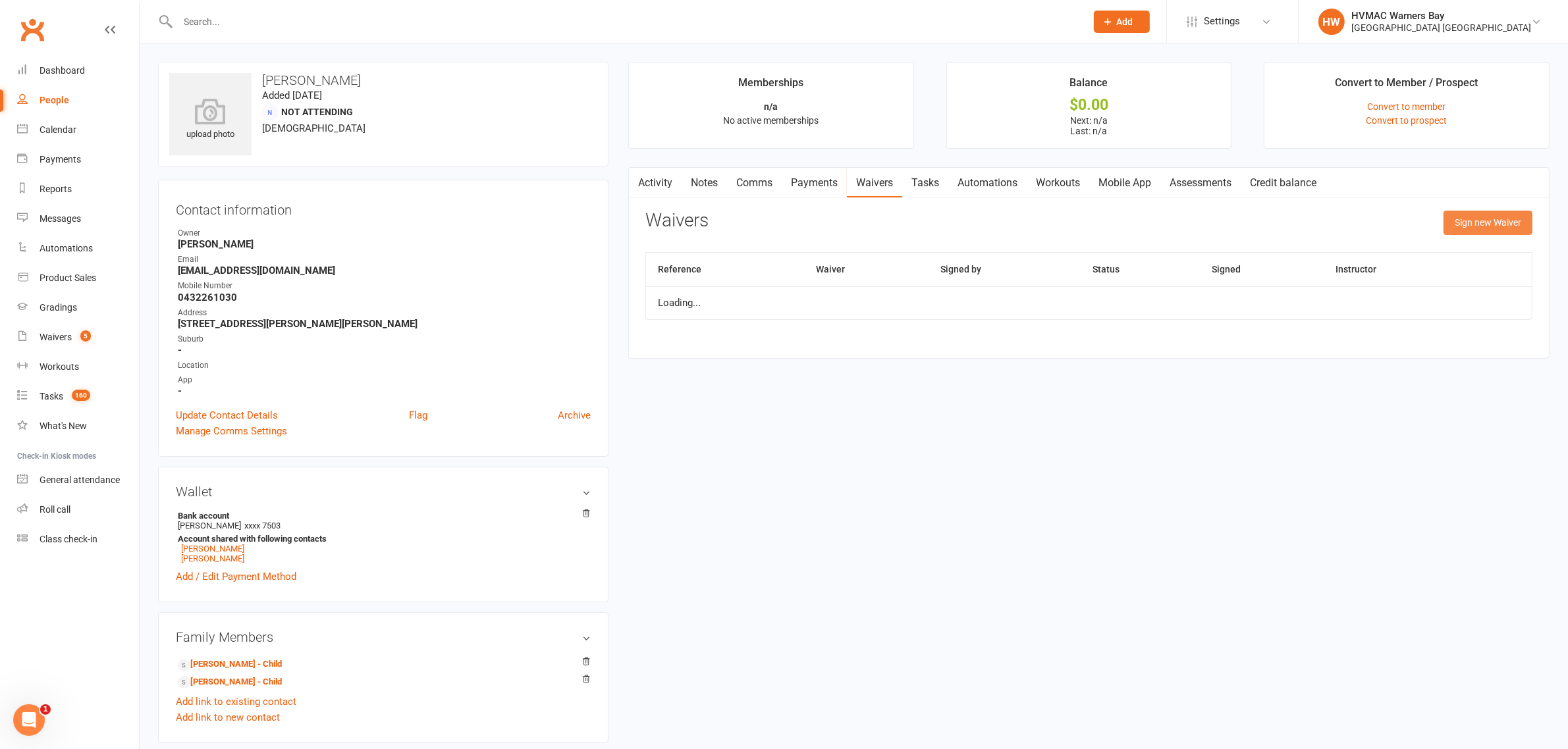
click at [1464, 228] on button "Sign new Waiver" at bounding box center [1488, 222] width 89 height 23
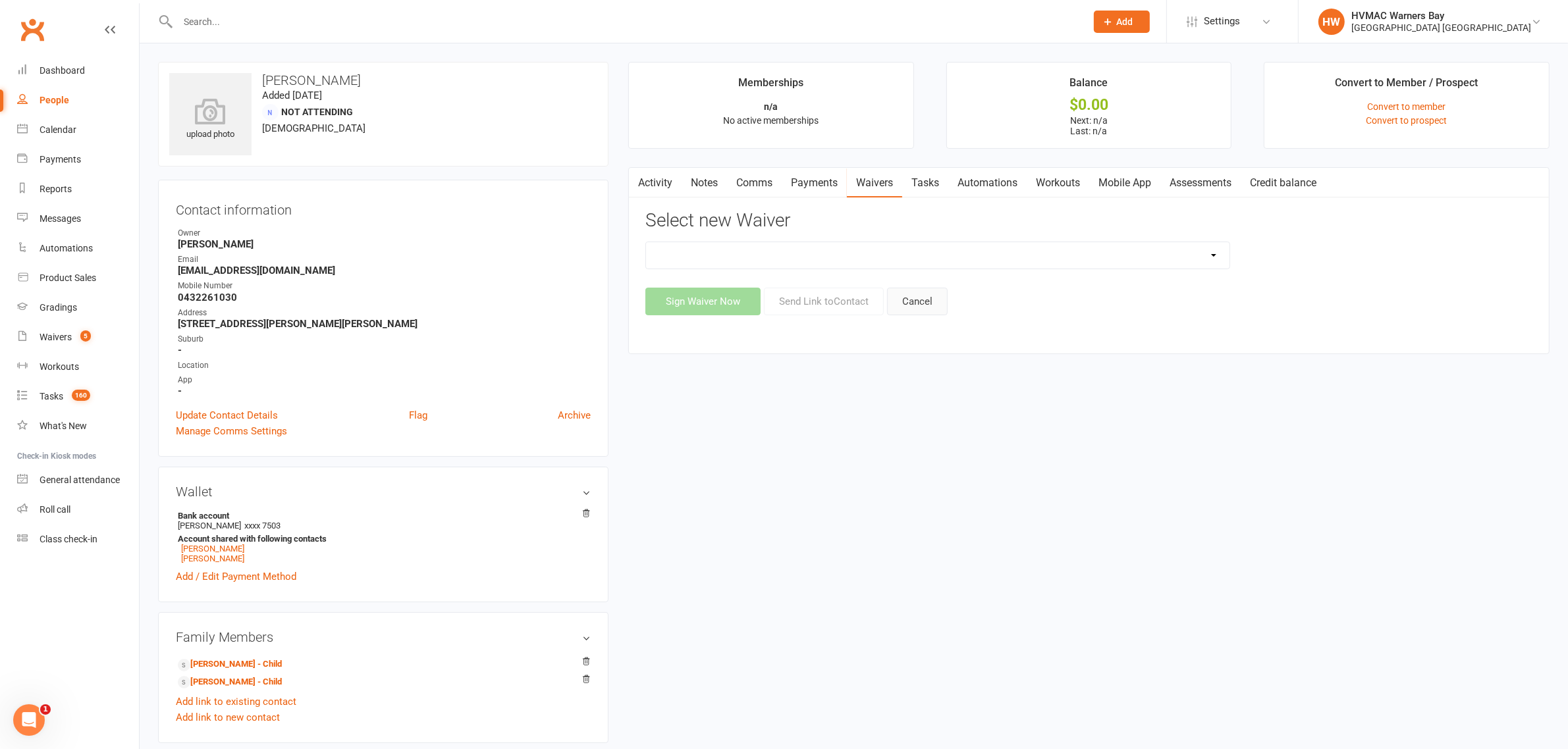
click at [900, 306] on button "Cancel" at bounding box center [918, 301] width 61 height 27
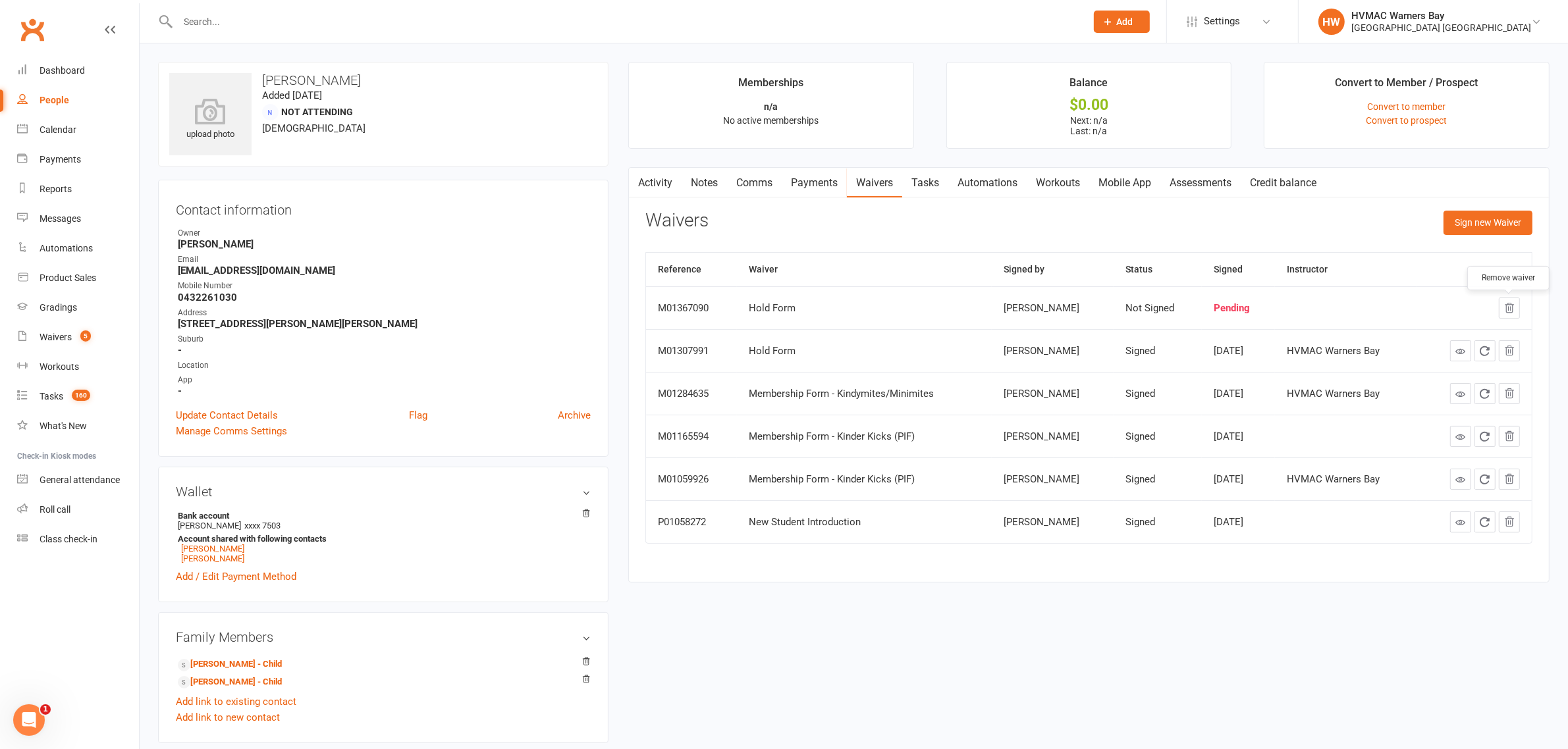
click at [1506, 307] on icon "button" at bounding box center [1510, 308] width 9 height 9
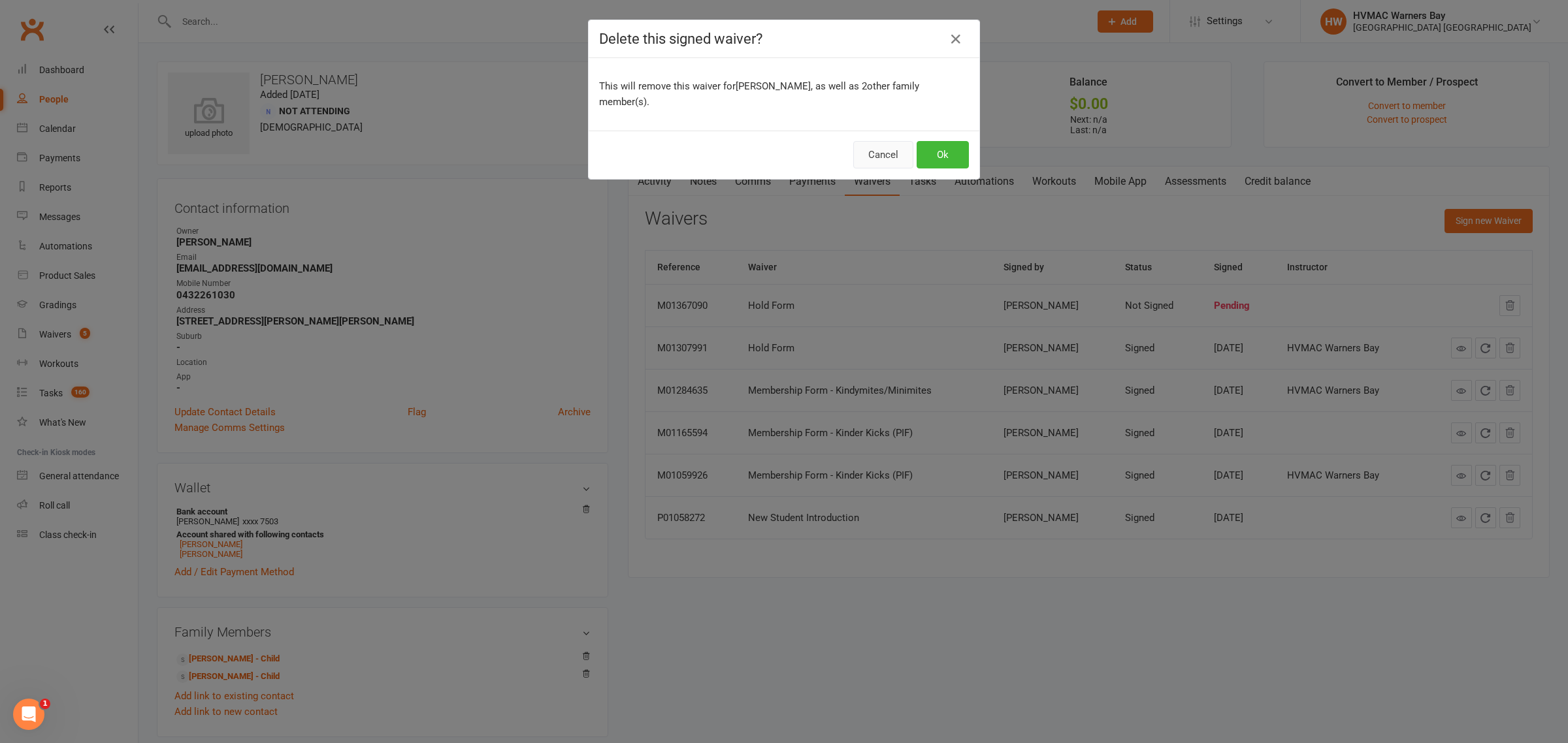
click at [873, 141] on button "Cancel" at bounding box center [883, 154] width 60 height 27
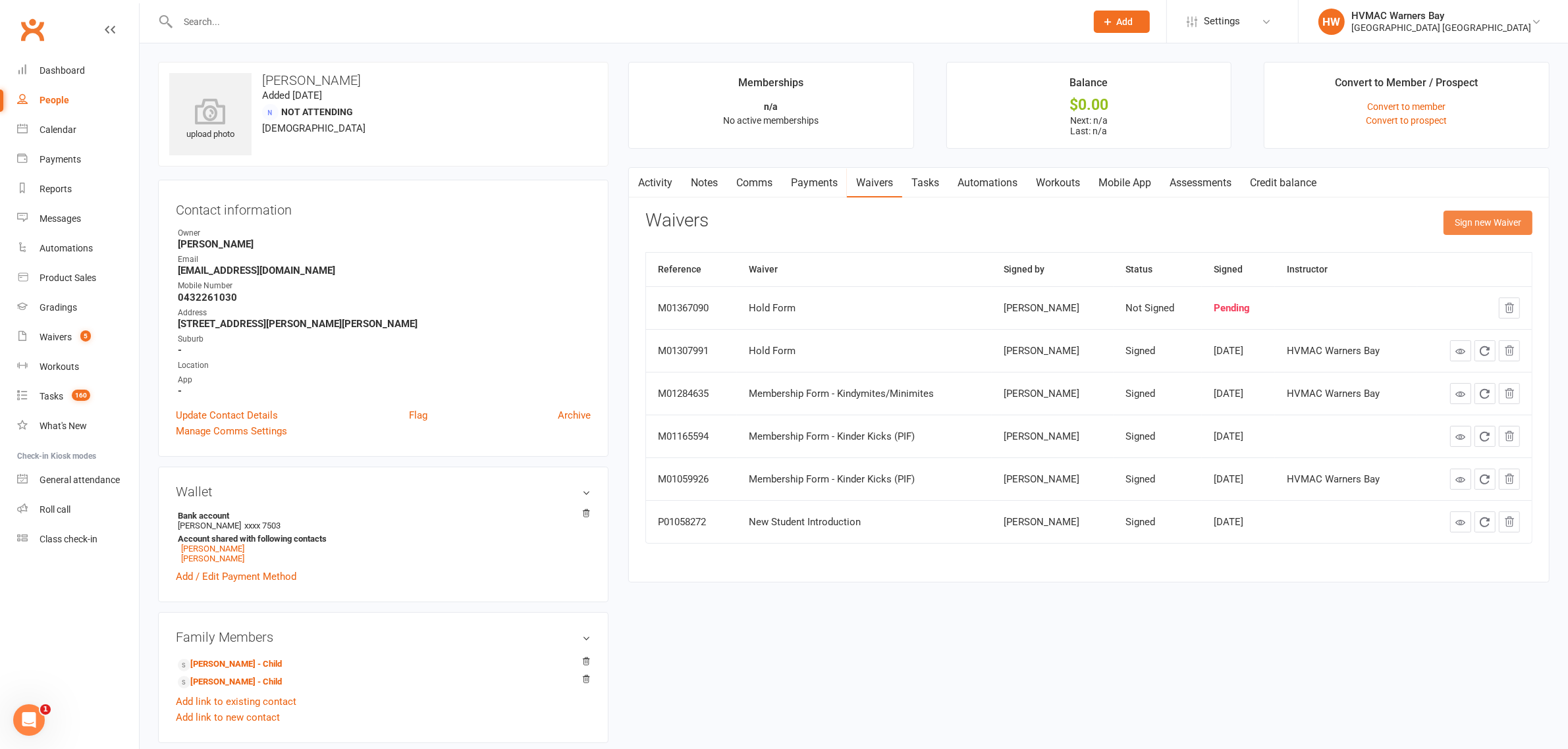
drag, startPoint x: 1474, startPoint y: 228, endPoint x: 1323, endPoint y: 207, distance: 152.5
click at [1474, 228] on button "Sign new Waiver" at bounding box center [1488, 222] width 89 height 23
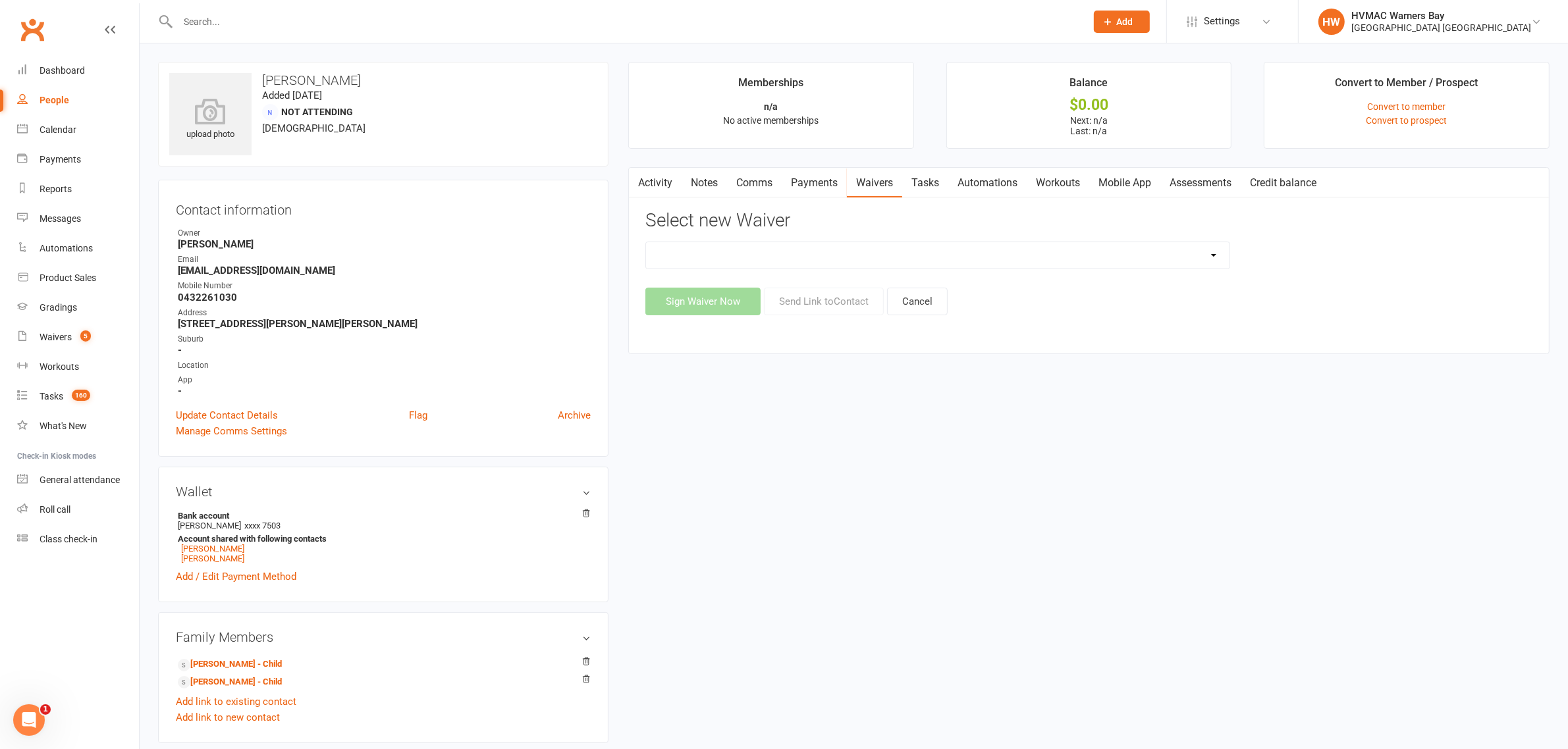
click at [917, 252] on select "Cancellation Form Cancellation Form - Kinder Kicks Fitness Challenge Goals Asse…" at bounding box center [937, 256] width 583 height 26
select select "5750"
click at [646, 242] on select "Cancellation Form Cancellation Form - Kinder Kicks Fitness Challenge Goals Asse…" at bounding box center [937, 256] width 583 height 26
click at [851, 300] on button "Send Link to Contact" at bounding box center [824, 301] width 120 height 27
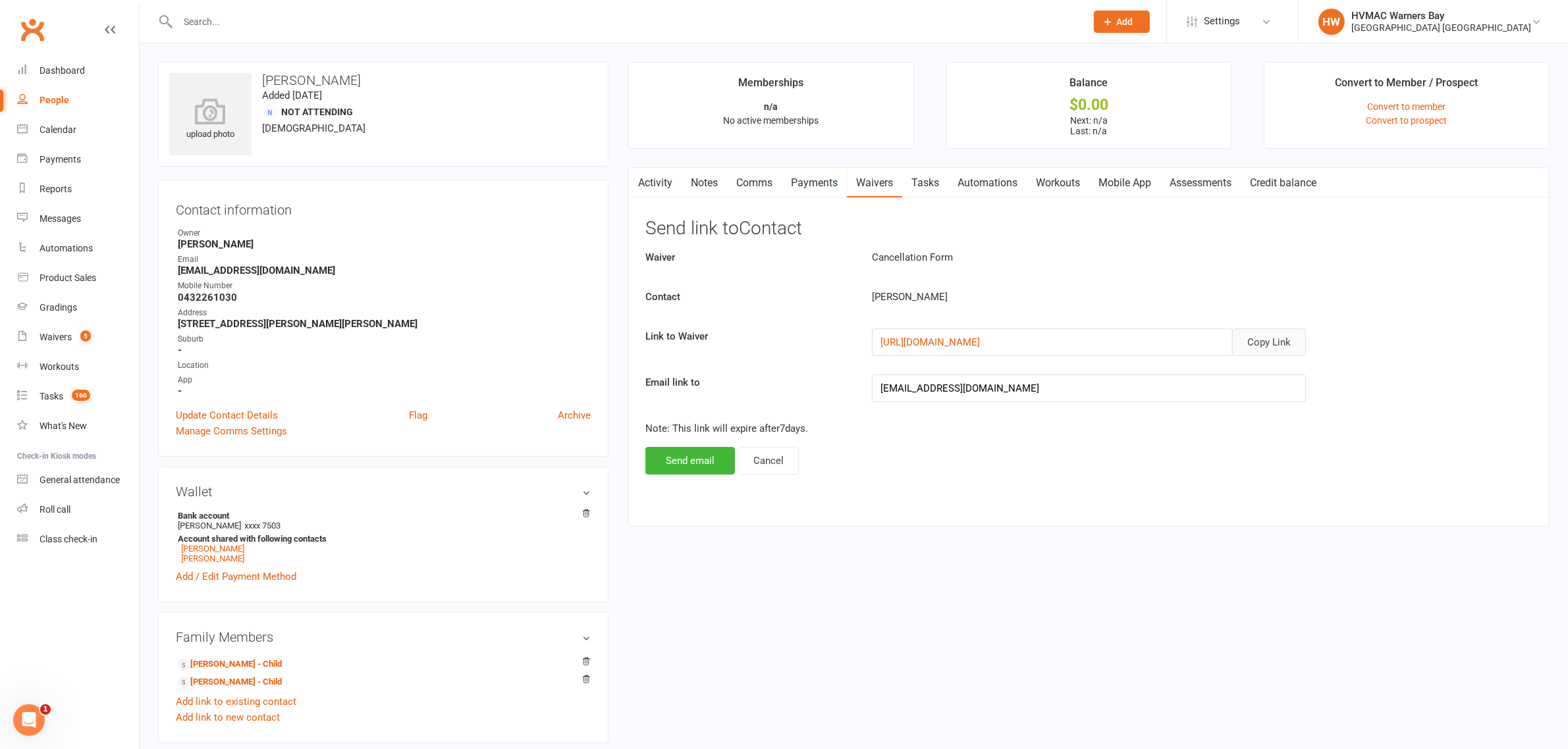
click at [1255, 345] on button "Copy Link" at bounding box center [1269, 341] width 74 height 27
click at [668, 459] on button "Send email" at bounding box center [690, 460] width 90 height 27
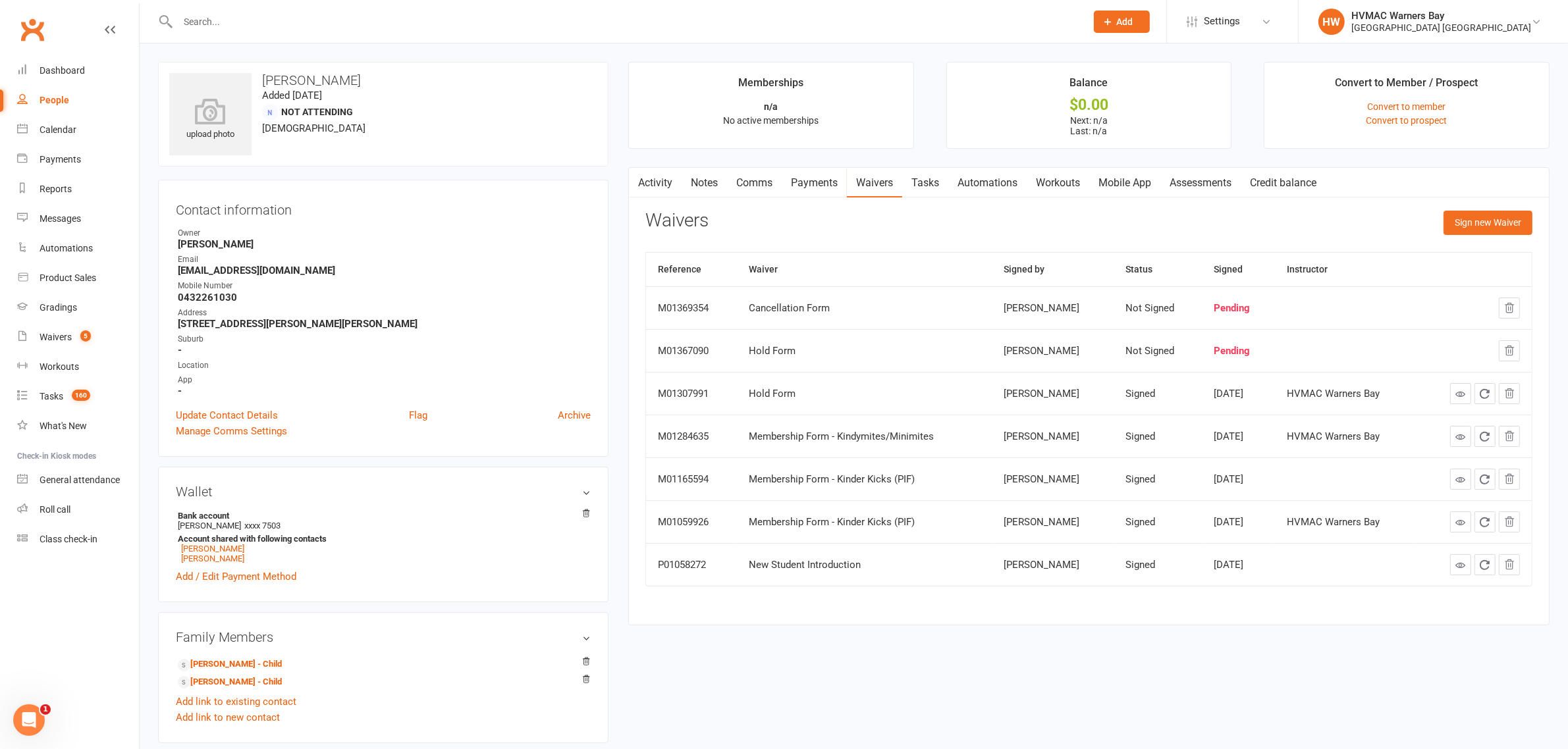
click at [710, 189] on link "Notes" at bounding box center [704, 182] width 45 height 30
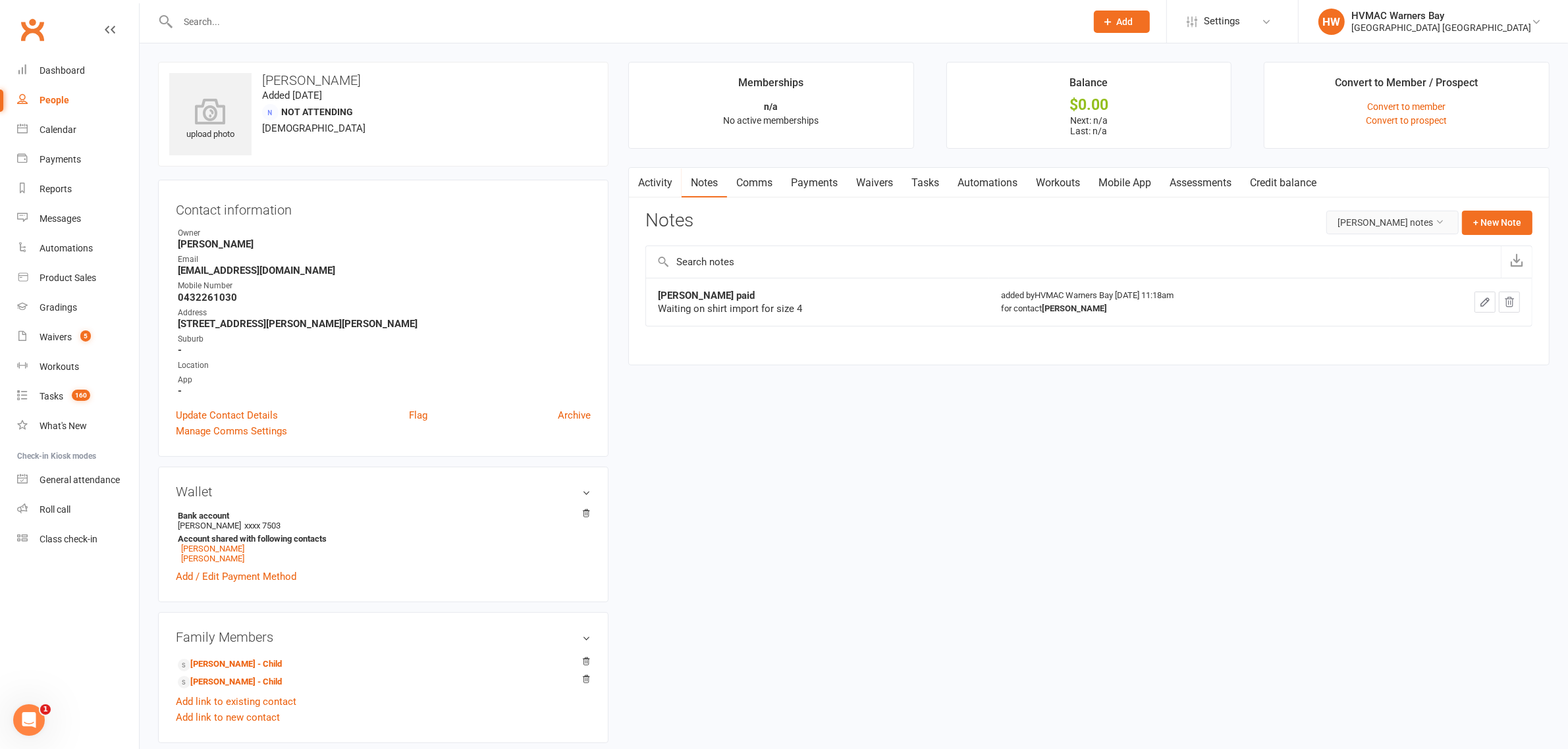
click at [1403, 227] on button "Roshelle Hill's notes" at bounding box center [1393, 222] width 133 height 23
click at [1375, 281] on link "All family notes" at bounding box center [1379, 279] width 130 height 26
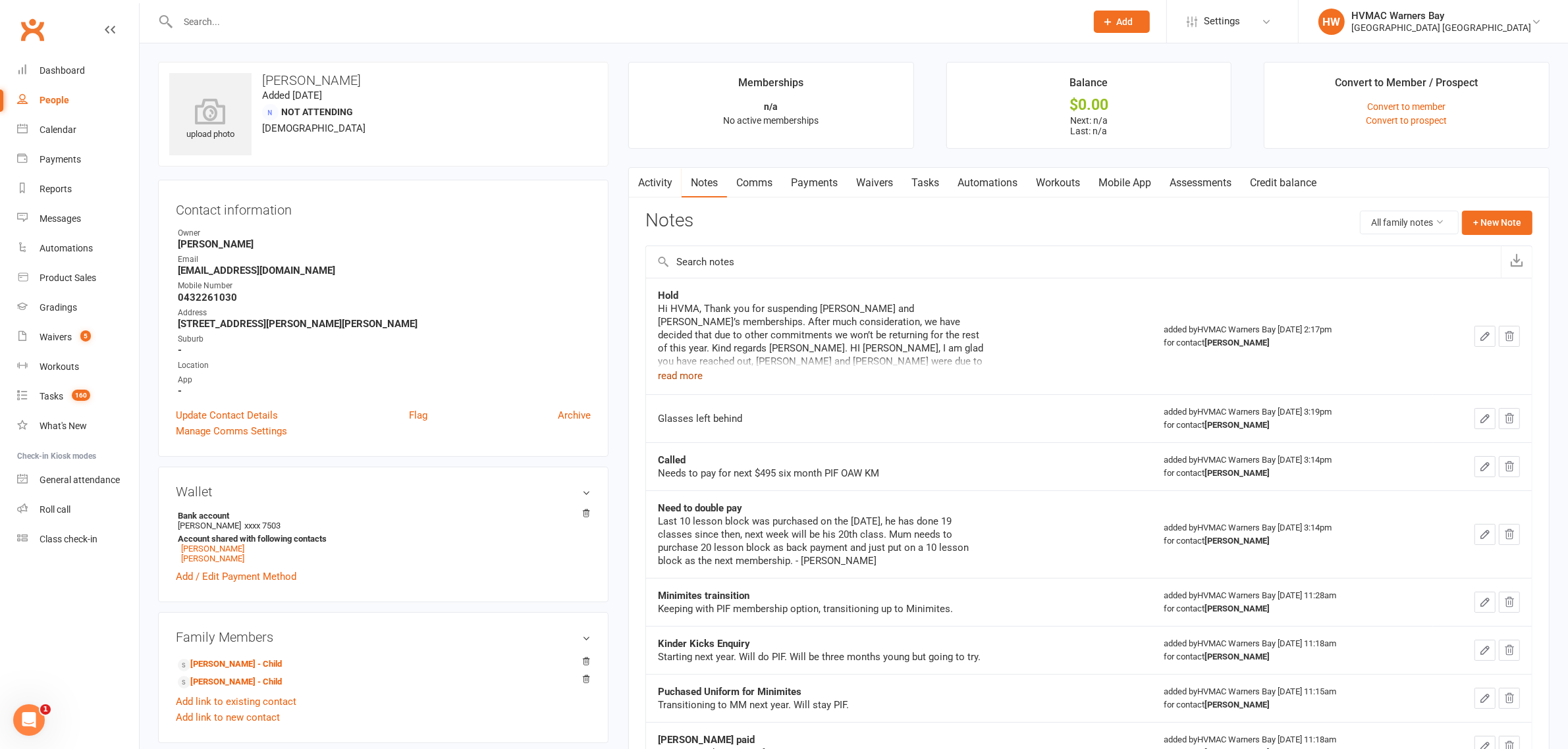
click at [688, 379] on button "read more" at bounding box center [680, 376] width 44 height 16
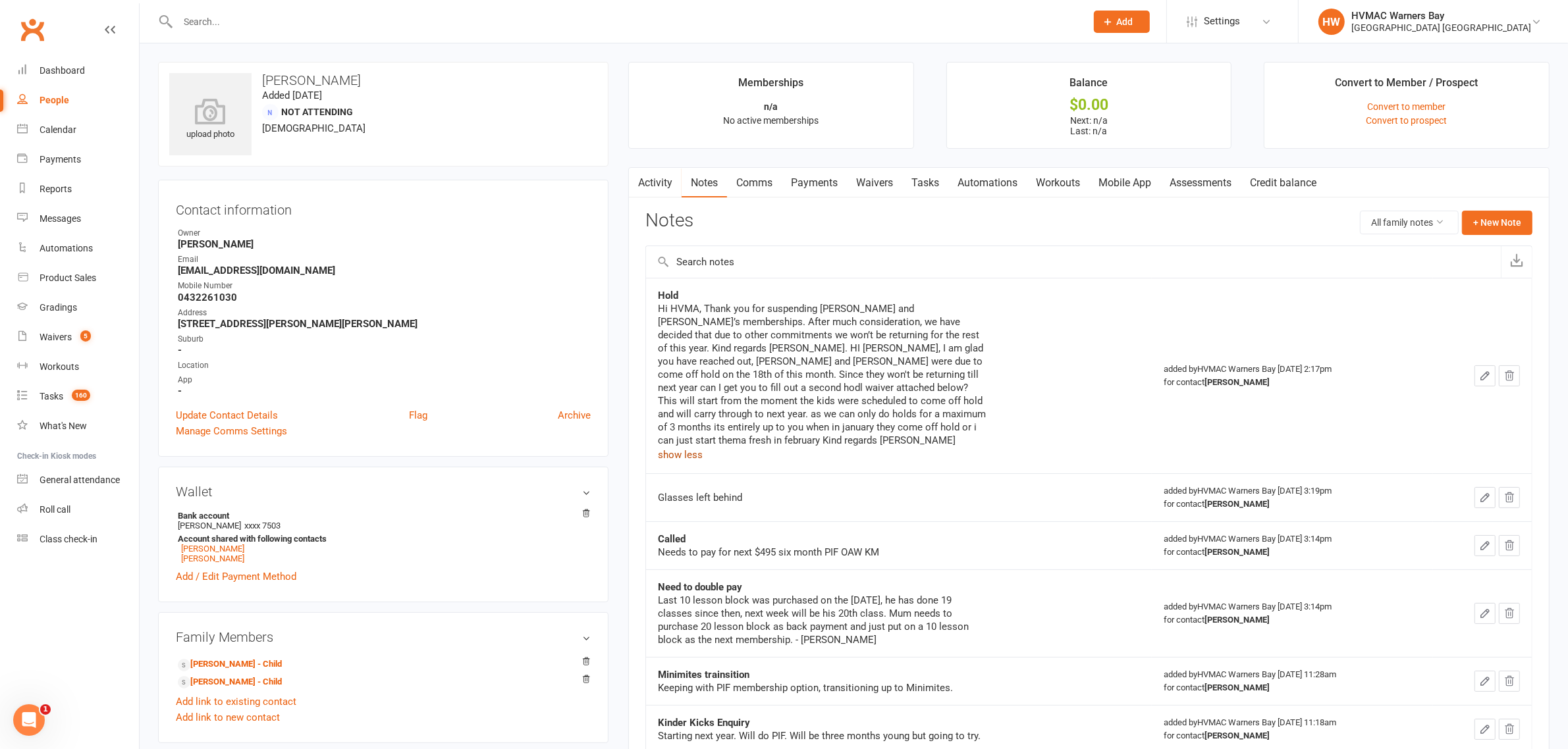
click at [670, 447] on button "show less" at bounding box center [680, 454] width 44 height 16
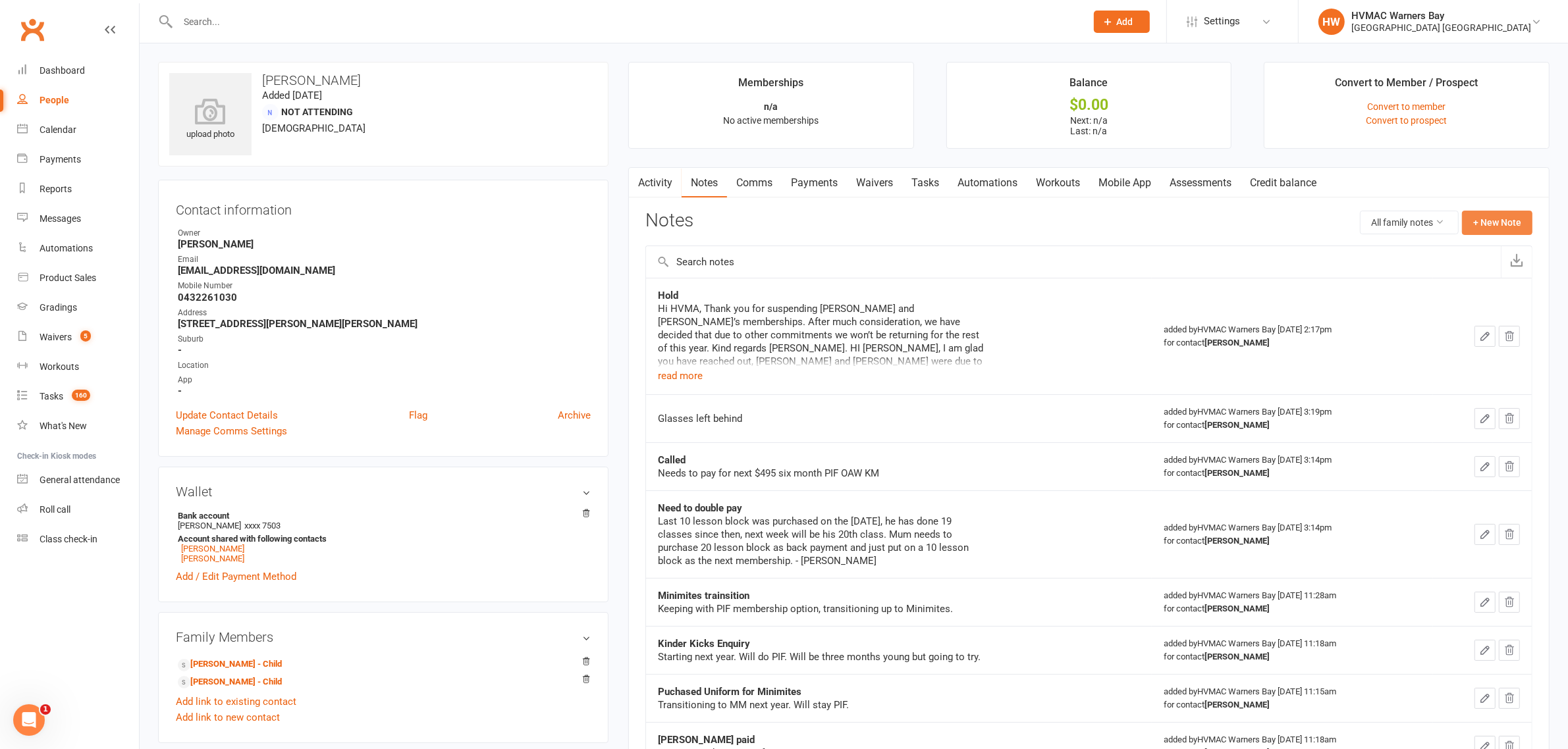
click at [1483, 227] on button "+ New Note" at bounding box center [1497, 222] width 70 height 23
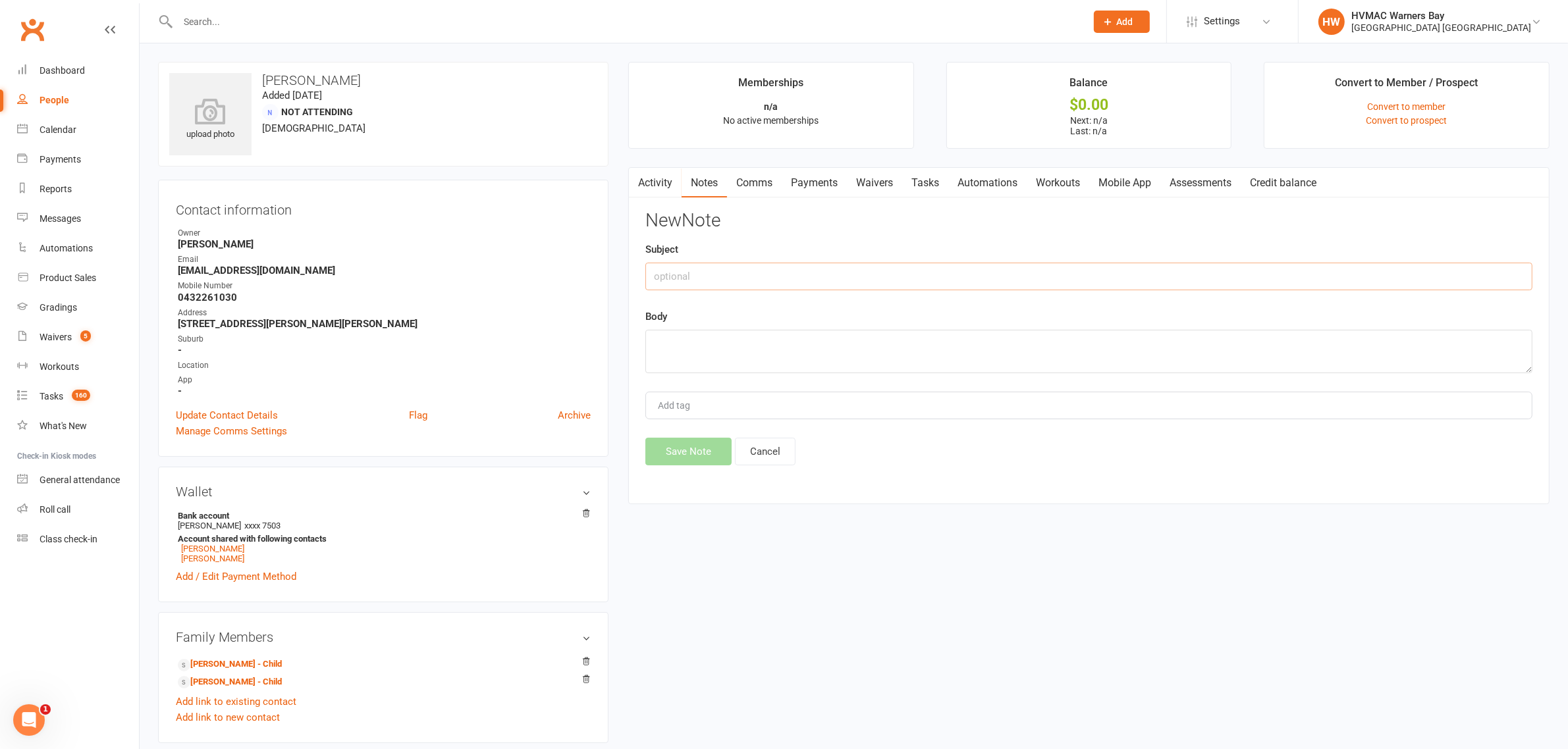
click at [803, 281] on input "text" at bounding box center [1089, 276] width 887 height 27
type input "Cancewllaton"
click at [759, 458] on button "Cancel" at bounding box center [765, 451] width 61 height 27
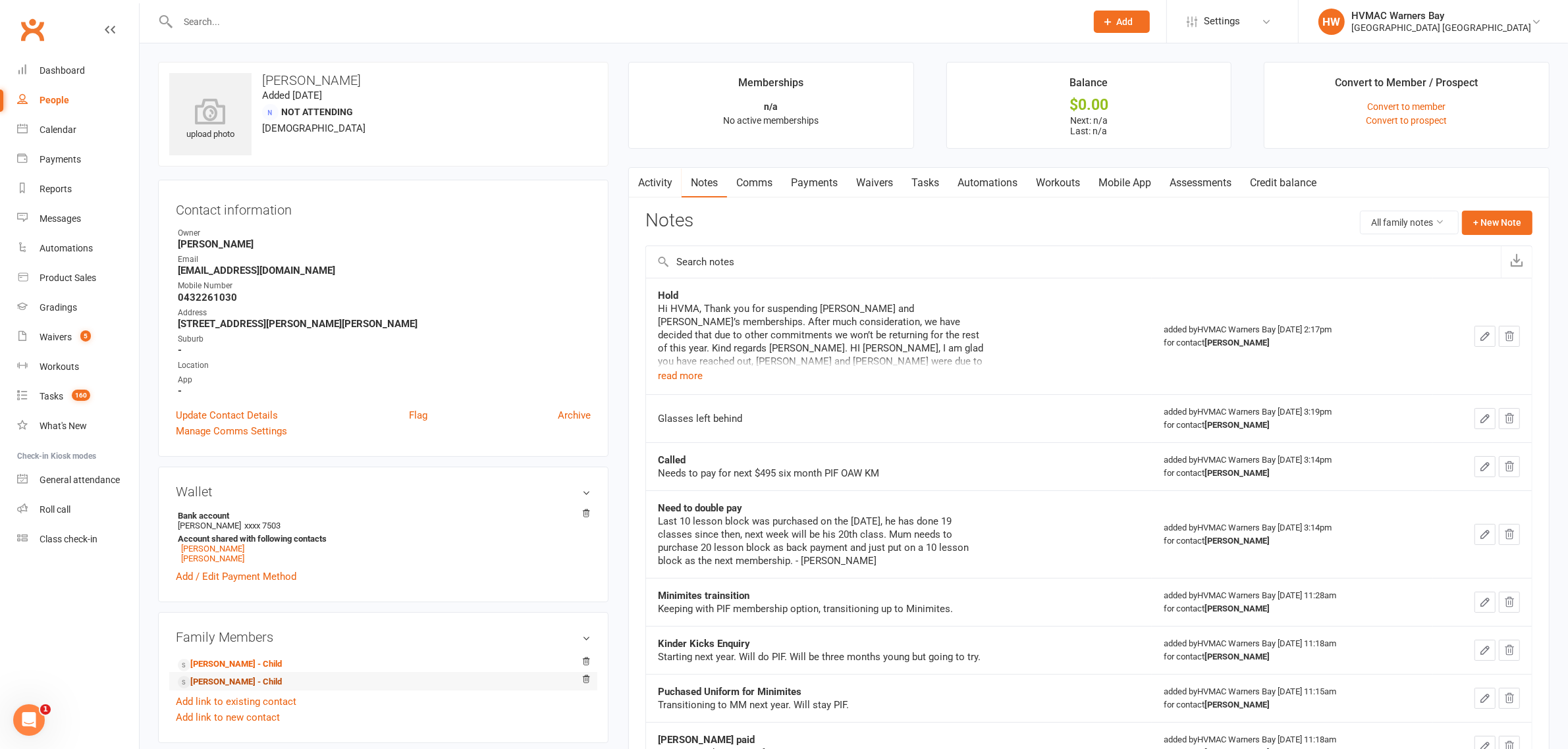
click at [234, 680] on link "Reuben Magin - Child" at bounding box center [229, 682] width 104 height 14
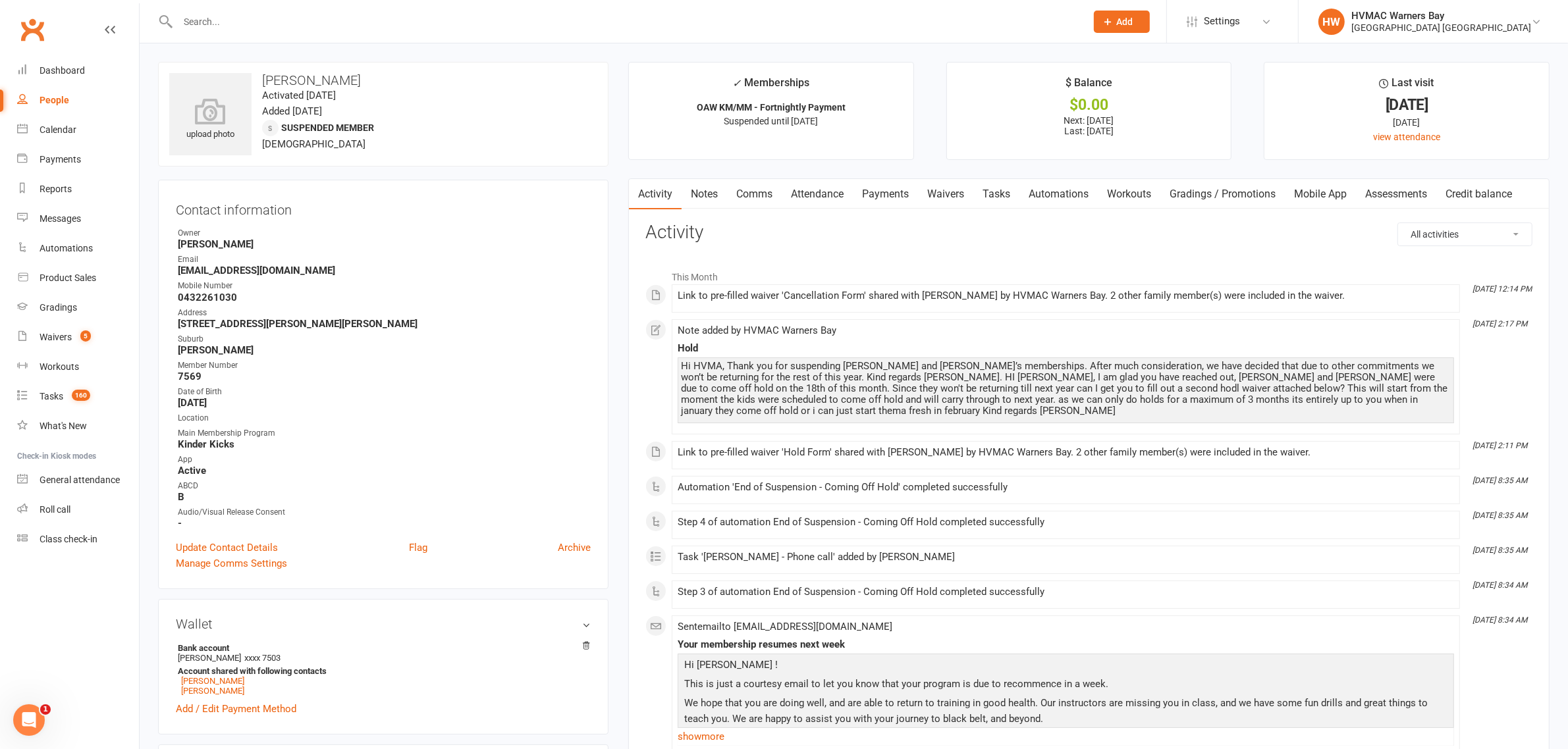
click at [713, 189] on link "Notes" at bounding box center [704, 194] width 45 height 30
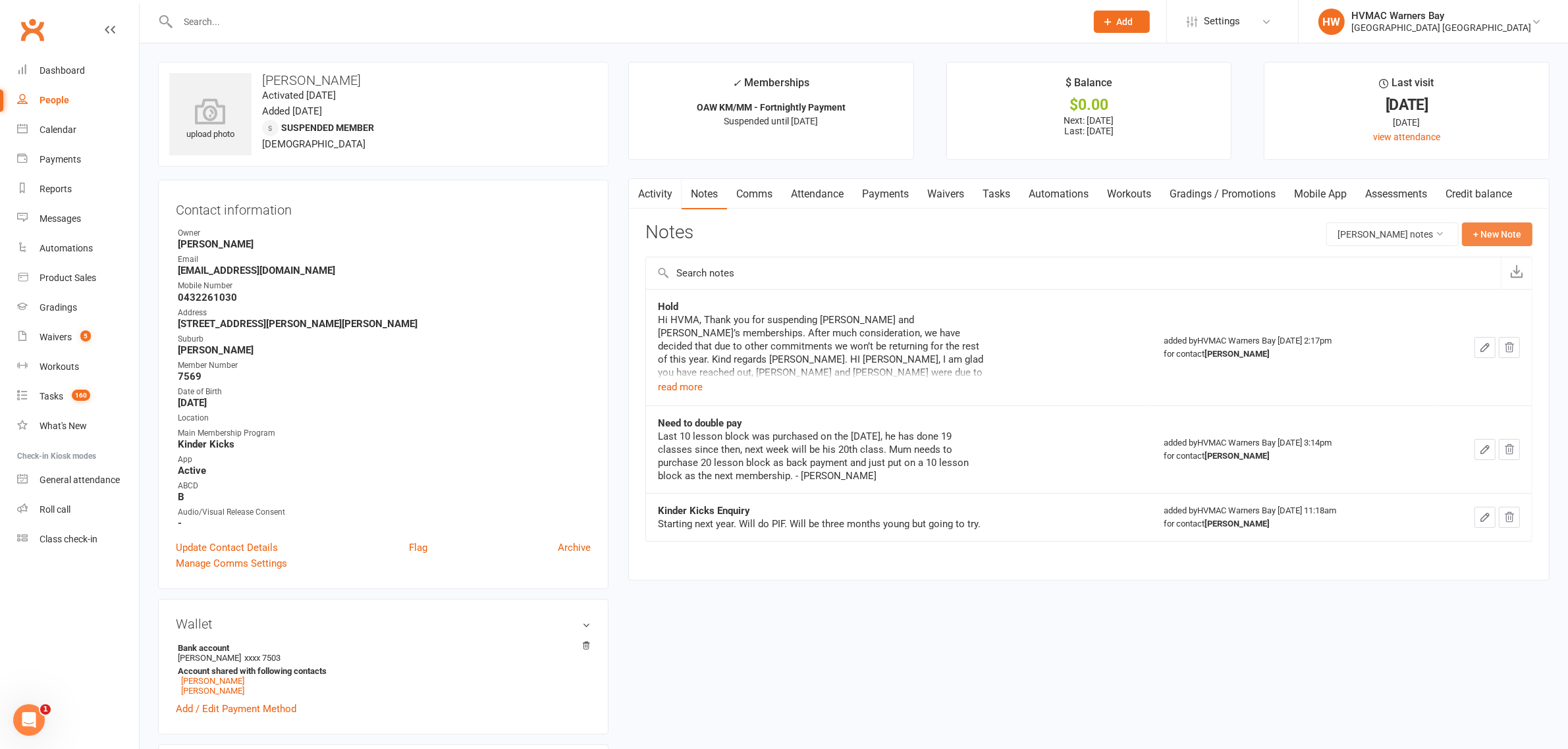
click at [1513, 228] on button "+ New Note" at bounding box center [1497, 234] width 70 height 23
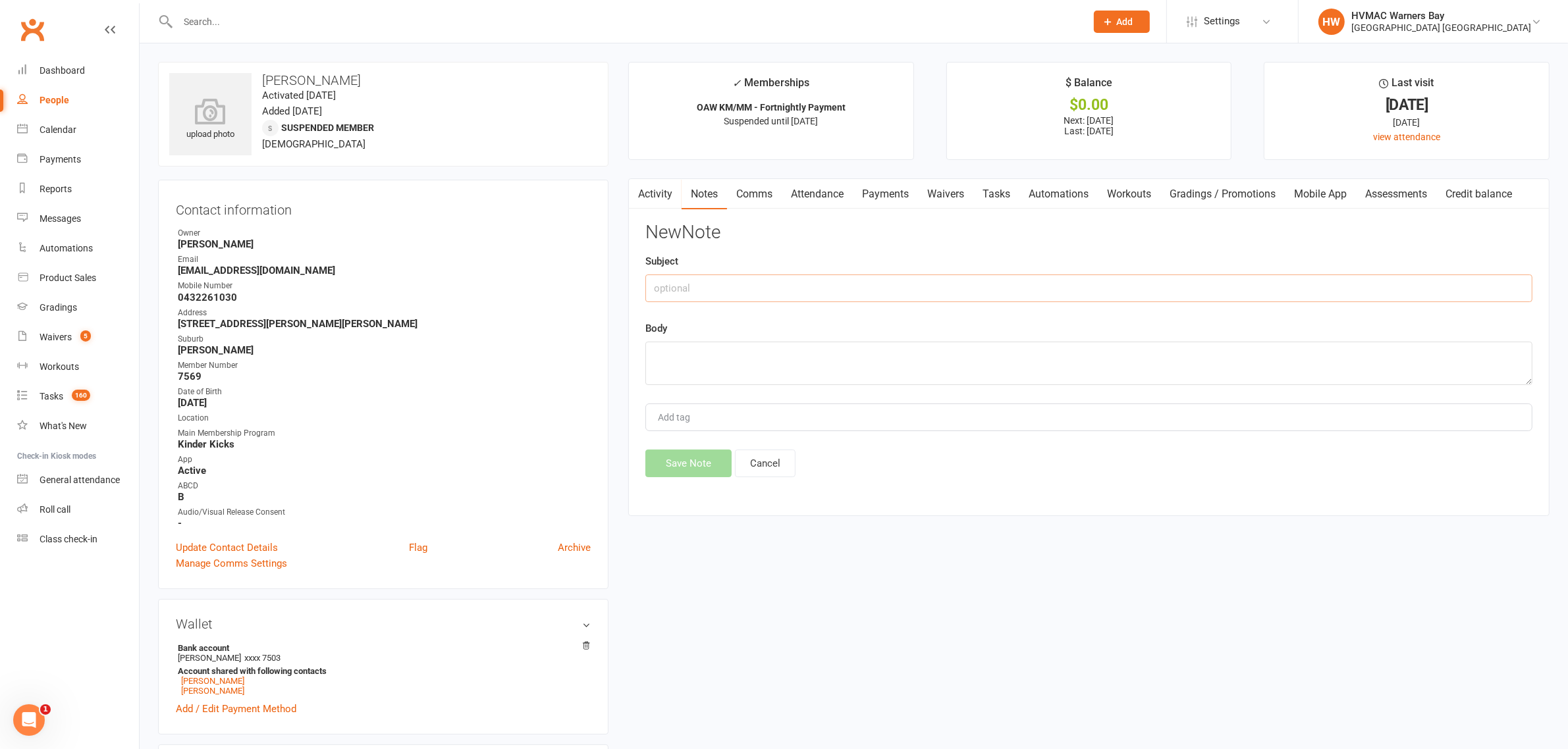
click at [727, 290] on input "text" at bounding box center [1089, 288] width 887 height 27
type input "Cancellation"
click at [650, 353] on textarea at bounding box center [1089, 363] width 887 height 44
paste textarea "can I just cancel them both as I'm not sure what we will be doing in the new ye…"
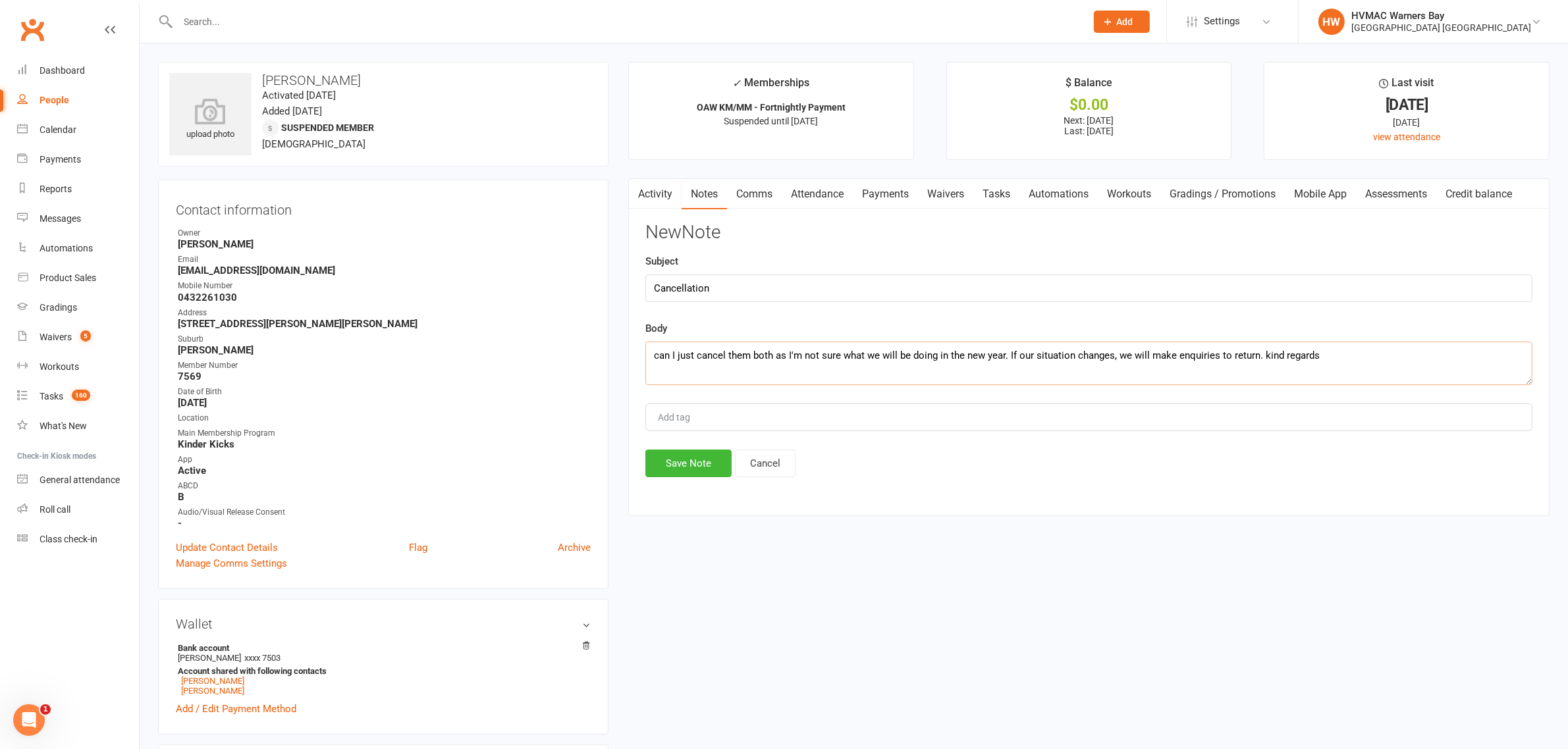
click at [655, 359] on textarea "can I just cancel them both as I'm not sure what we will be doing in the new ye…" at bounding box center [1089, 363] width 887 height 44
click at [788, 350] on textarea "follow on from hold email isacc sent this email : can I just cancel them both a…" at bounding box center [1089, 363] width 887 height 44
click at [771, 358] on textarea "follow on from hold email isaac sent this email : can I just cancel them both a…" at bounding box center [1089, 363] width 887 height 44
click at [752, 366] on textarea "follow on from hold email Isaac sent this email : can I just cancel them both a…" at bounding box center [1089, 363] width 887 height 44
type textarea "follow on from hold email Isaac sent this email : can I just cancel them both a…"
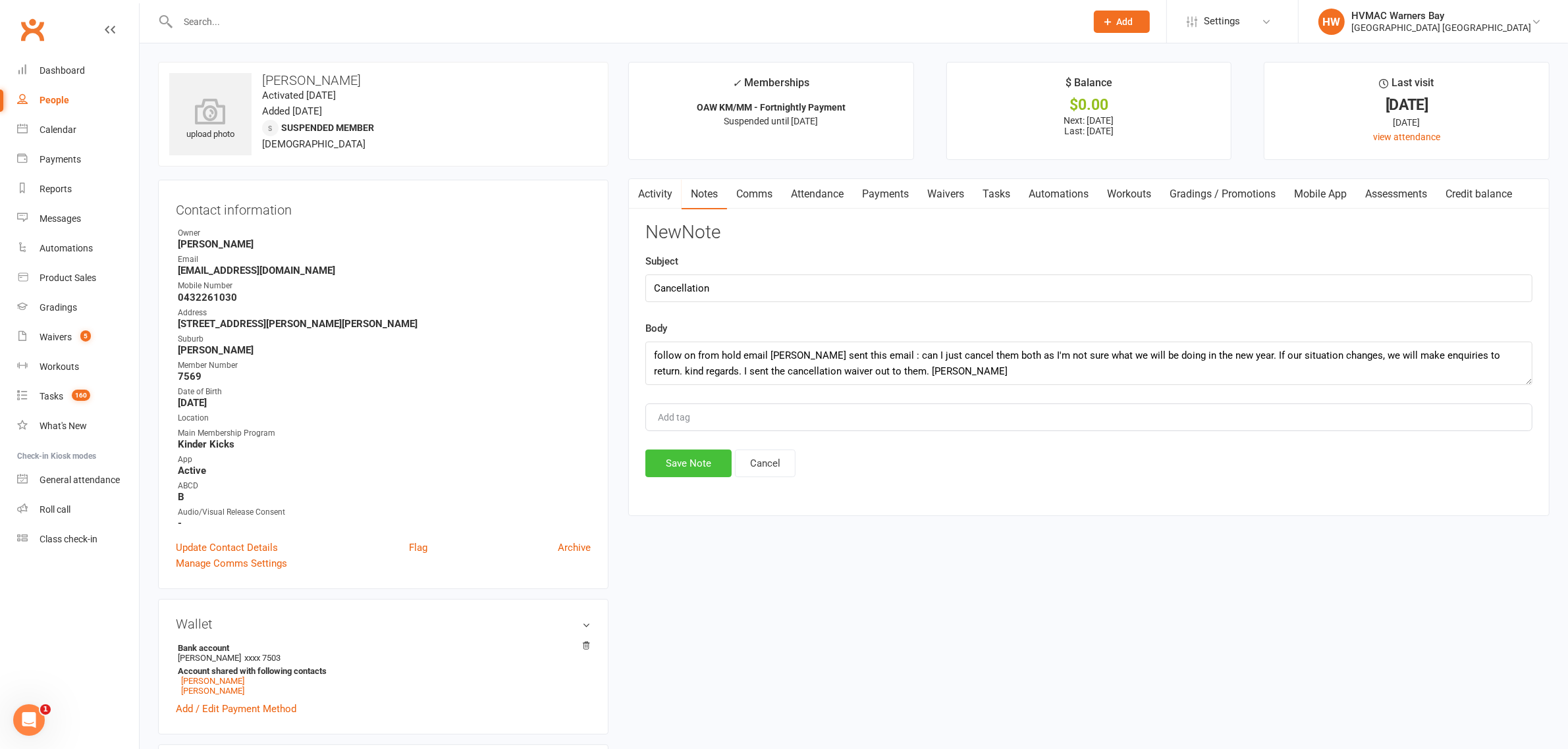
click at [699, 465] on button "Save Note" at bounding box center [688, 463] width 87 height 27
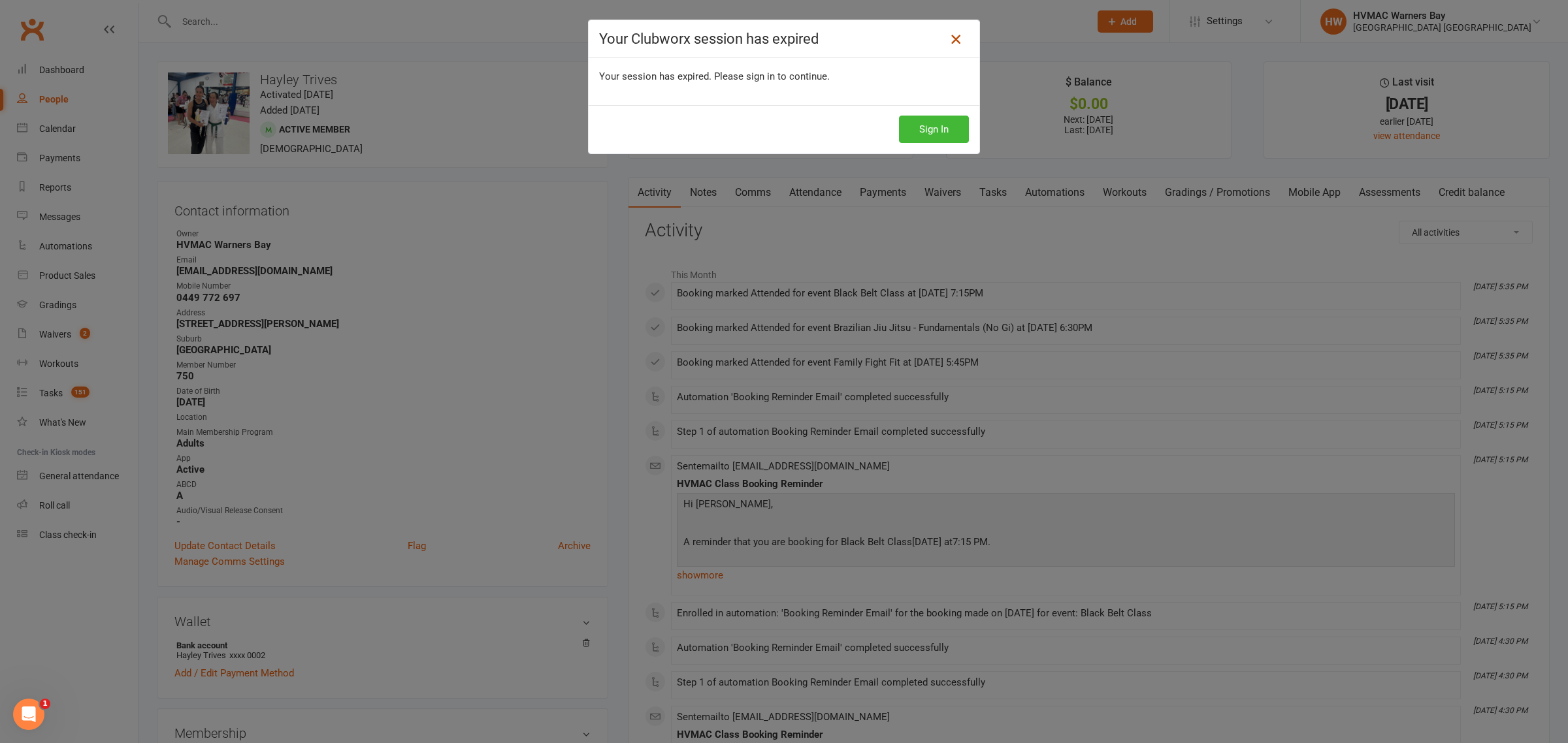
click at [948, 44] on icon at bounding box center [955, 39] width 15 height 15
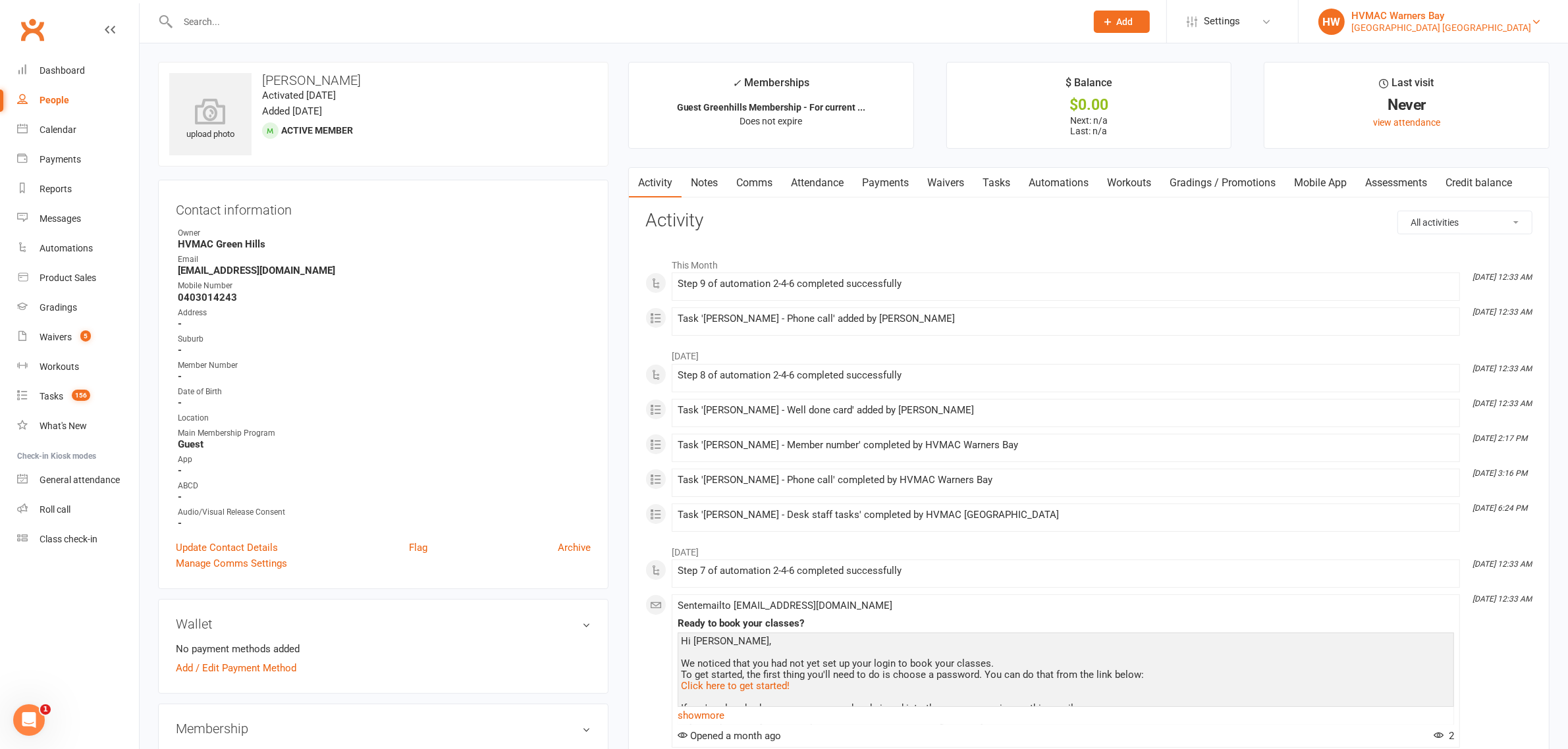
click at [1471, 23] on div "[GEOGRAPHIC_DATA] [GEOGRAPHIC_DATA]" at bounding box center [1441, 27] width 180 height 12
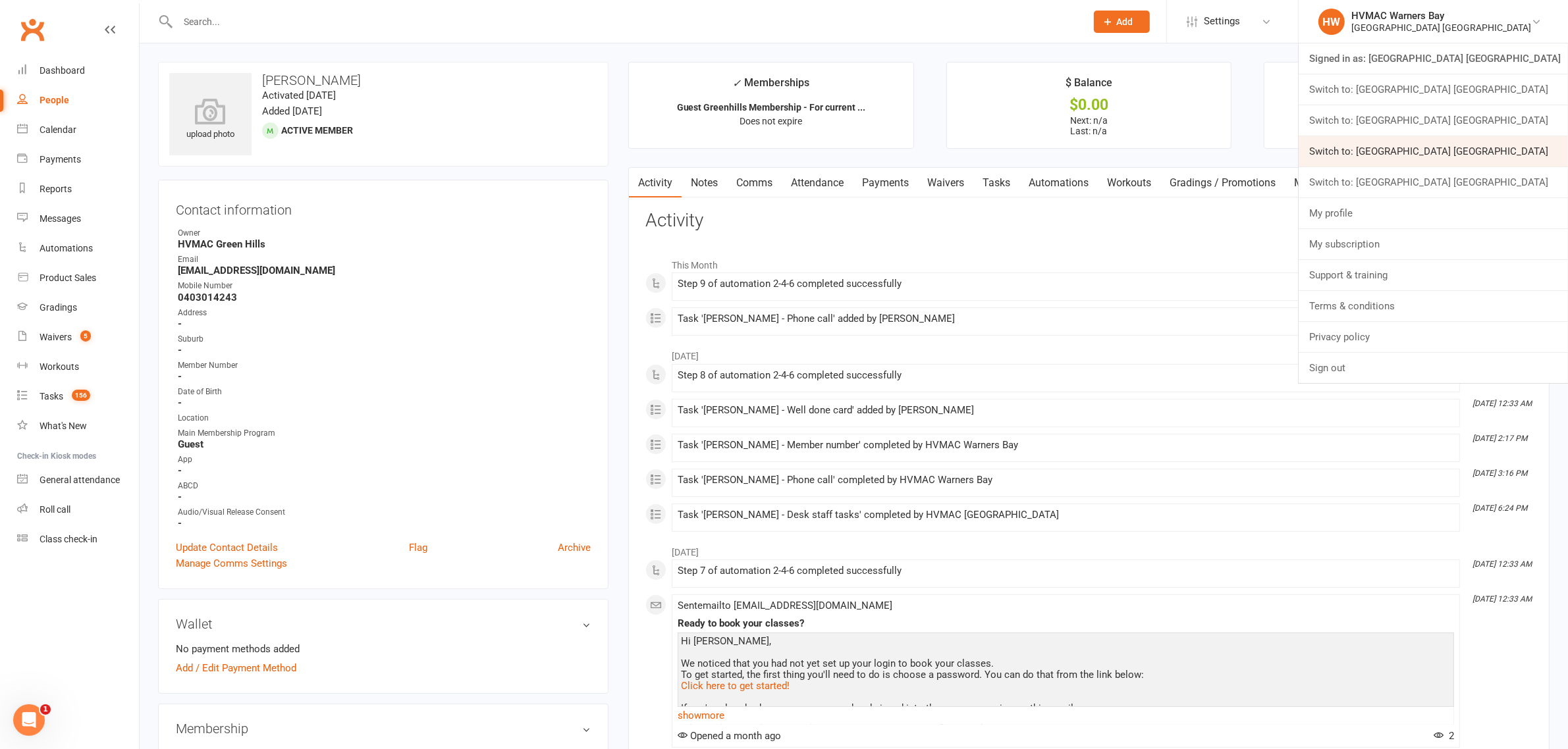
click at [1471, 154] on link "Switch to: [GEOGRAPHIC_DATA] [GEOGRAPHIC_DATA]" at bounding box center [1432, 151] width 269 height 30
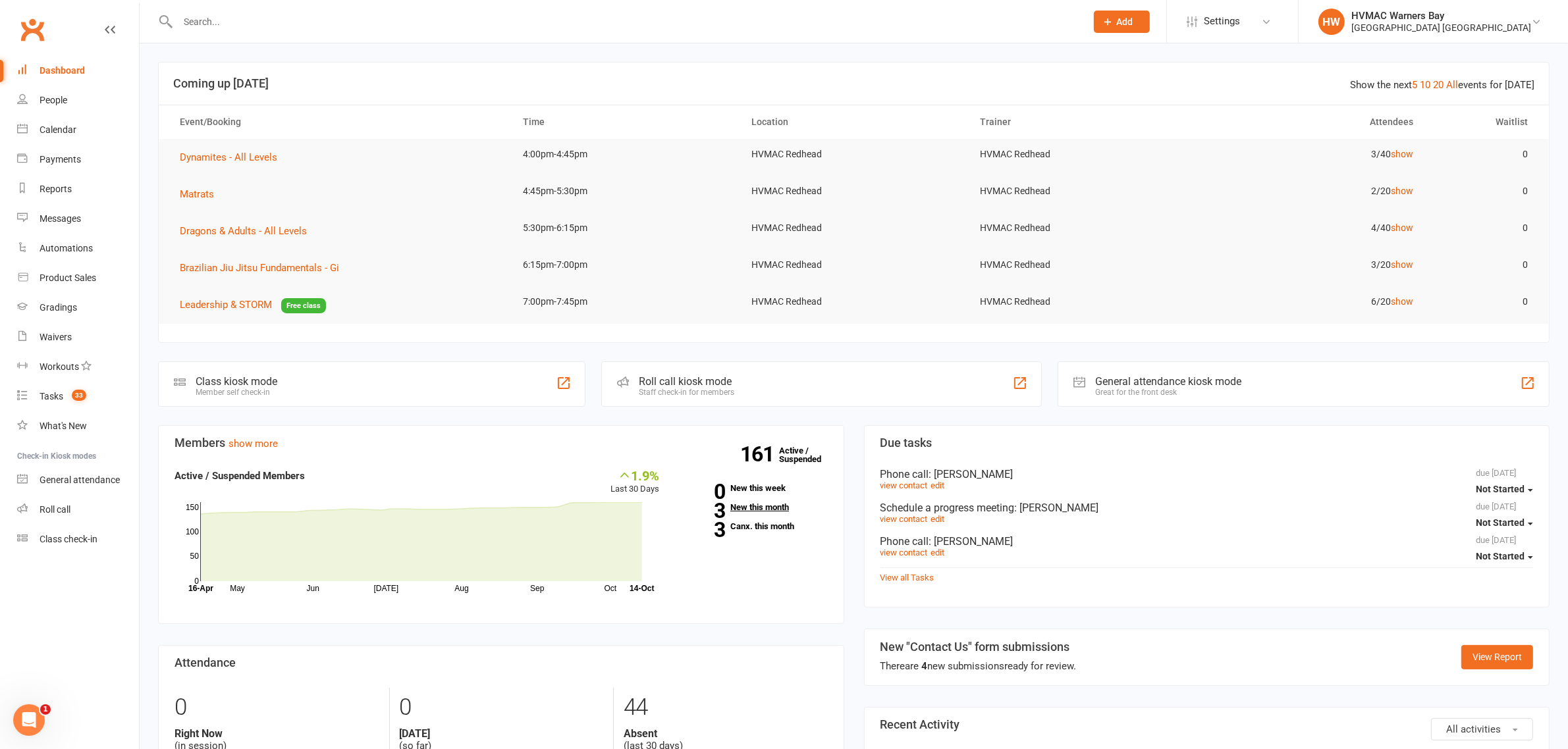
click at [777, 507] on link "3 New this month" at bounding box center [753, 507] width 148 height 9
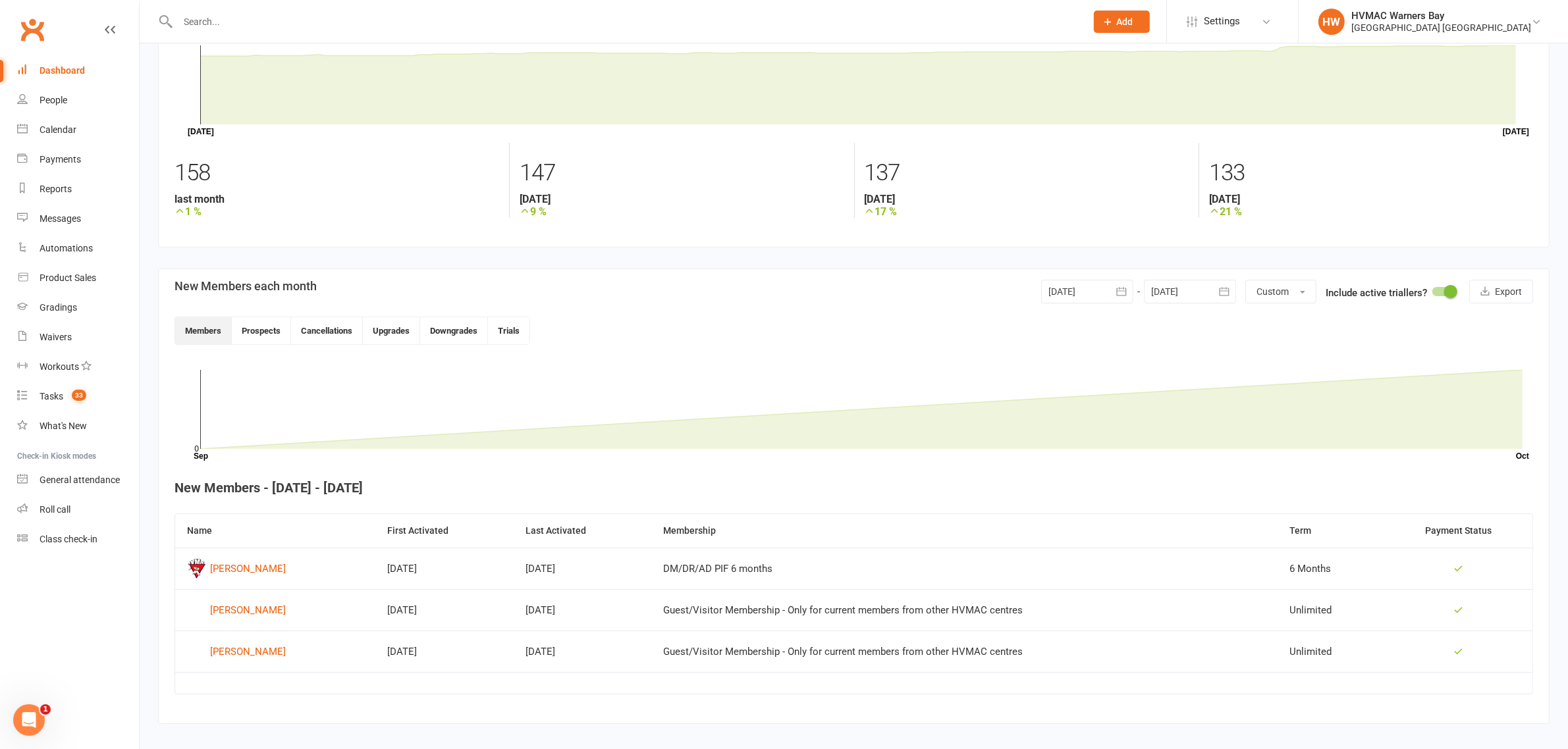
scroll to position [96, 0]
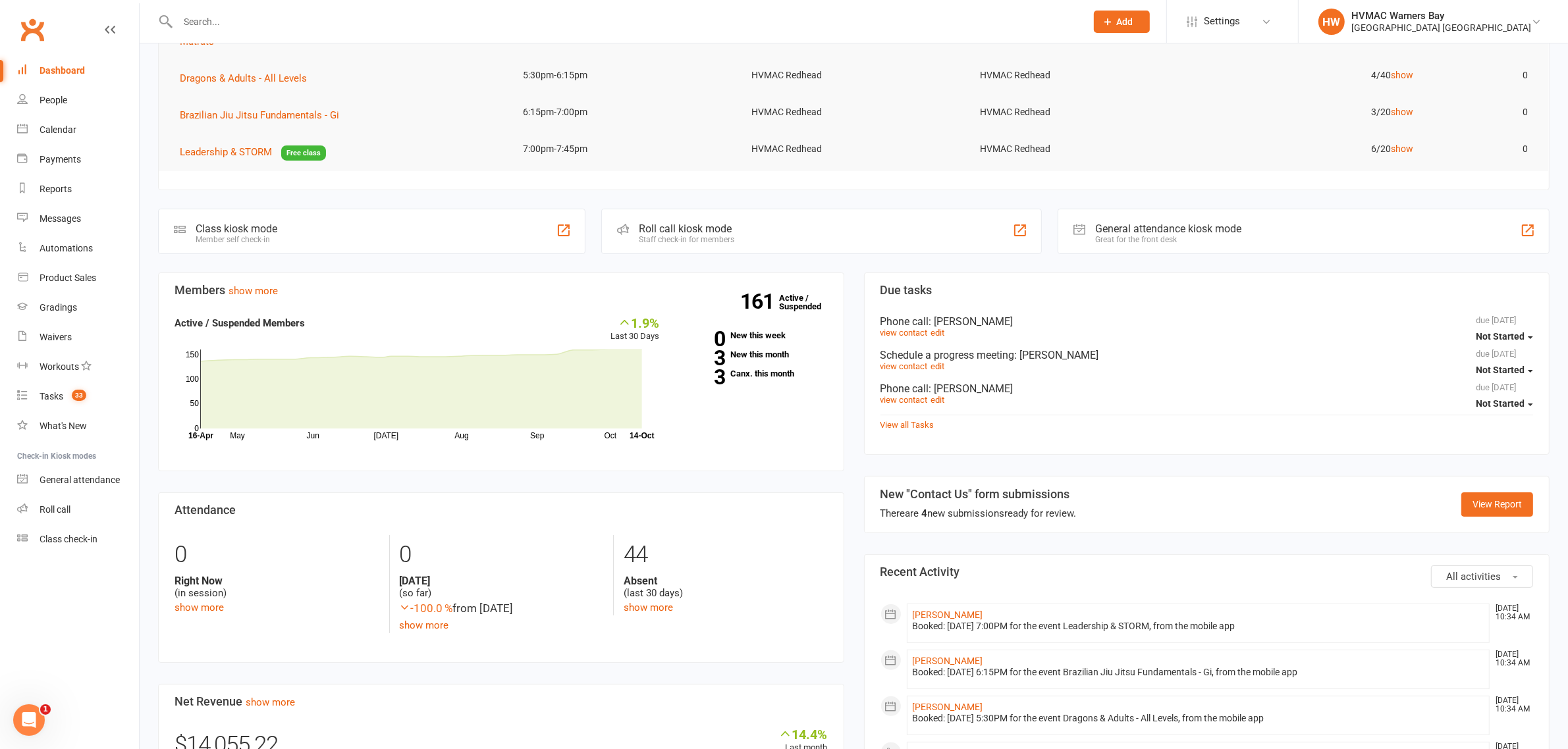
scroll to position [164, 0]
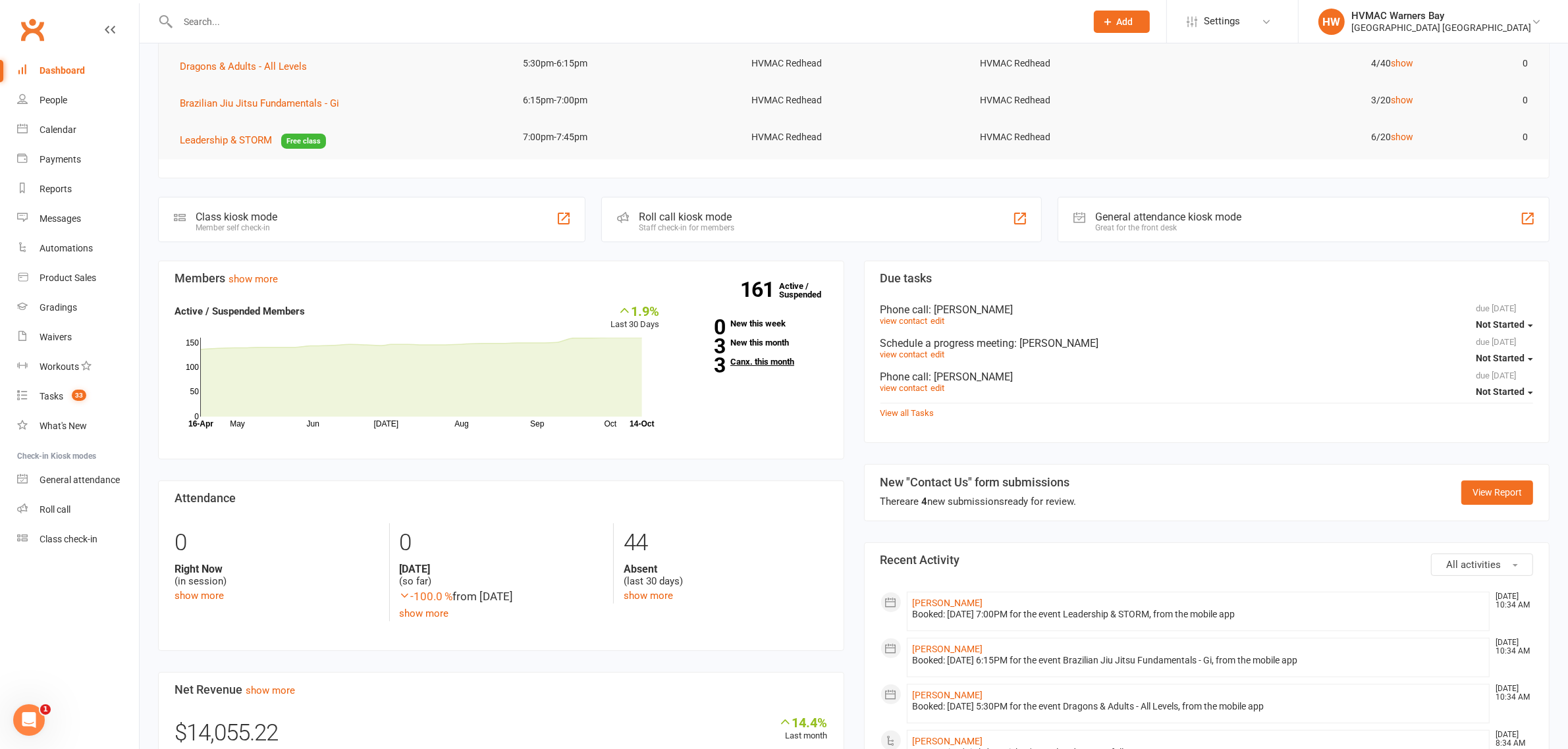
click at [760, 366] on link "3 Canx. this month" at bounding box center [753, 362] width 148 height 9
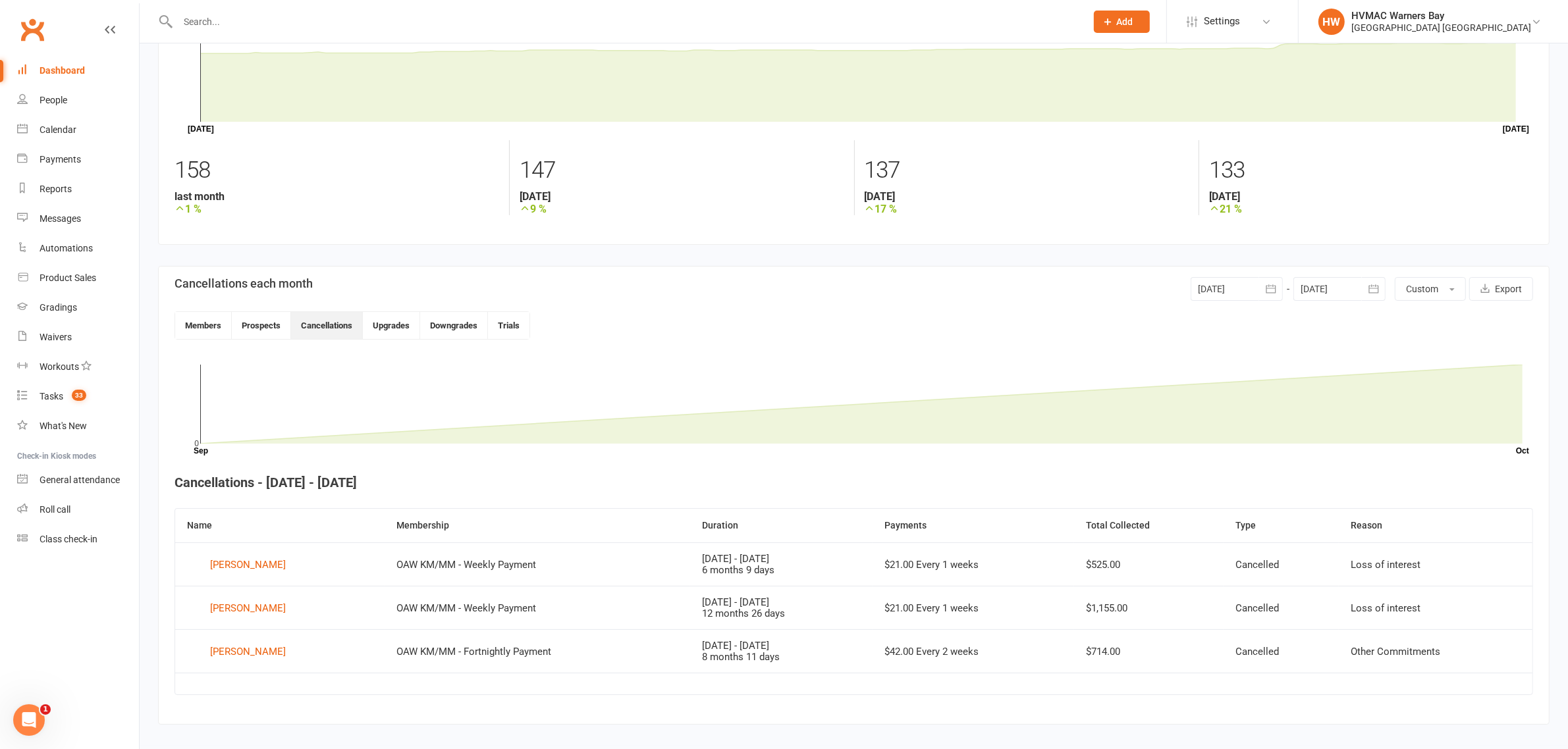
scroll to position [99, 0]
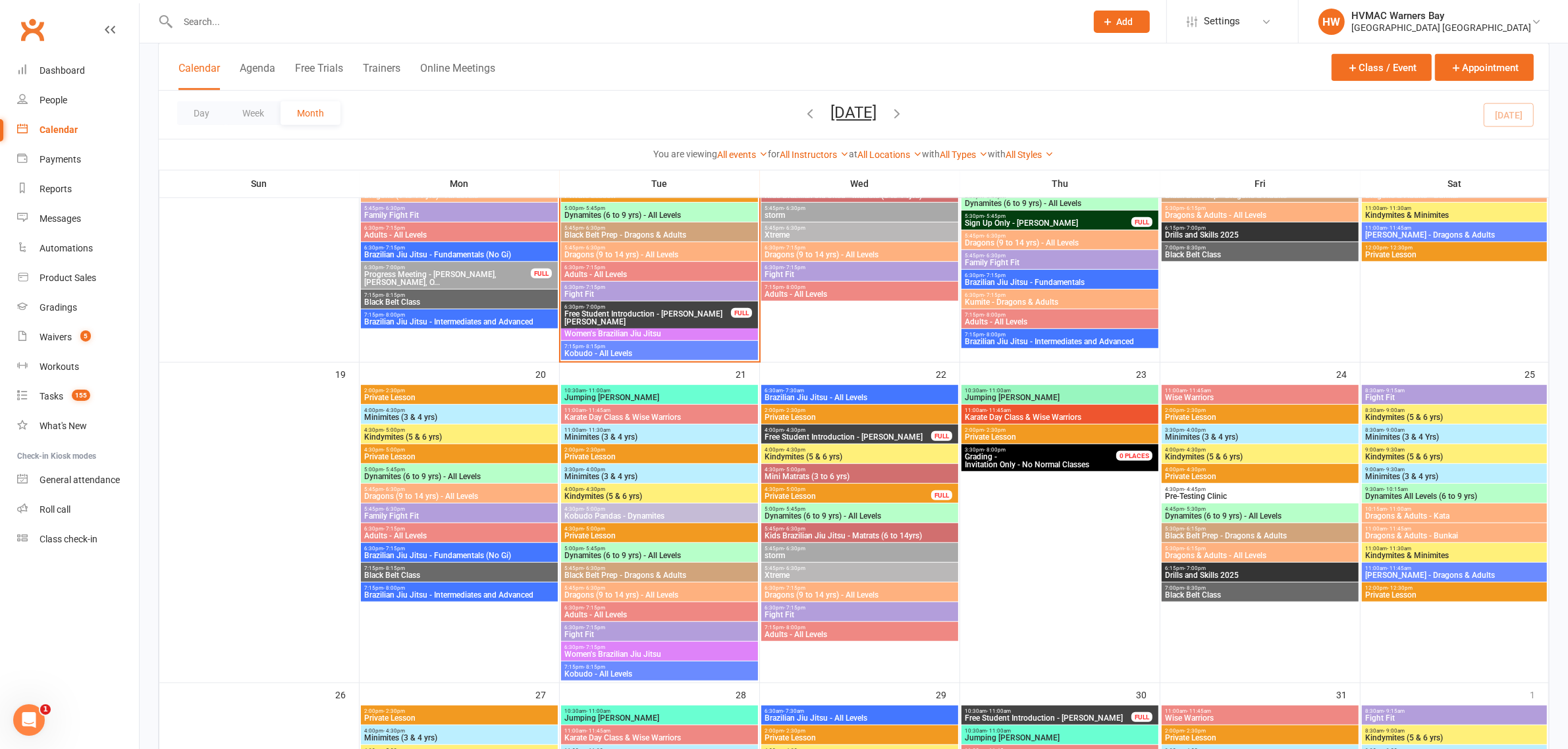
scroll to position [987, 0]
